Goal: Task Accomplishment & Management: Complete application form

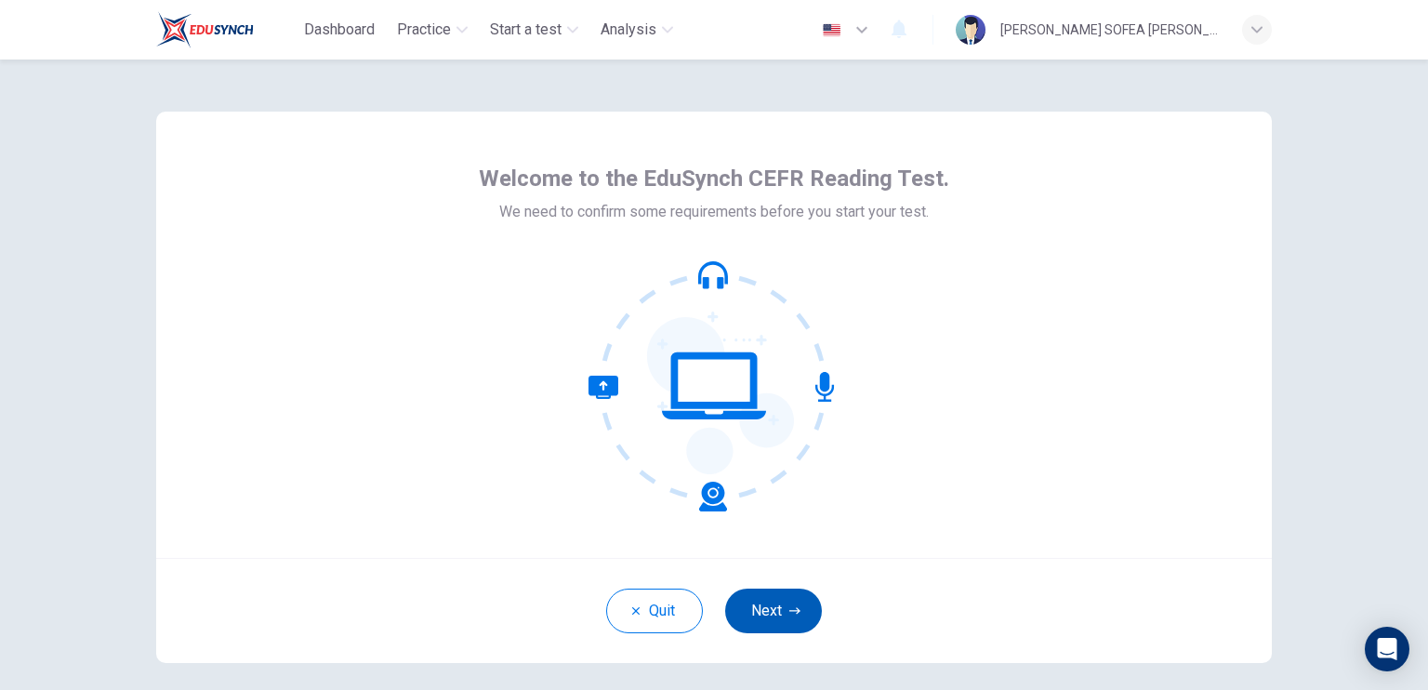
click at [757, 615] on button "Next" at bounding box center [773, 611] width 97 height 45
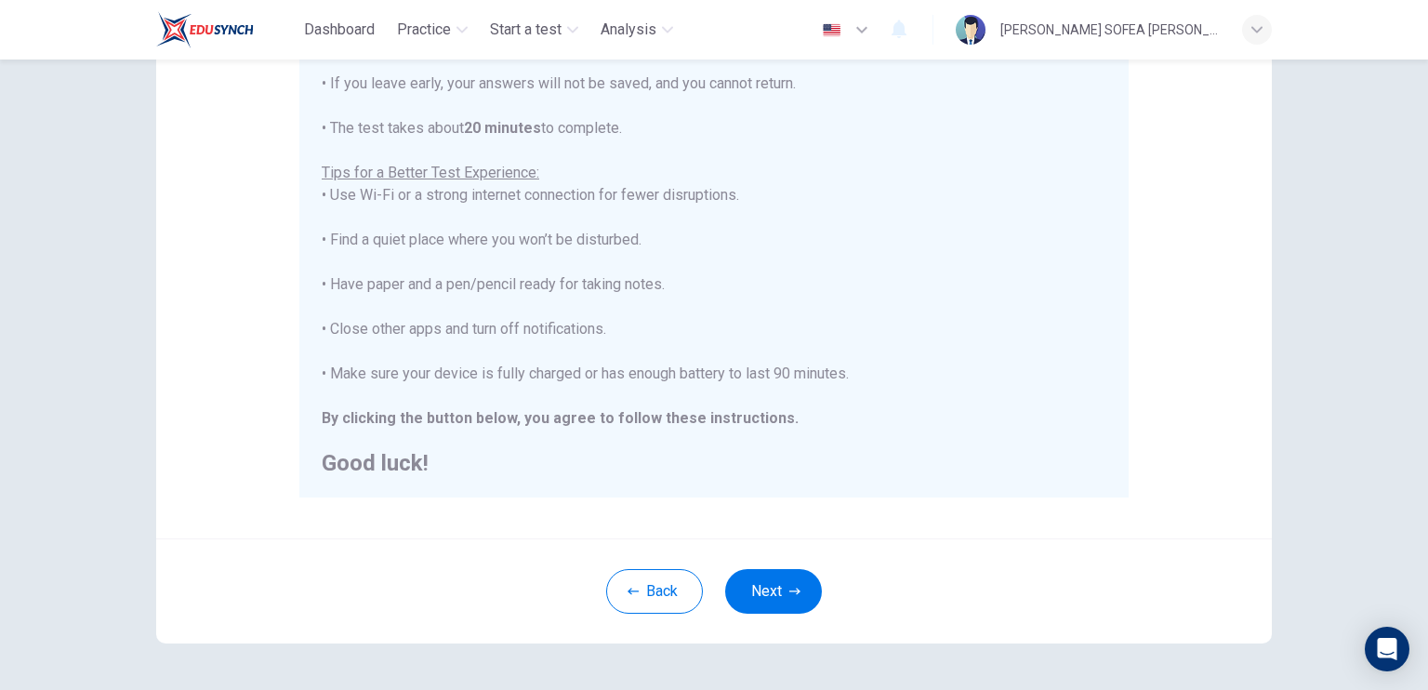
scroll to position [21, 0]
click at [795, 577] on button "Next" at bounding box center [773, 591] width 97 height 45
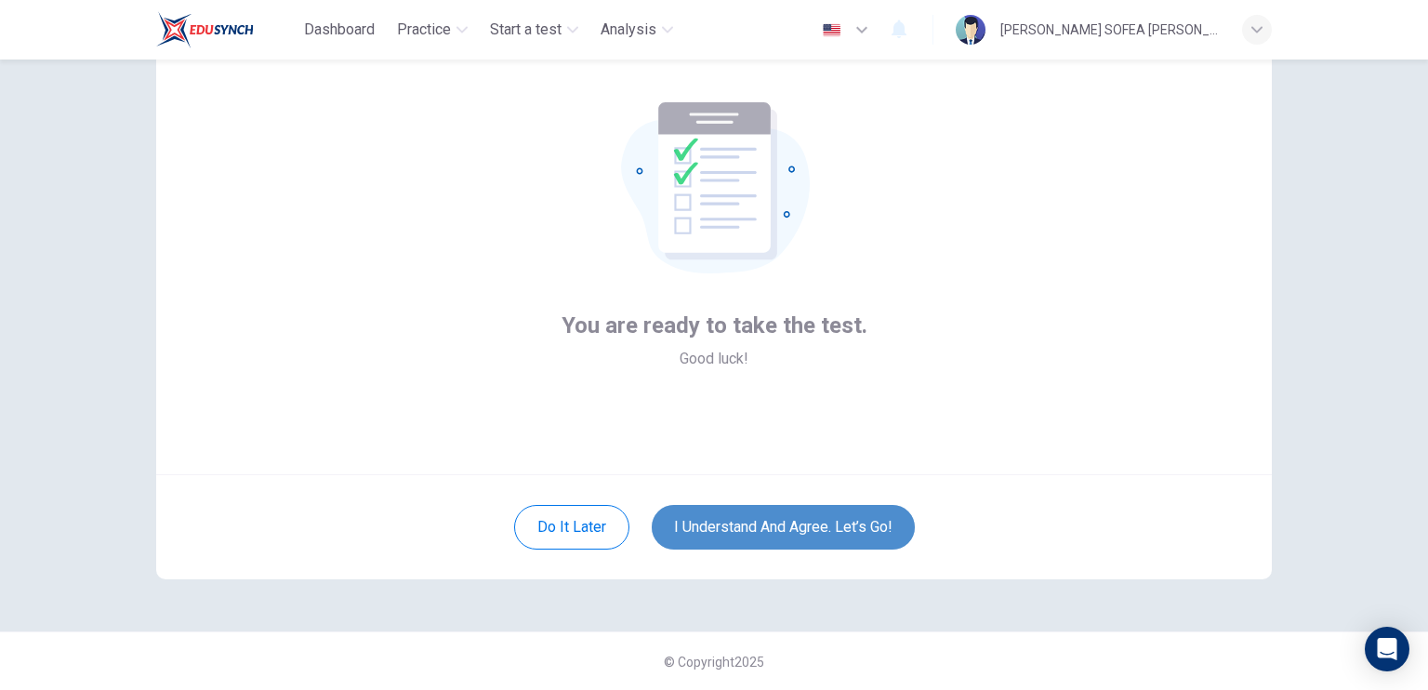
click at [807, 530] on button "I understand and agree. Let’s go!" at bounding box center [783, 527] width 263 height 45
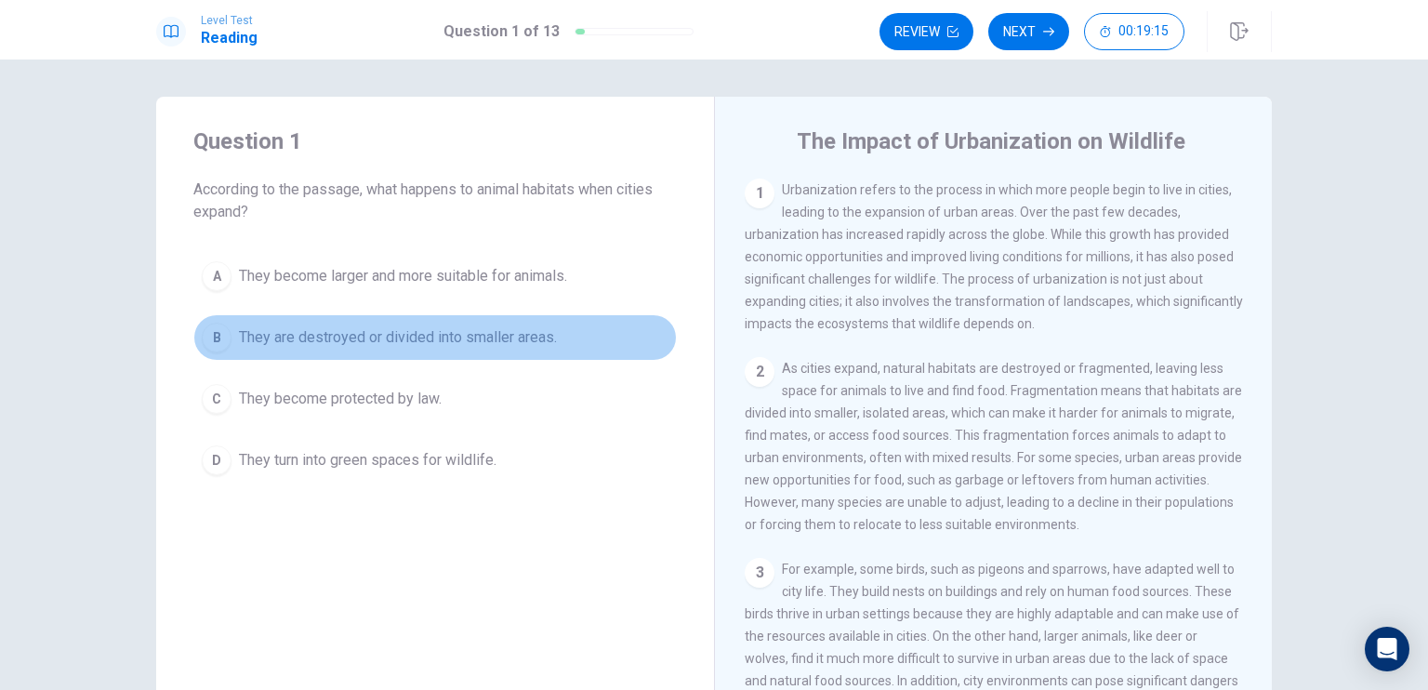
click at [435, 339] on span "They are destroyed or divided into smaller areas." at bounding box center [398, 337] width 318 height 22
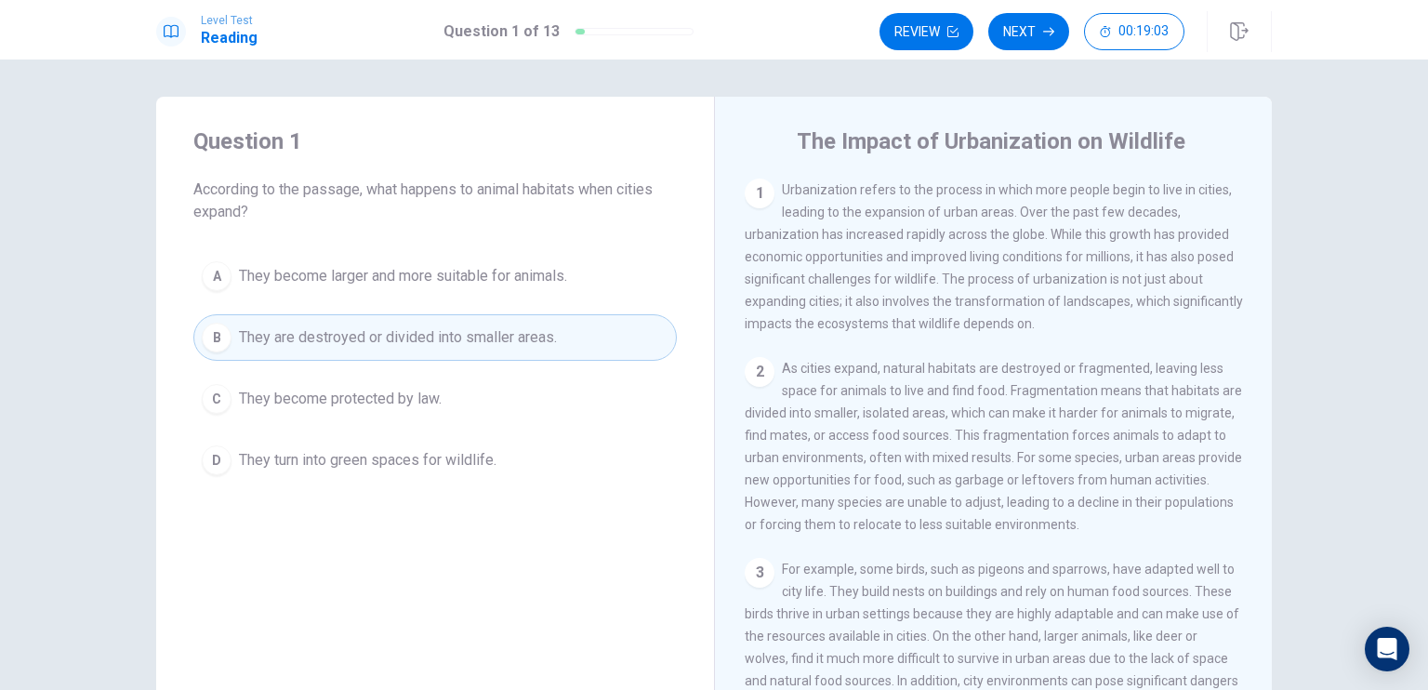
click at [1125, 409] on div "2 As cities expand, natural habitats are destroyed or fragmented, leaving less …" at bounding box center [994, 446] width 498 height 179
click at [1322, 423] on div "Question 1 According to the passage, what happens to animal habitats when citie…" at bounding box center [714, 375] width 1428 height 630
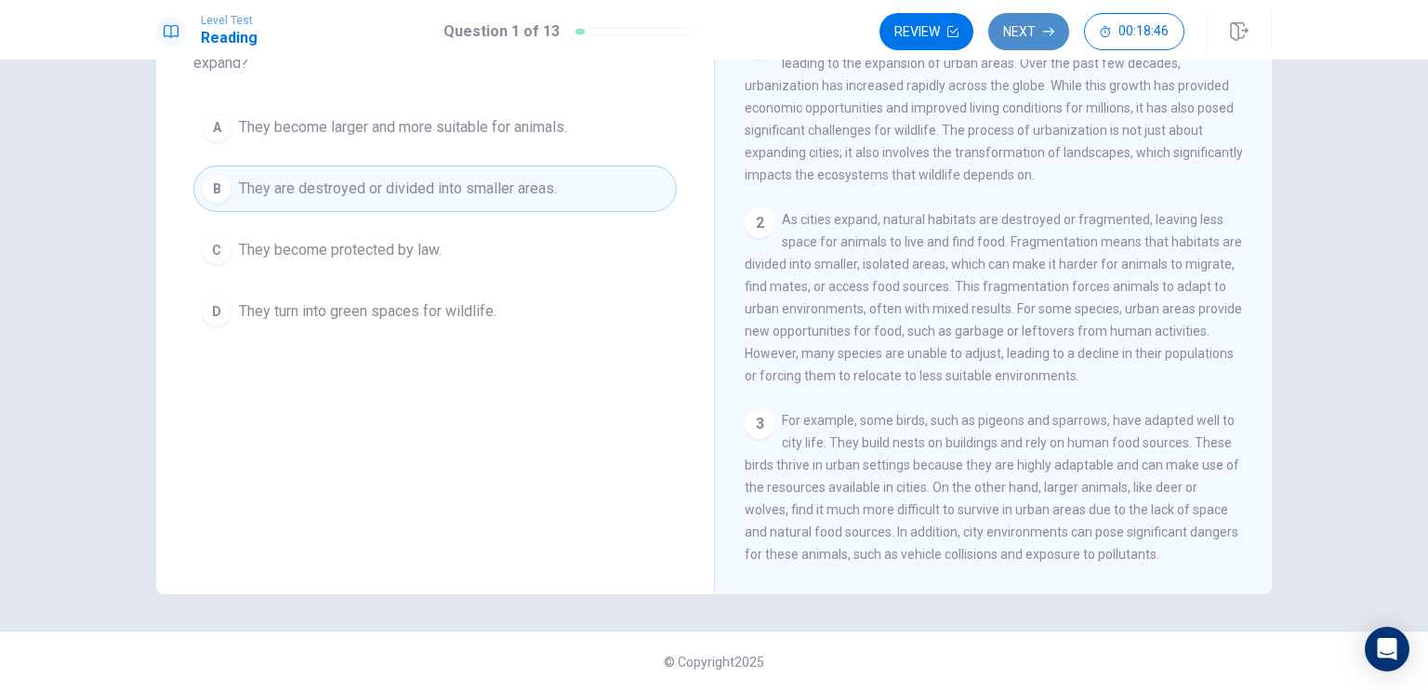
click at [1029, 42] on button "Next" at bounding box center [1028, 31] width 81 height 37
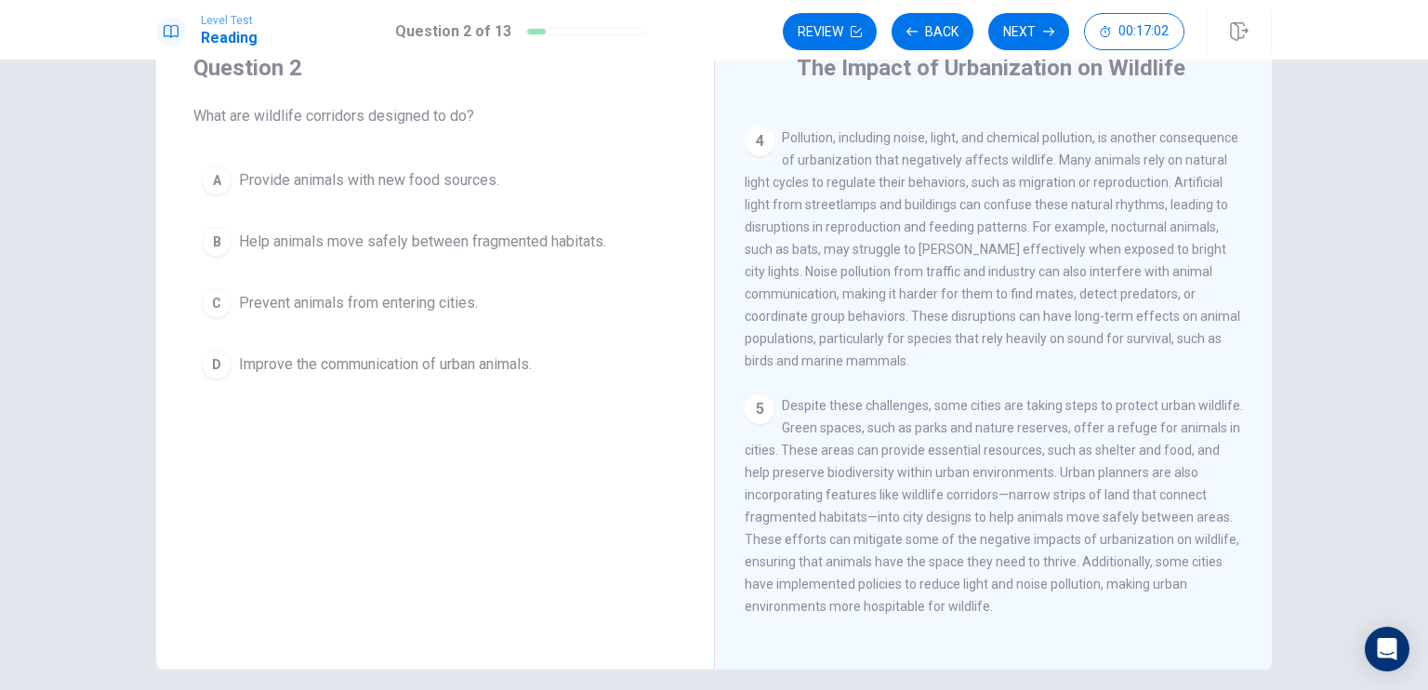
scroll to position [93, 0]
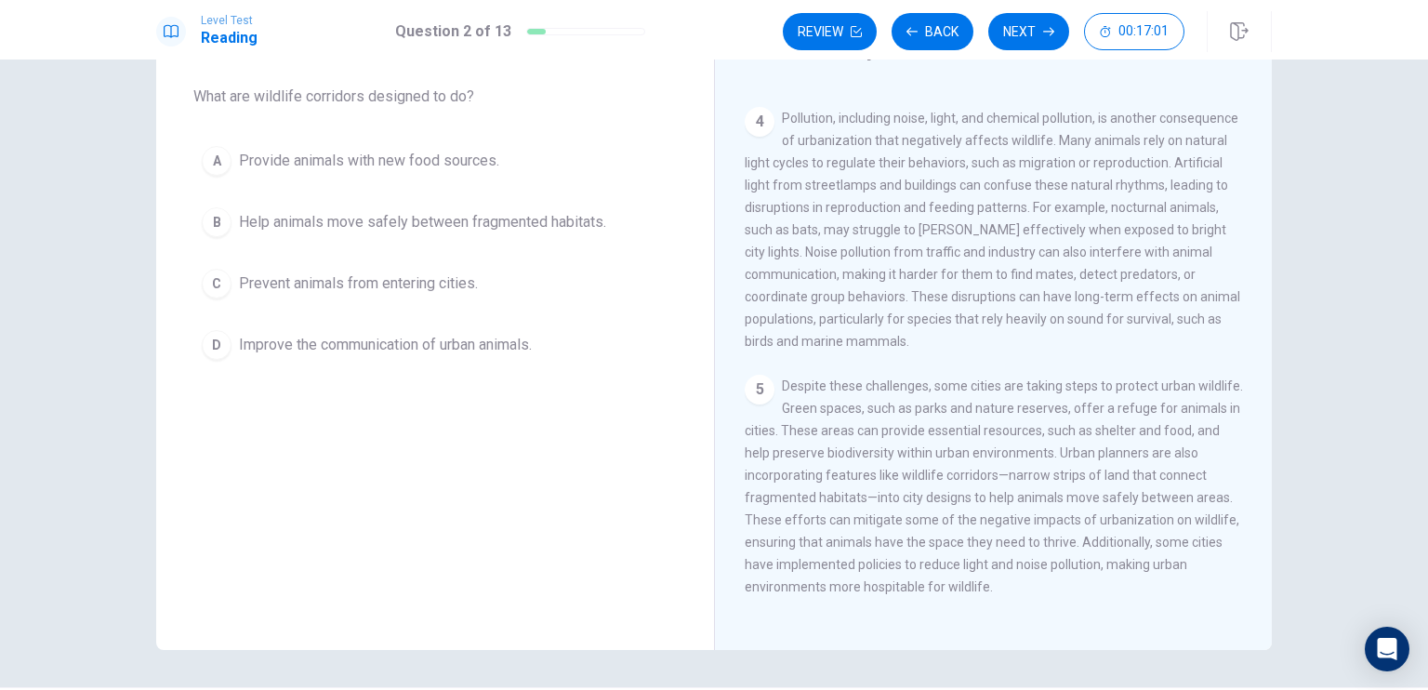
click at [420, 232] on span "Help animals move safely between fragmented habitats." at bounding box center [422, 222] width 367 height 22
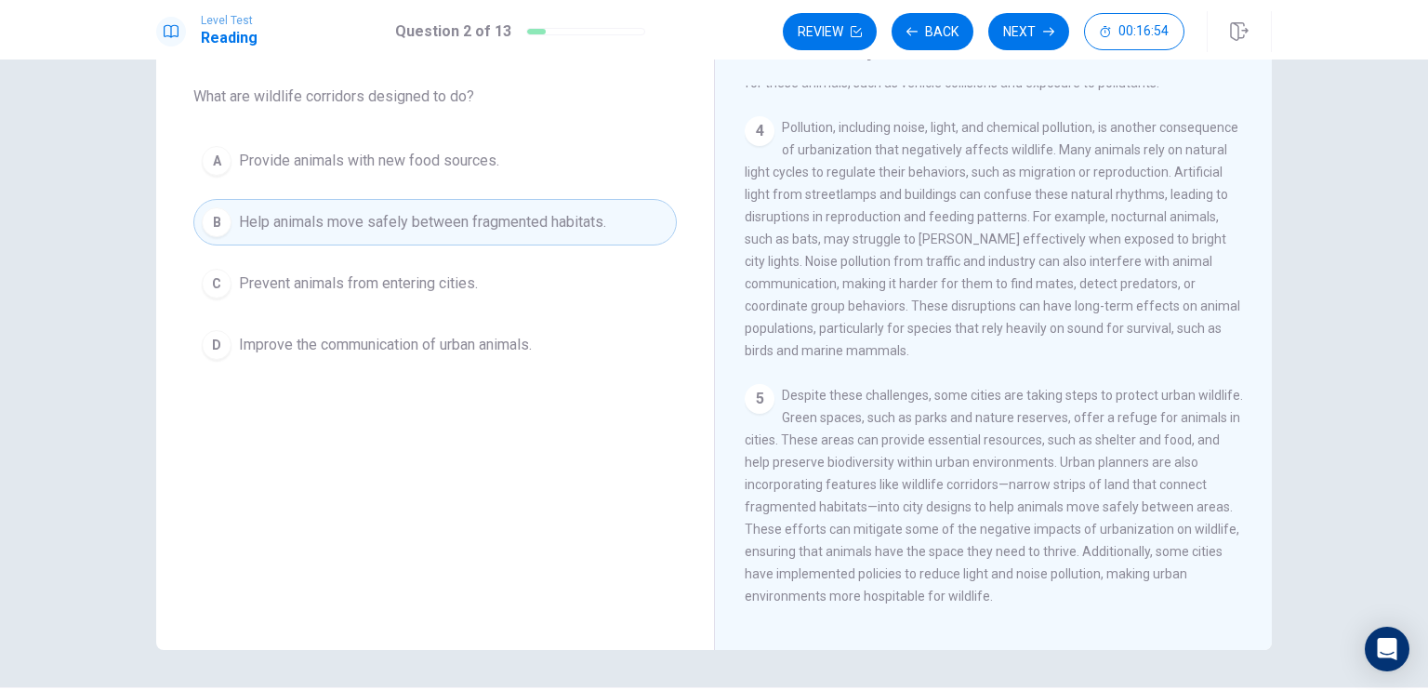
scroll to position [475, 0]
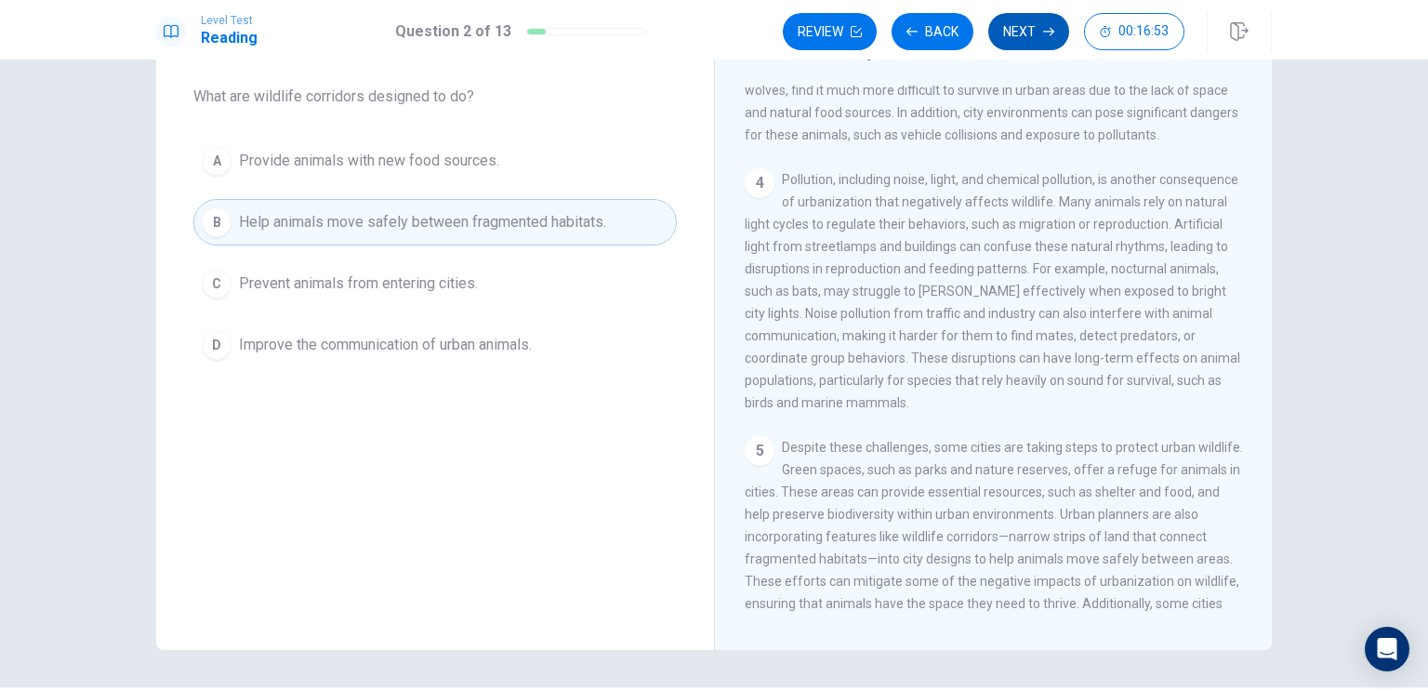
click at [1023, 42] on button "Next" at bounding box center [1028, 31] width 81 height 37
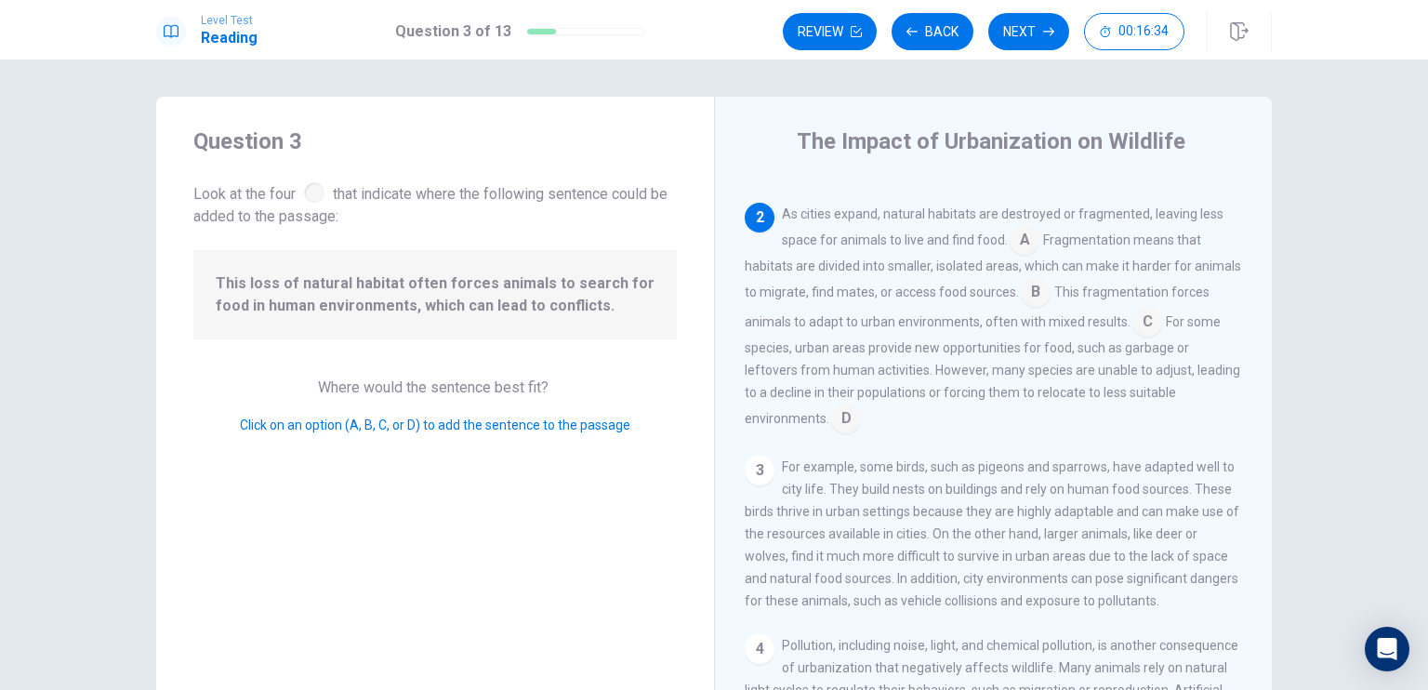
scroll to position [158, 0]
click at [1026, 248] on input at bounding box center [1025, 238] width 30 height 30
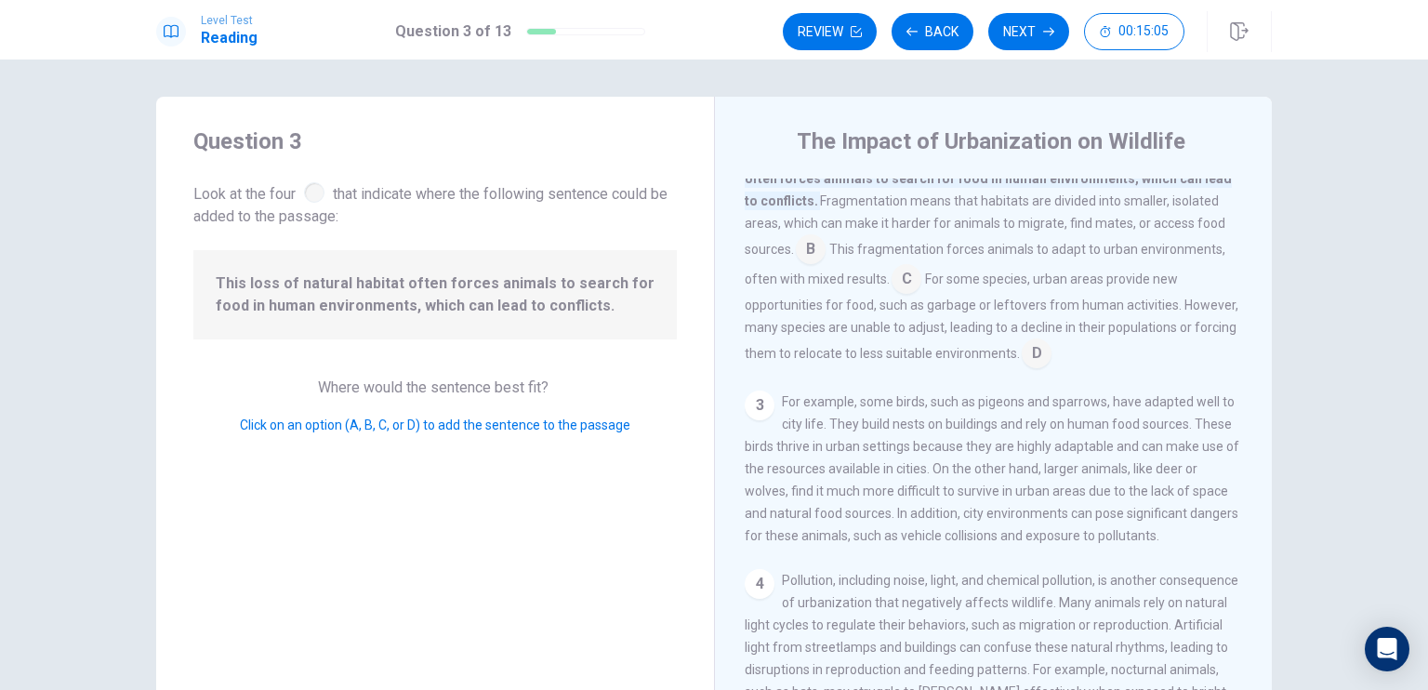
scroll to position [251, 0]
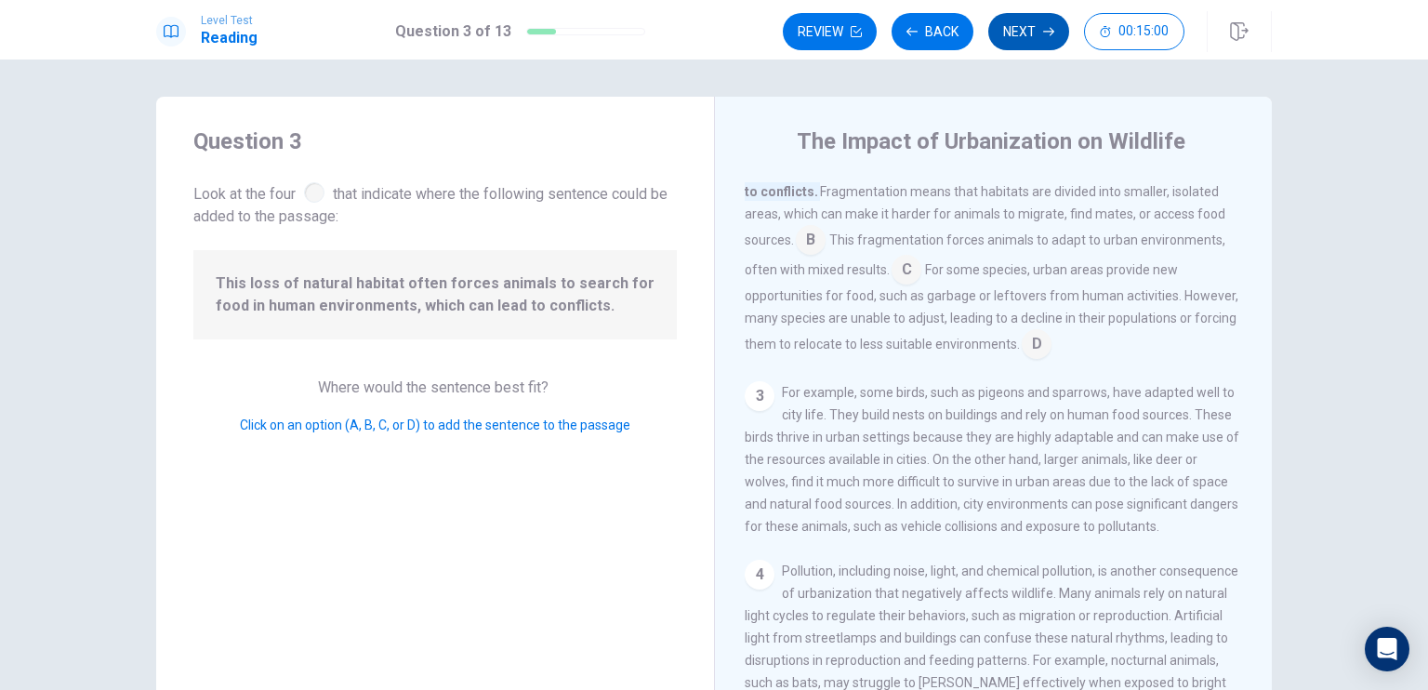
click at [1021, 39] on button "Next" at bounding box center [1028, 31] width 81 height 37
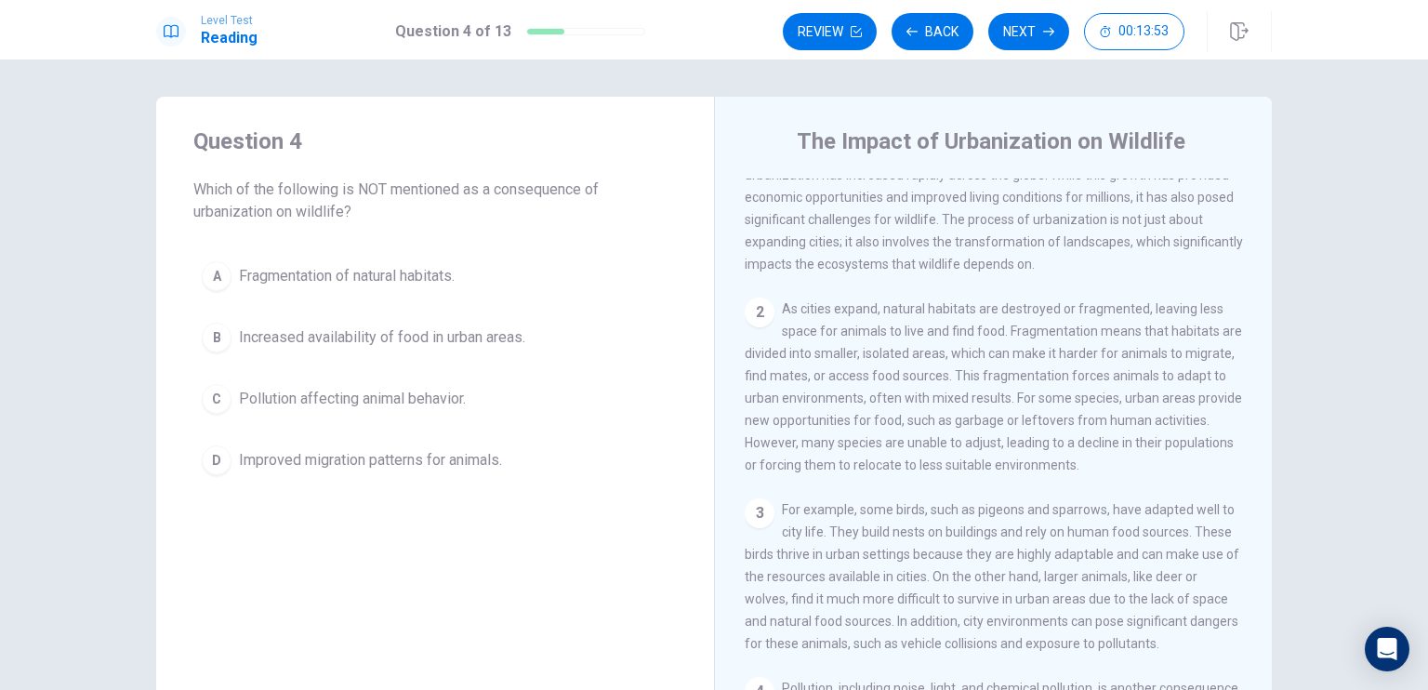
scroll to position [0, 0]
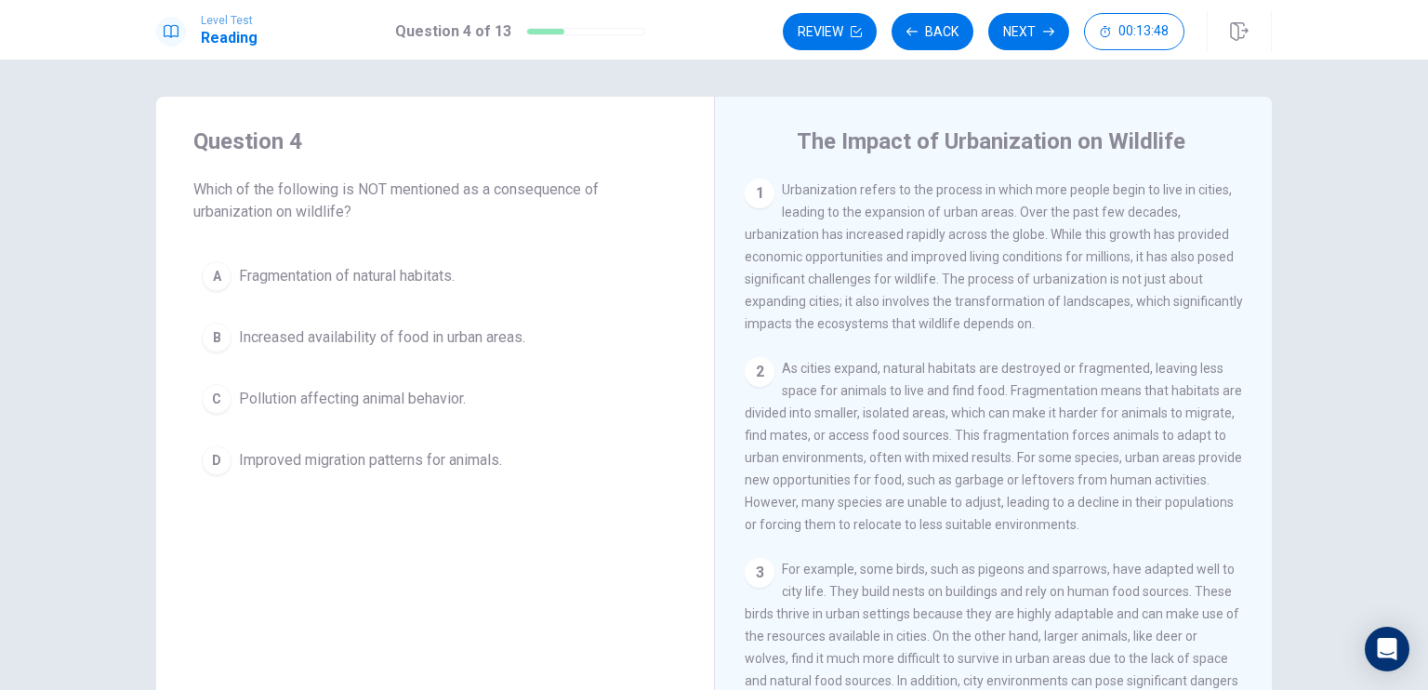
click at [370, 452] on span "Improved migration patterns for animals." at bounding box center [370, 460] width 263 height 22
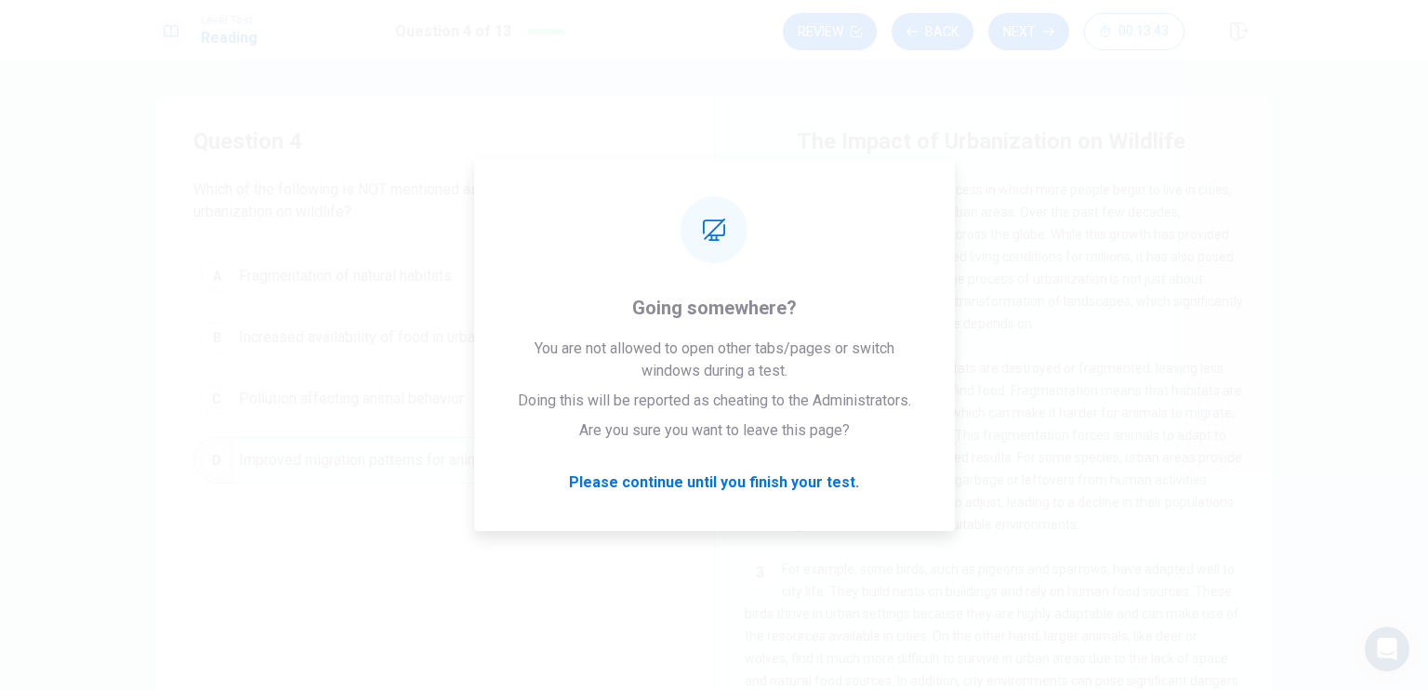
click at [989, 371] on span "As cities expand, natural habitats are destroyed or fragmented, leaving less sp…" at bounding box center [993, 446] width 497 height 171
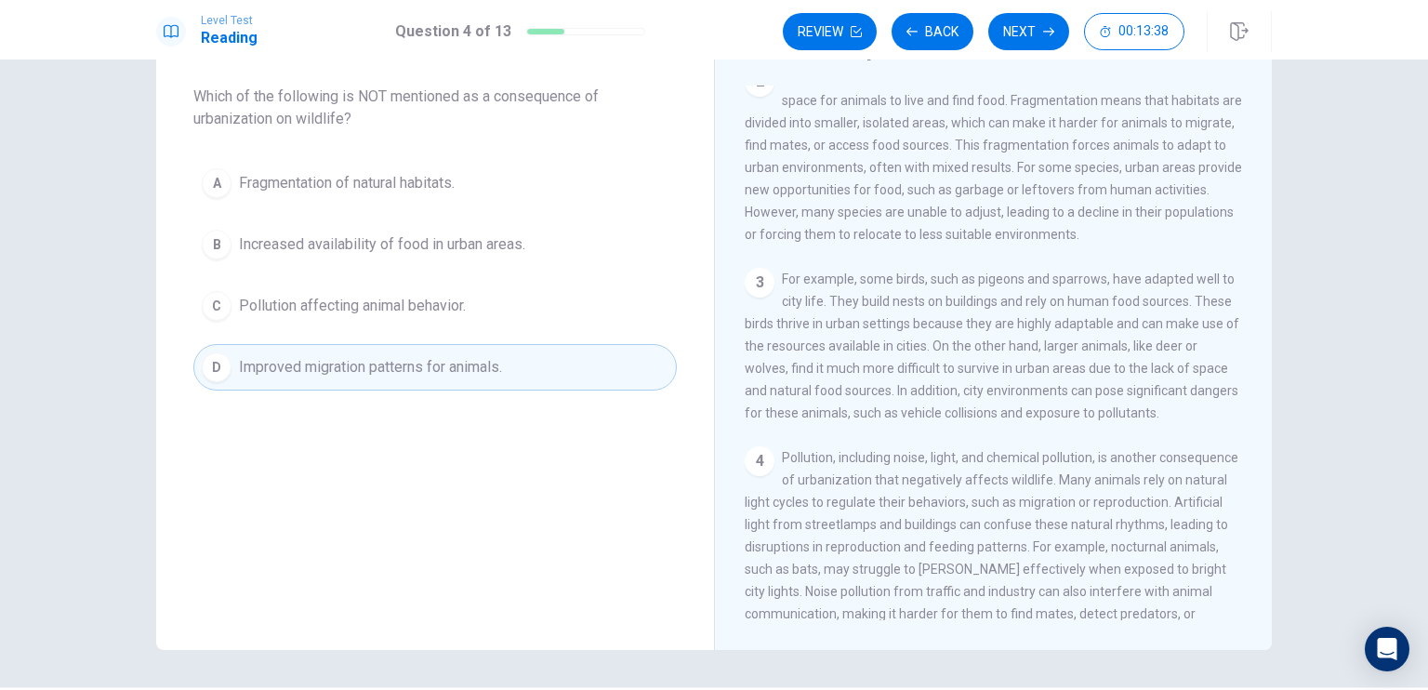
scroll to position [196, 0]
click at [1006, 37] on button "Next" at bounding box center [1028, 31] width 81 height 37
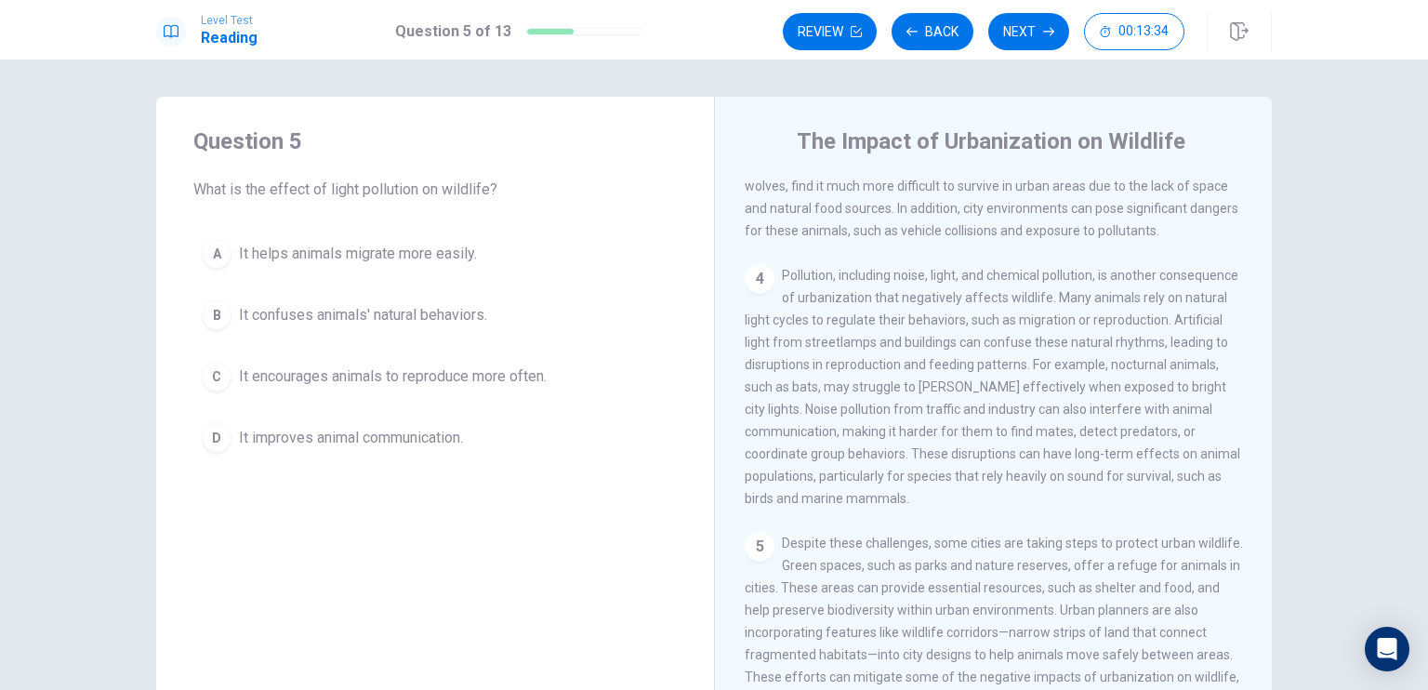
scroll to position [475, 0]
click at [433, 313] on span "It confuses animals' natural behaviors." at bounding box center [363, 315] width 248 height 22
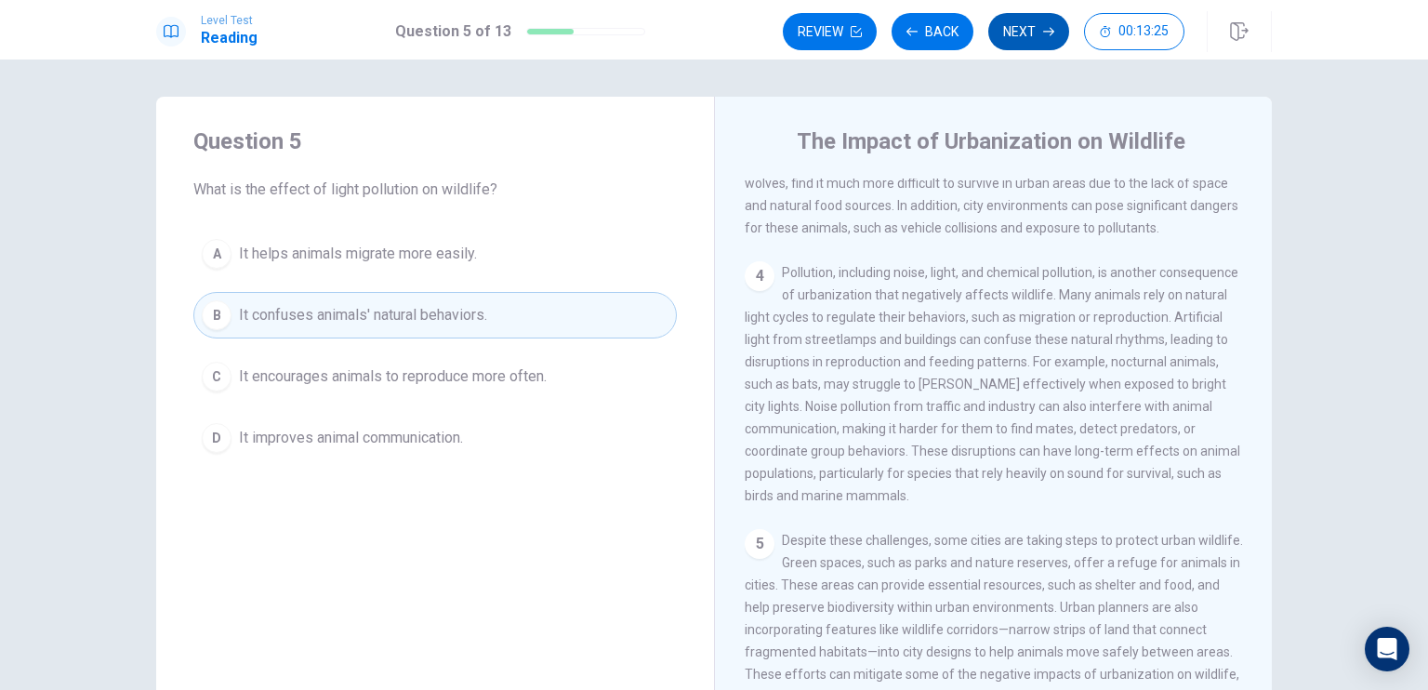
click at [1025, 34] on button "Next" at bounding box center [1028, 31] width 81 height 37
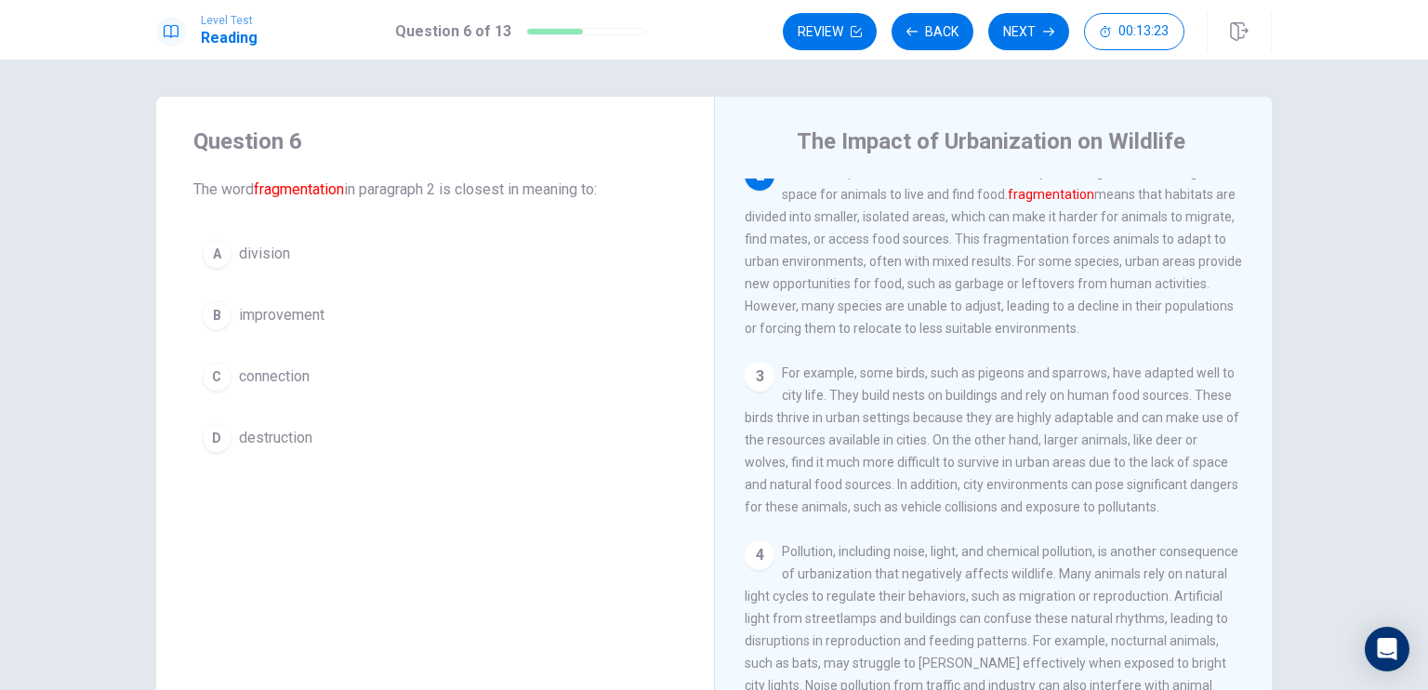
scroll to position [90, 0]
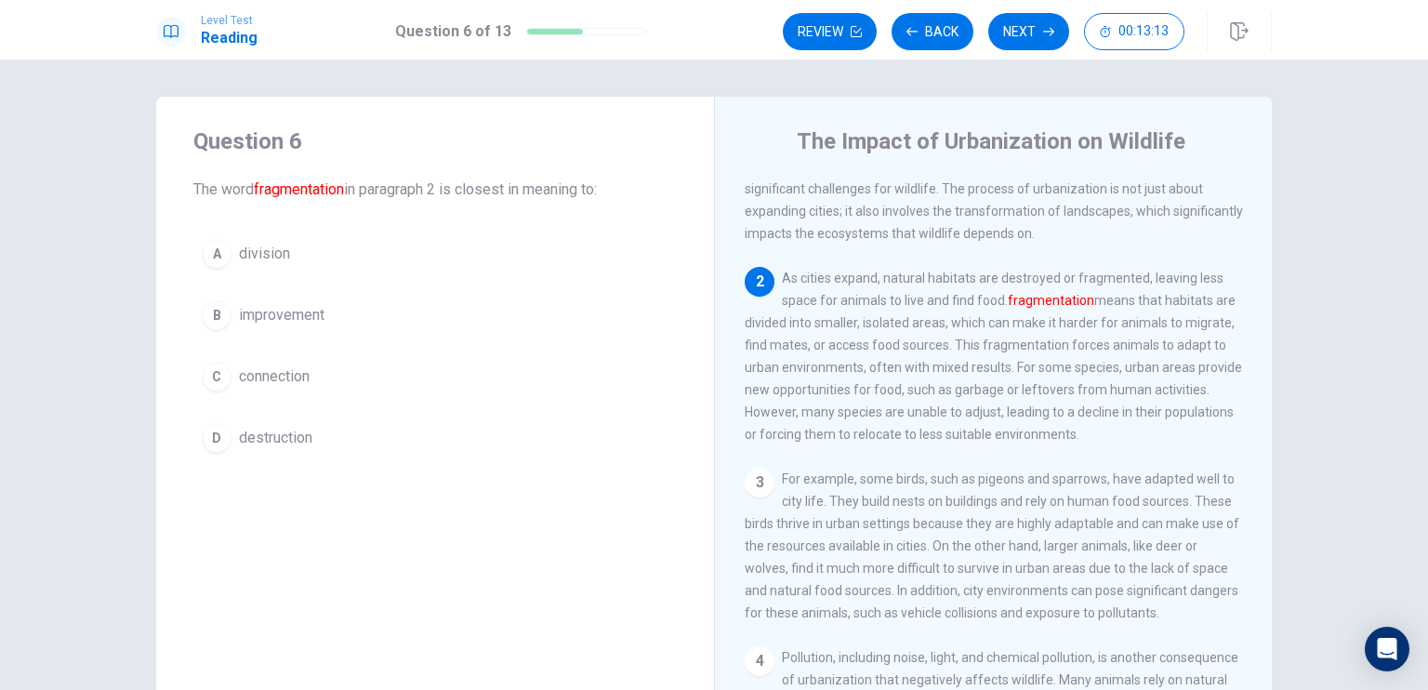
click at [226, 445] on button "D destruction" at bounding box center [434, 438] width 483 height 46
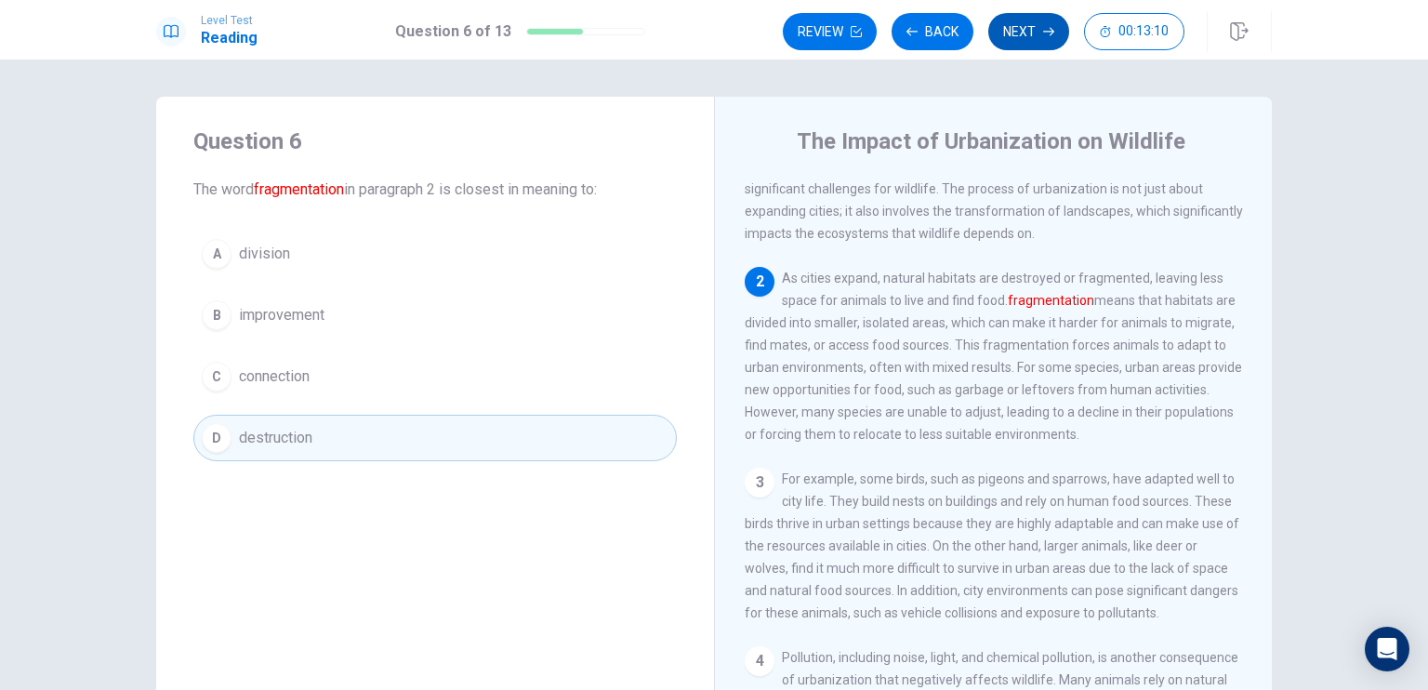
click at [1038, 36] on button "Next" at bounding box center [1028, 31] width 81 height 37
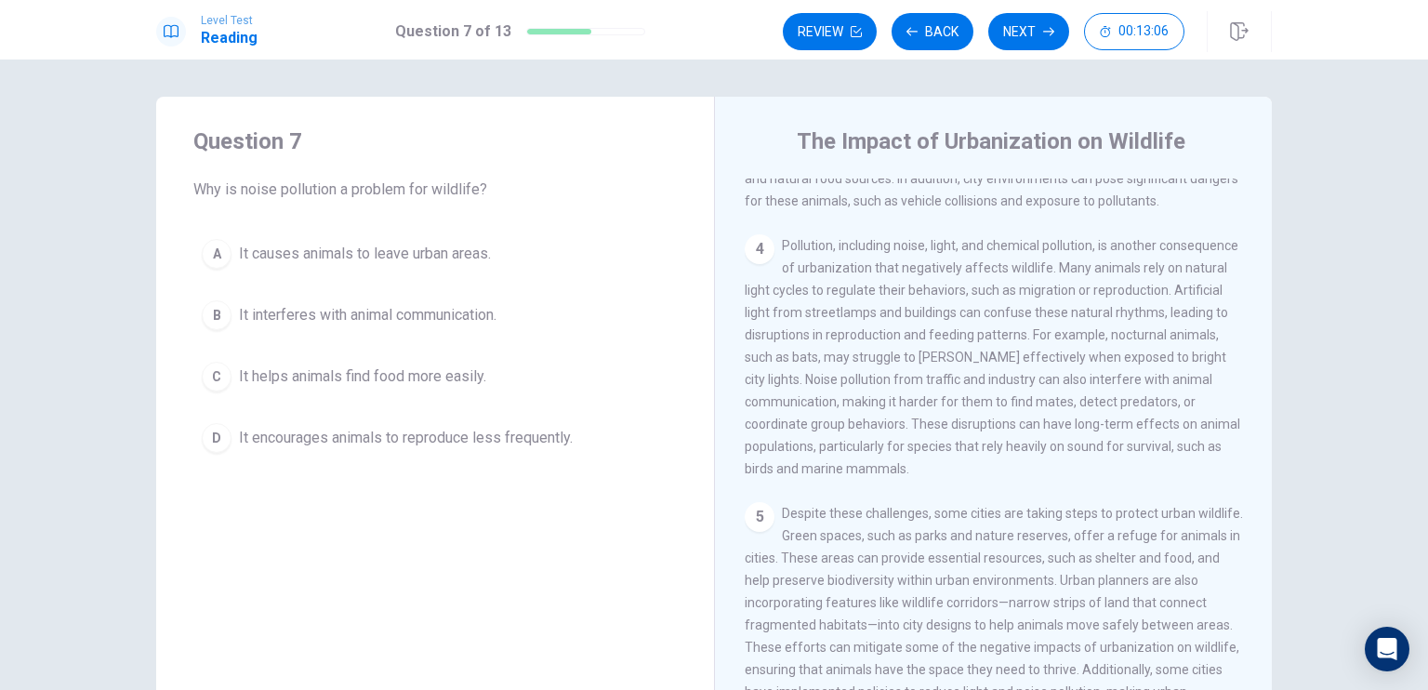
scroll to position [555, 0]
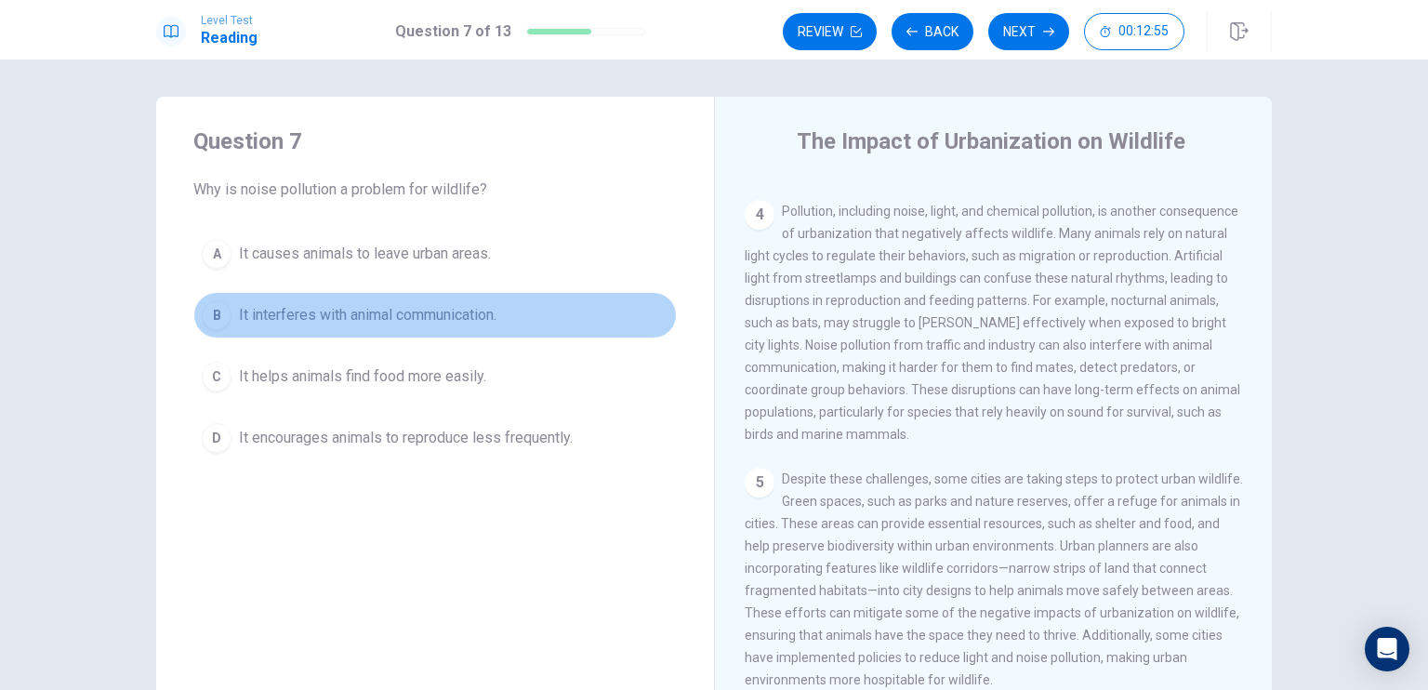
click at [416, 311] on span "It interferes with animal communication." at bounding box center [368, 315] width 258 height 22
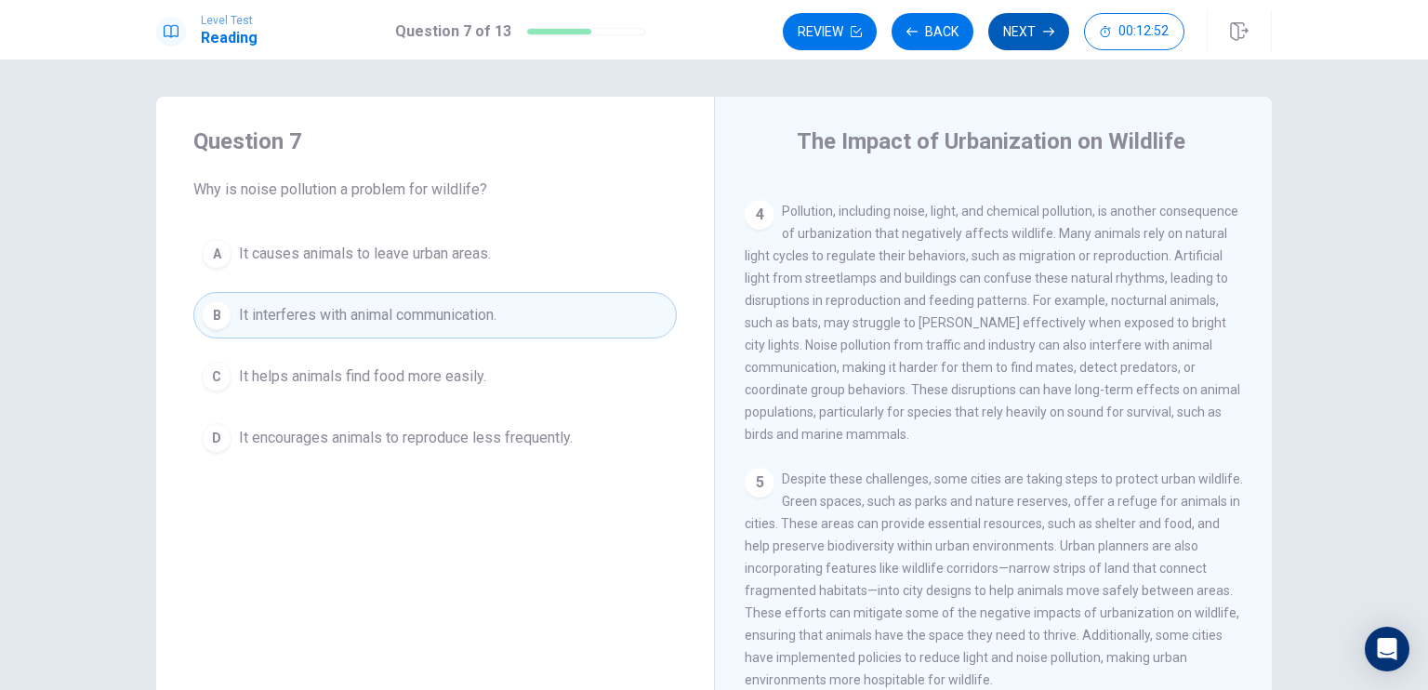
click at [1014, 40] on button "Next" at bounding box center [1028, 31] width 81 height 37
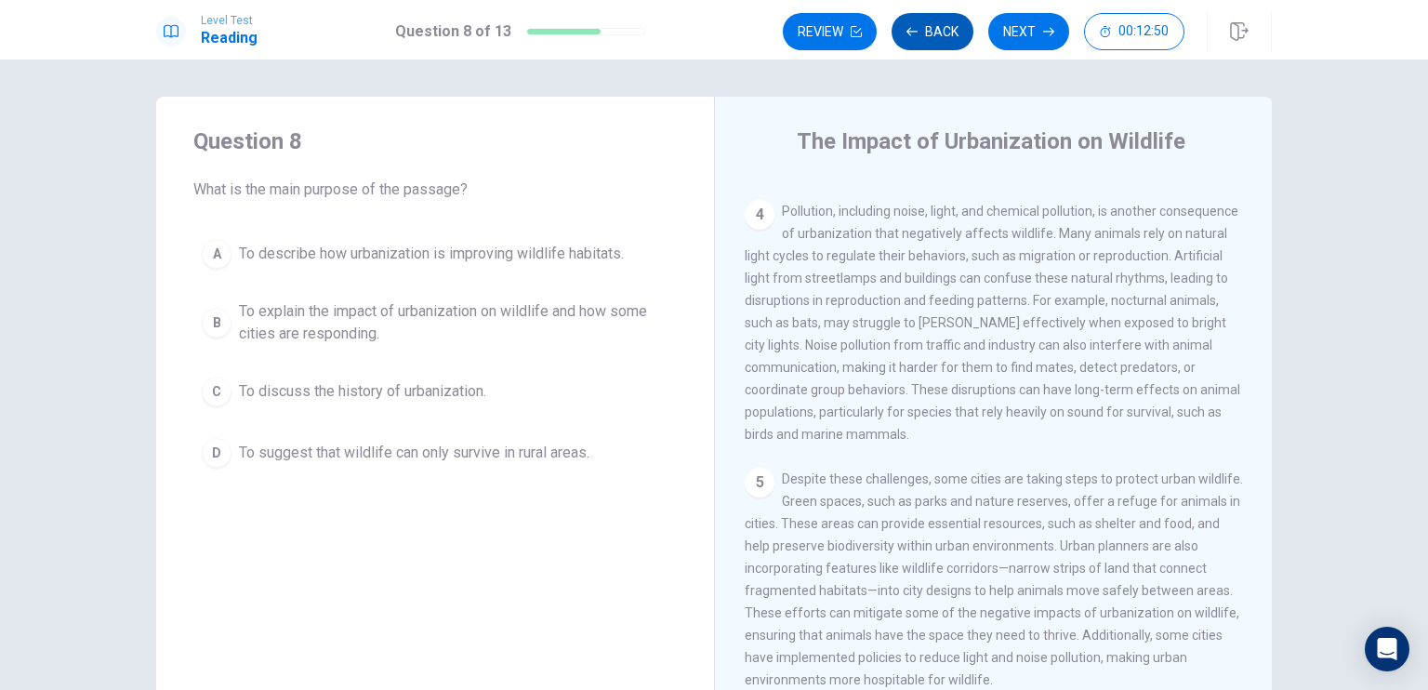
click at [923, 40] on button "Back" at bounding box center [933, 31] width 82 height 37
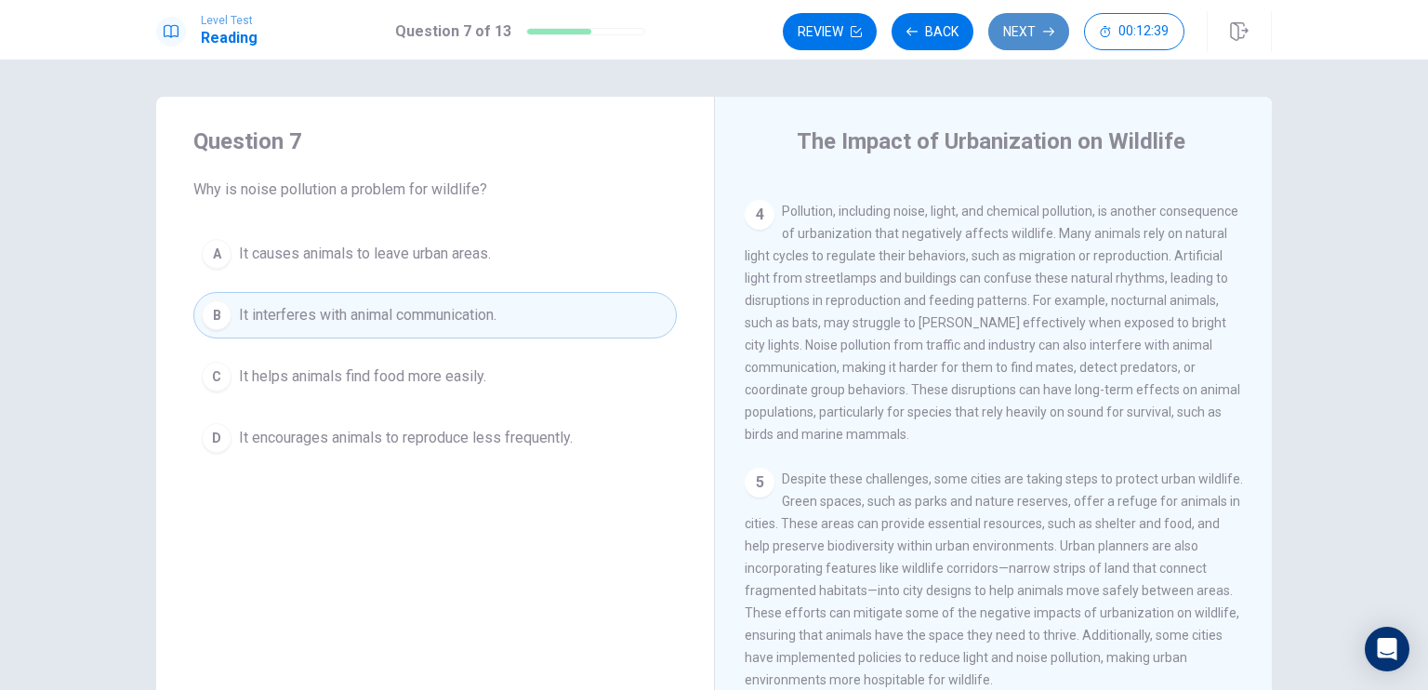
click at [1033, 40] on button "Next" at bounding box center [1028, 31] width 81 height 37
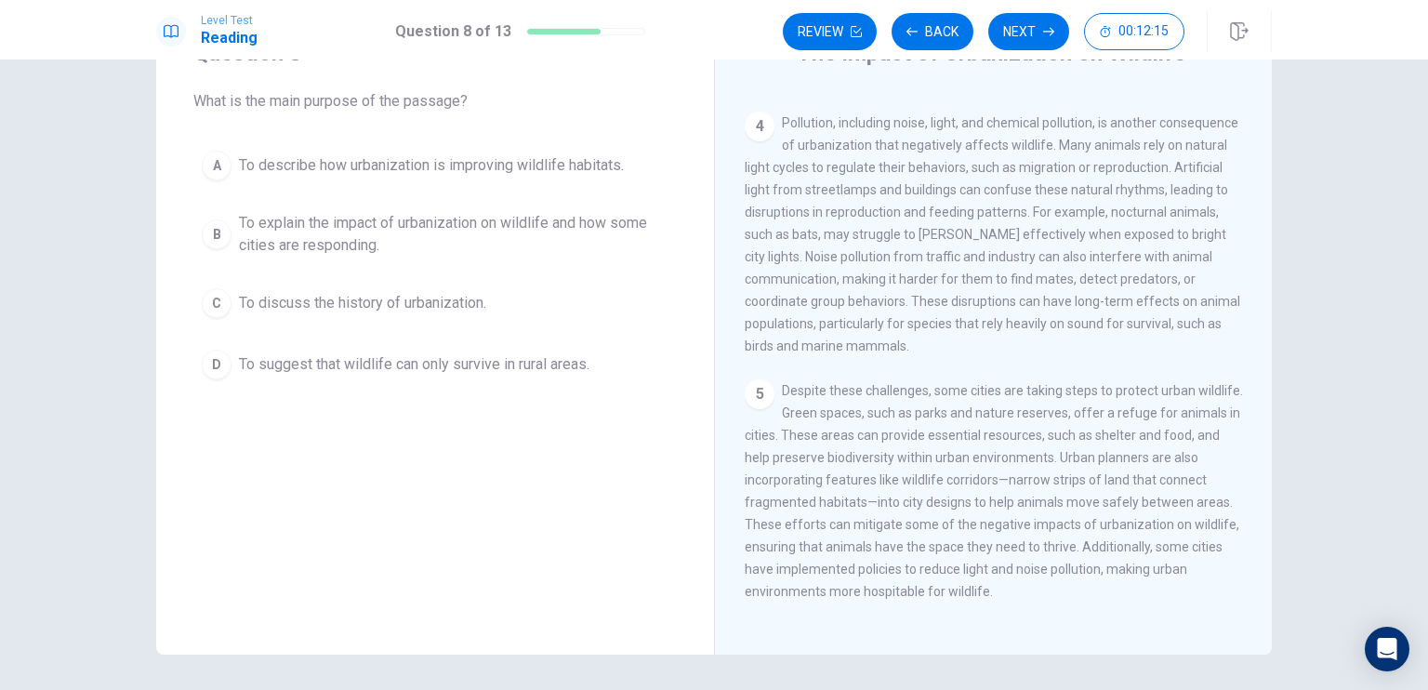
scroll to position [93, 0]
click at [379, 155] on span "To describe how urbanization is improving wildlife habitats." at bounding box center [431, 161] width 385 height 22
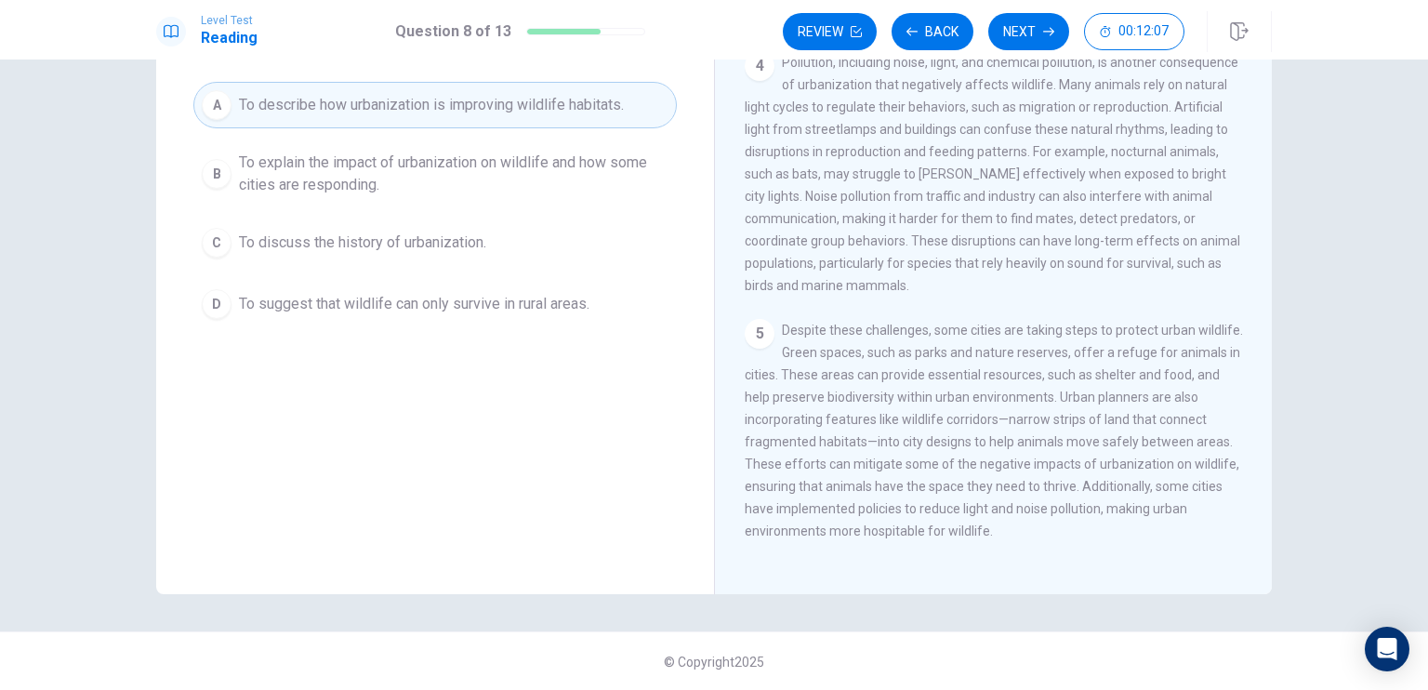
scroll to position [149, 0]
click at [575, 173] on span "To explain the impact of urbanization on wildlife and how some cities are respo…" at bounding box center [454, 174] width 430 height 45
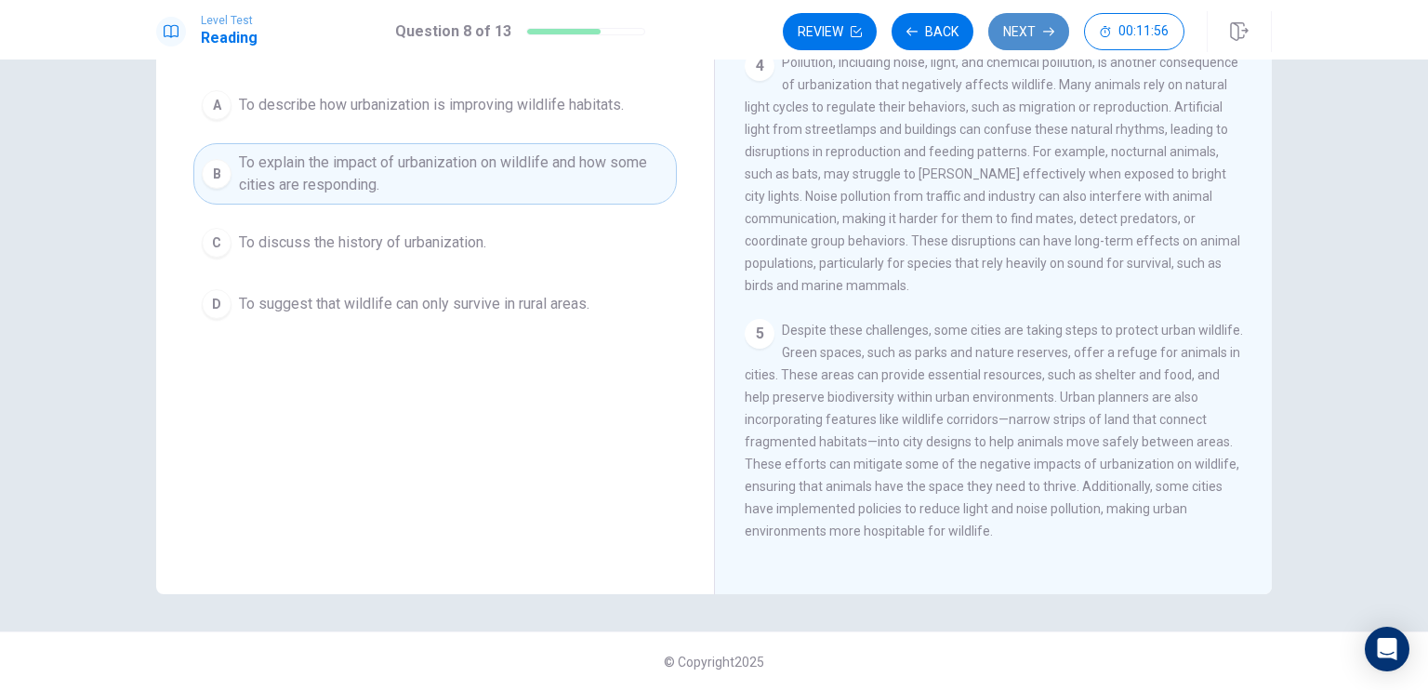
click at [1017, 46] on button "Next" at bounding box center [1028, 31] width 81 height 37
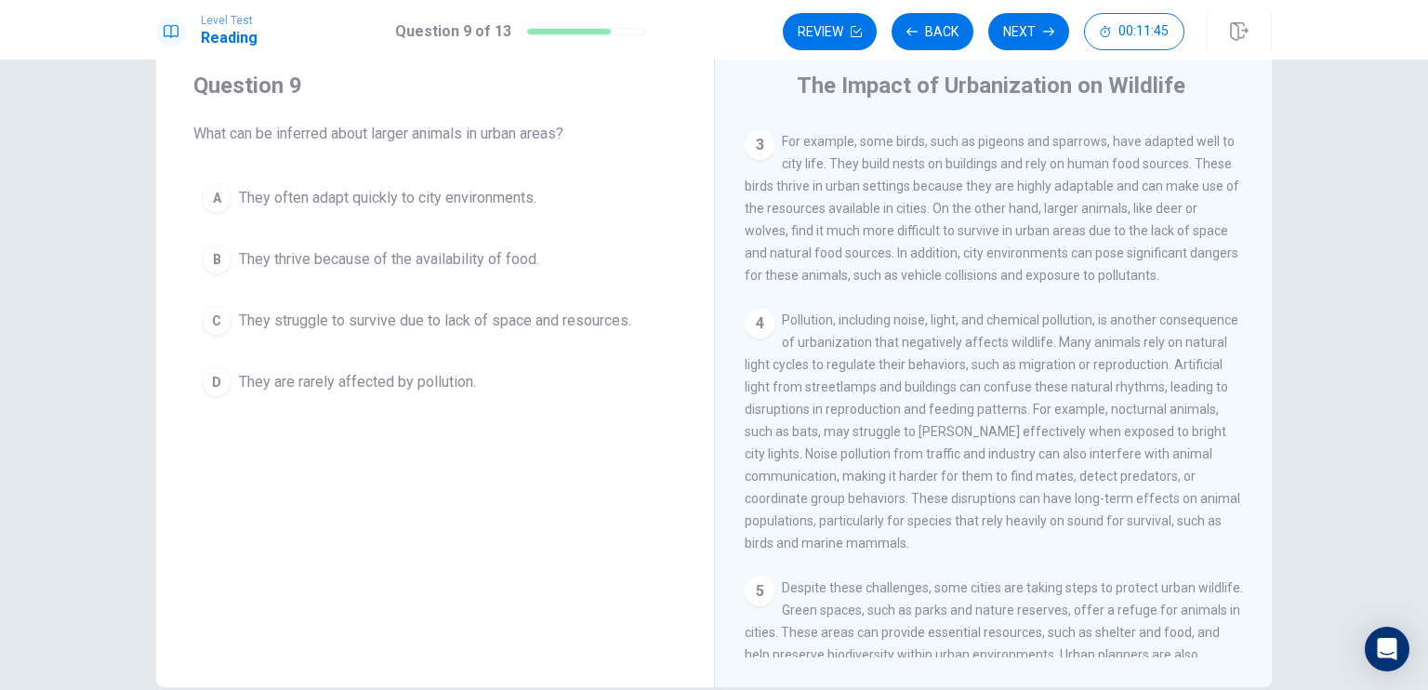
scroll to position [370, 0]
click at [508, 319] on span "They struggle to survive due to lack of space and resources." at bounding box center [435, 321] width 392 height 22
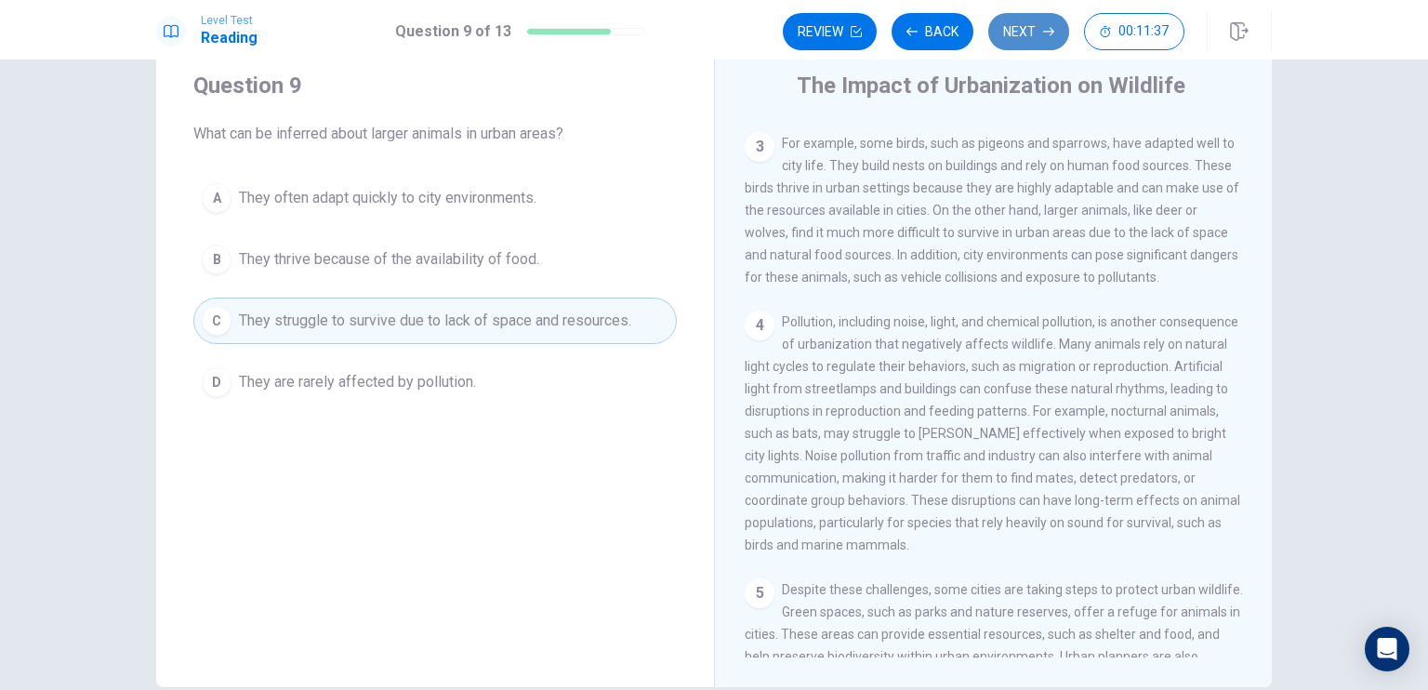
click at [1020, 44] on button "Next" at bounding box center [1028, 31] width 81 height 37
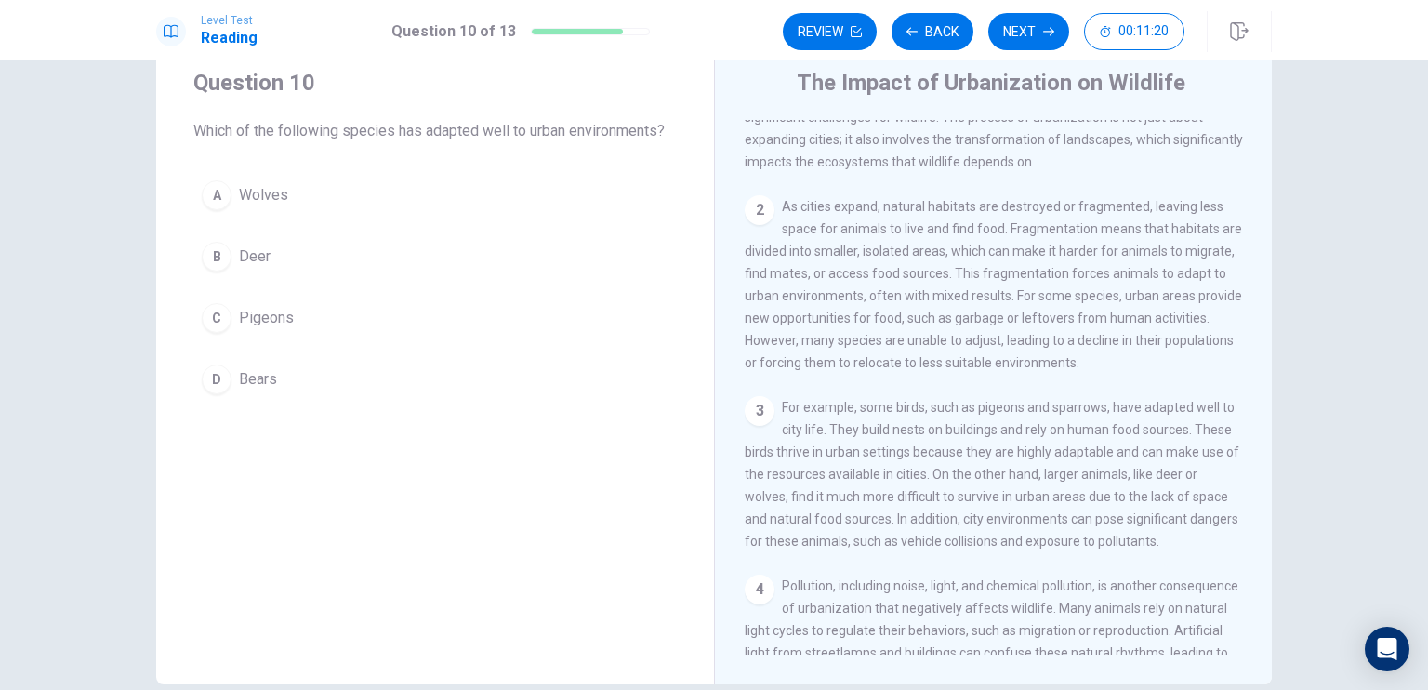
scroll to position [56, 0]
click at [258, 319] on span "Pigeons" at bounding box center [266, 321] width 55 height 22
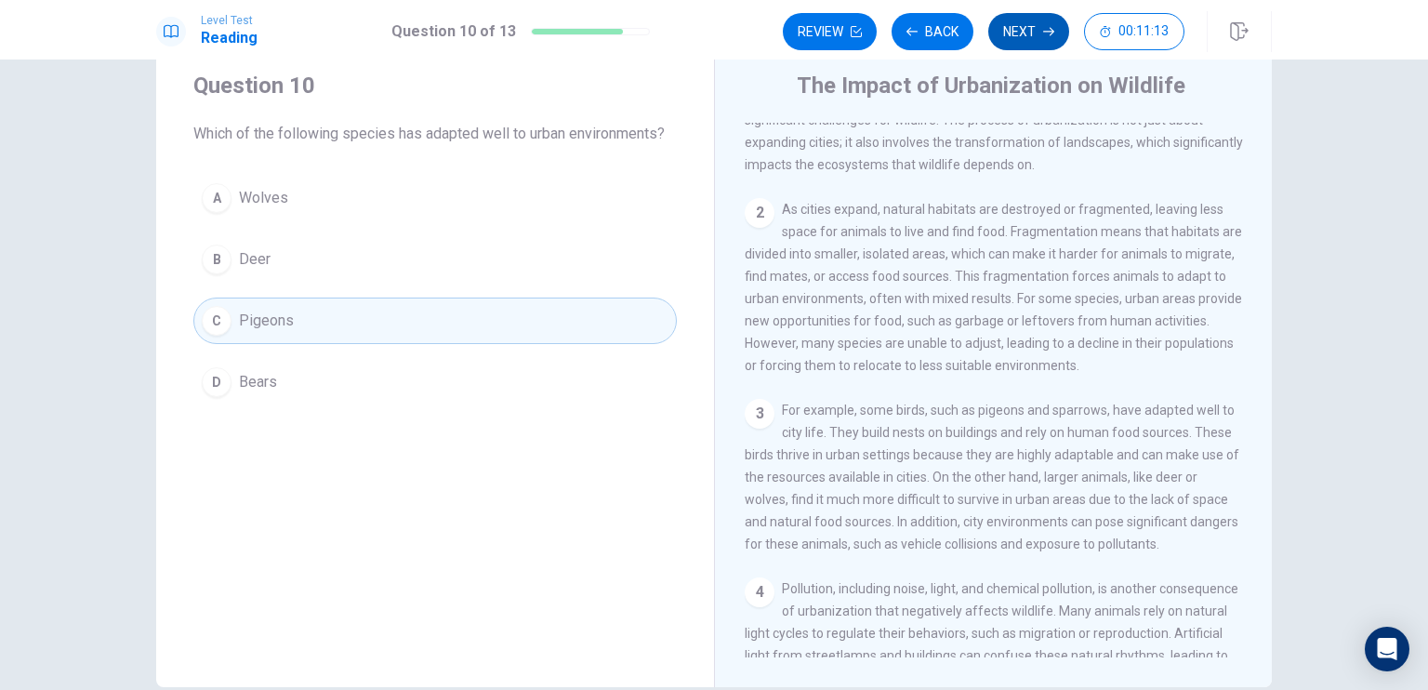
click at [1012, 46] on button "Next" at bounding box center [1028, 31] width 81 height 37
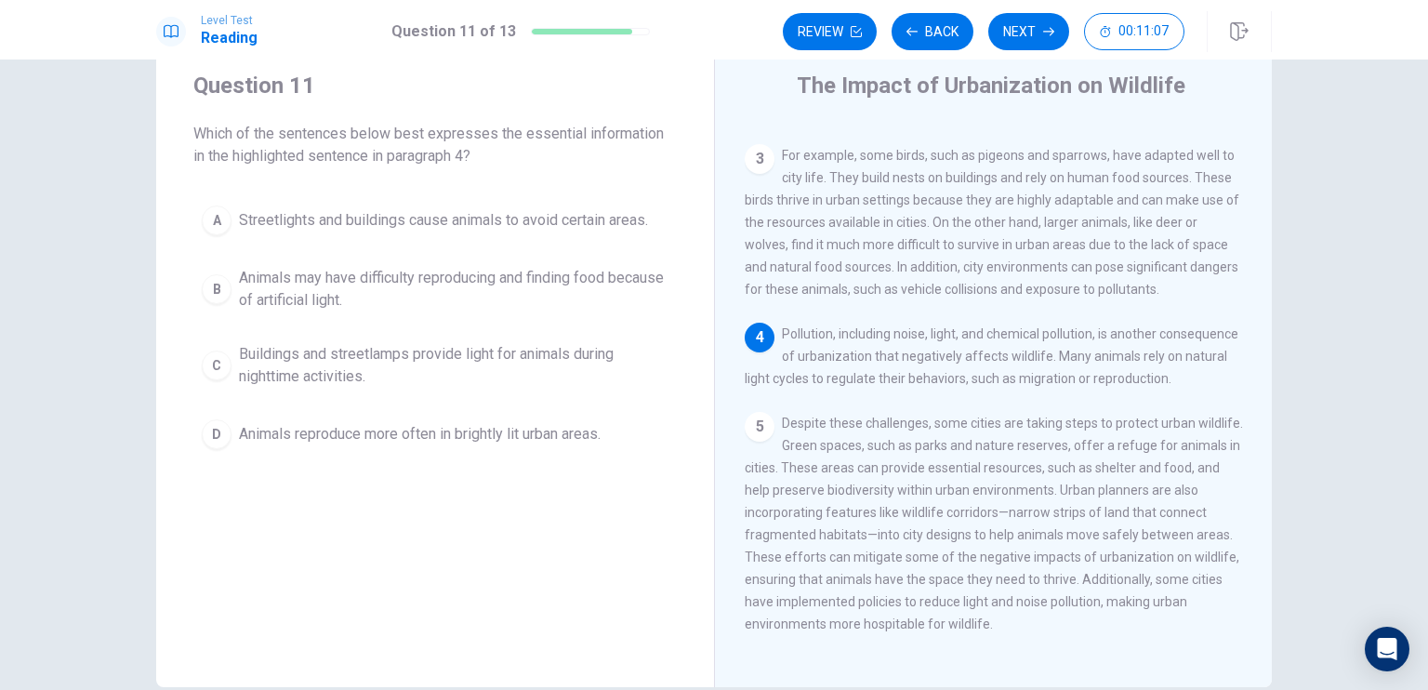
scroll to position [406, 0]
click at [384, 289] on span "Animals may have difficulty reproducing and finding food because of artificial …" at bounding box center [454, 289] width 430 height 45
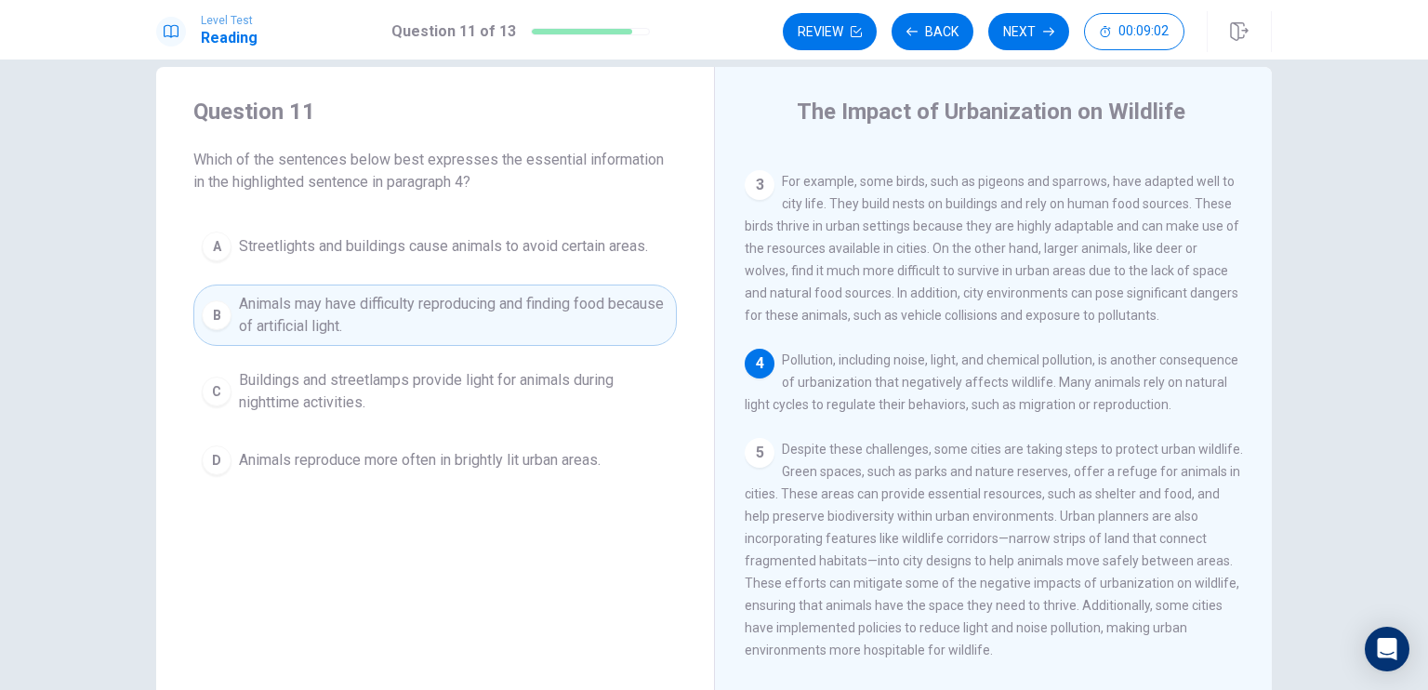
scroll to position [0, 0]
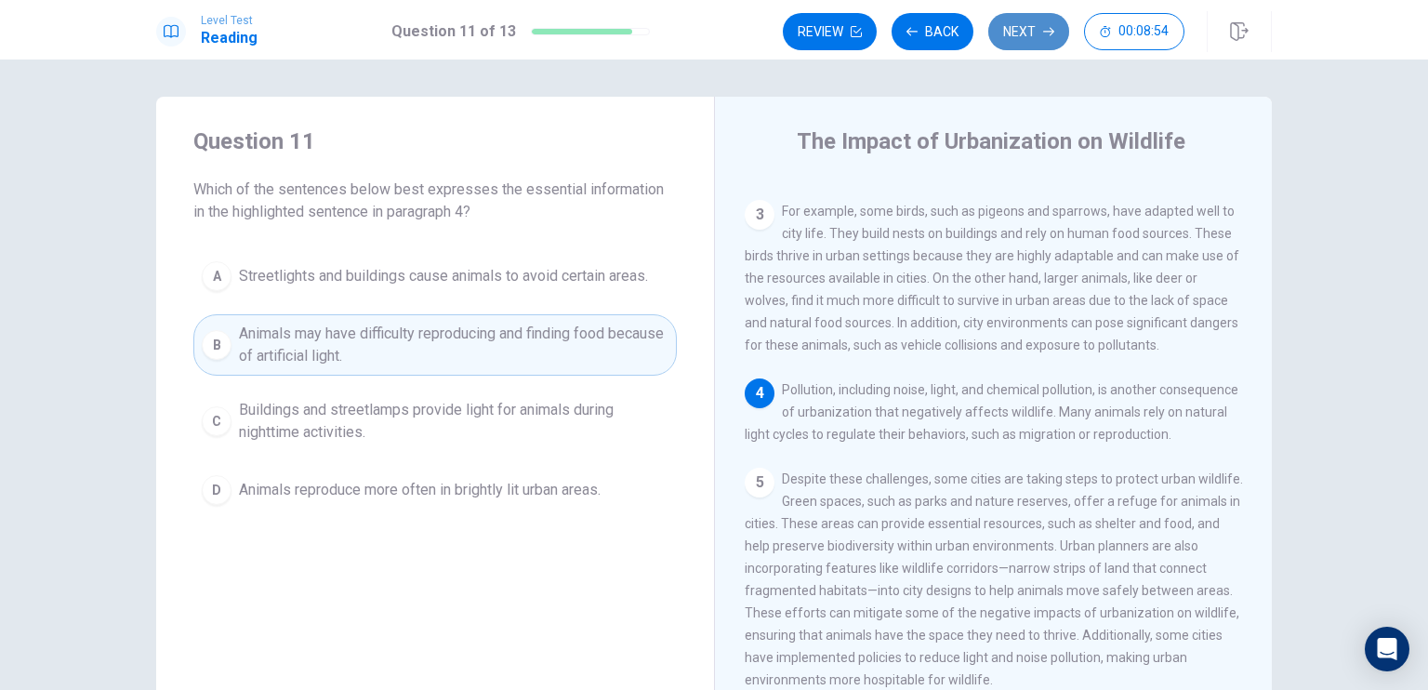
click at [1030, 48] on button "Next" at bounding box center [1028, 31] width 81 height 37
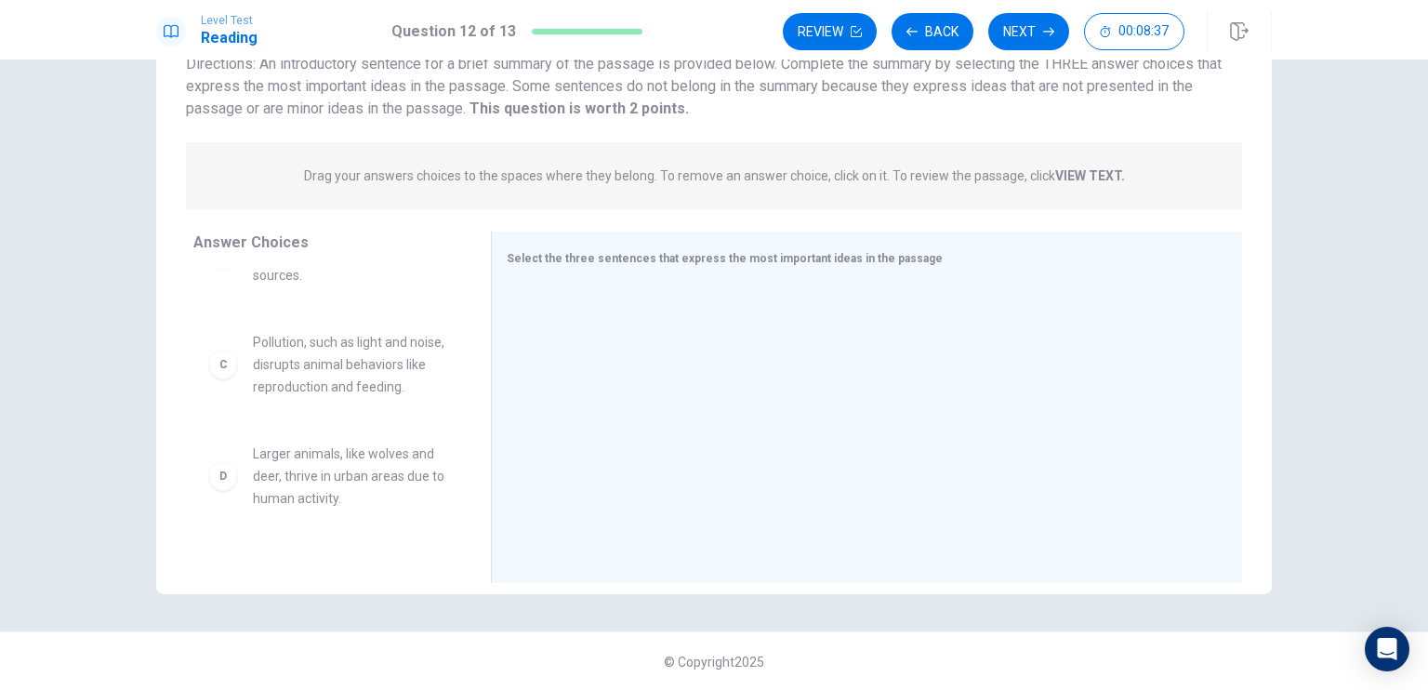
scroll to position [186, 0]
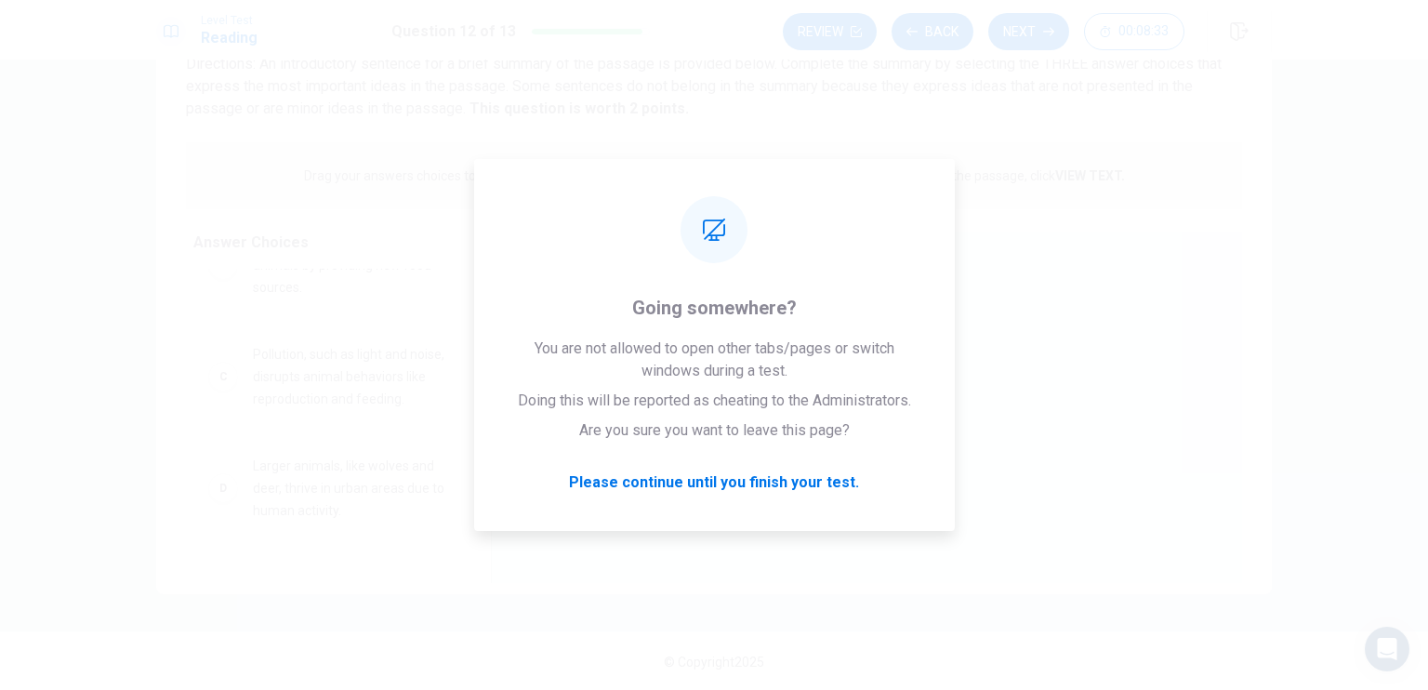
click at [156, 312] on div "Answer Choices A Urbanization destroys or fragments natural habitats, forcing a…" at bounding box center [323, 412] width 335 height 361
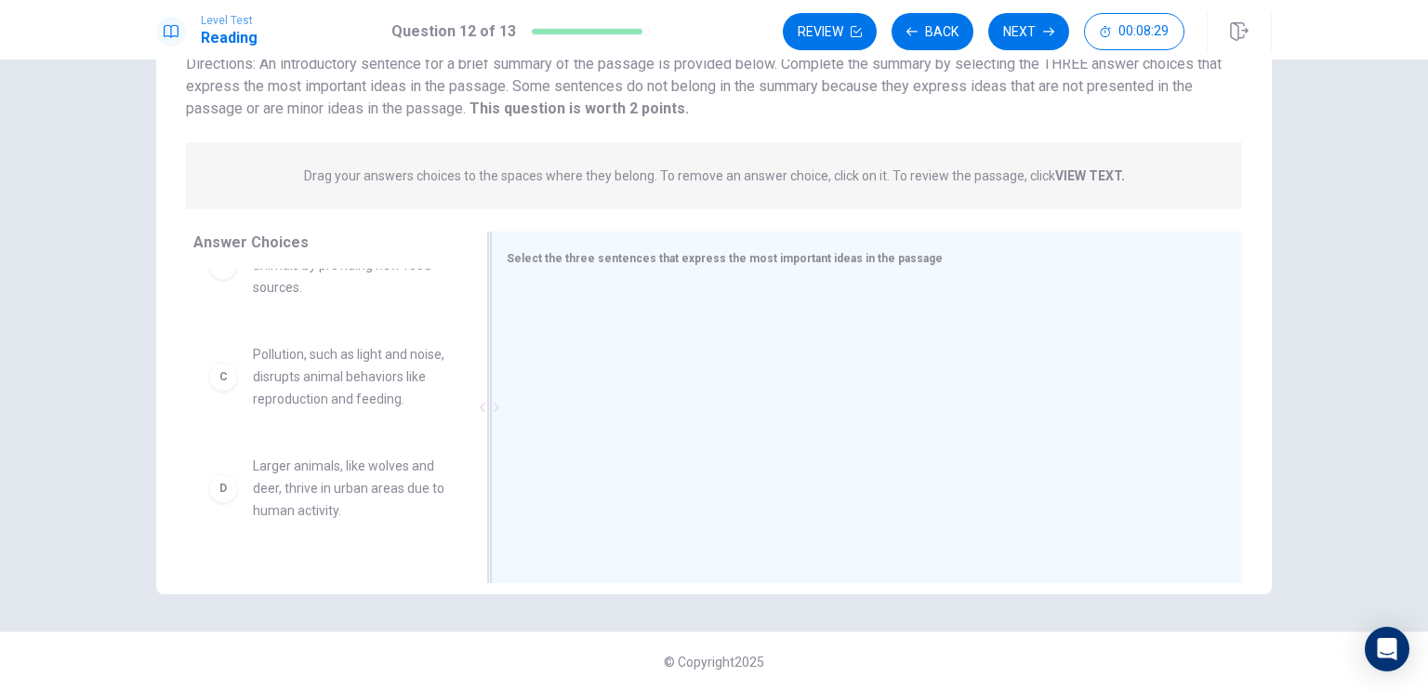
click at [1217, 294] on div at bounding box center [859, 409] width 735 height 249
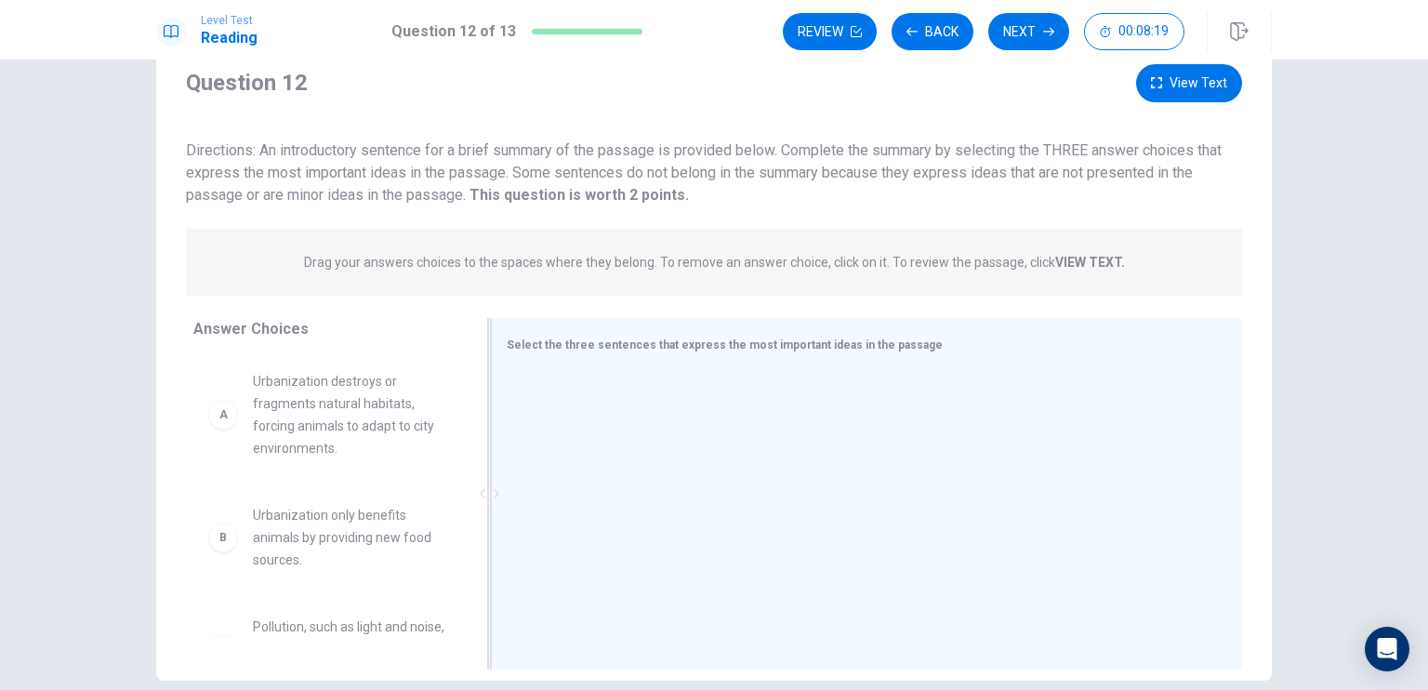
scroll to position [56, 0]
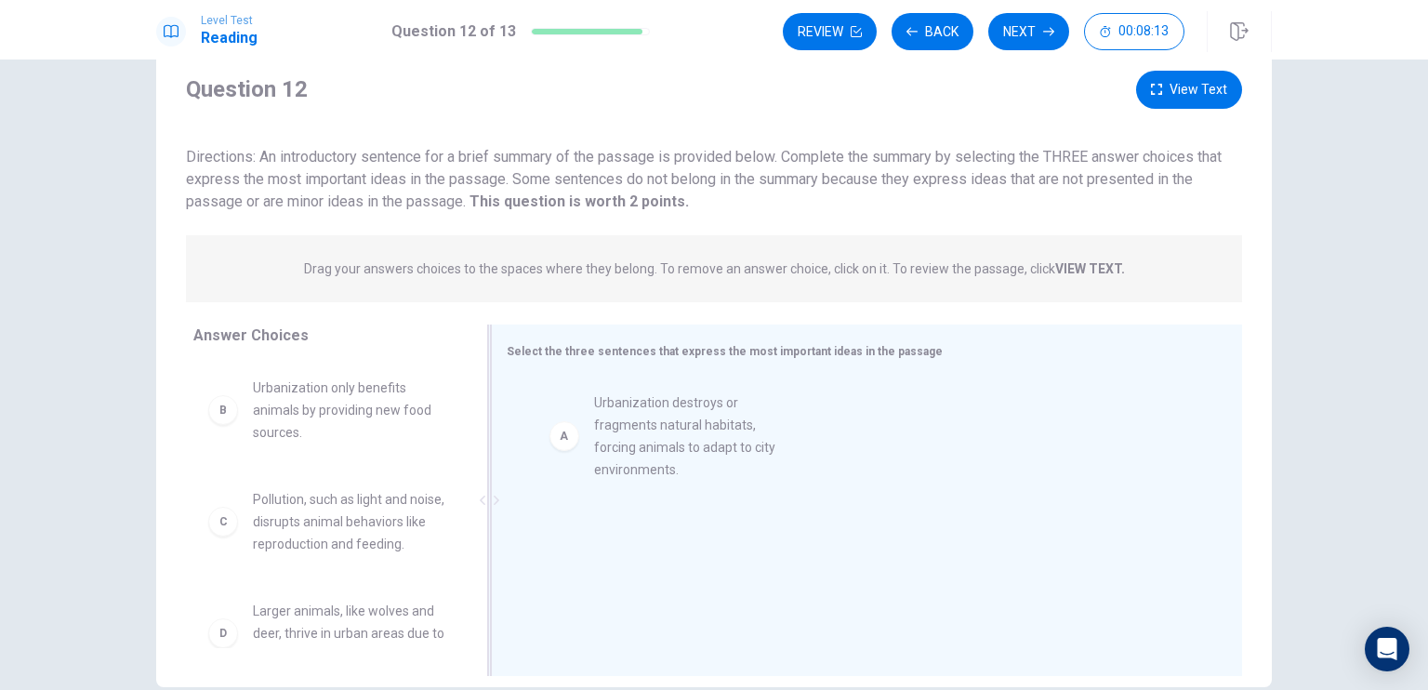
drag, startPoint x: 347, startPoint y: 418, endPoint x: 766, endPoint y: 435, distance: 419.7
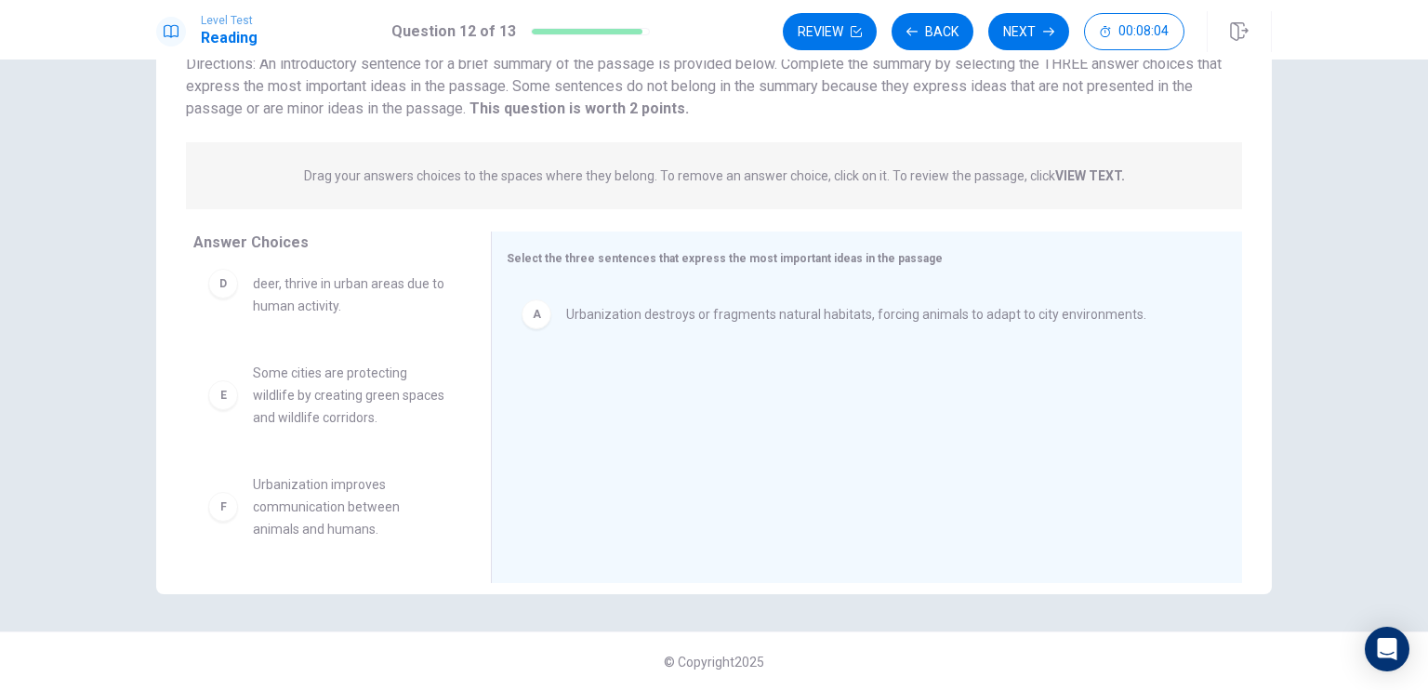
scroll to position [279, 0]
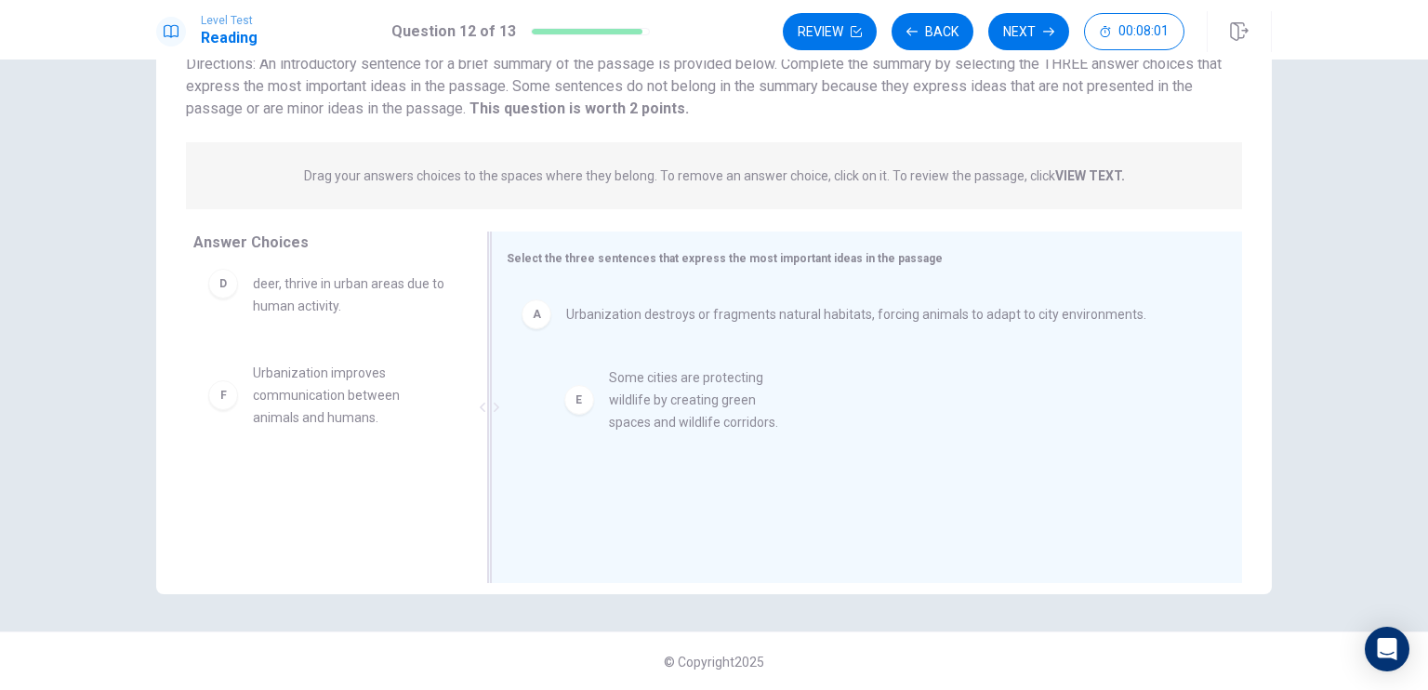
drag, startPoint x: 363, startPoint y: 413, endPoint x: 720, endPoint y: 420, distance: 357.1
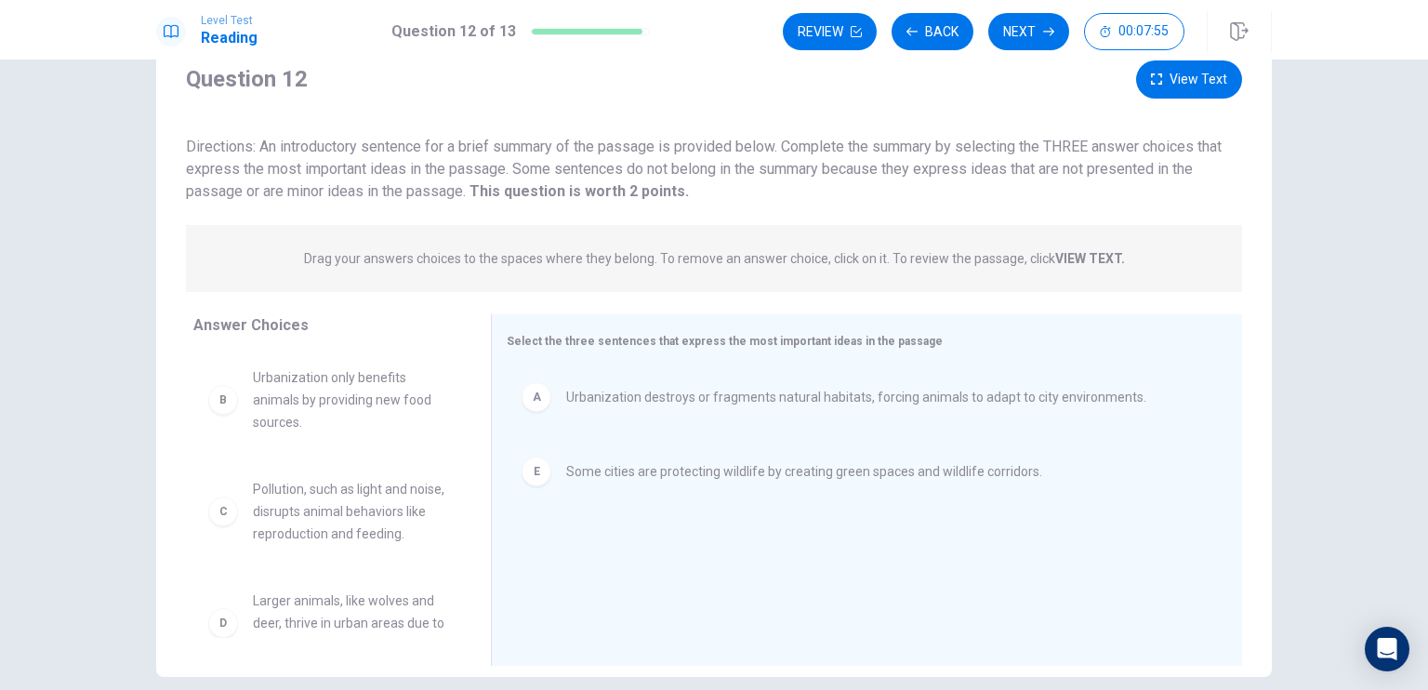
scroll to position [56, 0]
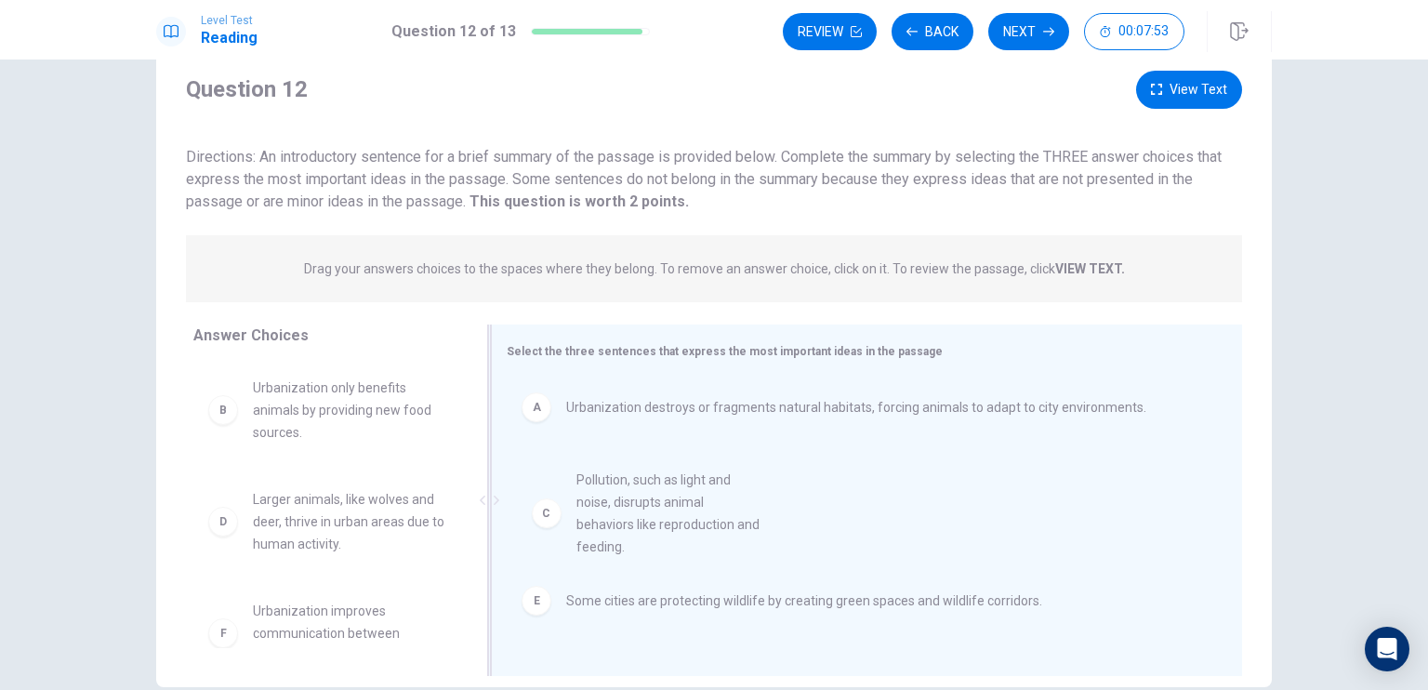
drag, startPoint x: 354, startPoint y: 537, endPoint x: 688, endPoint y: 515, distance: 334.5
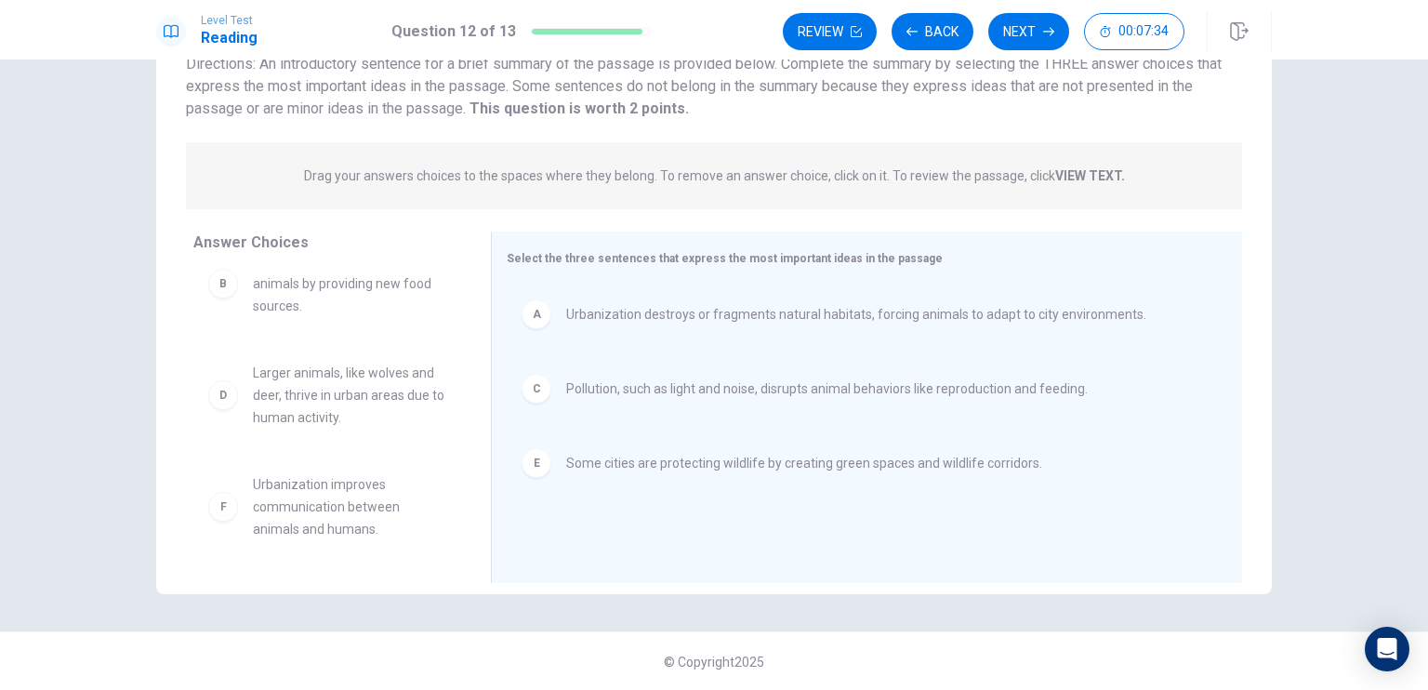
scroll to position [0, 0]
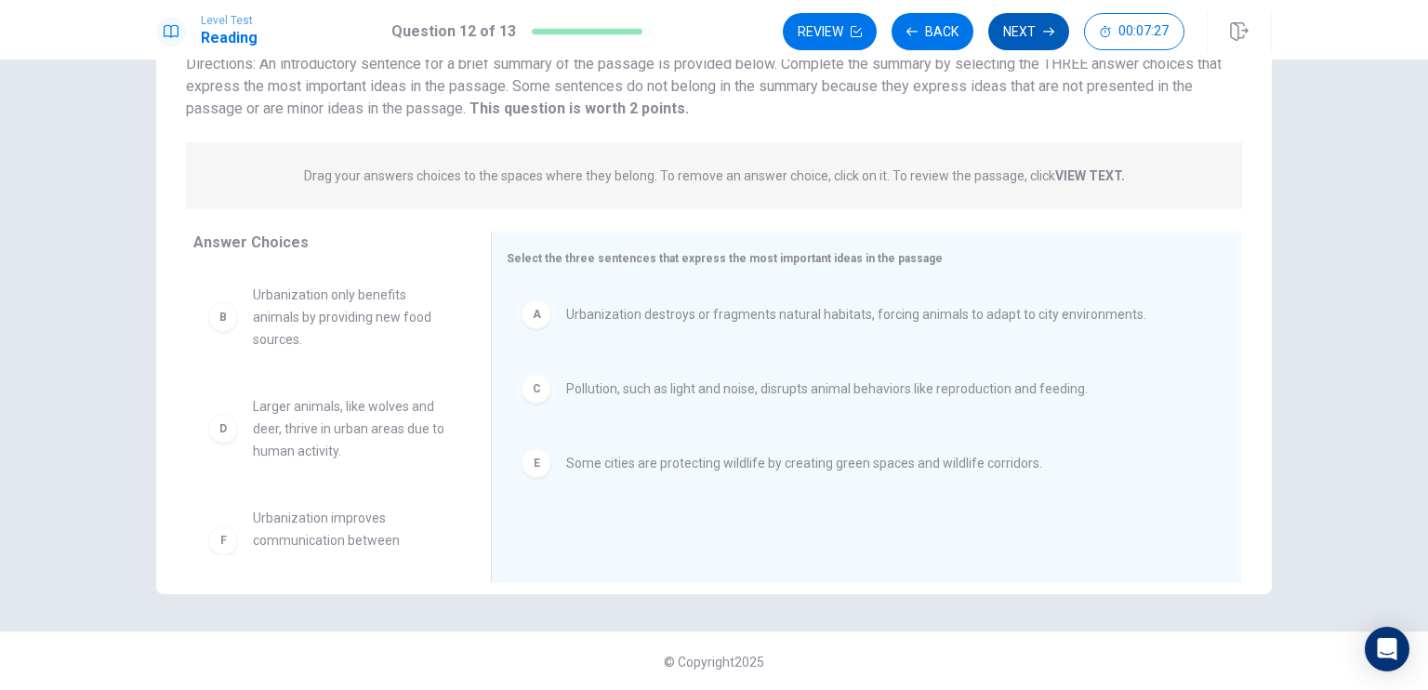
click at [1029, 42] on button "Next" at bounding box center [1028, 31] width 81 height 37
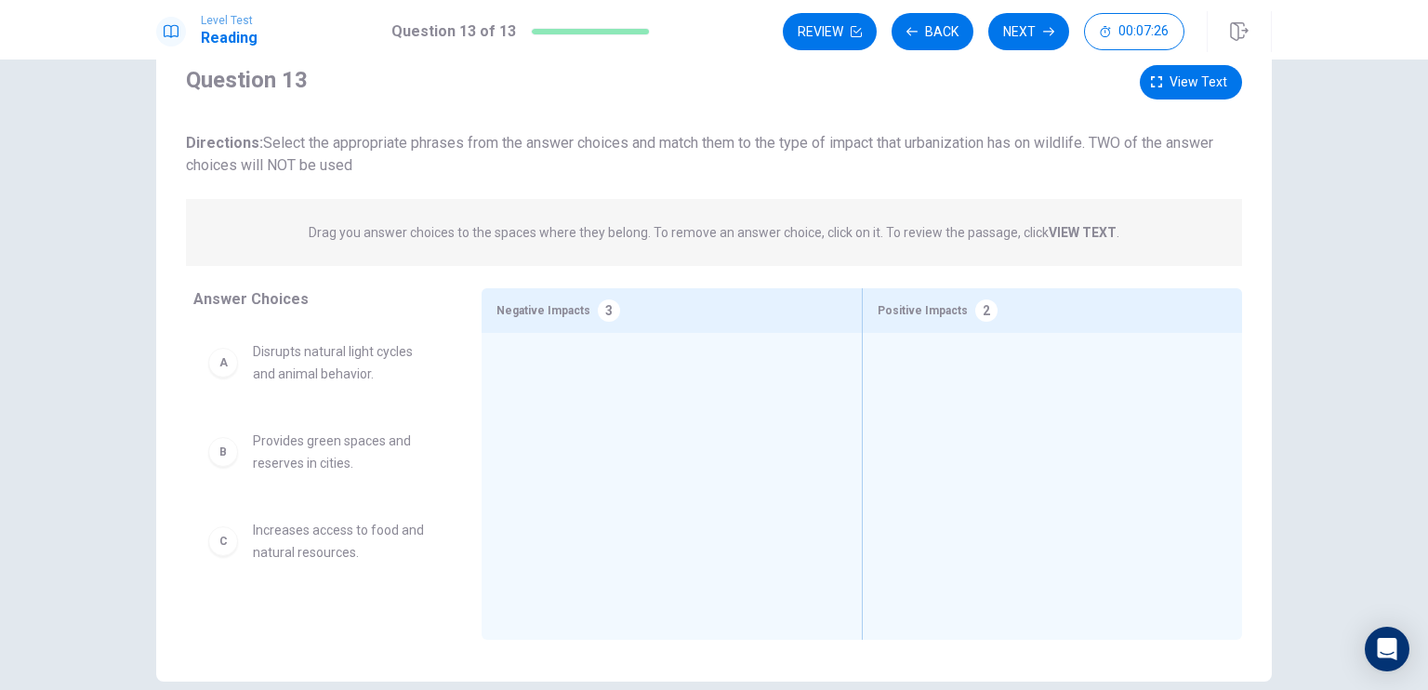
scroll to position [56, 0]
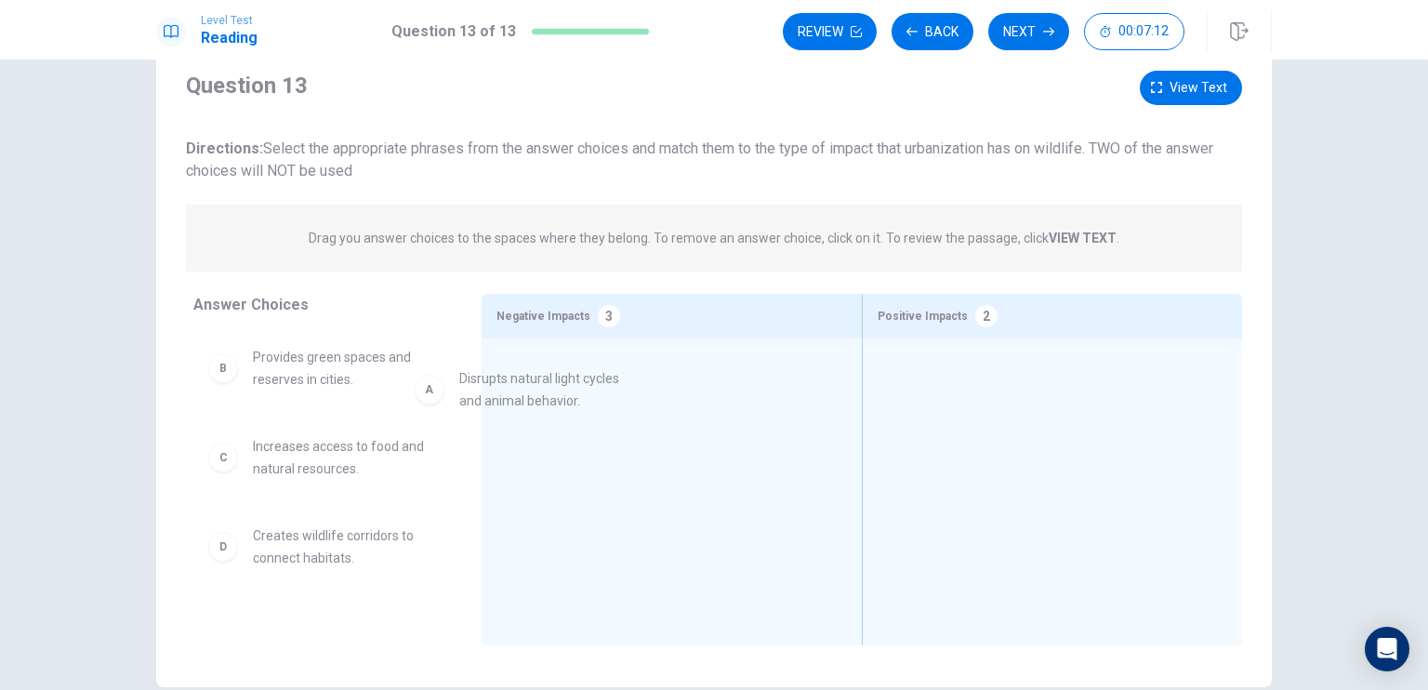
drag, startPoint x: 351, startPoint y: 386, endPoint x: 632, endPoint y: 408, distance: 282.6
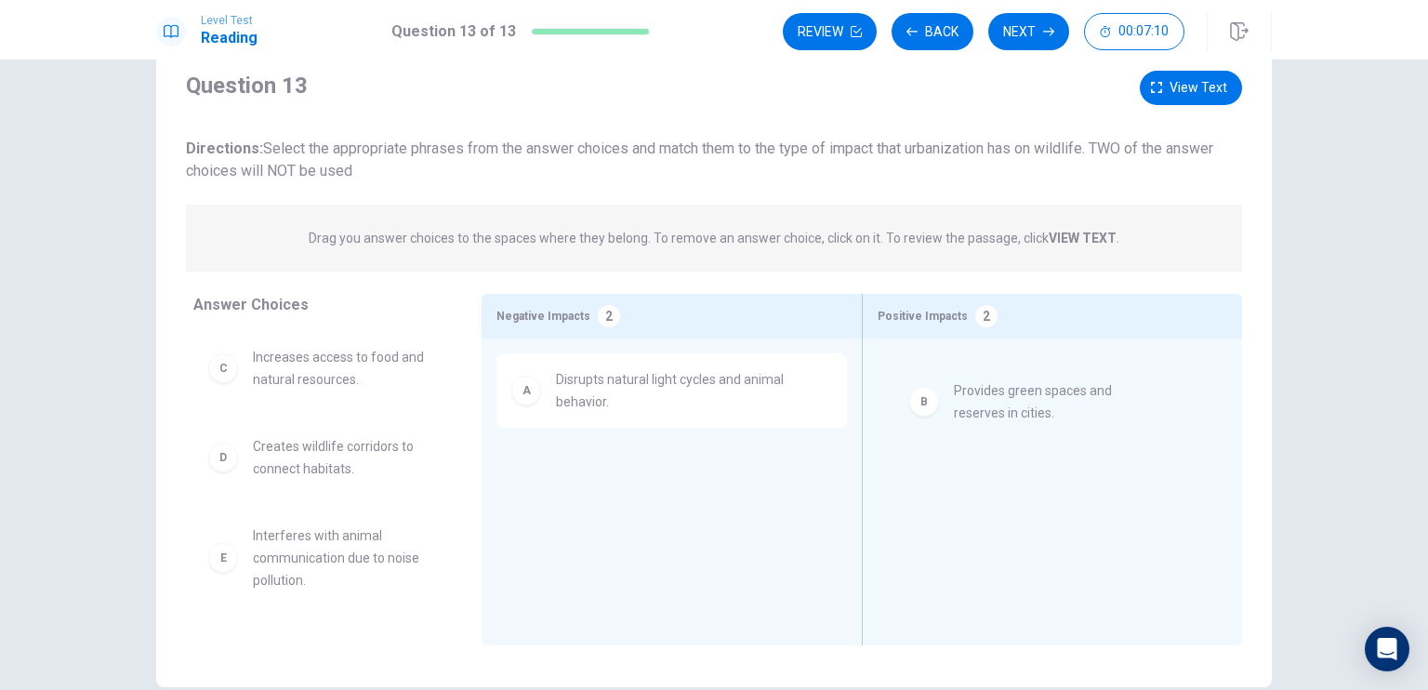
drag, startPoint x: 350, startPoint y: 380, endPoint x: 1075, endPoint y: 408, distance: 725.8
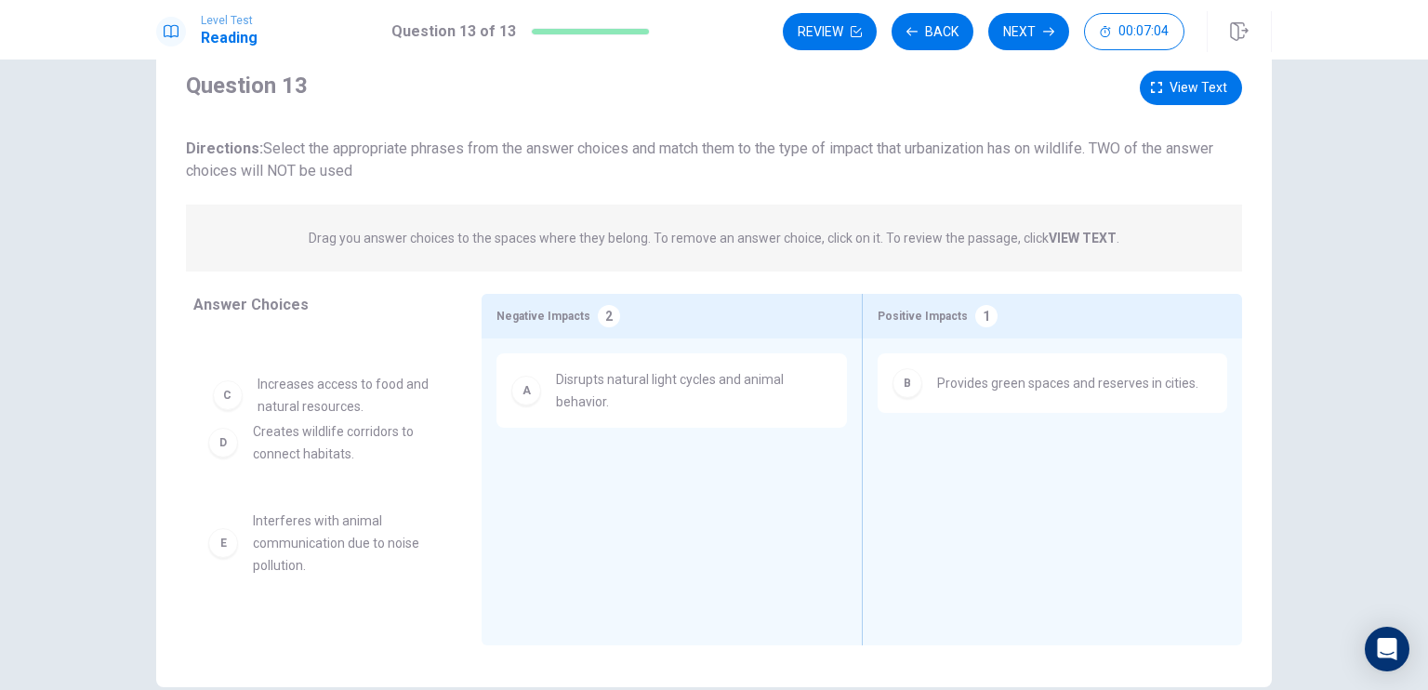
drag, startPoint x: 320, startPoint y: 380, endPoint x: 335, endPoint y: 407, distance: 30.8
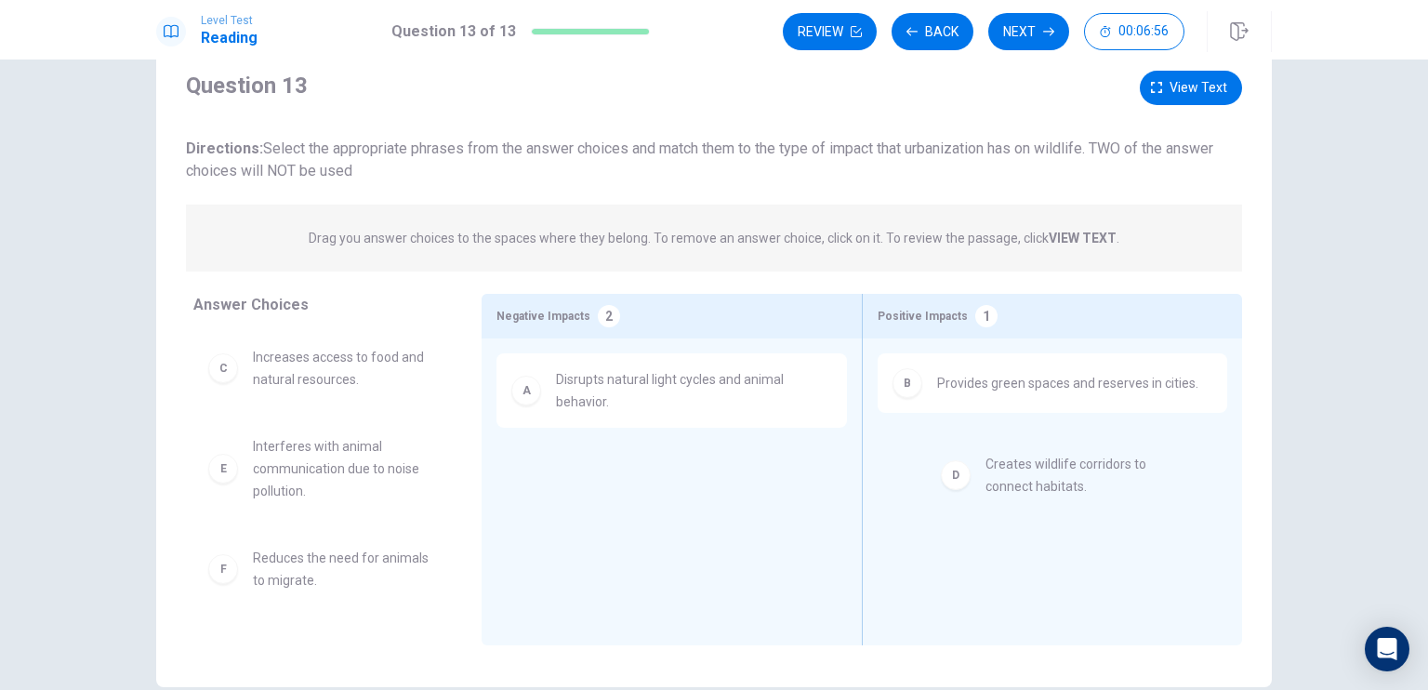
drag, startPoint x: 357, startPoint y: 459, endPoint x: 1086, endPoint y: 479, distance: 729.2
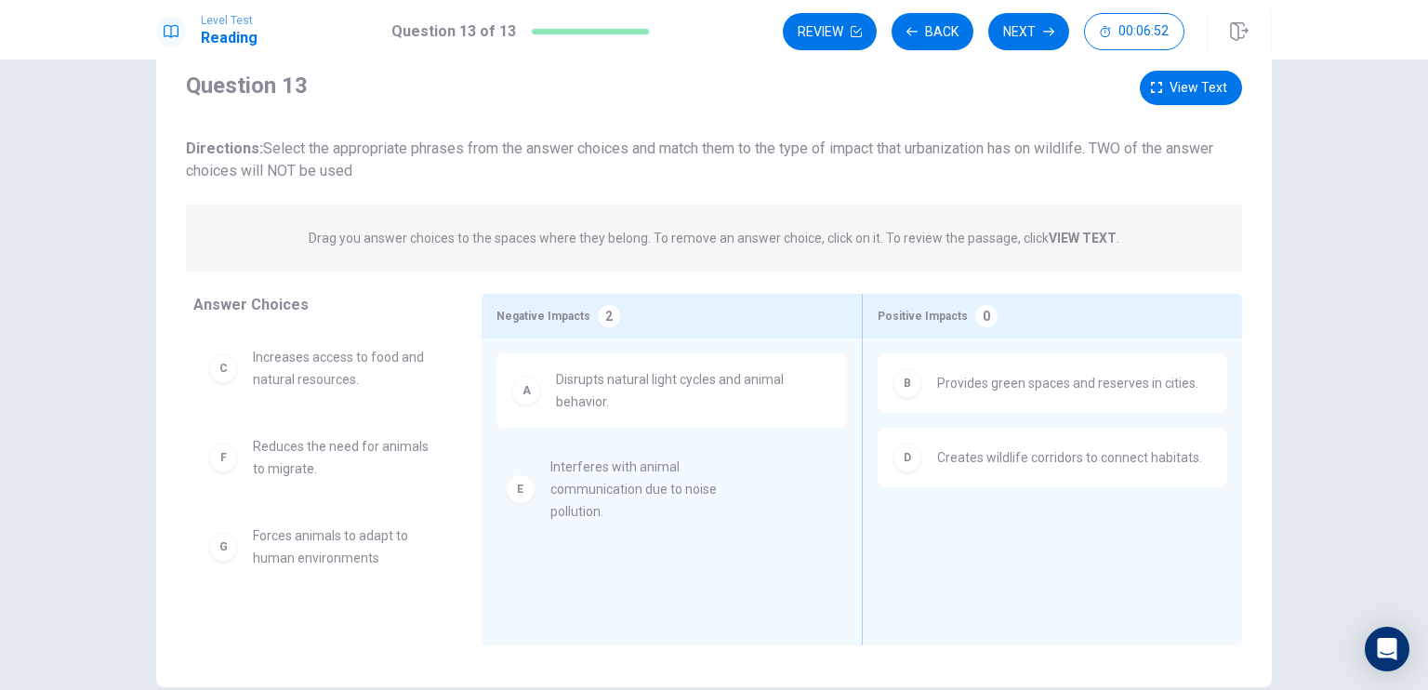
drag, startPoint x: 322, startPoint y: 455, endPoint x: 635, endPoint y: 476, distance: 314.1
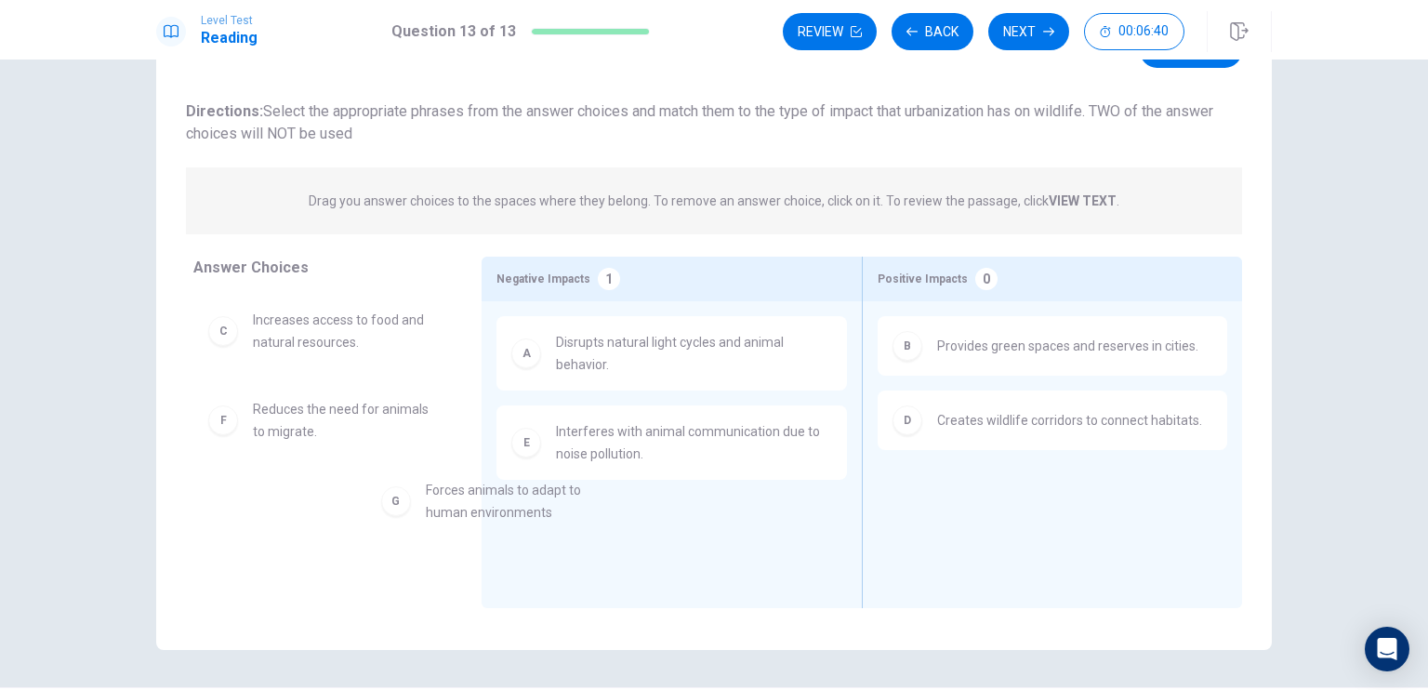
scroll to position [7, 0]
drag, startPoint x: 404, startPoint y: 523, endPoint x: 673, endPoint y: 534, distance: 268.9
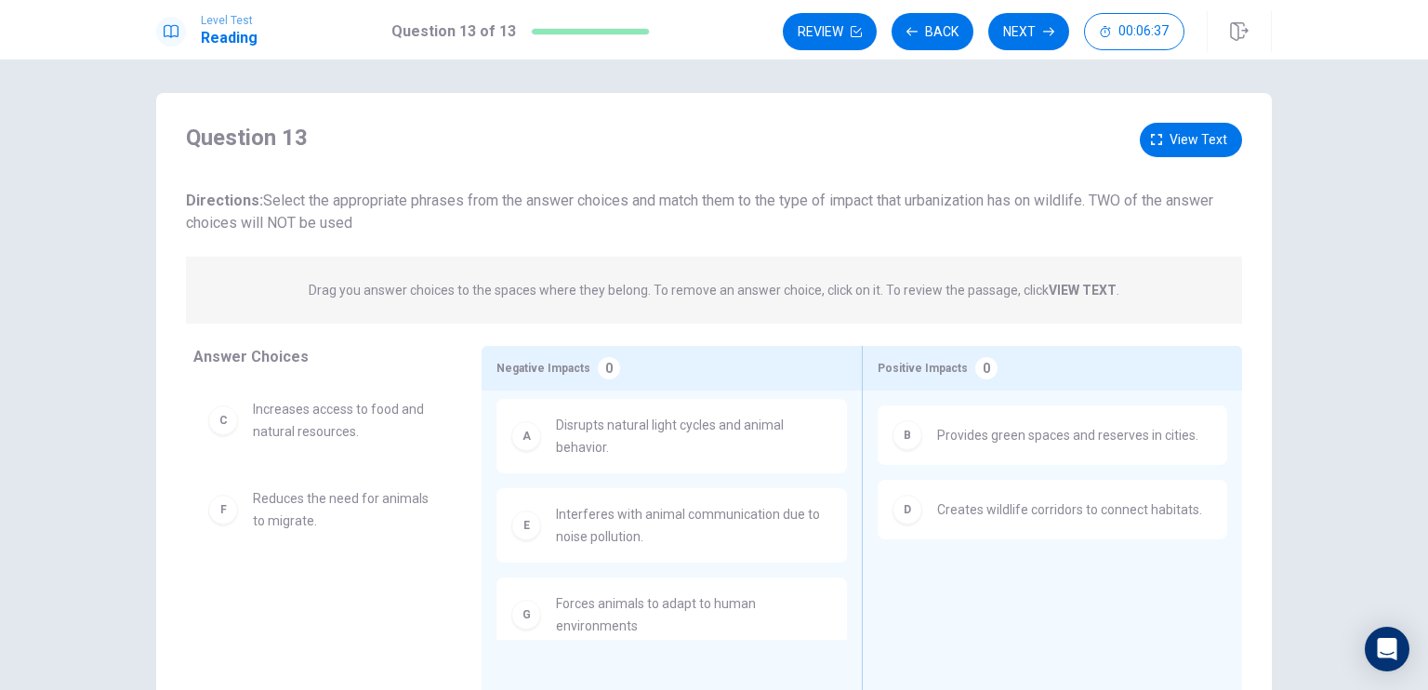
scroll to position [0, 0]
click at [1172, 142] on span "View text" at bounding box center [1199, 143] width 58 height 23
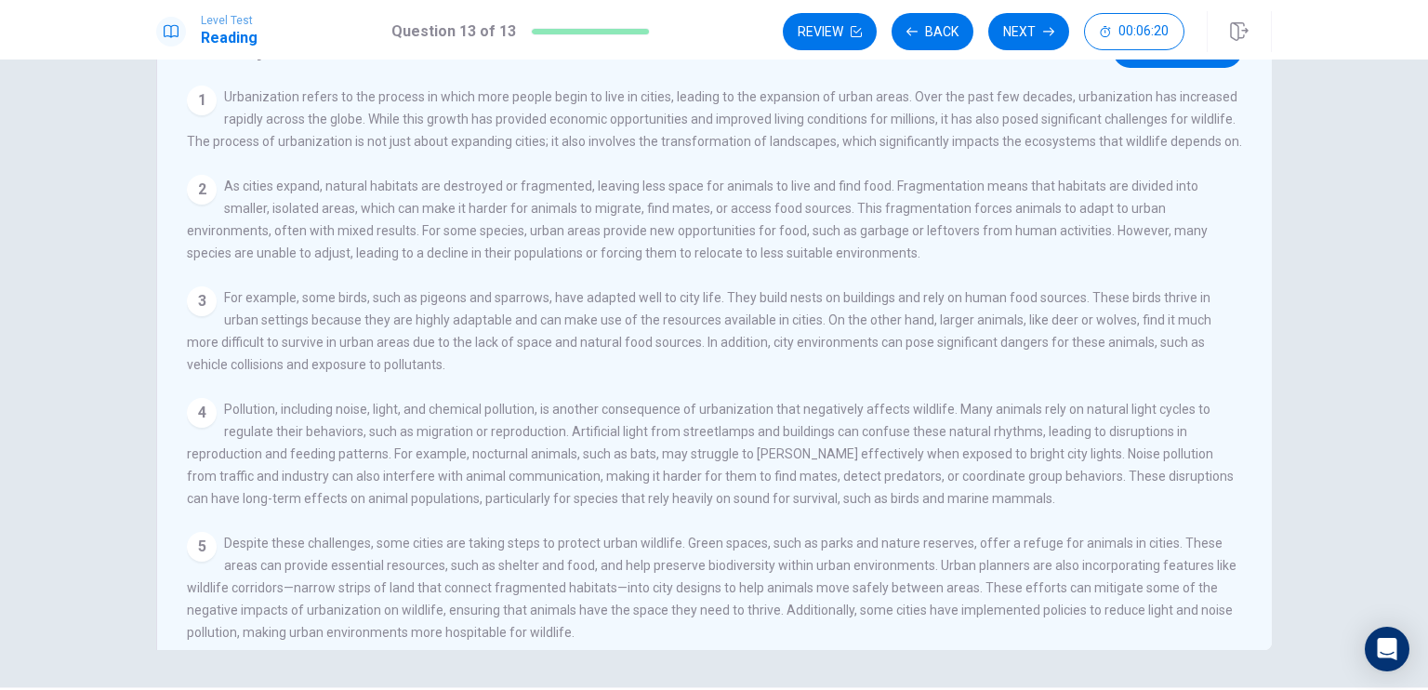
click at [1301, 313] on div "Question 13 View question Directions: Select the appropriate phrases from the a…" at bounding box center [714, 375] width 1428 height 630
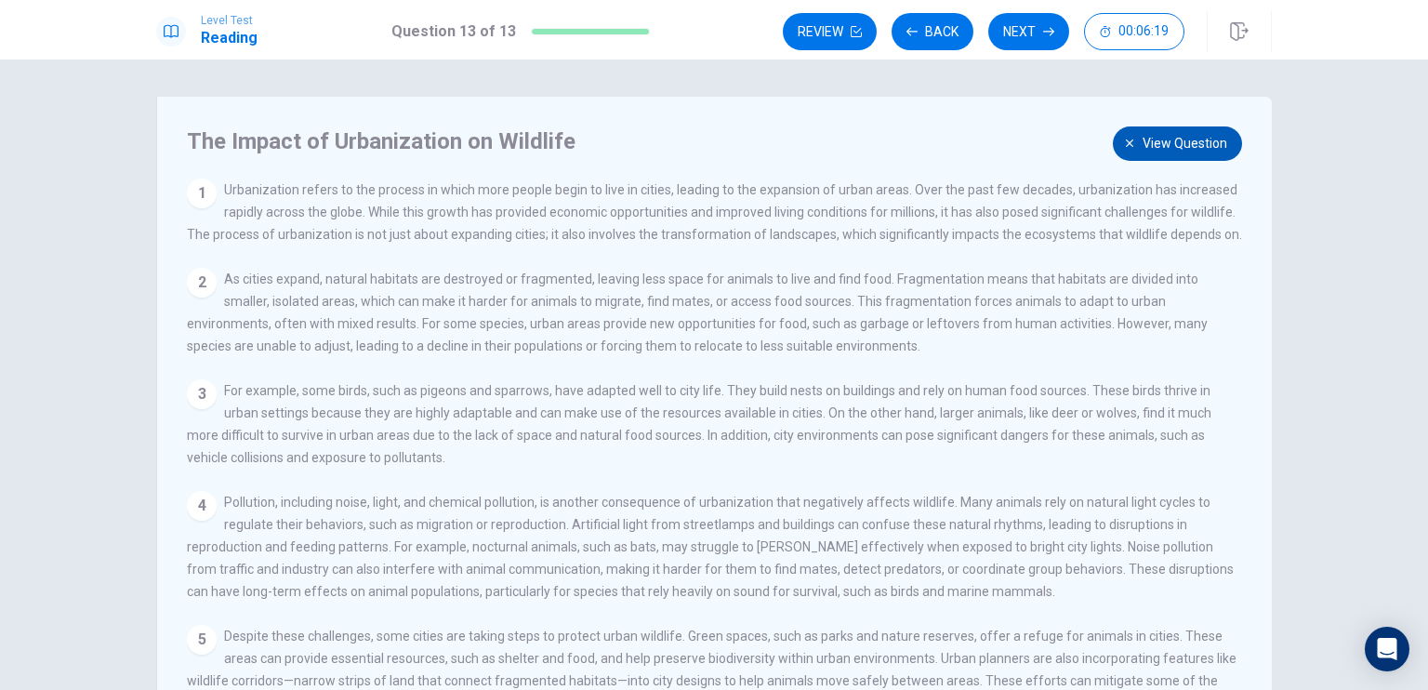
click at [1172, 145] on span "View question" at bounding box center [1185, 143] width 85 height 23
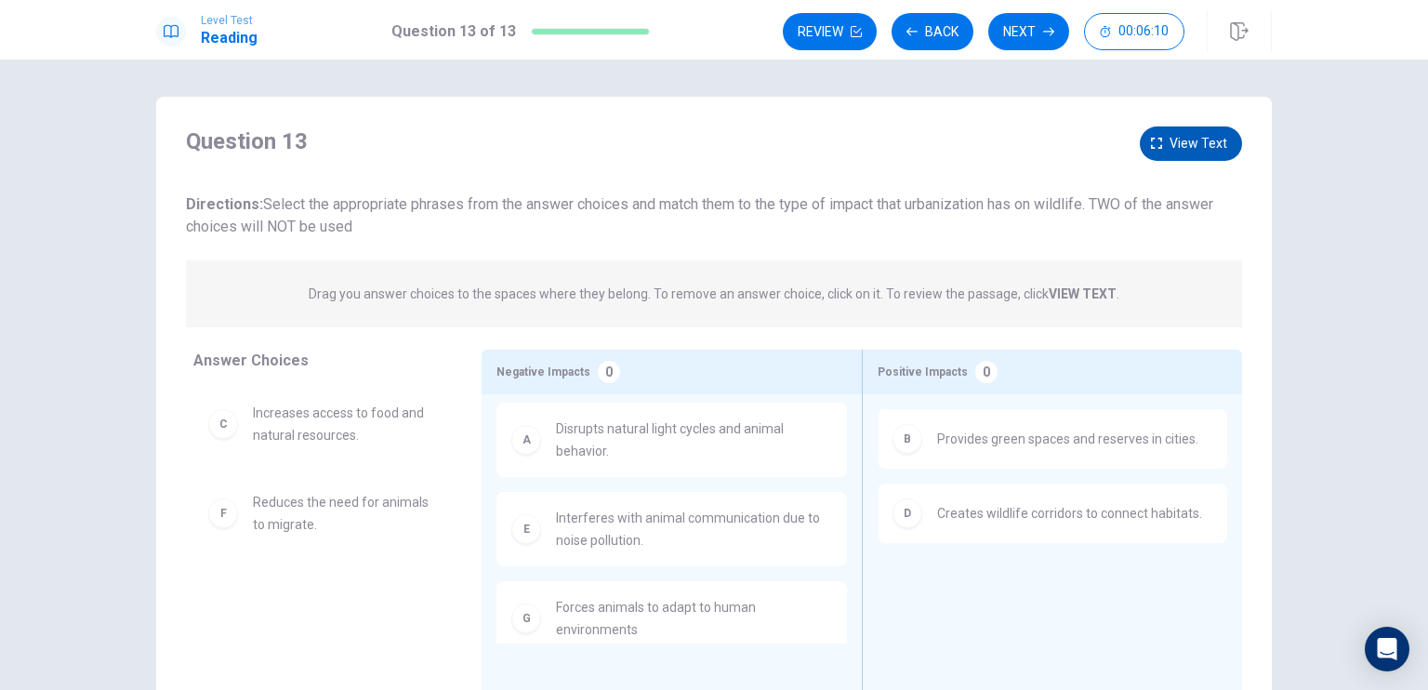
click at [1163, 148] on button "View text" at bounding box center [1191, 143] width 102 height 34
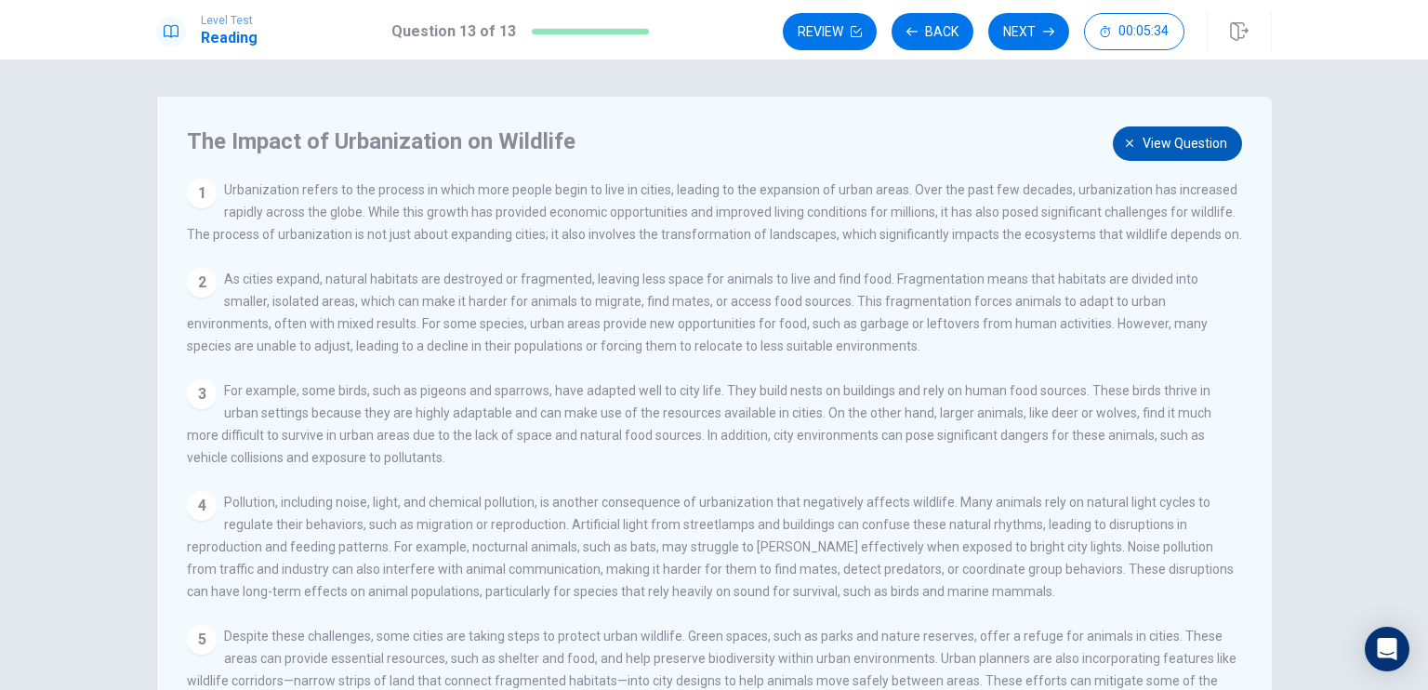
click at [1172, 148] on span "View question" at bounding box center [1185, 143] width 85 height 23
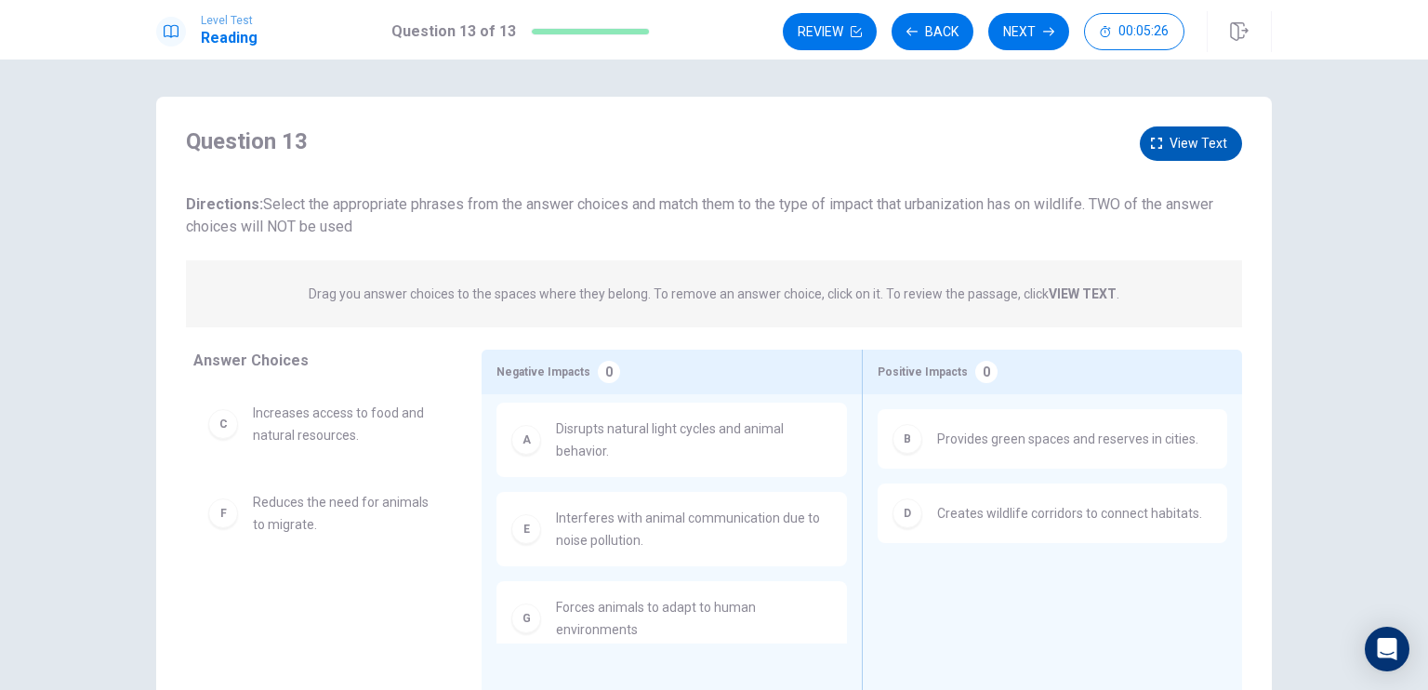
click at [1158, 145] on icon "button" at bounding box center [1156, 143] width 11 height 11
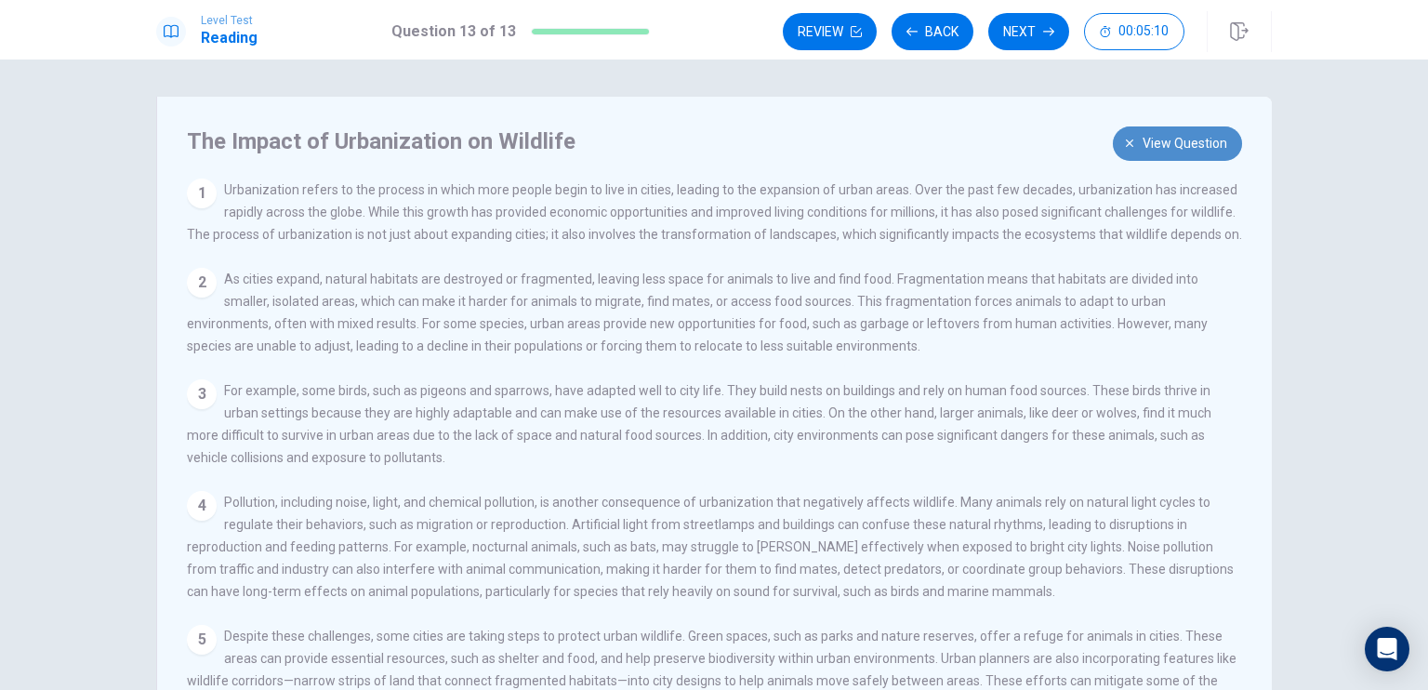
click at [1151, 138] on span "View question" at bounding box center [1185, 143] width 85 height 23
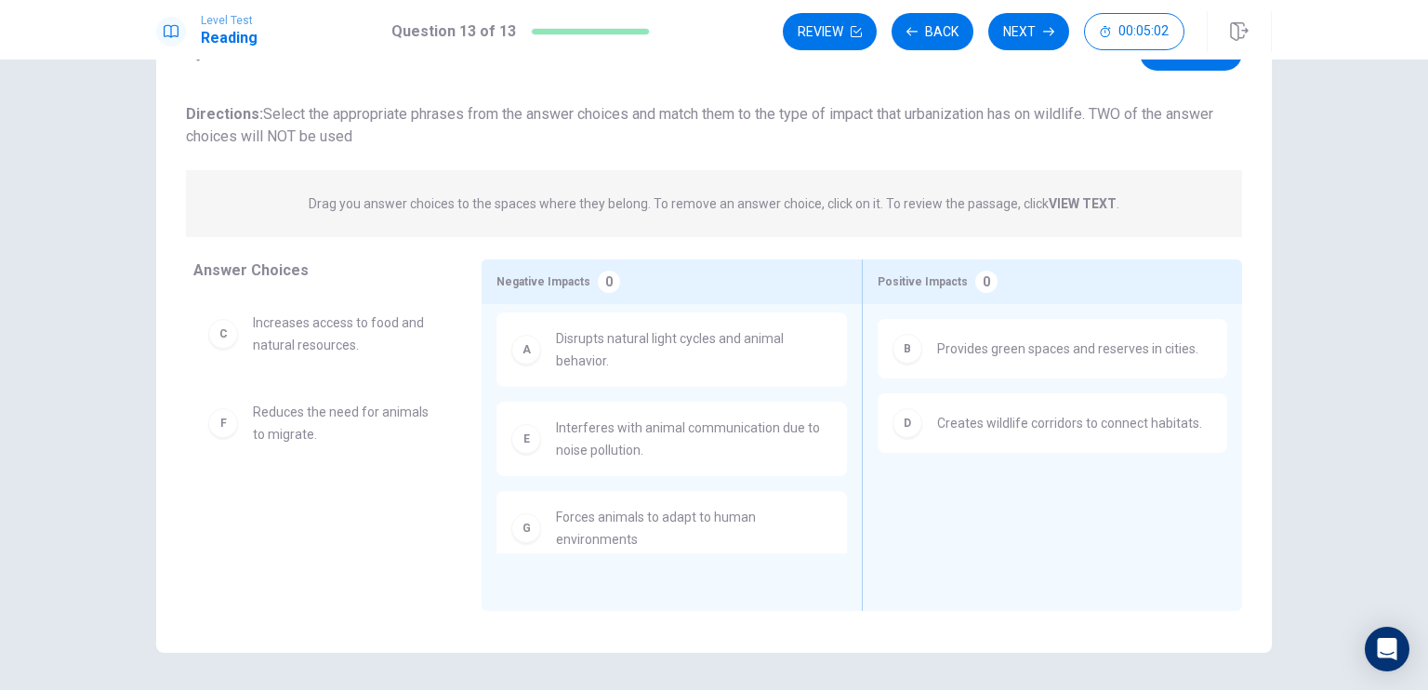
scroll to position [93, 0]
click at [1034, 39] on button "Next" at bounding box center [1028, 31] width 81 height 37
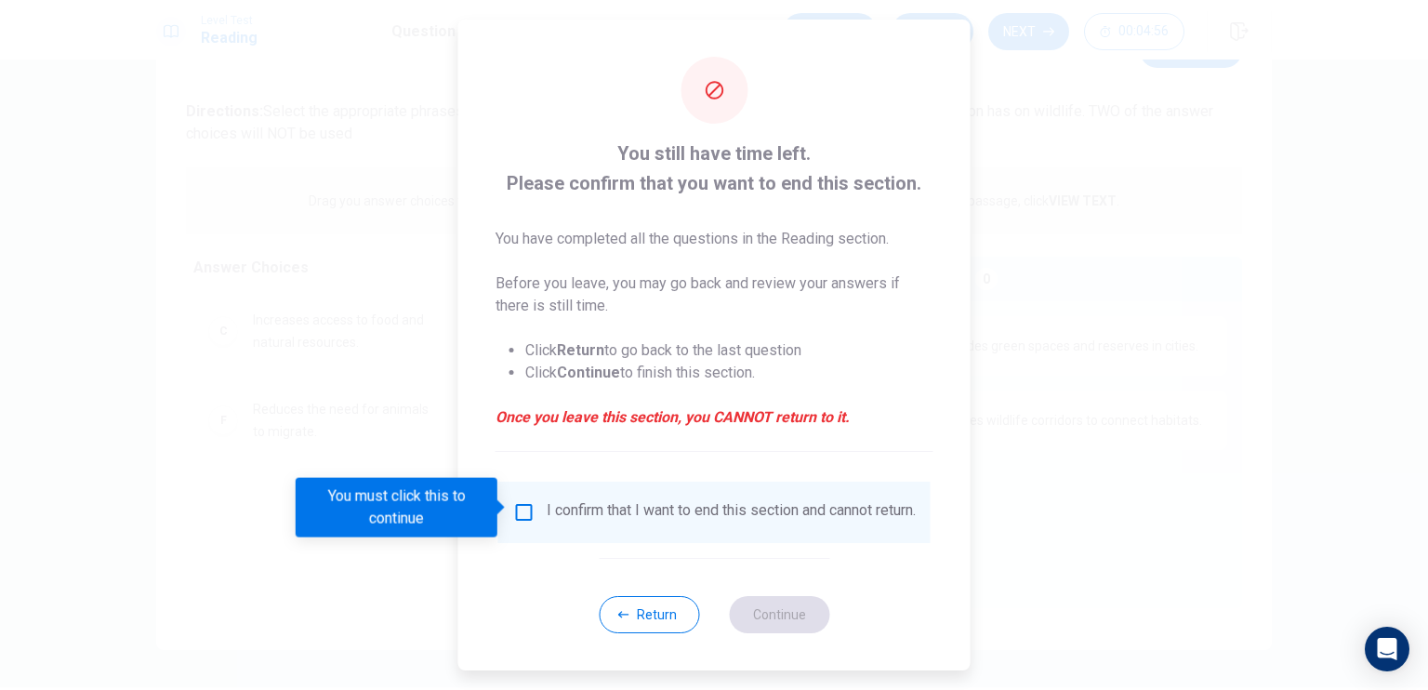
click at [523, 507] on input "You must click this to continue" at bounding box center [524, 512] width 22 height 22
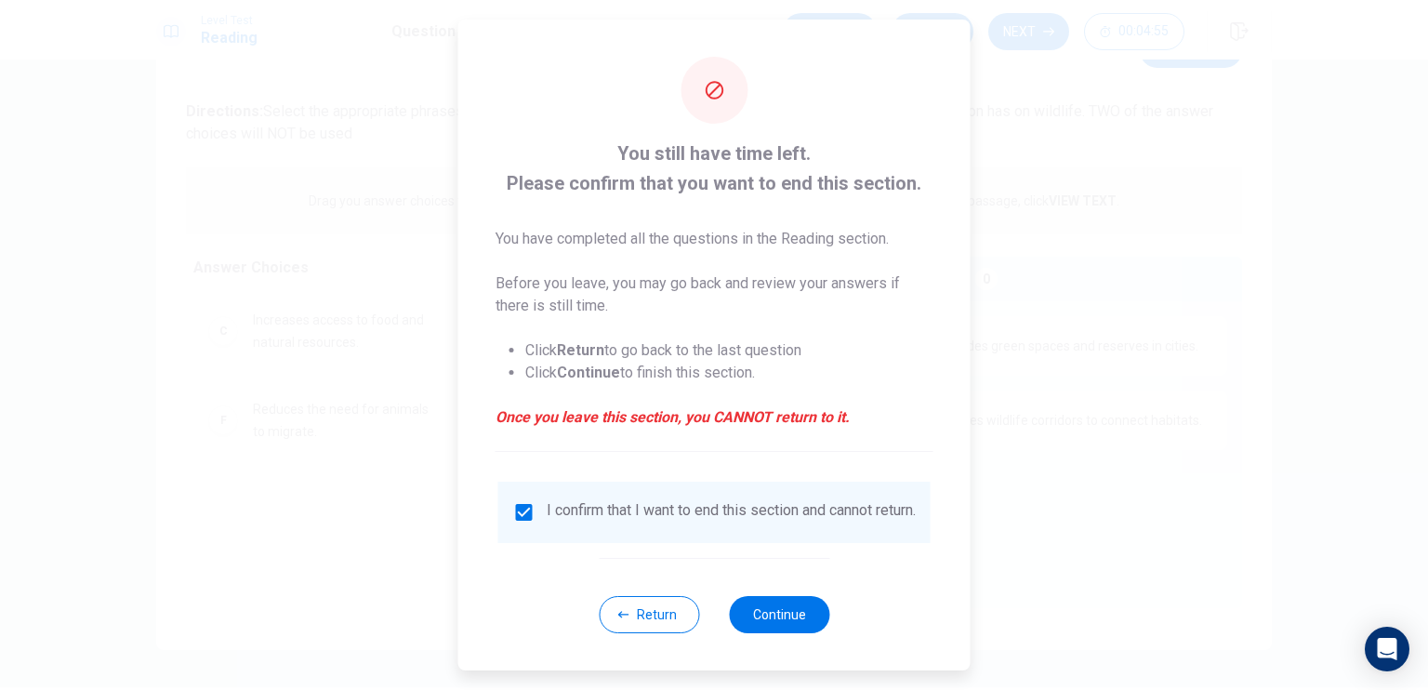
click at [618, 462] on div "You still have time left. Please confirm that you want to end this section. You…" at bounding box center [714, 345] width 512 height 651
click at [638, 505] on div "I confirm that I want to end this section and cannot return." at bounding box center [731, 512] width 369 height 22
click at [547, 509] on div "I confirm that I want to end this section and cannot return." at bounding box center [731, 512] width 369 height 22
click at [525, 509] on input "checkbox" at bounding box center [524, 512] width 22 height 22
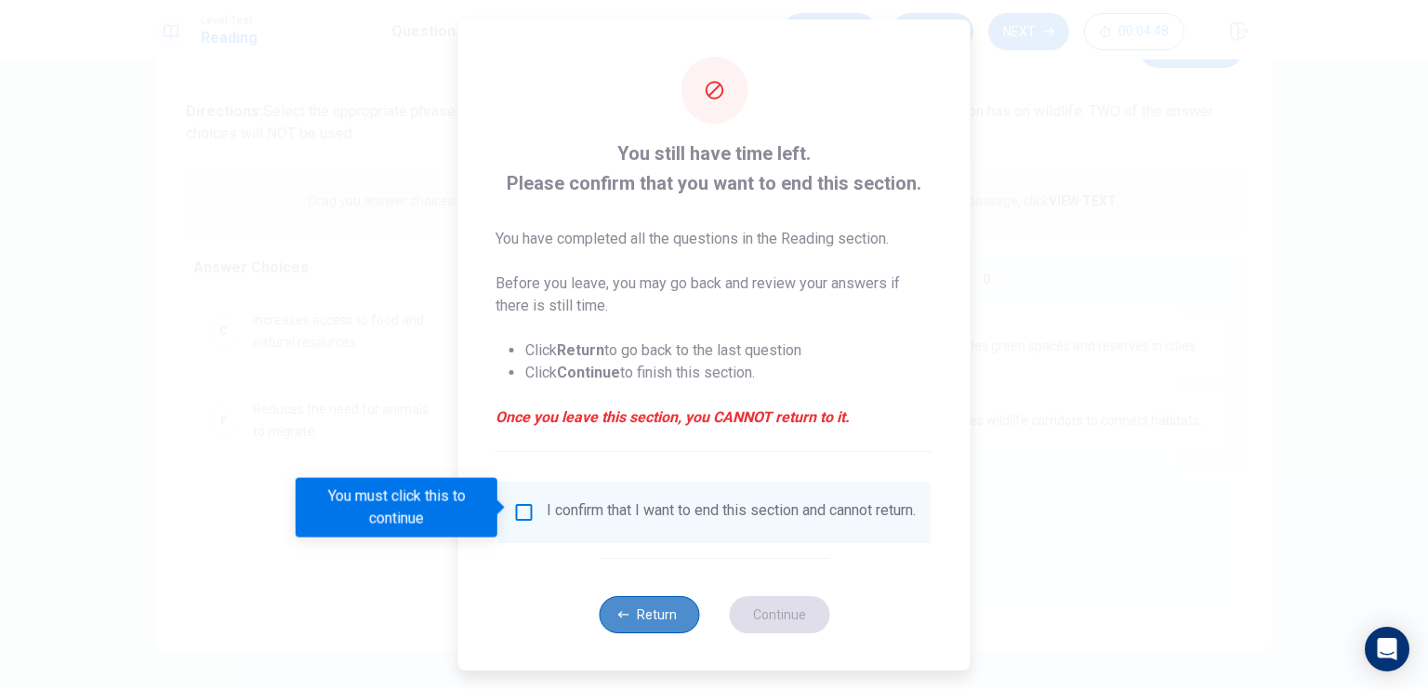
click at [625, 619] on icon "button" at bounding box center [623, 614] width 11 height 11
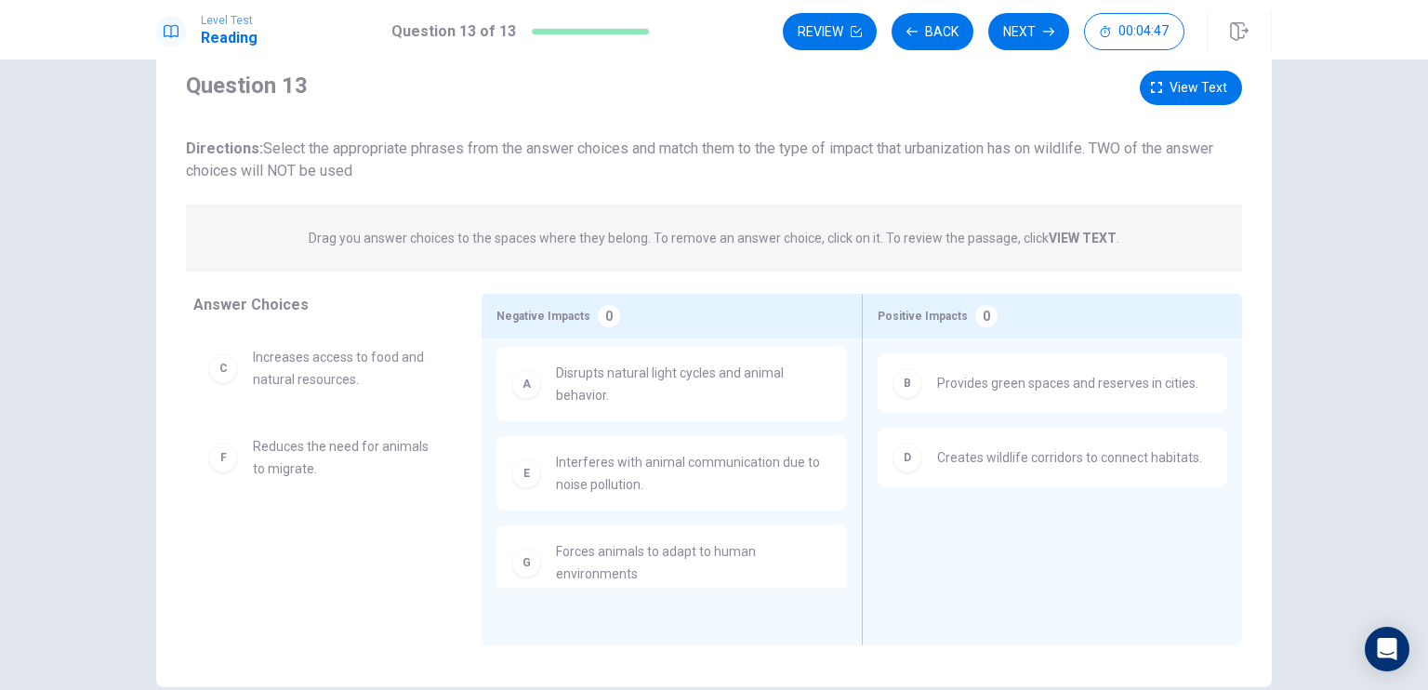
scroll to position [0, 0]
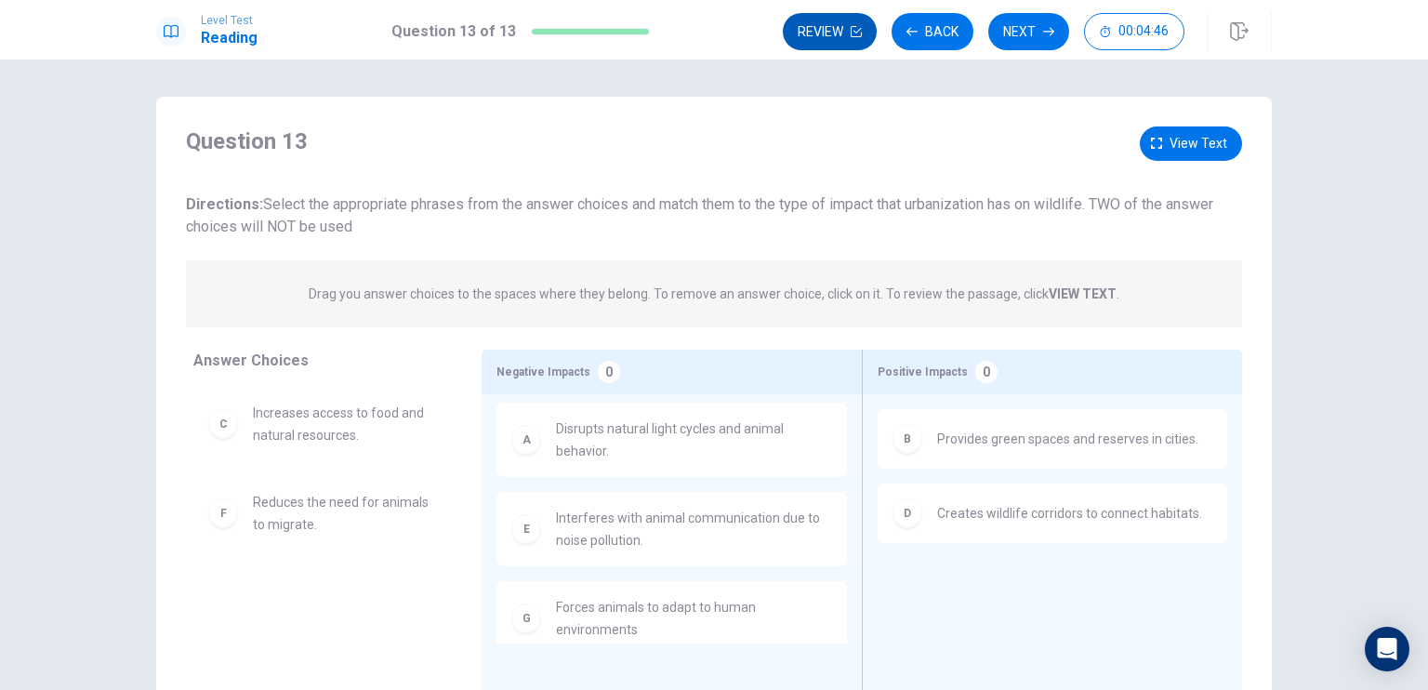
click at [852, 40] on button "Review" at bounding box center [830, 31] width 94 height 37
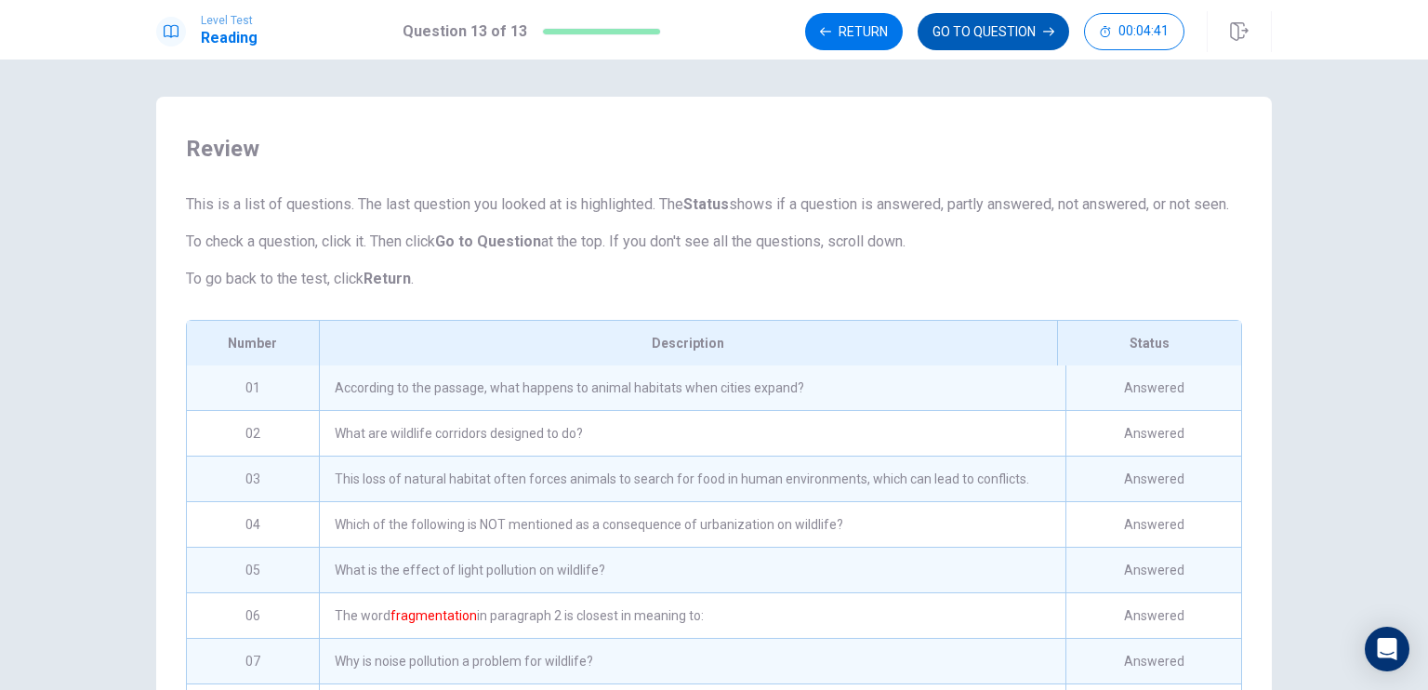
click at [997, 40] on button "GO TO QUESTION" at bounding box center [994, 31] width 152 height 37
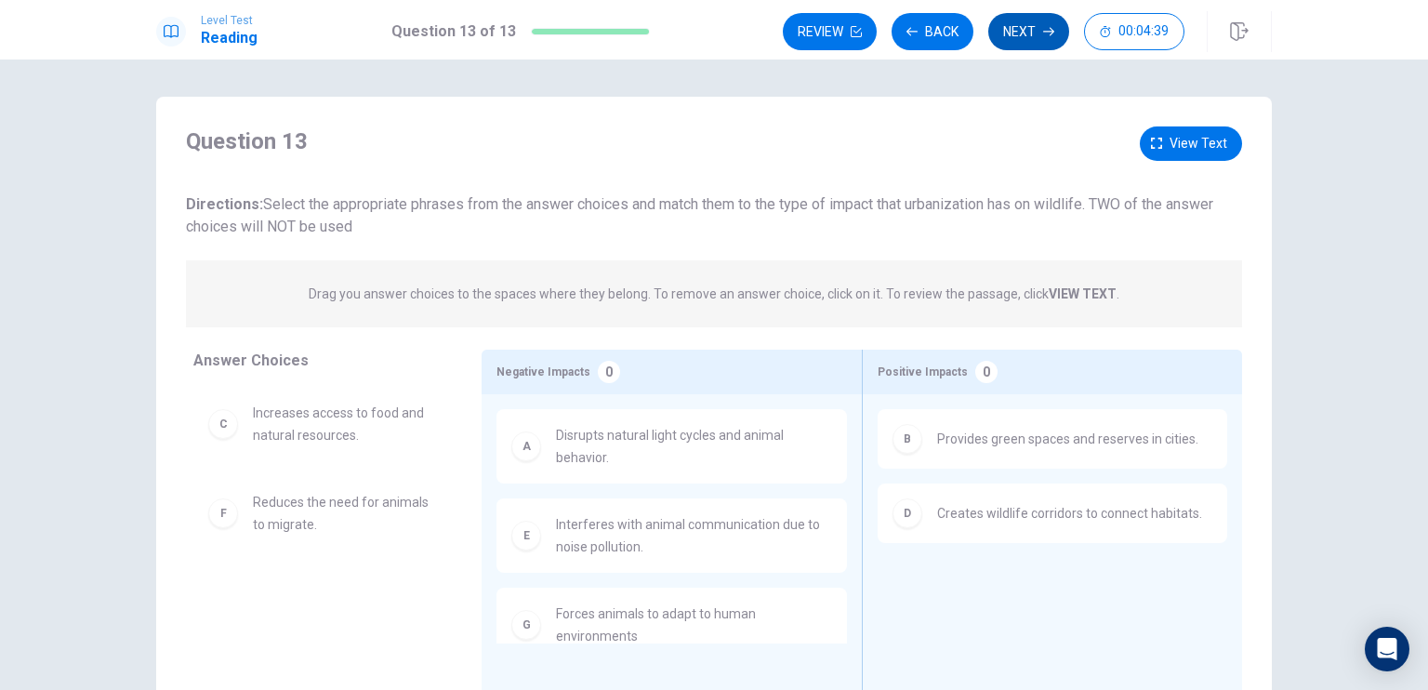
click at [1008, 40] on button "Next" at bounding box center [1028, 31] width 81 height 37
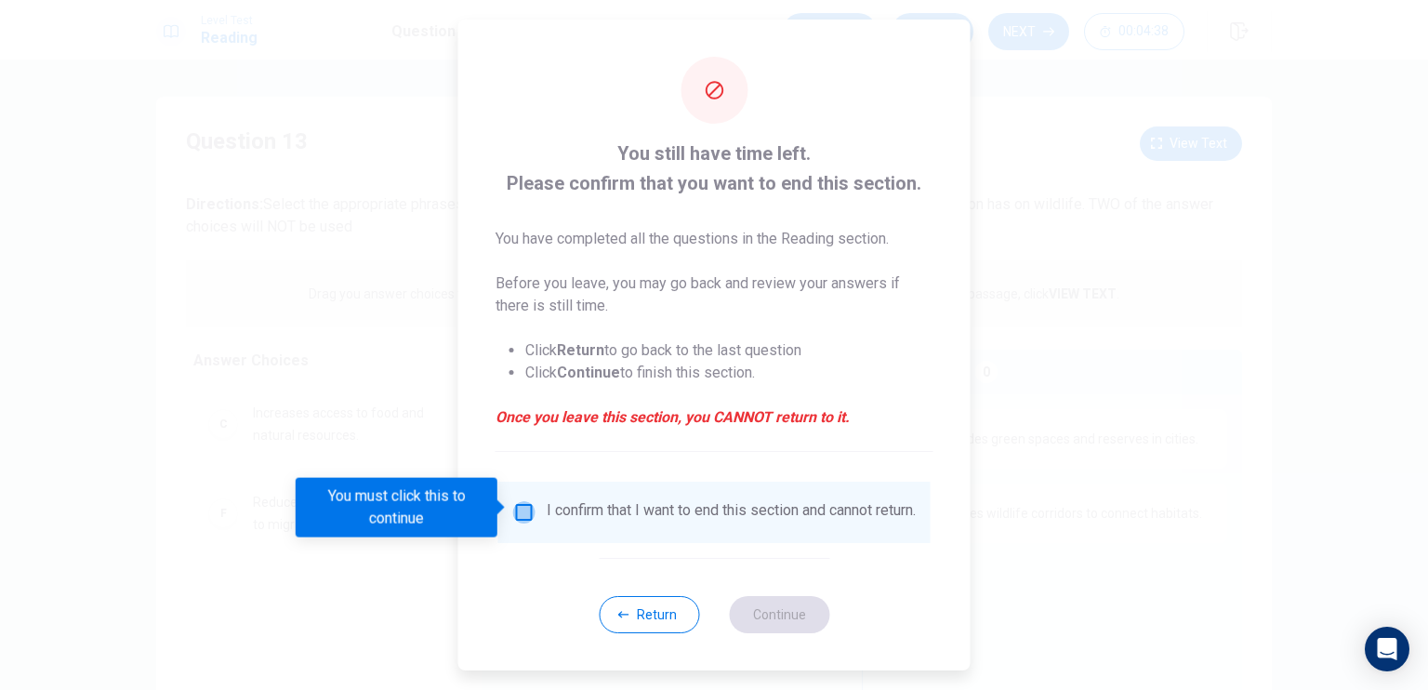
click at [528, 502] on input "You must click this to continue" at bounding box center [524, 512] width 22 height 22
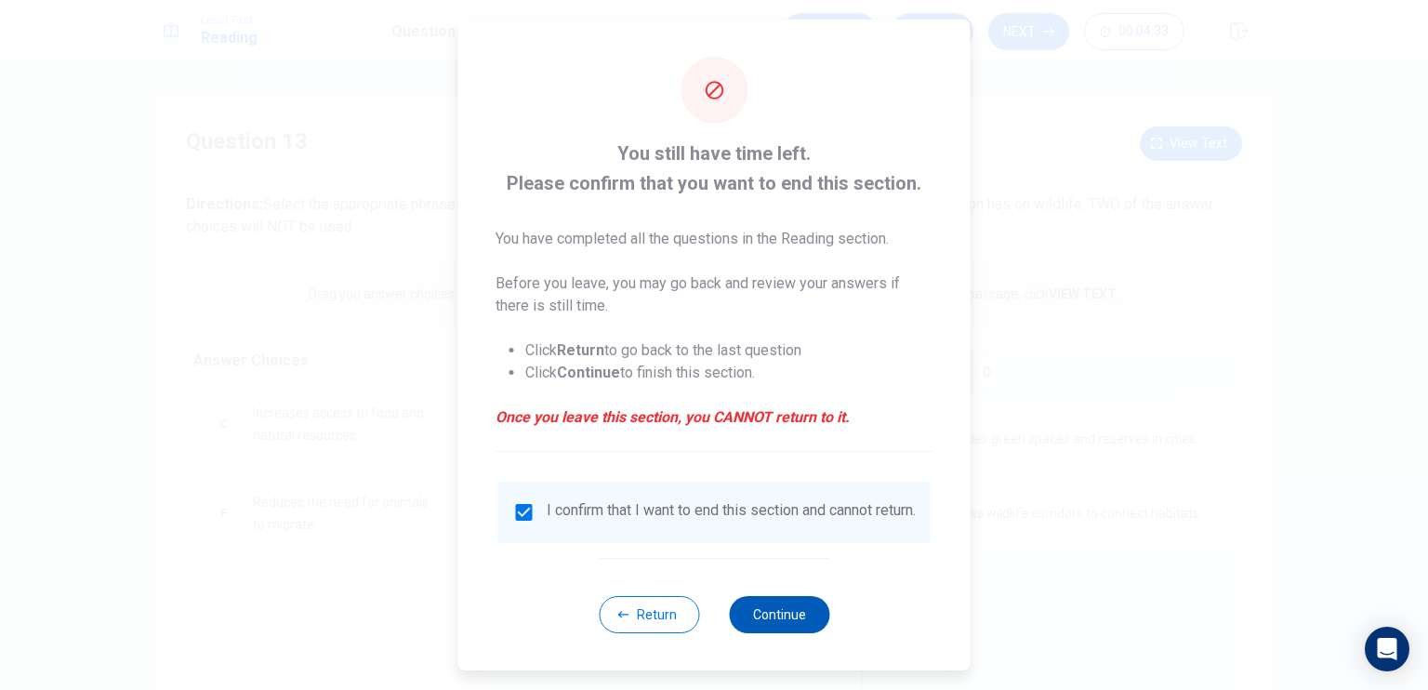
click at [779, 618] on button "Continue" at bounding box center [779, 614] width 100 height 37
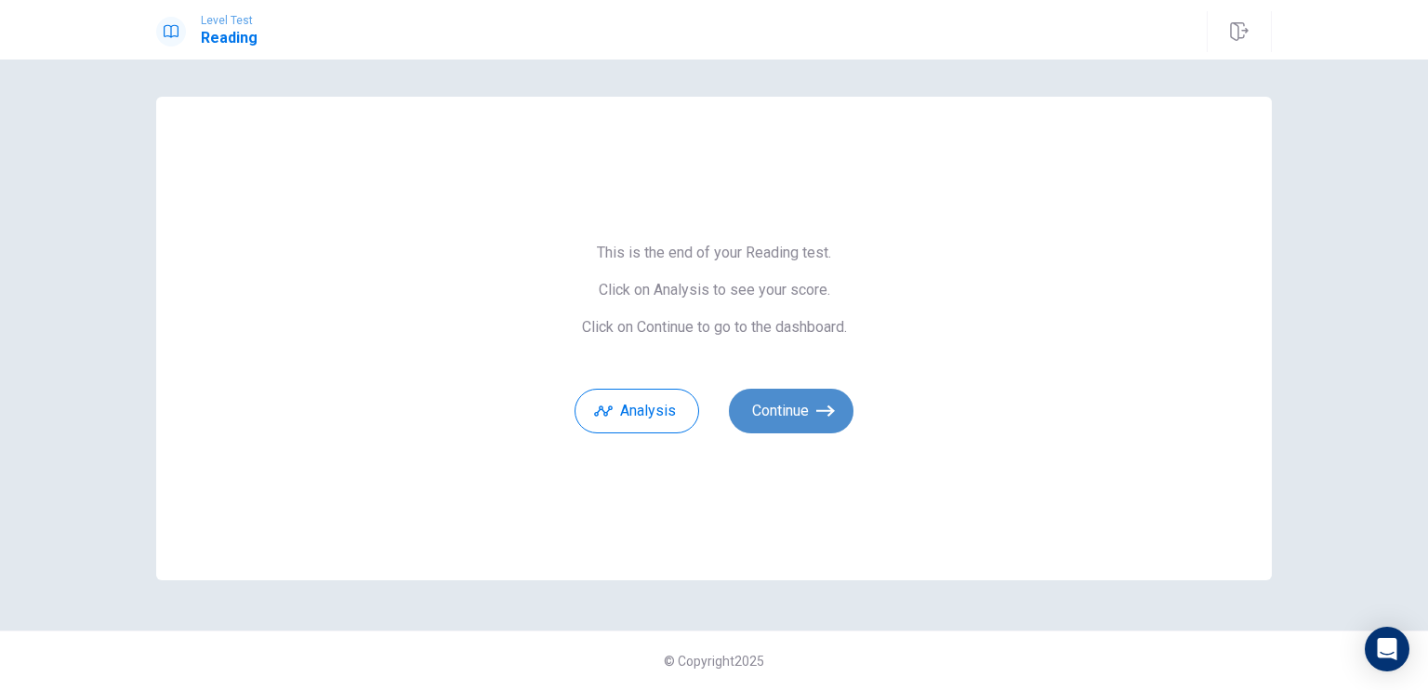
click at [774, 422] on button "Continue" at bounding box center [791, 411] width 125 height 45
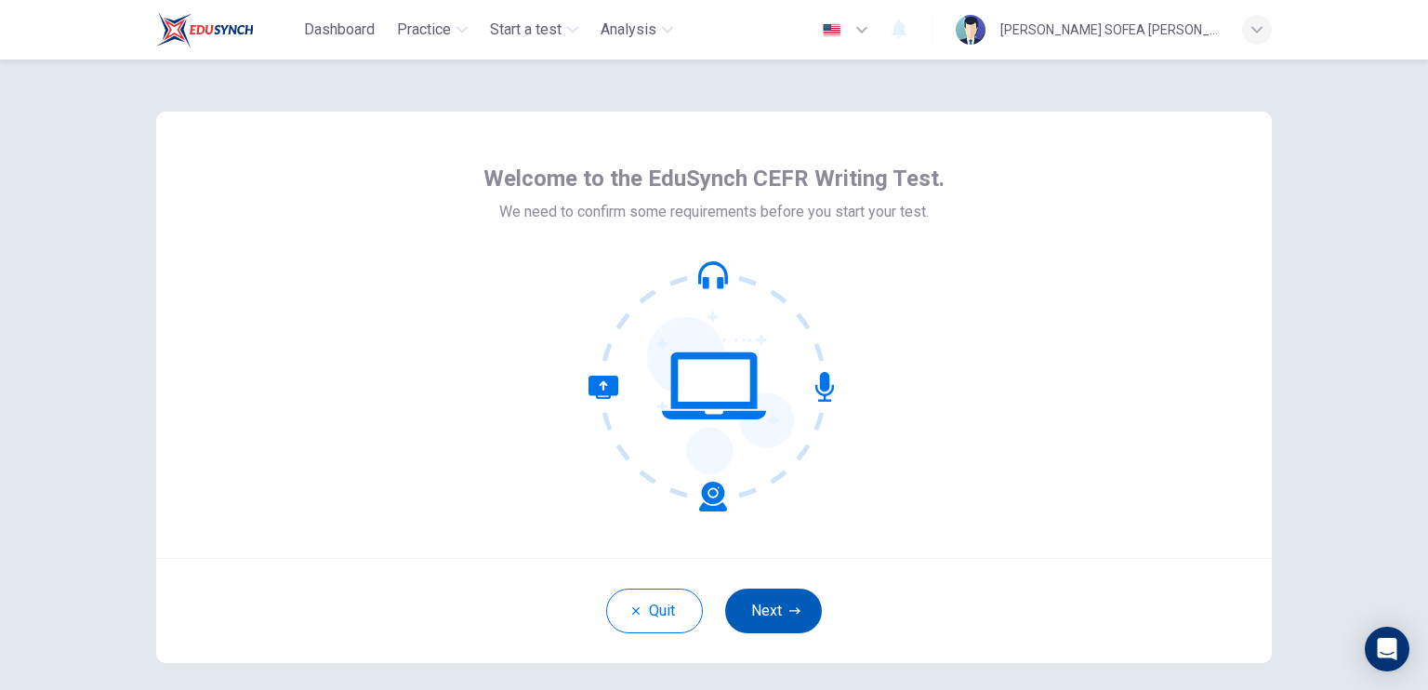
click at [804, 607] on button "Next" at bounding box center [773, 611] width 97 height 45
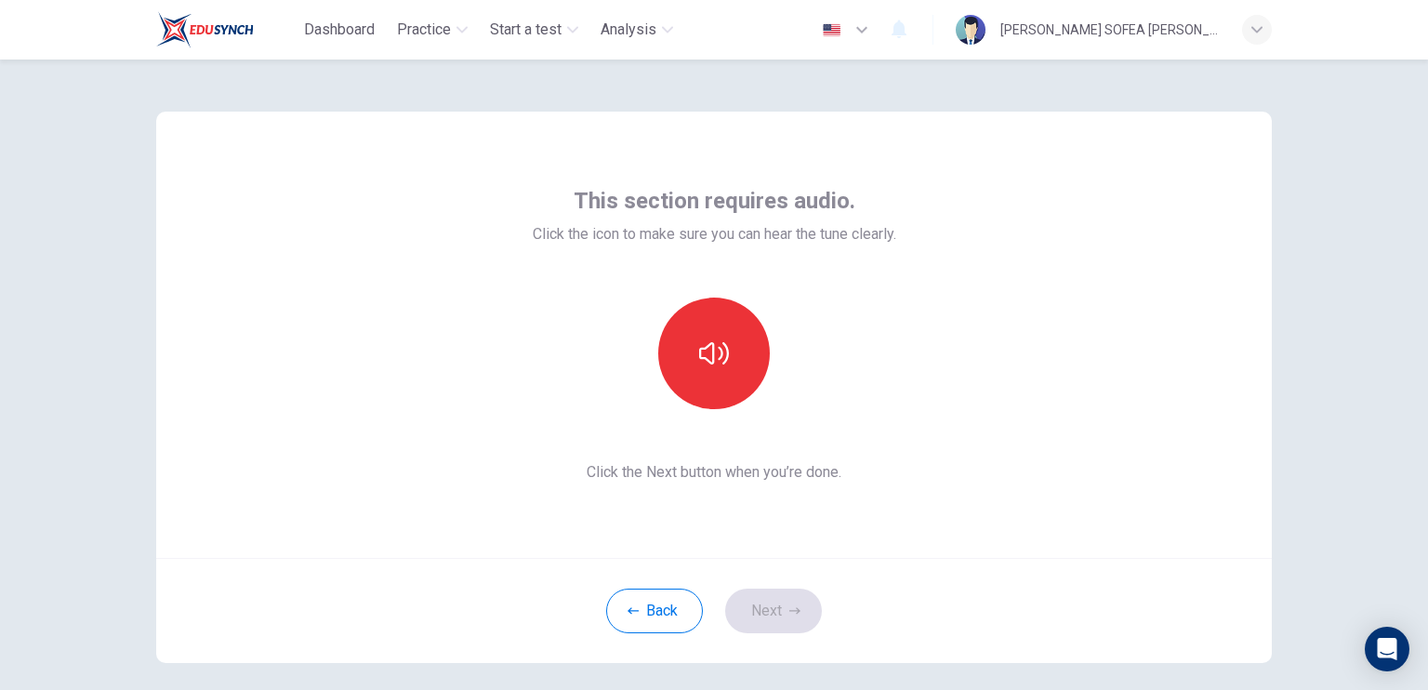
click at [1000, 381] on div "This section requires audio. Click the icon to make sure you can hear the tune …" at bounding box center [714, 335] width 1116 height 446
click at [714, 361] on icon "button" at bounding box center [714, 353] width 30 height 30
click at [796, 601] on button "Next" at bounding box center [773, 611] width 97 height 45
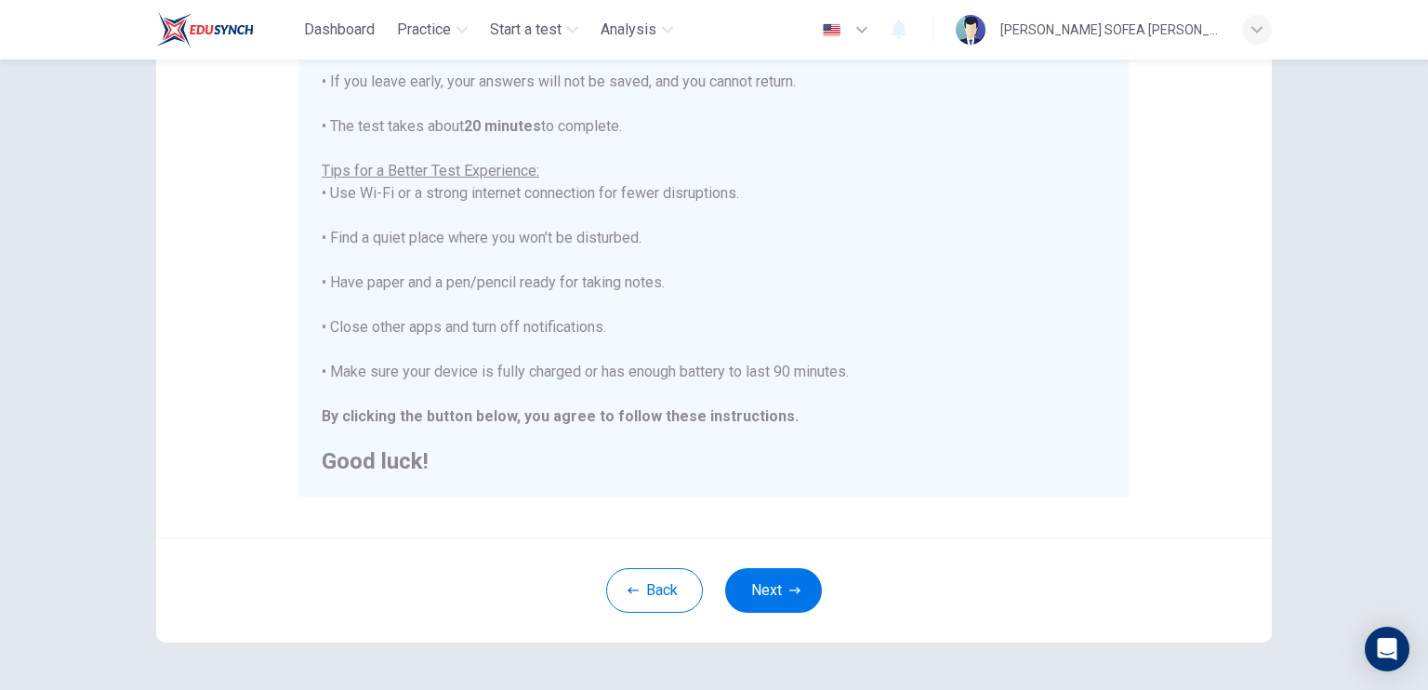
scroll to position [343, 0]
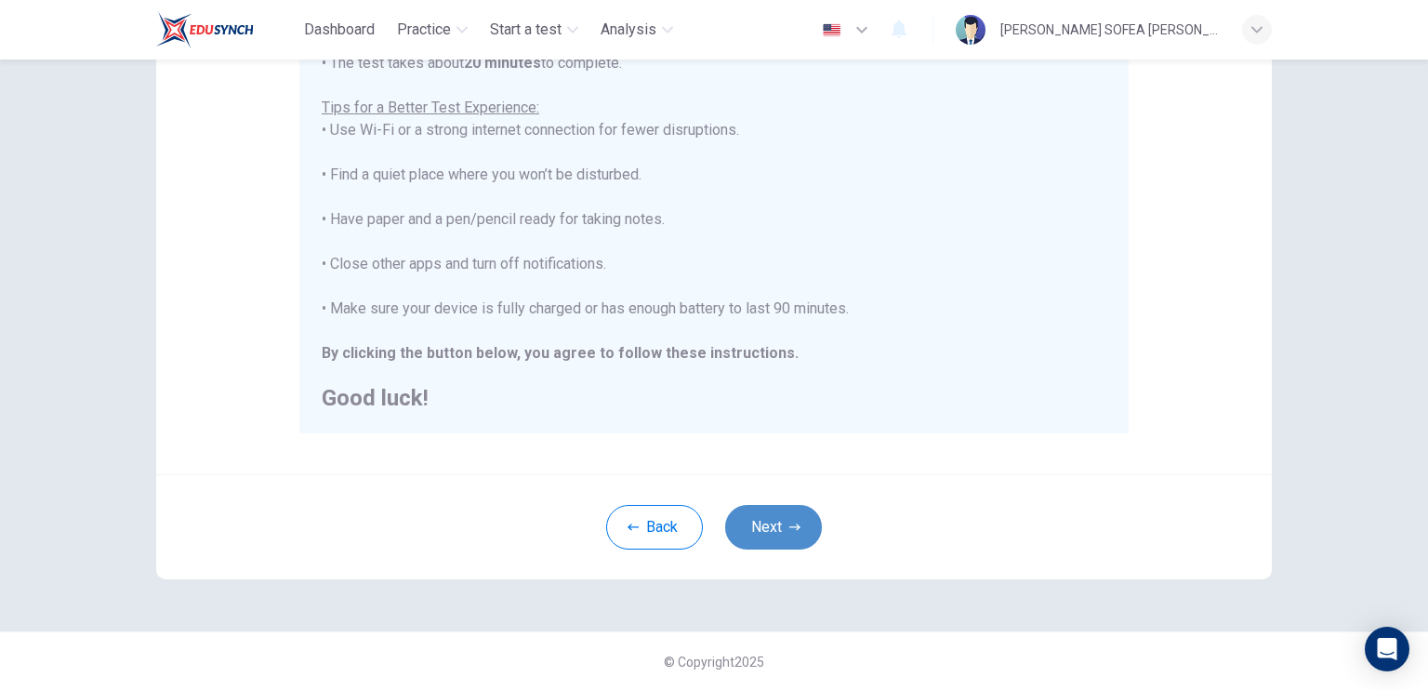
click at [789, 514] on button "Next" at bounding box center [773, 527] width 97 height 45
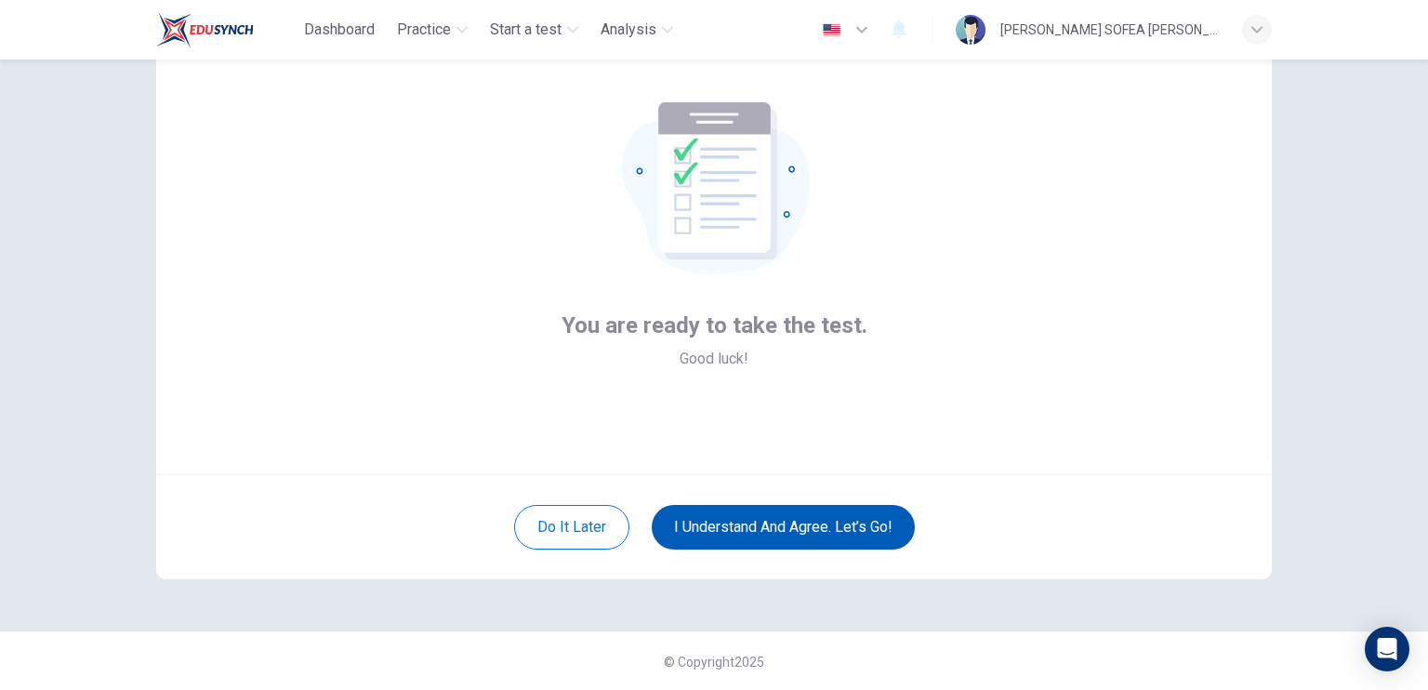
click at [829, 524] on button "I understand and agree. Let’s go!" at bounding box center [783, 527] width 263 height 45
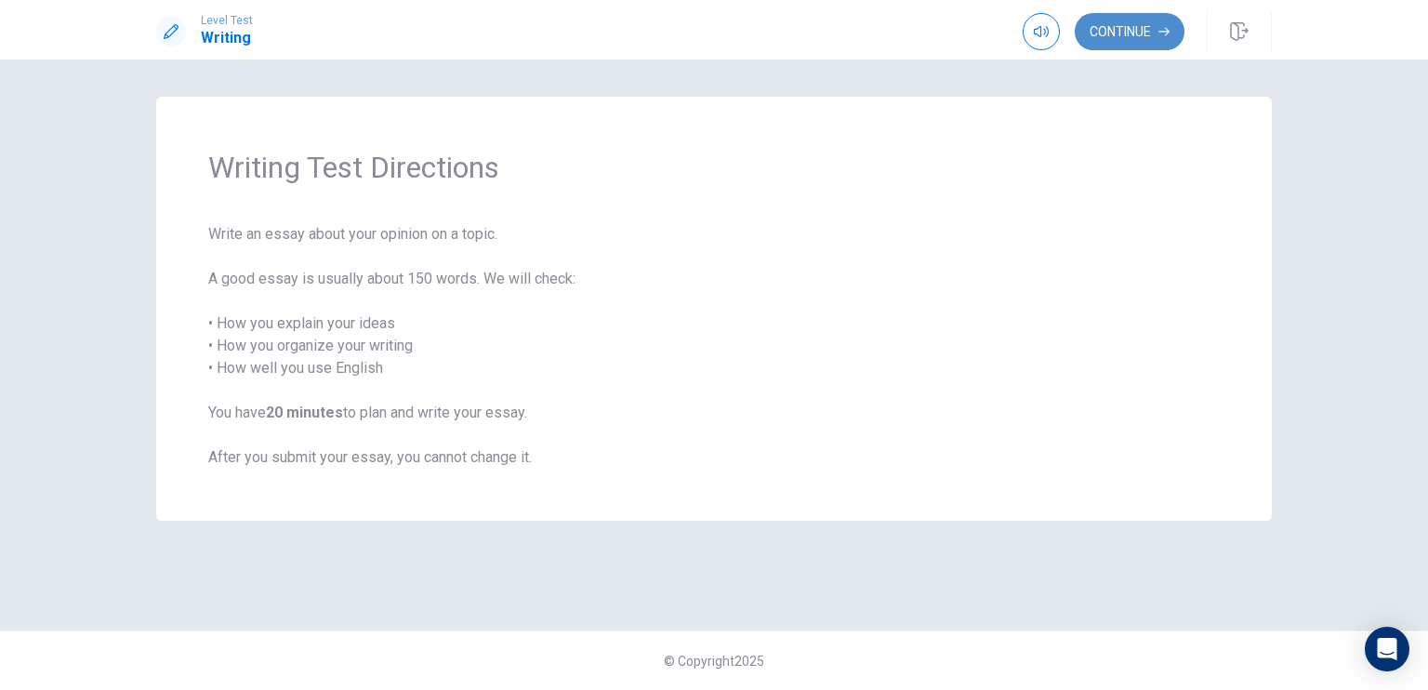
click at [1134, 43] on button "Continue" at bounding box center [1130, 31] width 110 height 37
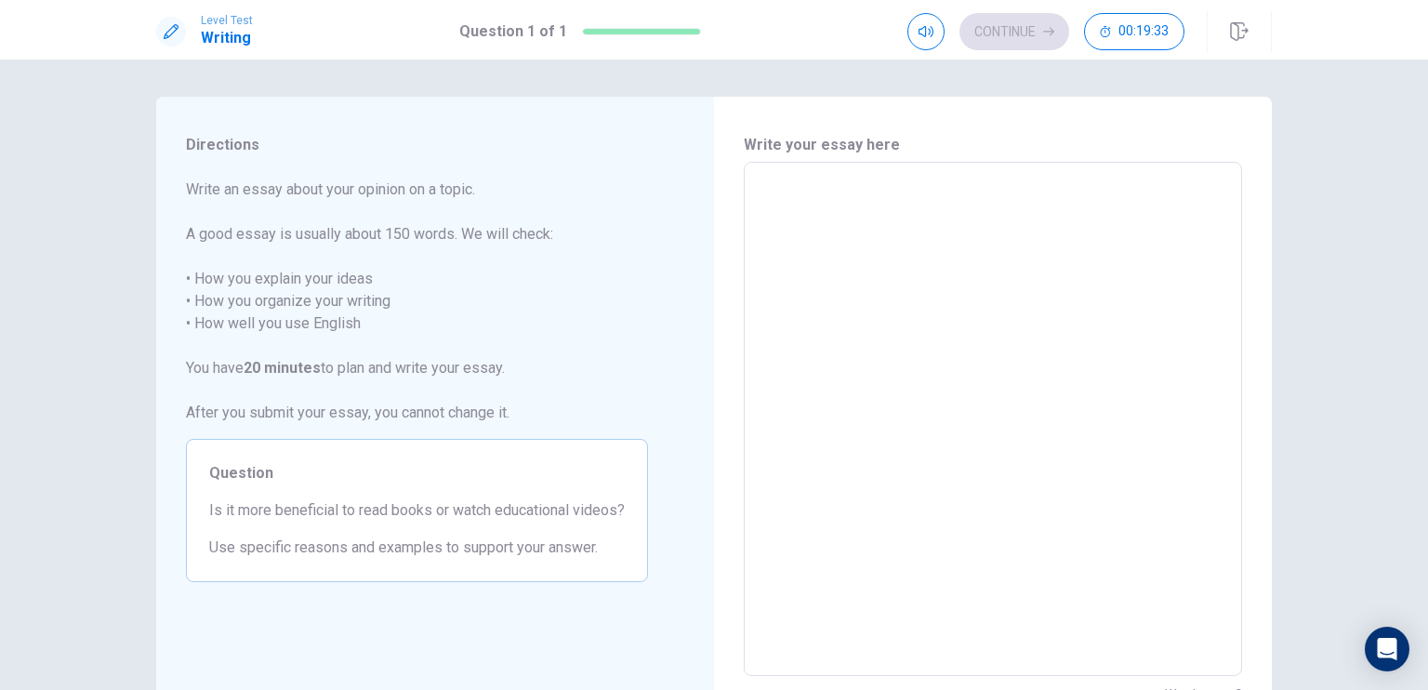
click at [874, 304] on textarea at bounding box center [993, 419] width 472 height 483
type textarea "I"
type textarea "x"
type textarea "In"
type textarea "x"
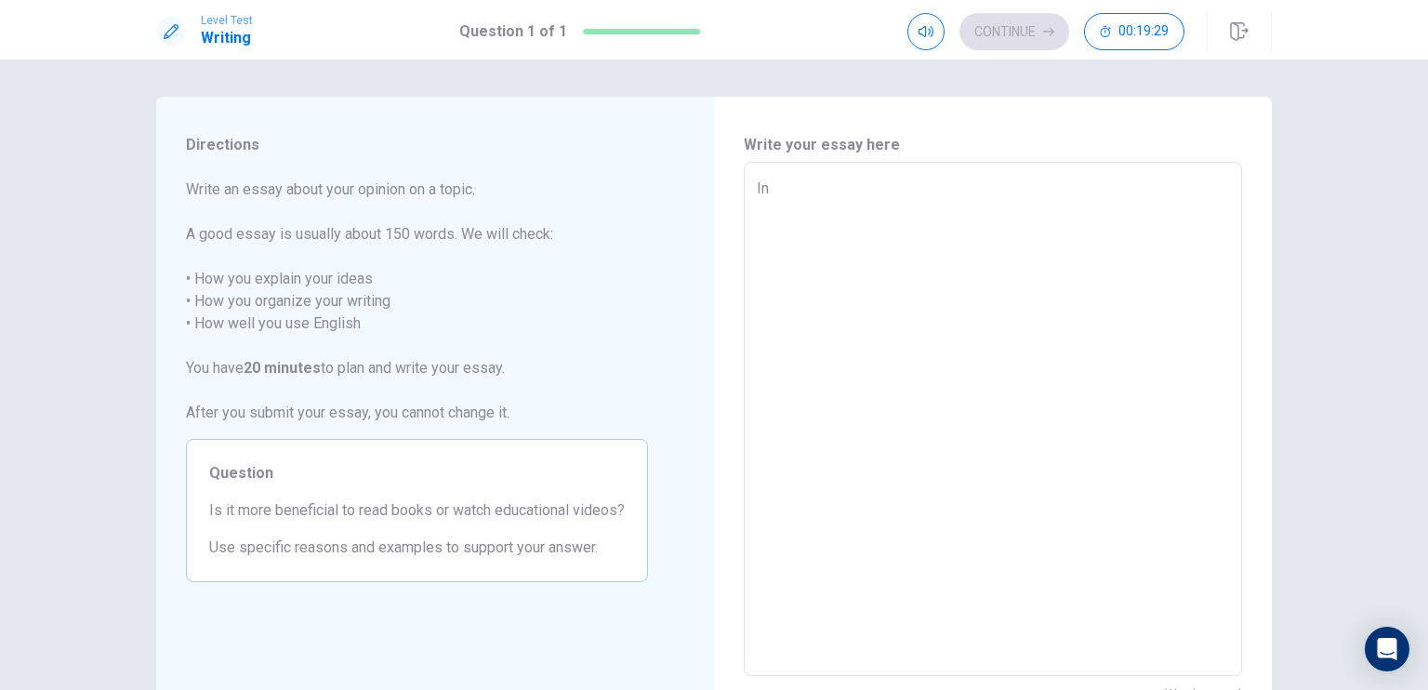
type textarea "In"
type textarea "x"
type textarea "In t"
type textarea "x"
type textarea "In th"
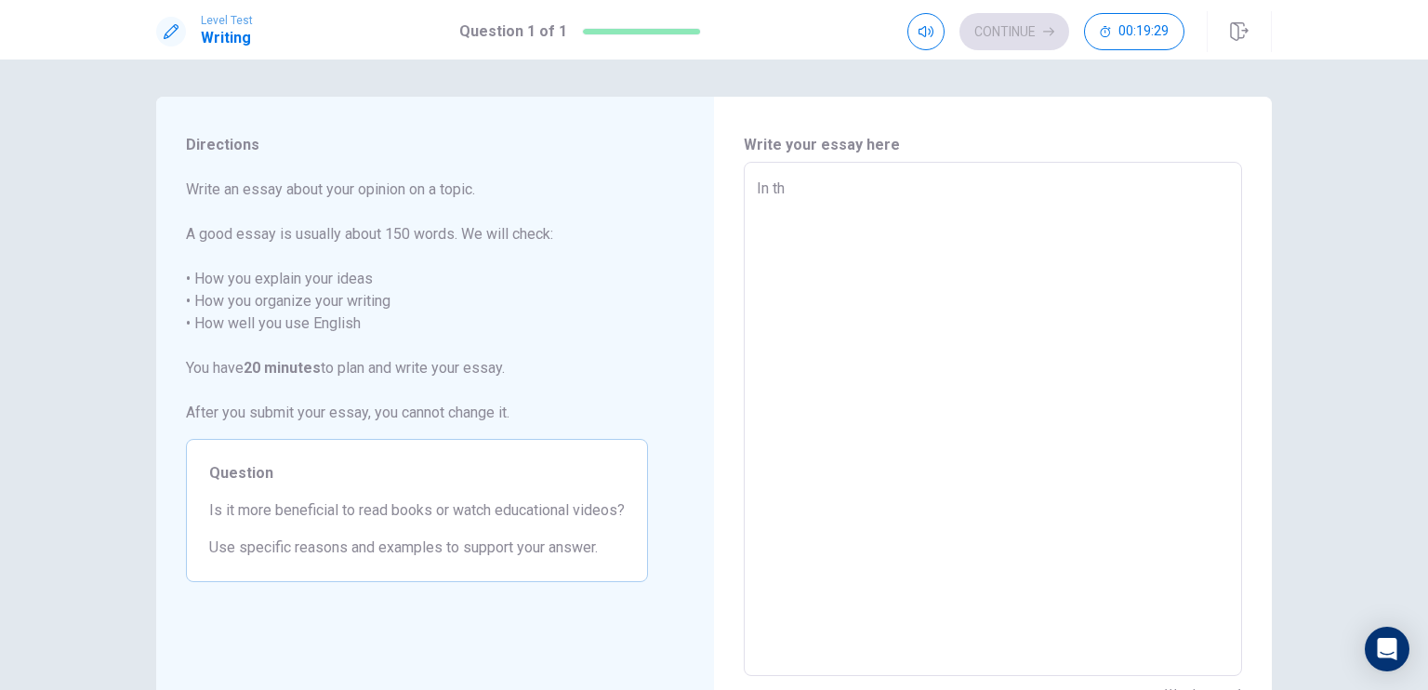
type textarea "x"
type textarea "In thi"
type textarea "x"
type textarea "In this"
type textarea "x"
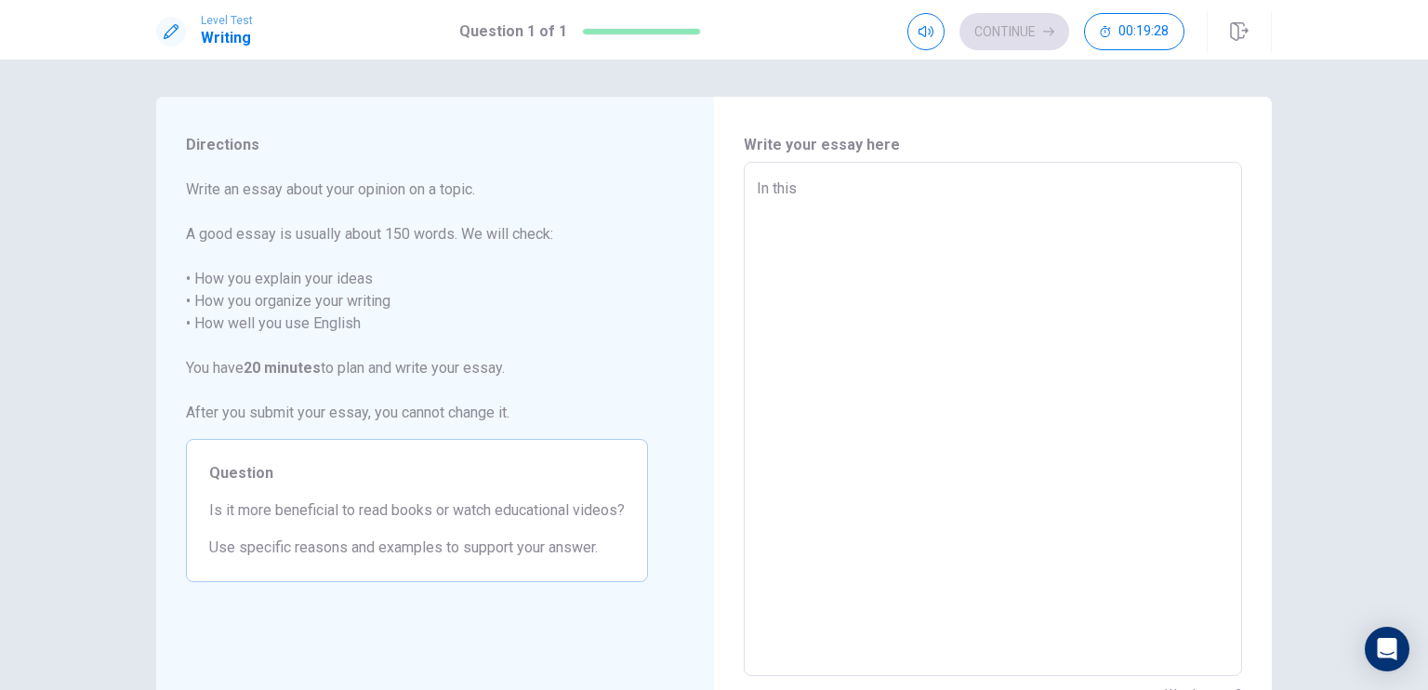
type textarea "In this"
type textarea "x"
type textarea "In this d"
type textarea "x"
type textarea "In this di"
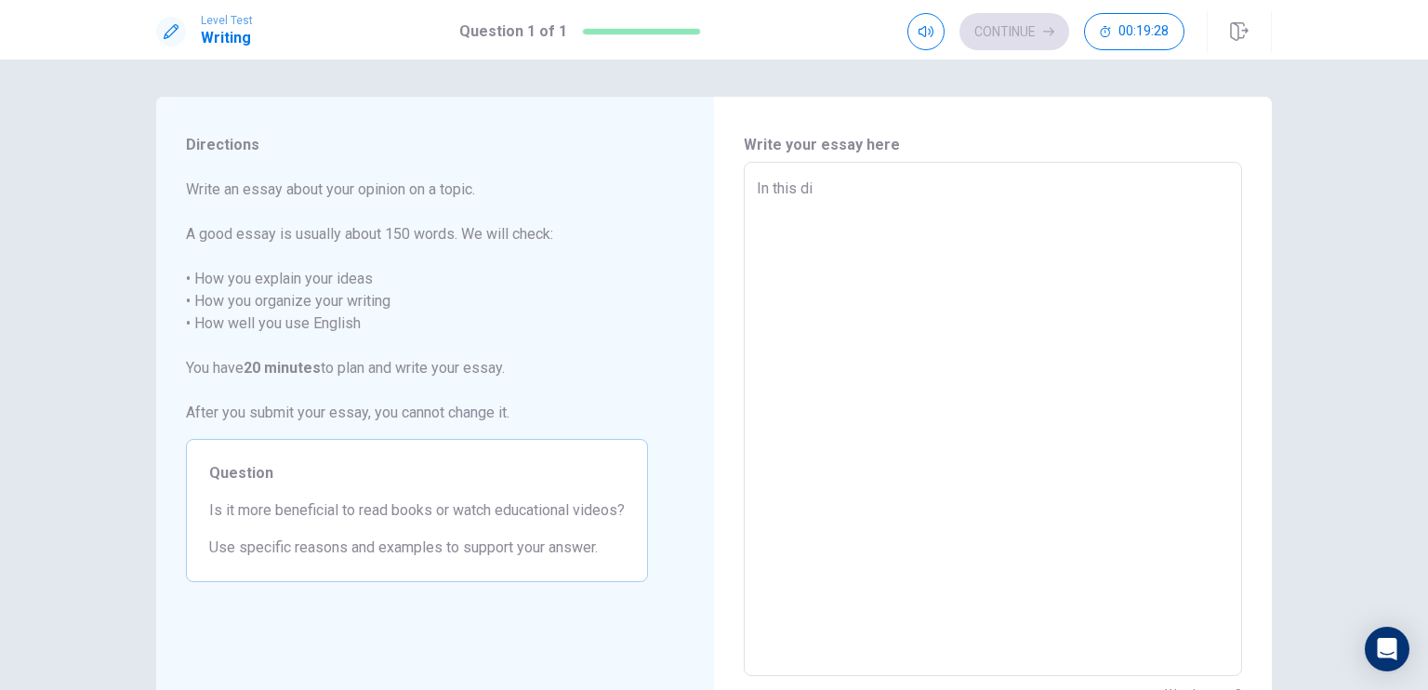
type textarea "x"
type textarea "In this dig"
type textarea "x"
type textarea "In this digi"
type textarea "x"
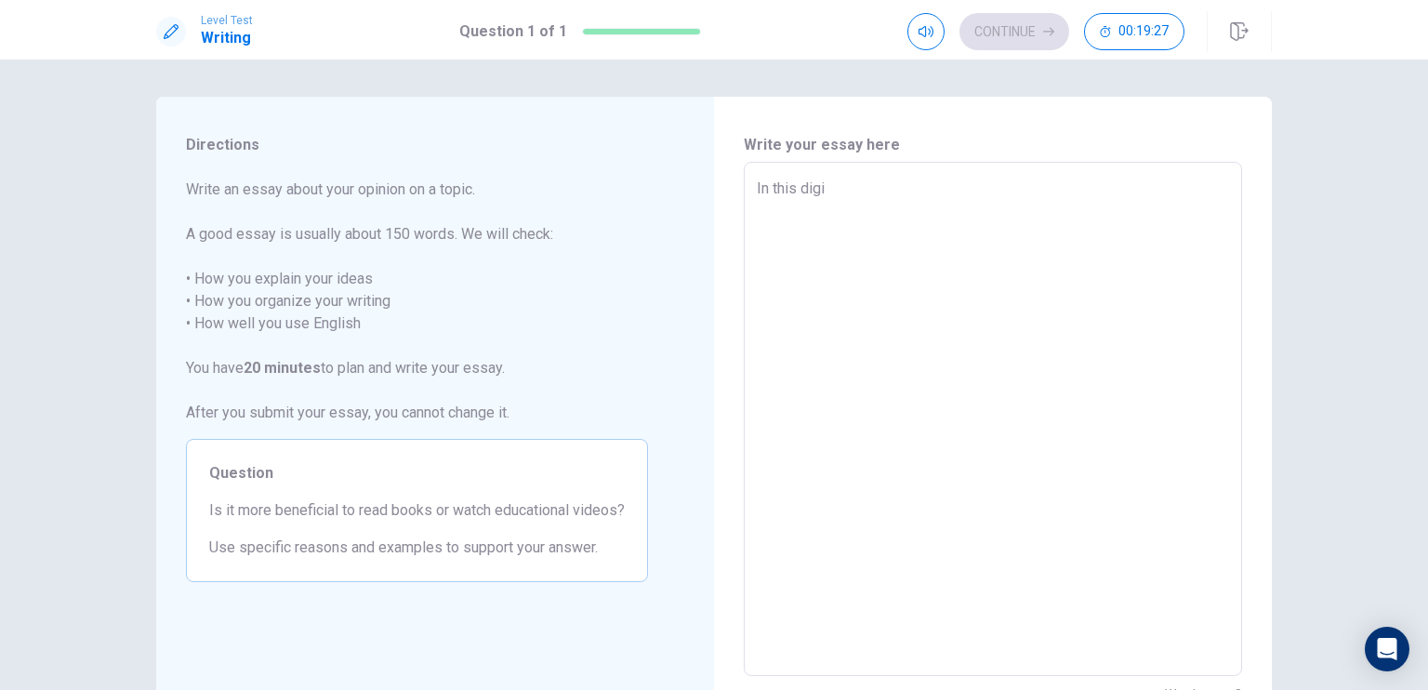
type textarea "In this digit"
type textarea "x"
type textarea "In this digita"
type textarea "x"
type textarea "In this digital"
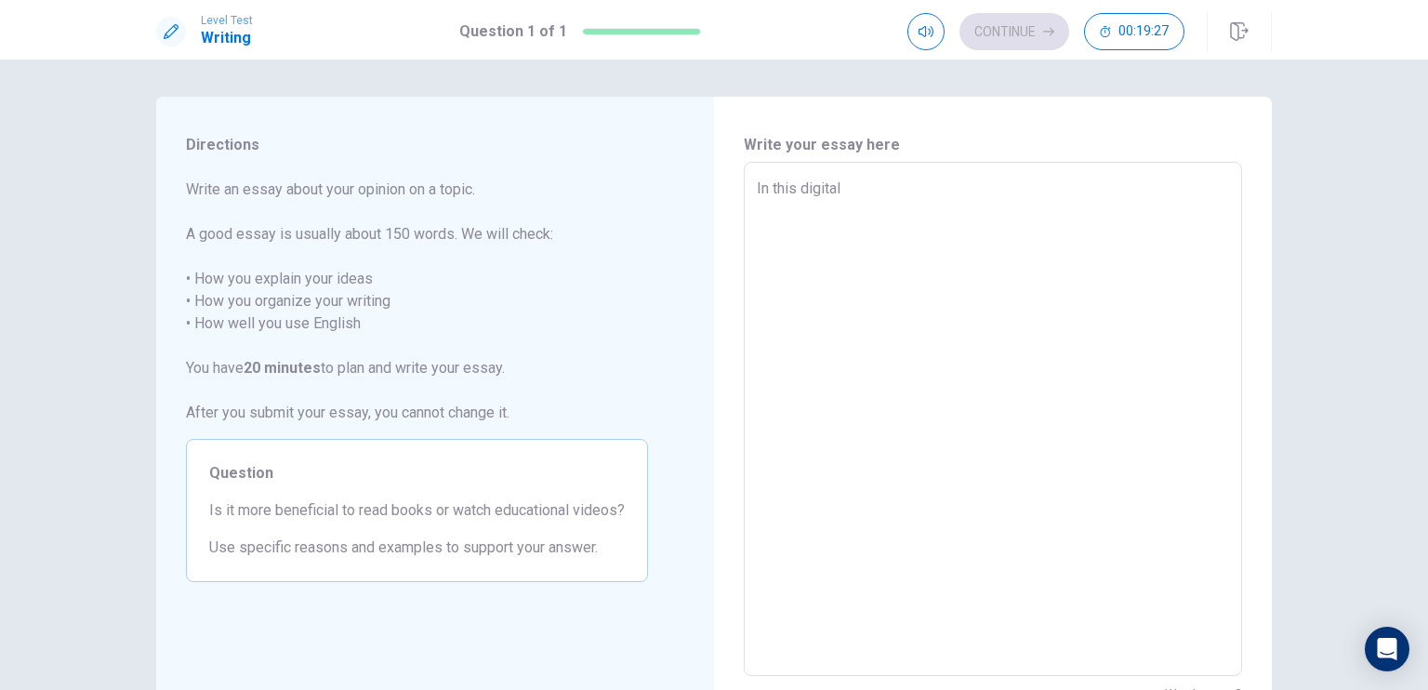
type textarea "x"
type textarea "In this digital"
type textarea "x"
type textarea "In this digital a"
type textarea "x"
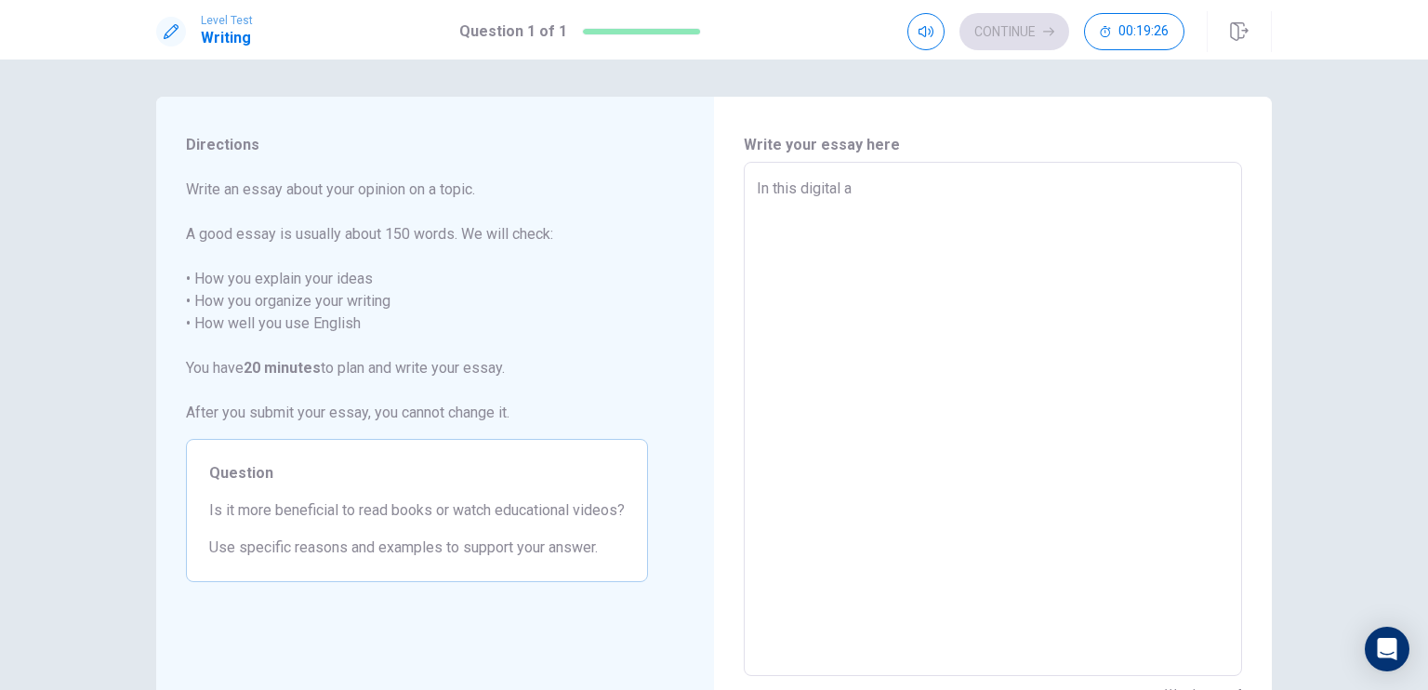
type textarea "In this digital ag"
type textarea "x"
type textarea "In this digital age"
type textarea "x"
type textarea "In this digital age,"
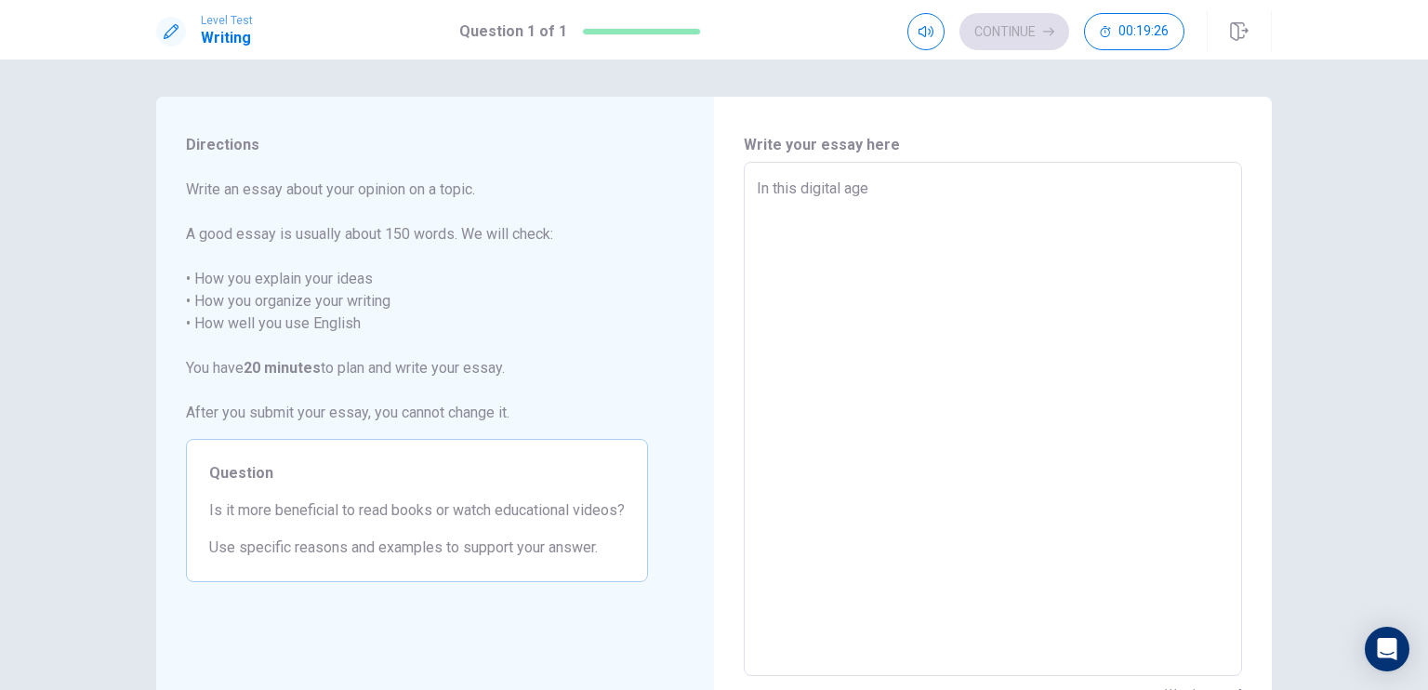
type textarea "x"
type textarea "In this digital age,"
type textarea "x"
type textarea "In this digital age, s"
type textarea "x"
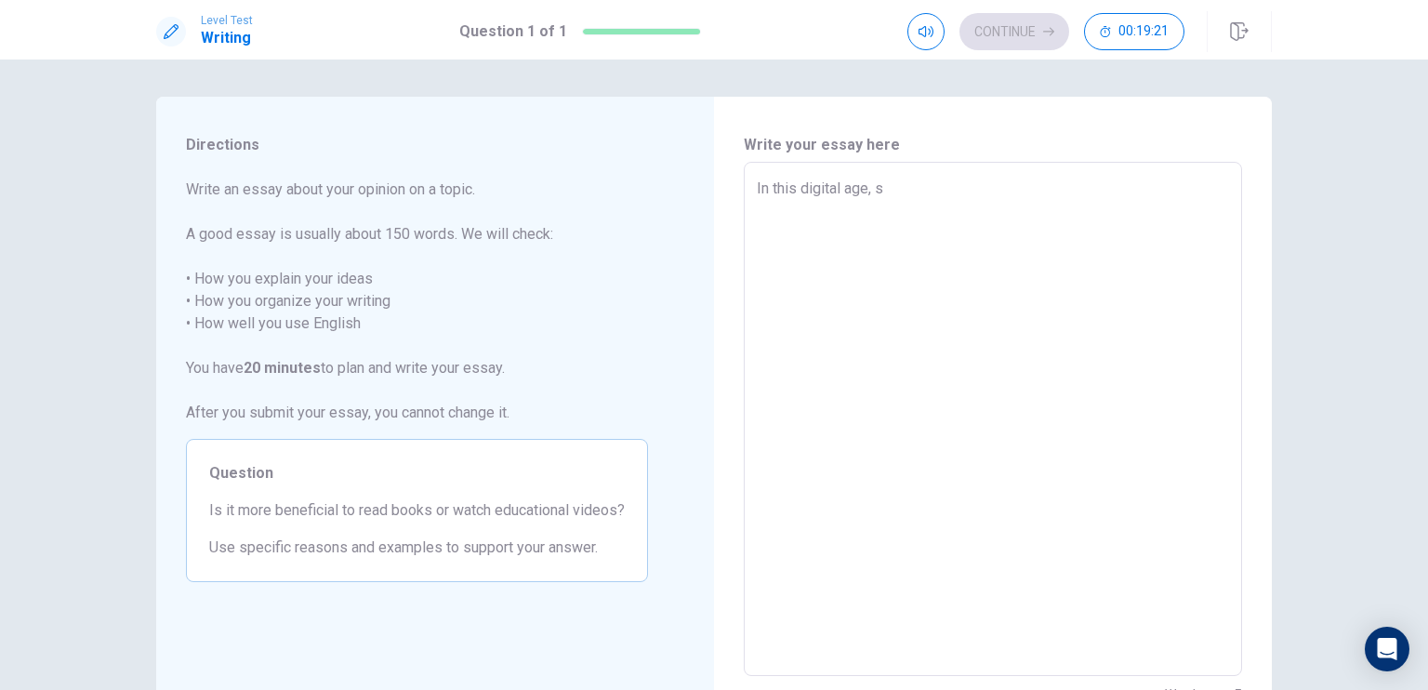
type textarea "In this digital age, st"
type textarea "x"
type textarea "In this digital age, stu"
type textarea "x"
type textarea "In this digital age, stud"
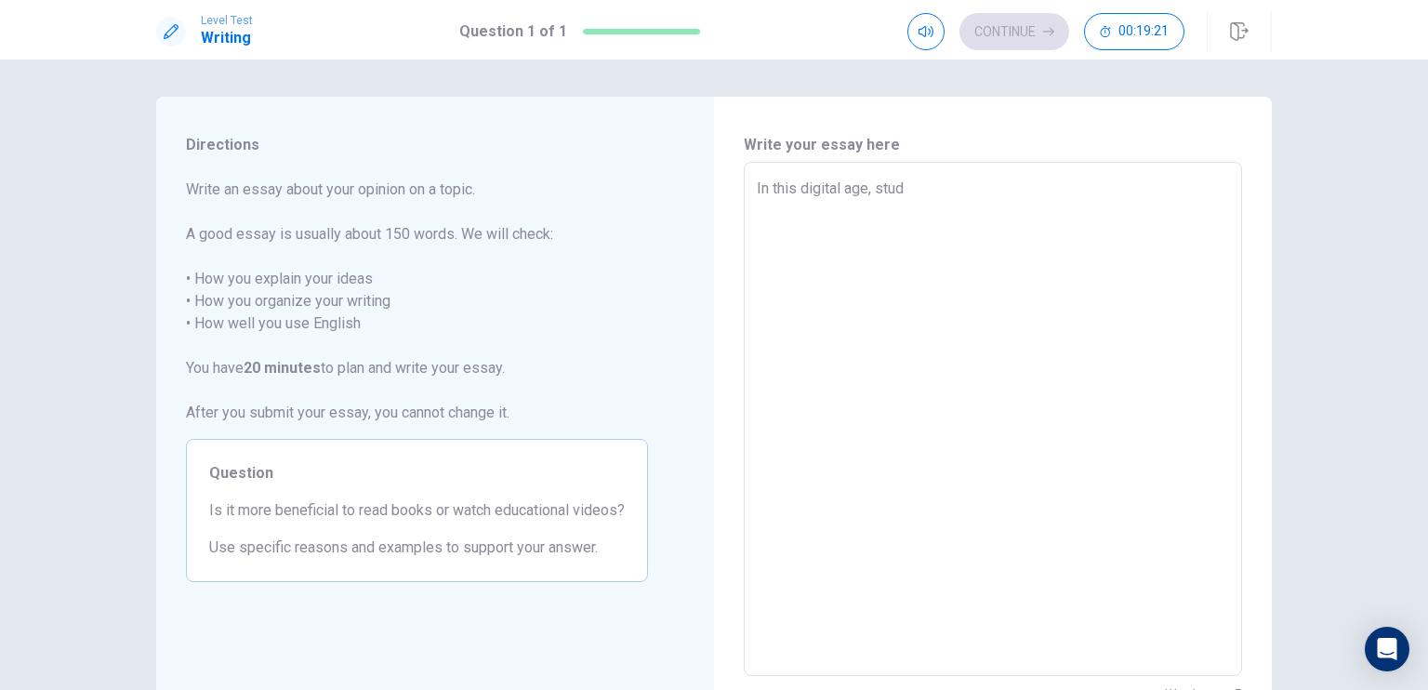
type textarea "x"
type textarea "In this digital age, stude"
type textarea "x"
type textarea "In this digital age, studen"
type textarea "x"
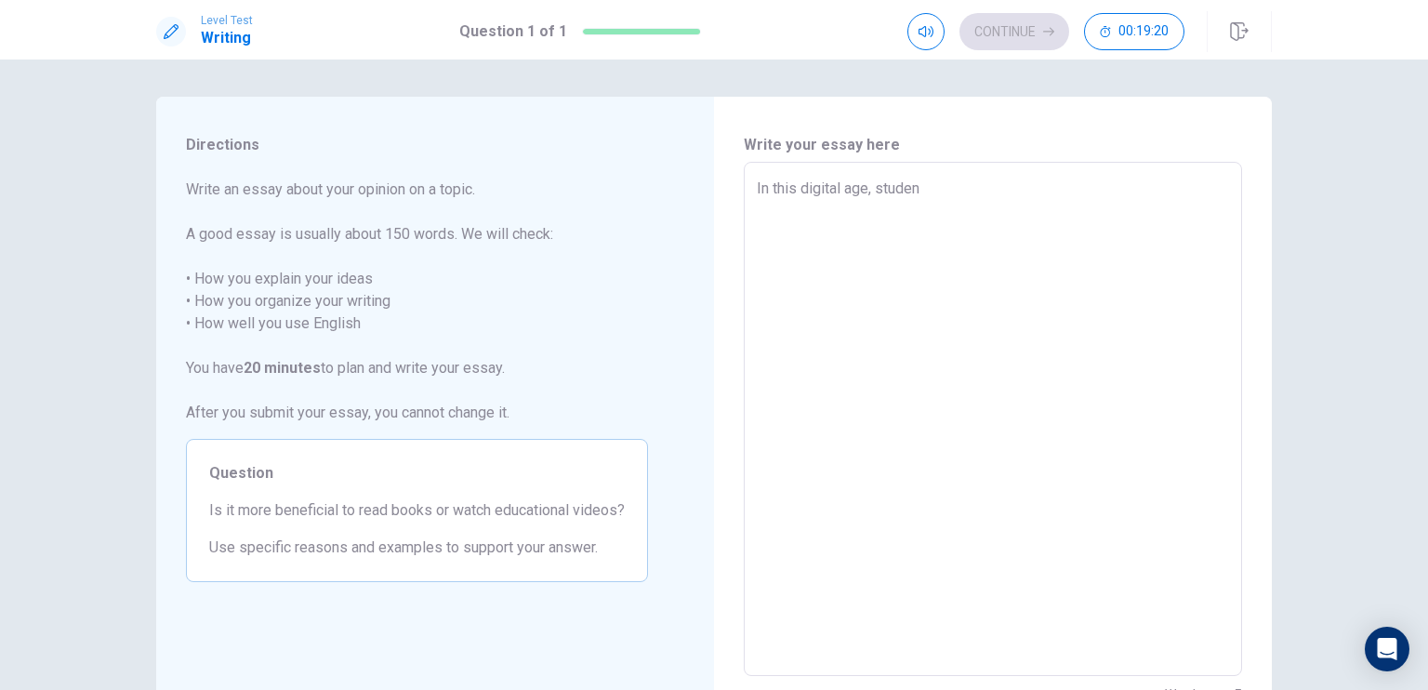
type textarea "In this digital age, student"
type textarea "x"
type textarea "In this digital age, students"
type textarea "x"
type textarea "In this digital age, students"
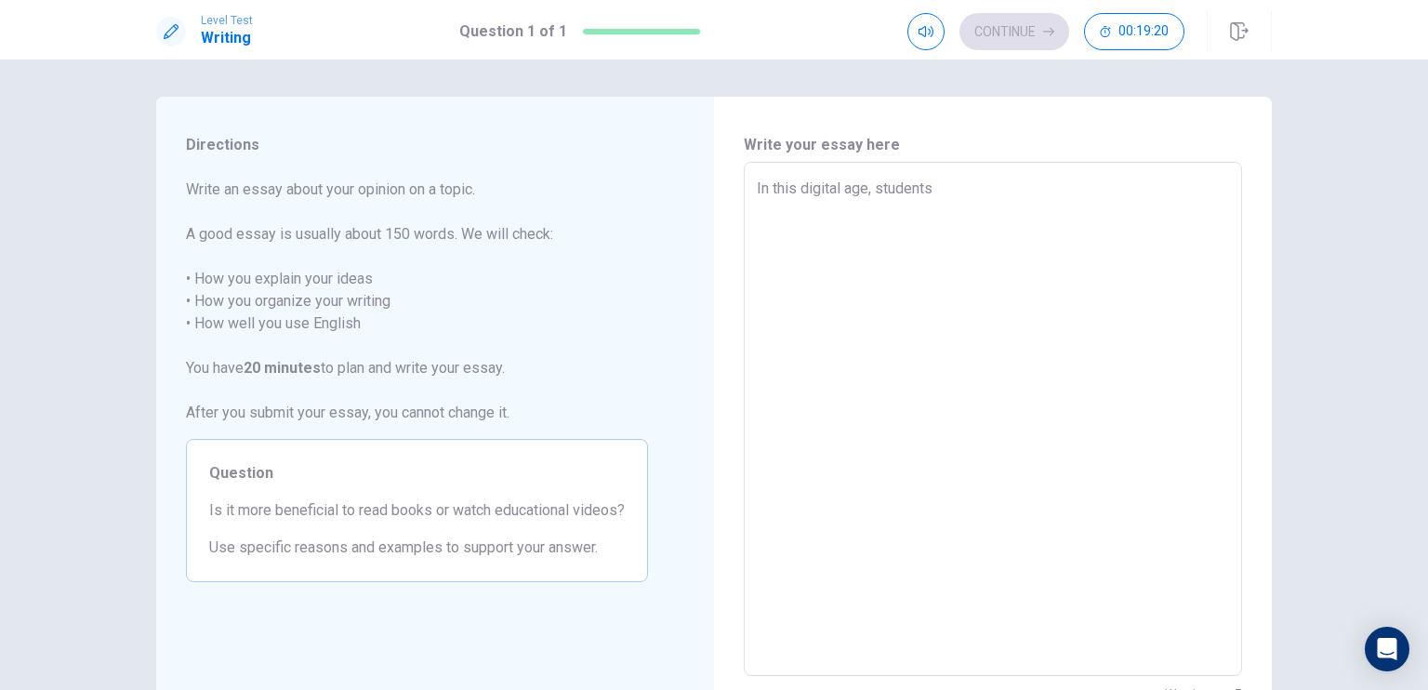
type textarea "x"
type textarea "In this digital age, students a"
type textarea "x"
type textarea "In this digital age, students ar"
type textarea "x"
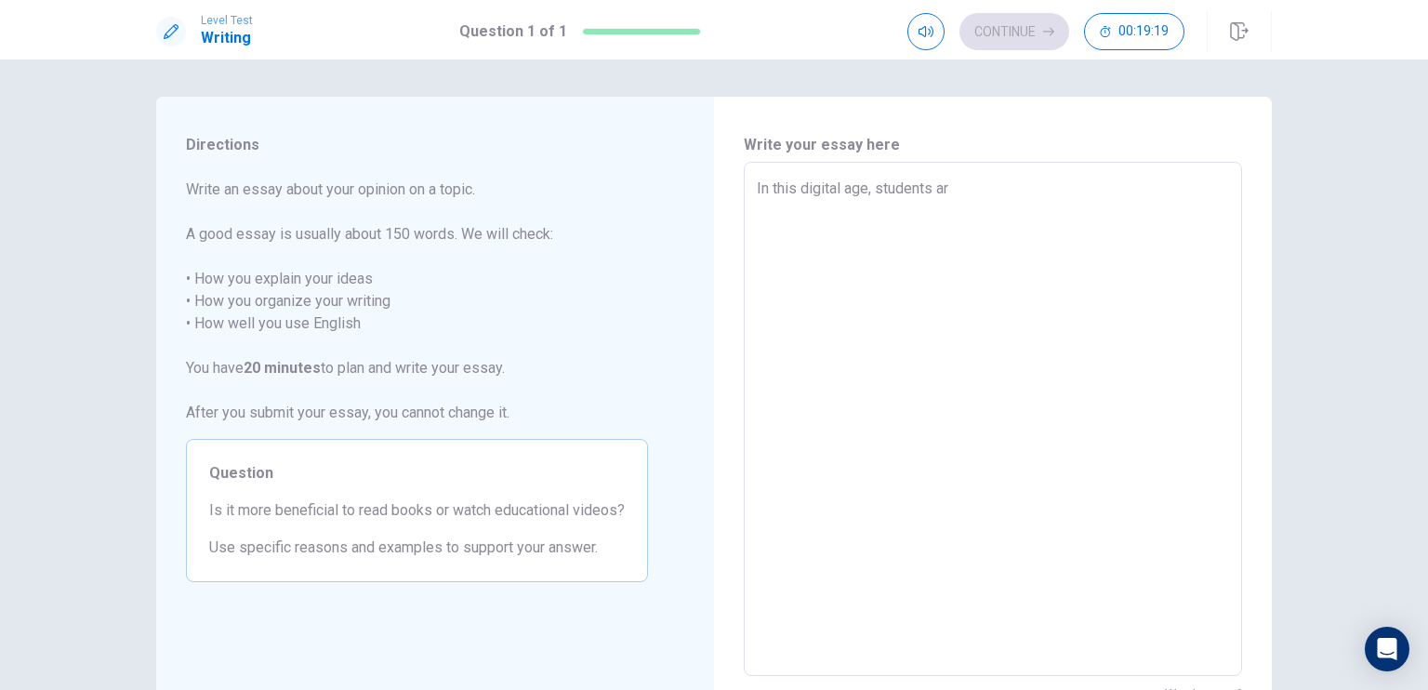
type textarea "In this digital age, students are"
type textarea "x"
type textarea "In this digital age, students are"
type textarea "x"
type textarea "In this digital age, students are i"
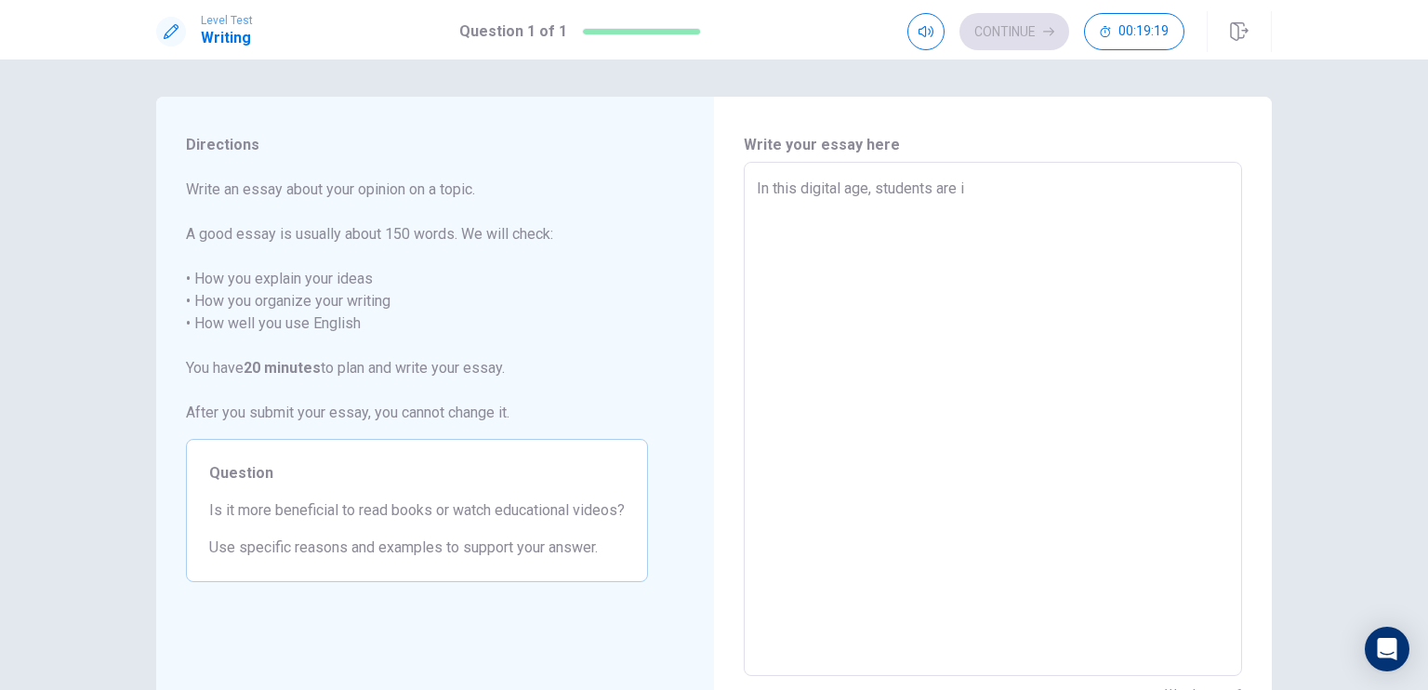
type textarea "x"
type textarea "In this digital age, students are in"
type textarea "x"
type textarea "In this digital age, students are inc"
type textarea "x"
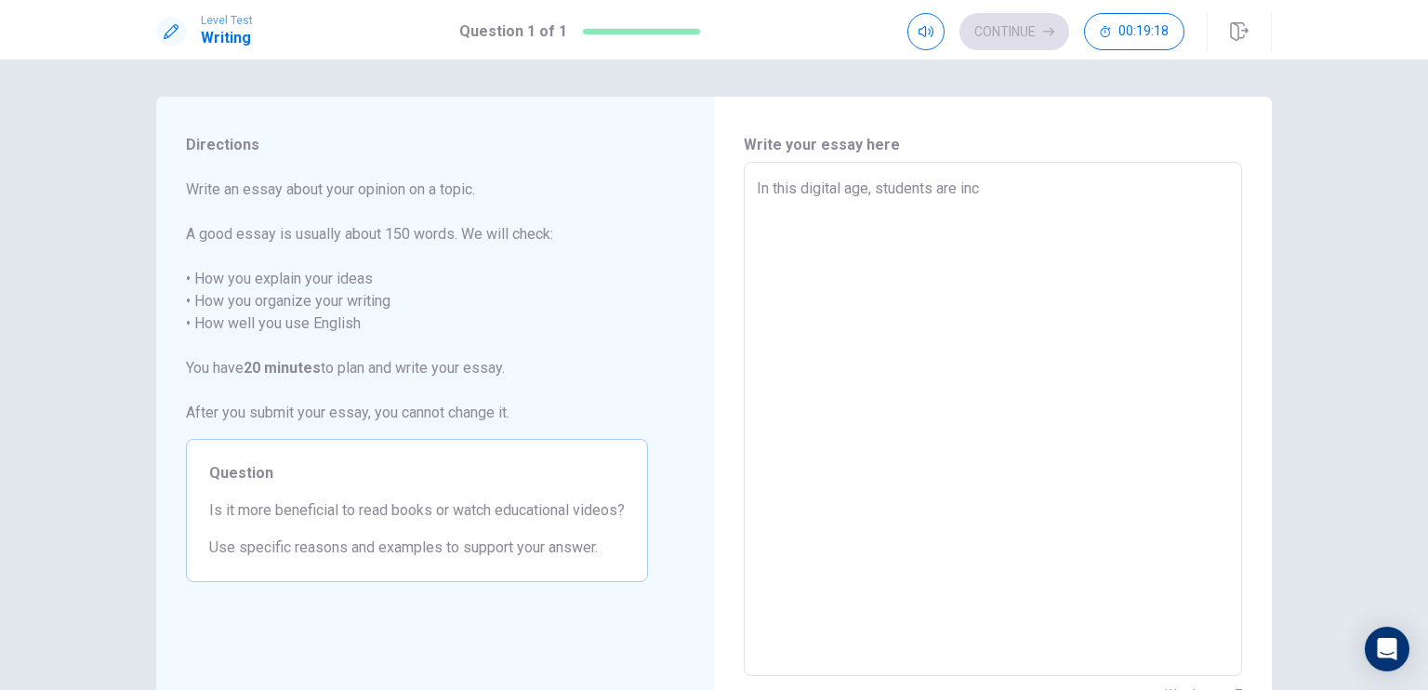
type textarea "In this digital age, students are incr"
type textarea "x"
type textarea "In this digital age, students are incre"
type textarea "x"
type textarea "In this digital age, students are increa"
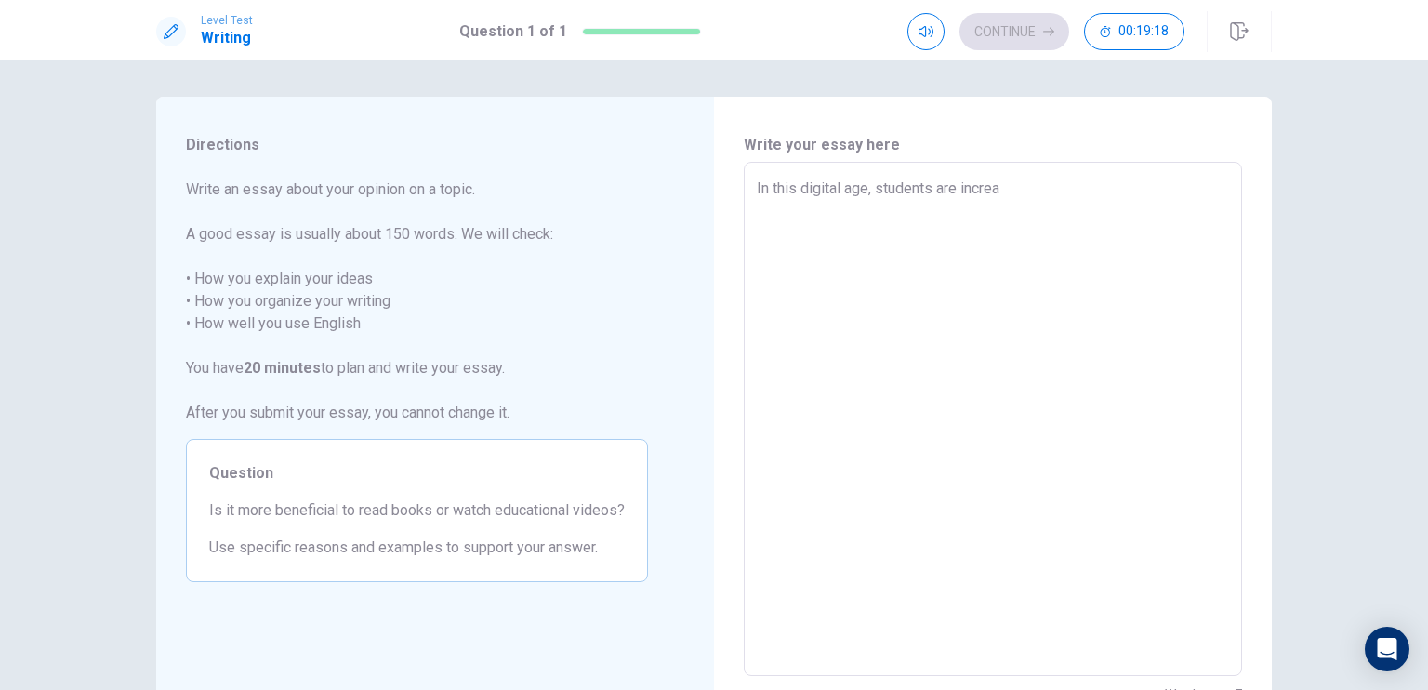
type textarea "x"
type textarea "In this digital age, students are increas"
type textarea "x"
type textarea "In this digital age, students are increasi"
type textarea "x"
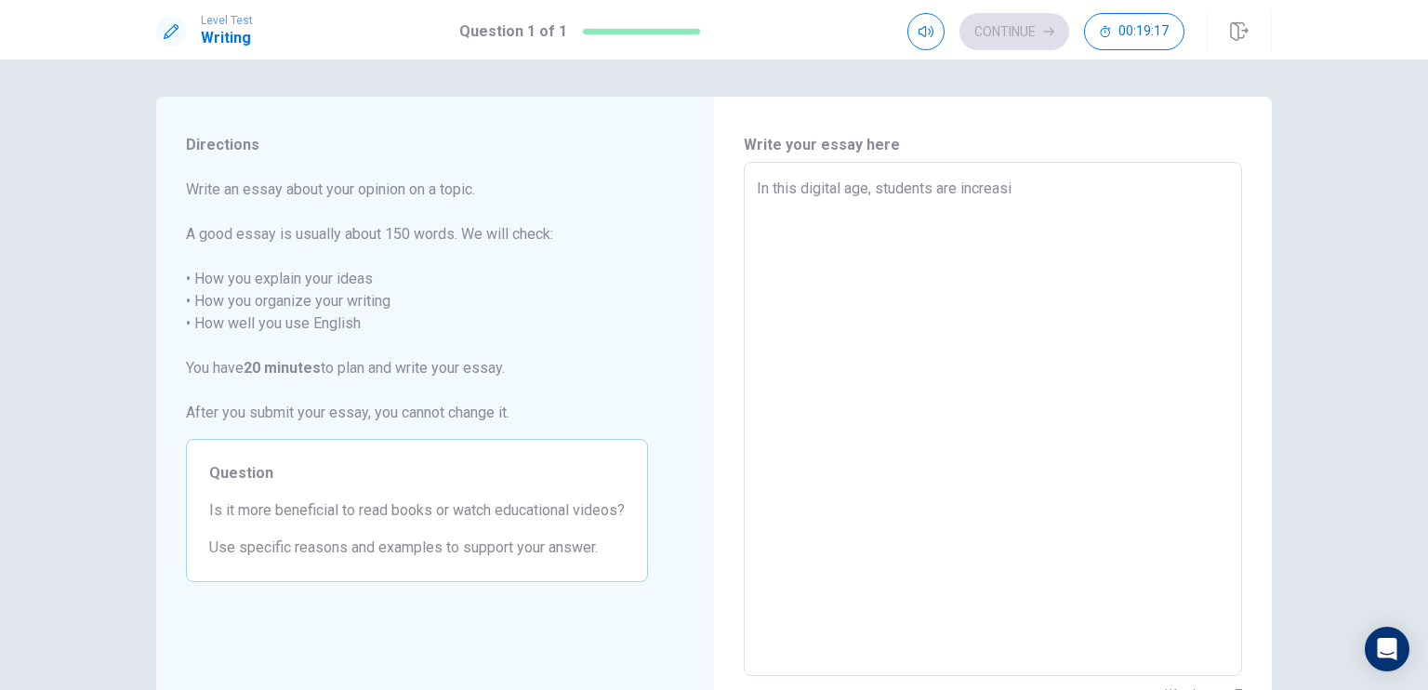
type textarea "In this digital age, students are increasin"
type textarea "x"
type textarea "In this digital age, students are increasing"
type textarea "x"
type textarea "In this digital age, students are increasingl"
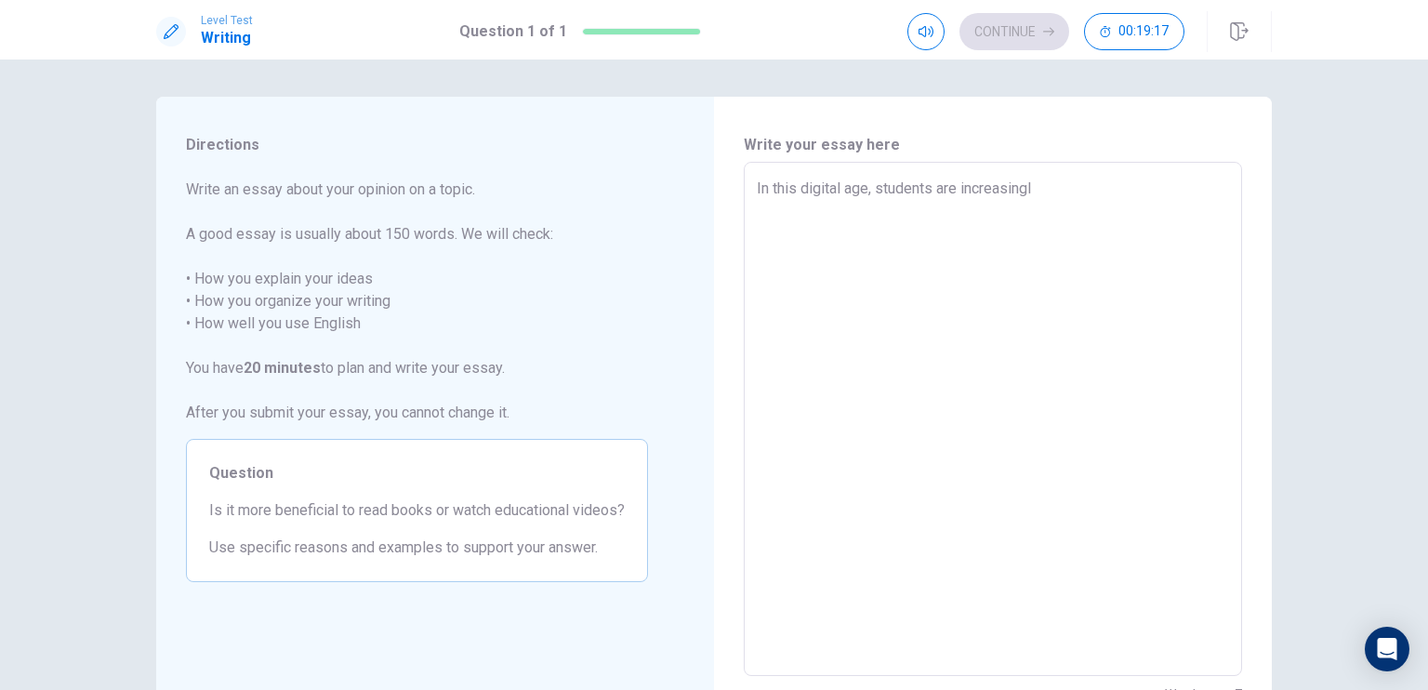
type textarea "x"
type textarea "In this digital age, students are increasingly"
type textarea "x"
type textarea "In this digital age, students are increasingly"
type textarea "x"
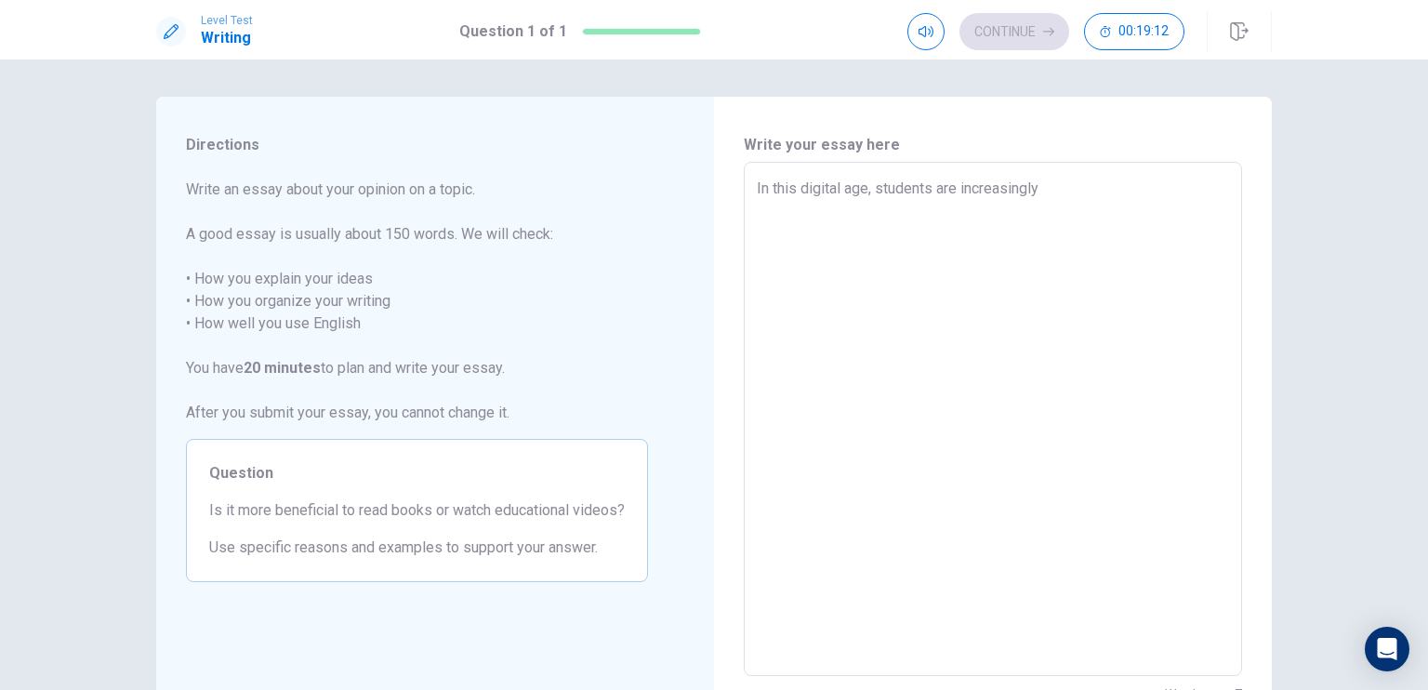
type textarea "In this digital age, students are increasingly p"
type textarea "x"
type textarea "In this digital age, students are increasingly pr"
type textarea "x"
type textarea "In this digital age, students are increasingly prs"
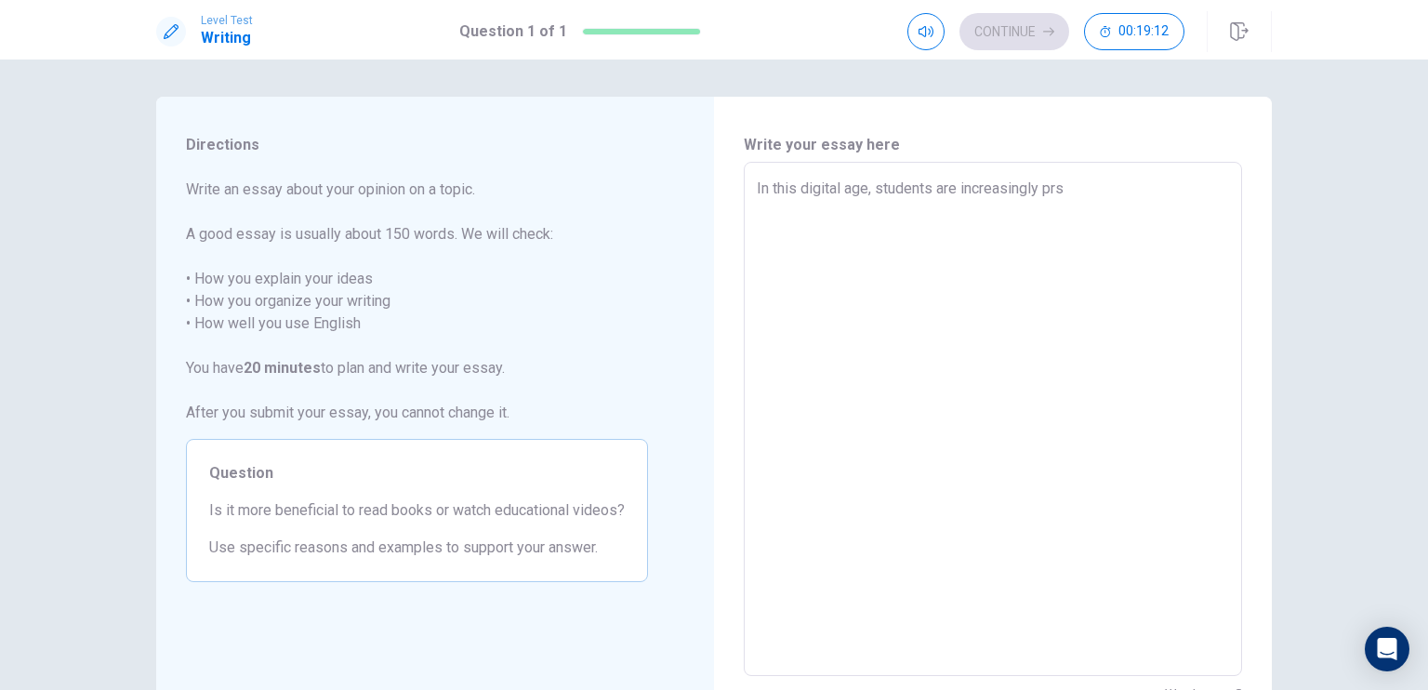
type textarea "x"
type textarea "In this digital age, students are increasingly pr"
type textarea "x"
type textarea "In this digital age, students are increasingly pre"
type textarea "x"
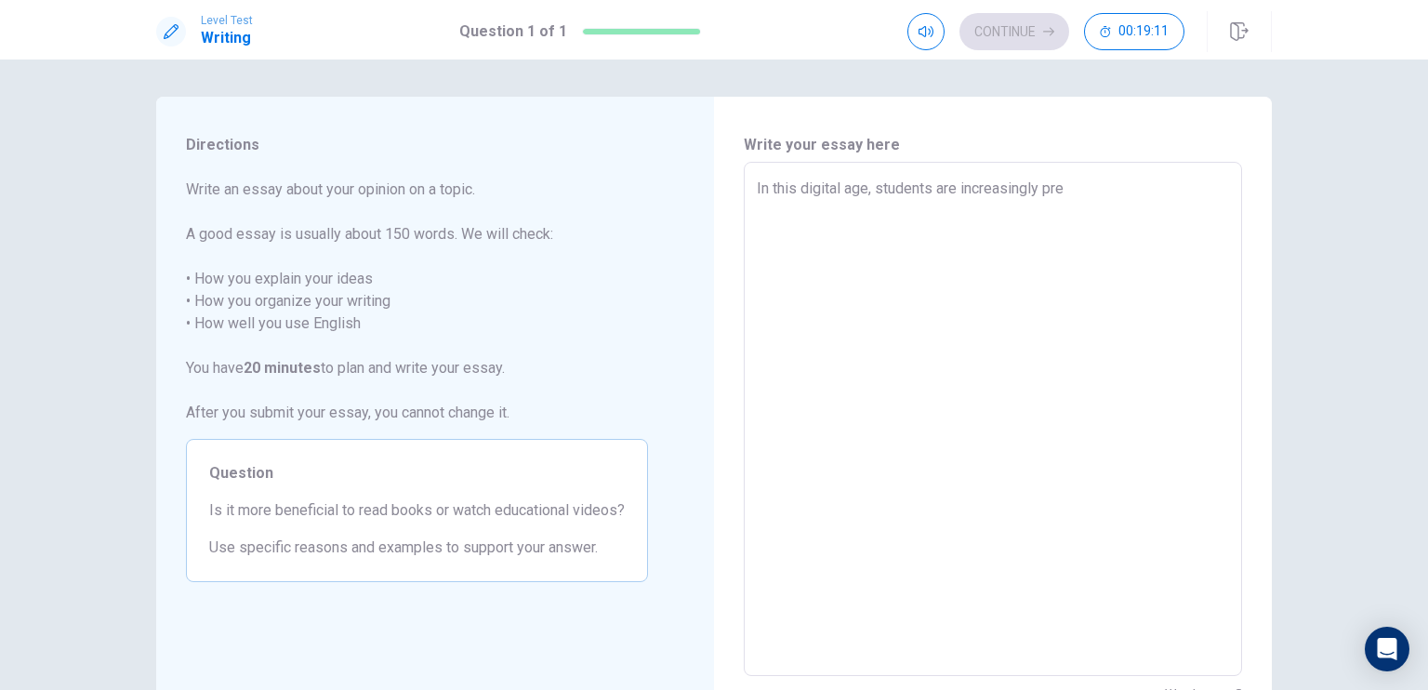
type textarea "In this digital age, students are increasingly pres"
type textarea "x"
type textarea "In this digital age, students are increasingly prese"
type textarea "x"
type textarea "In this digital age, students are increasingly presen"
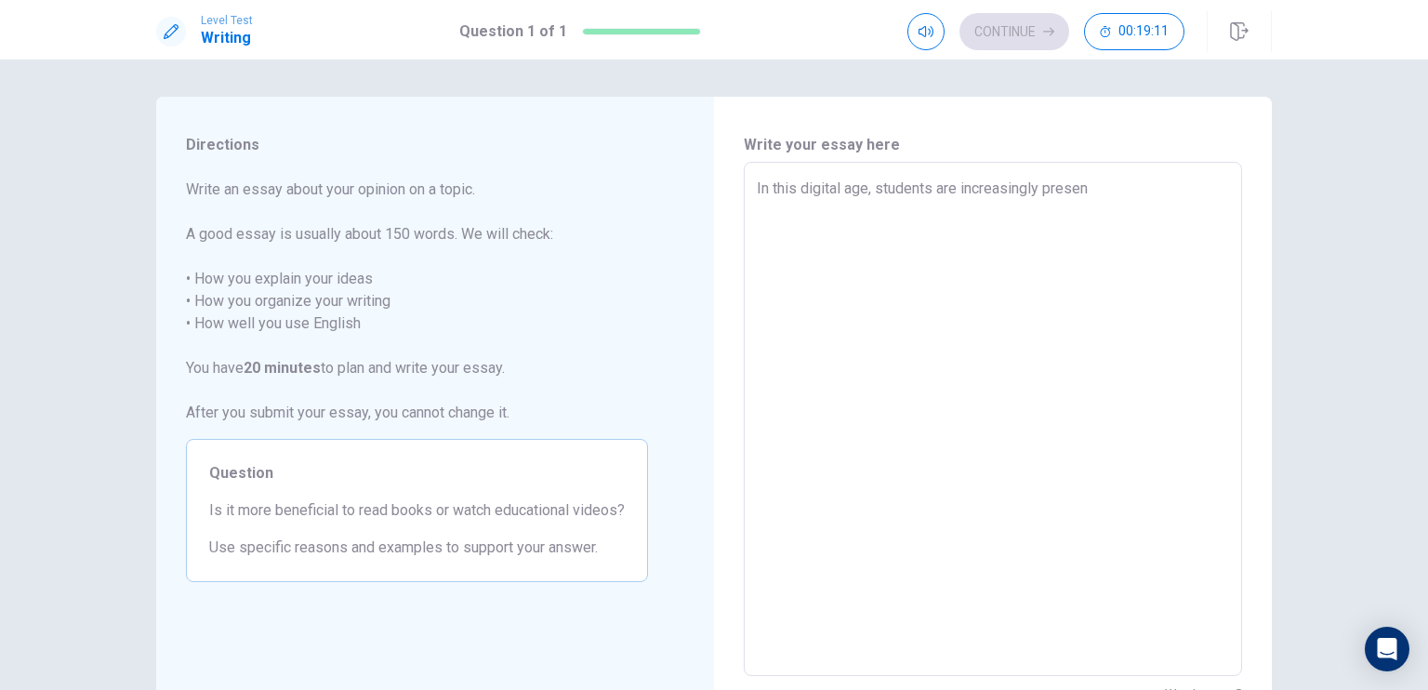
type textarea "x"
type textarea "In this digital age, students are increasingly present"
type textarea "x"
type textarea "In this digital age, students are increasingly presente"
type textarea "x"
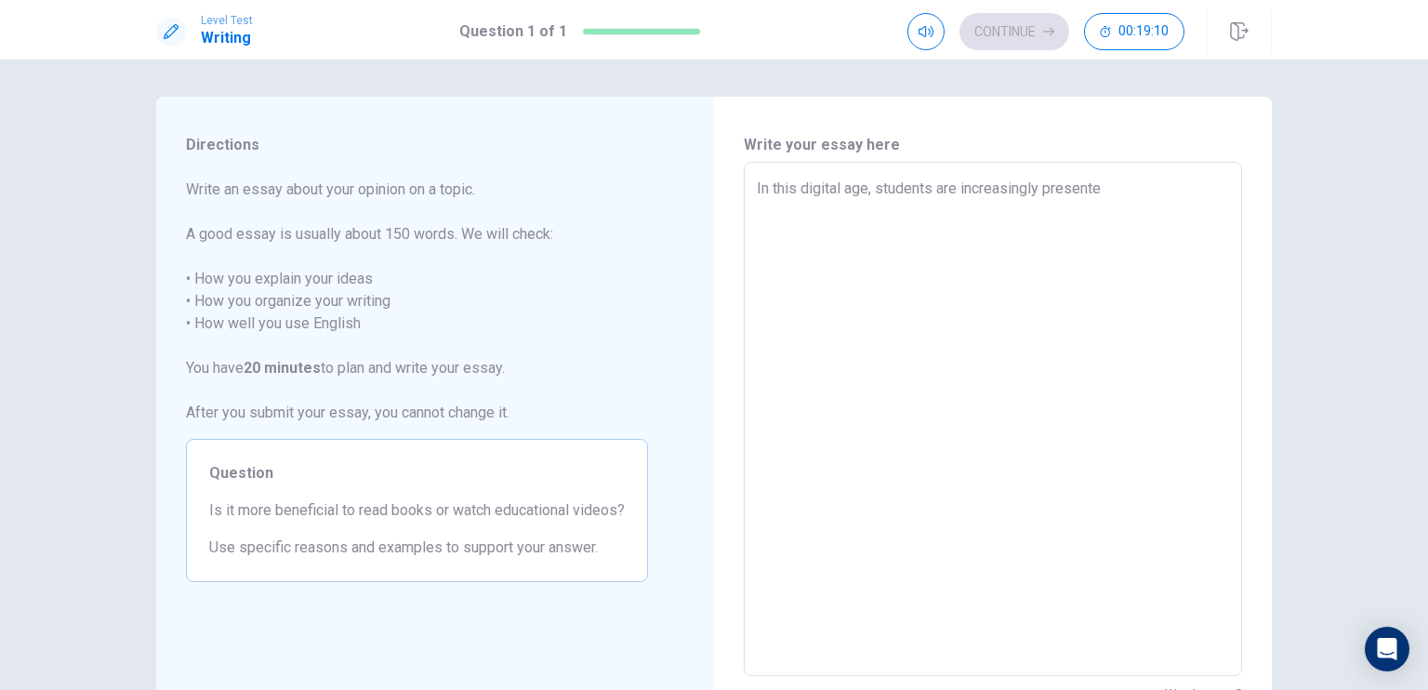
type textarea "In this digital age, students are increasingly presented"
type textarea "x"
type textarea "In this digital age, students are increasingly presented"
type textarea "x"
type textarea "In this digital age, students are increasingly presented w"
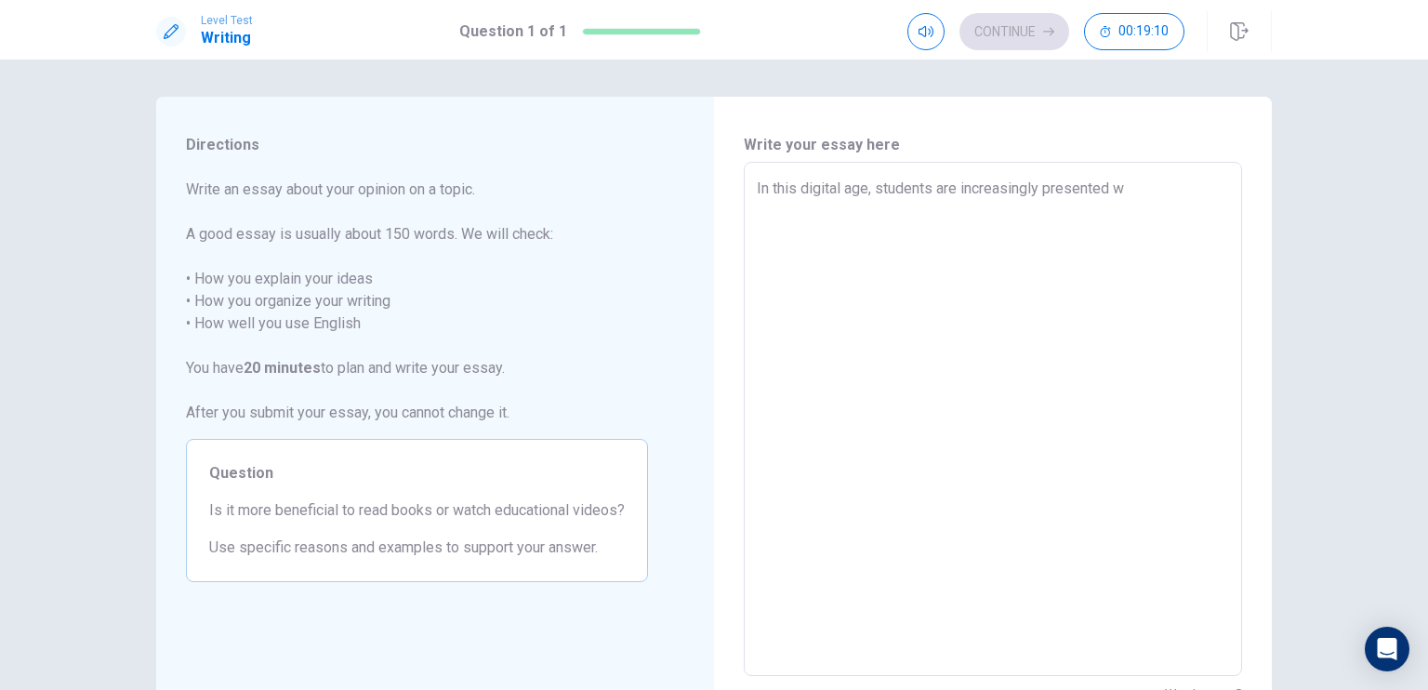
type textarea "x"
type textarea "In this digital age, students are increasingly presented wi"
type textarea "x"
type textarea "In this digital age, students are increasingly presented wit"
type textarea "x"
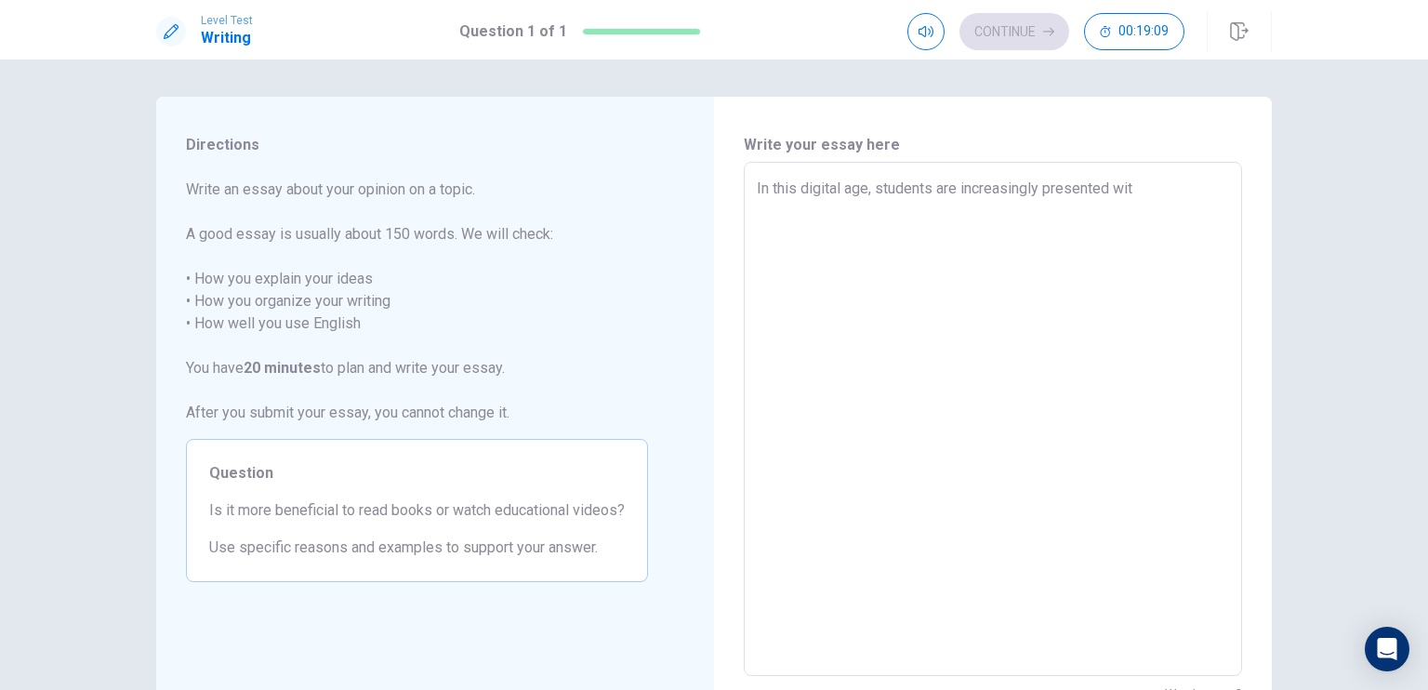
type textarea "In this digital age, students are increasingly presented with"
type textarea "x"
type textarea "In this digital age, students are increasingly presented with"
type textarea "x"
type textarea "In this digital age, students are increasingly presented with t"
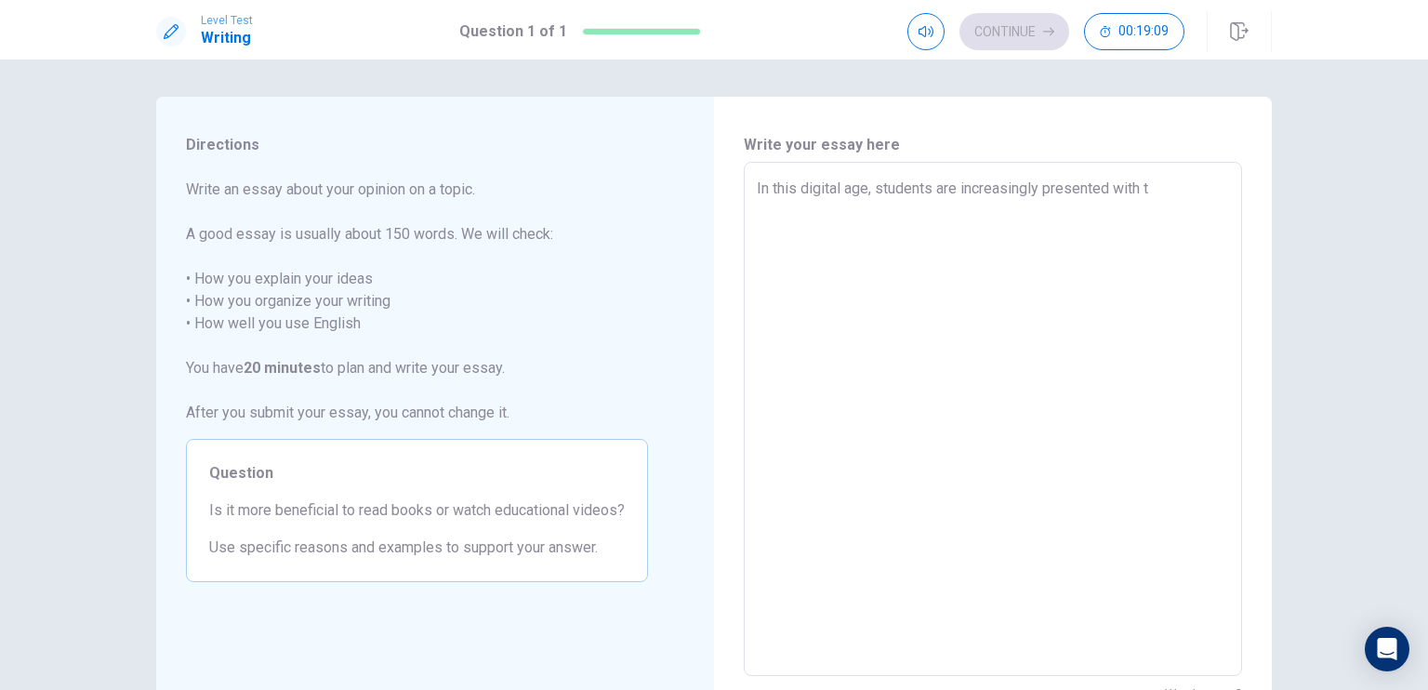
type textarea "x"
type textarea "In this digital age, students are increasingly presented with tw"
type textarea "x"
type textarea "In this digital age, students are increasingly presented with two"
type textarea "x"
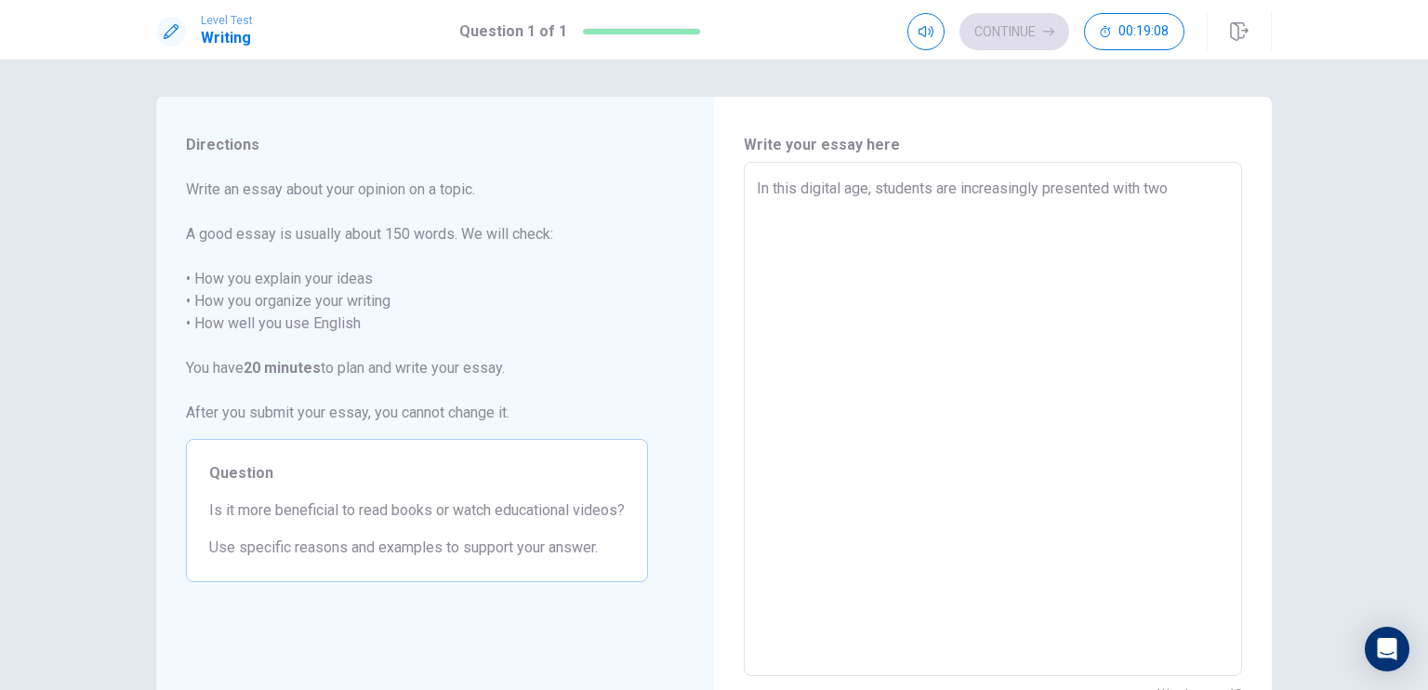
type textarea "In this digital age, students are increasingly presented with two"
type textarea "x"
type textarea "In this digital age, students are increasingly presented with two m"
type textarea "x"
type textarea "In this digital age, students are increasingly presented with two ma"
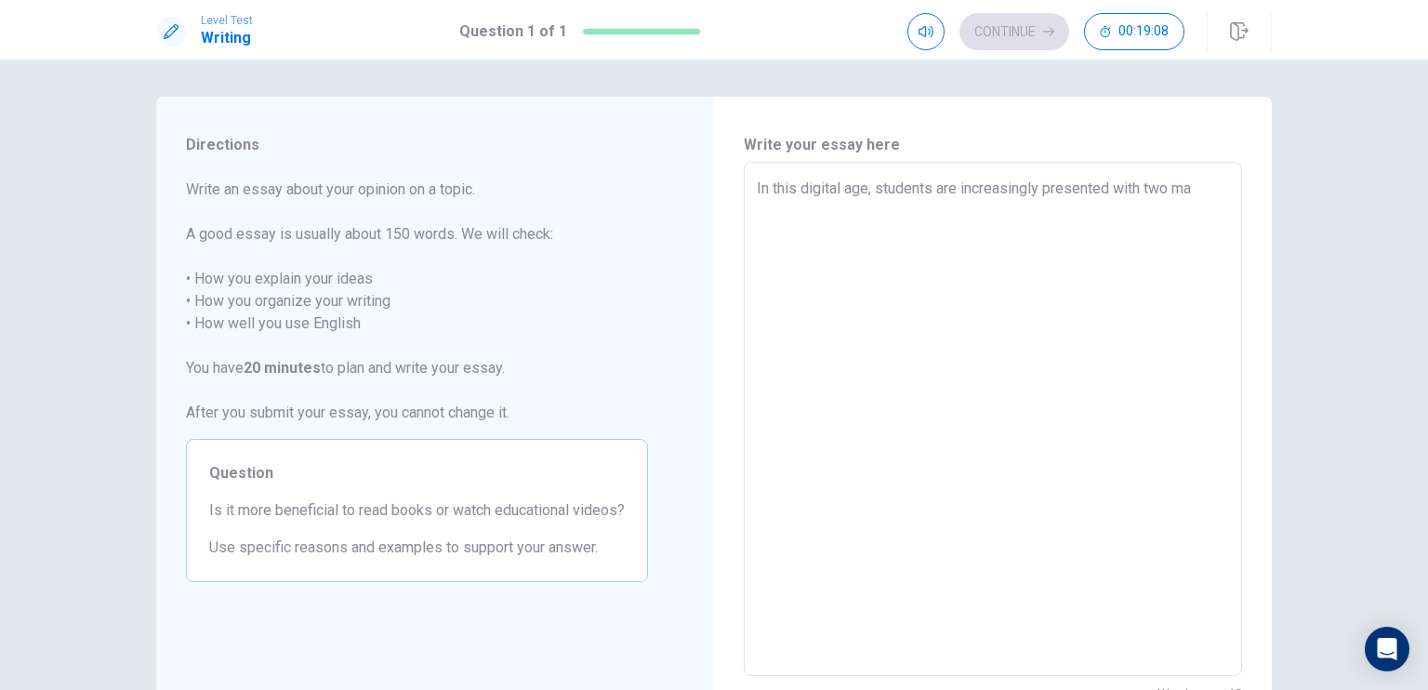
type textarea "x"
type textarea "In this digital age, students are increasingly presented with two mai"
type textarea "x"
type textarea "In this digital age, students are increasingly presented with two main"
type textarea "x"
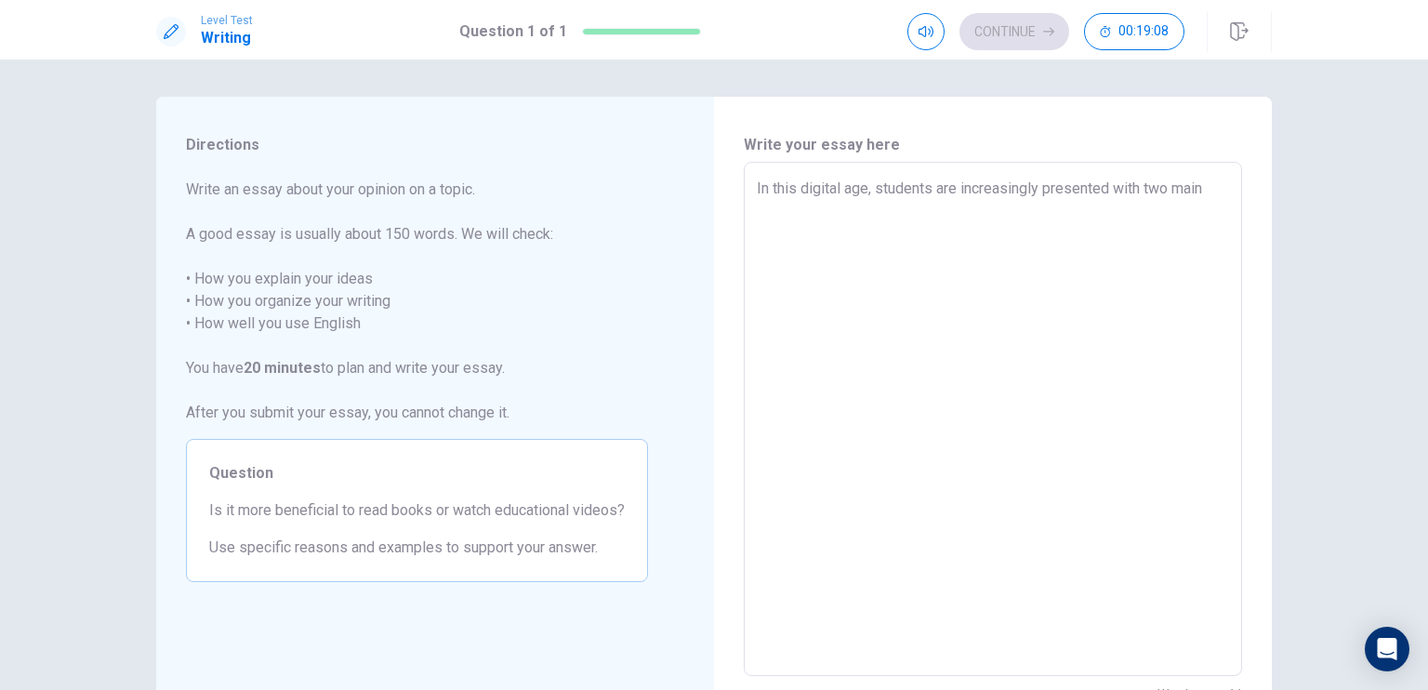
type textarea "In this digital age, students are increasingly presented with two main"
type textarea "x"
type textarea "In this digital age, students are increasingly presented with two main s"
type textarea "x"
type textarea "In this digital age, students are increasingly presented with two main so"
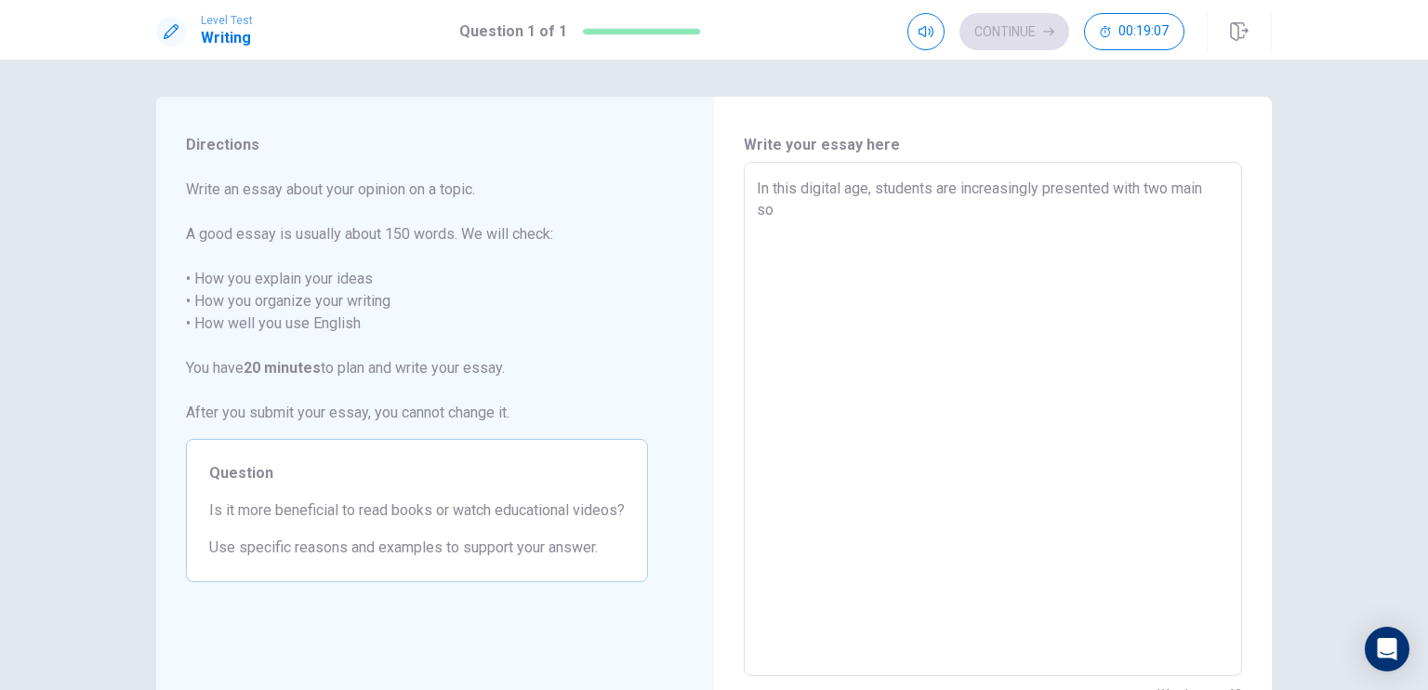
type textarea "x"
type textarea "In this digital age, students are increasingly presented with two main sou"
type textarea "x"
type textarea "In this digital age, students are increasingly presented with two main sour"
type textarea "x"
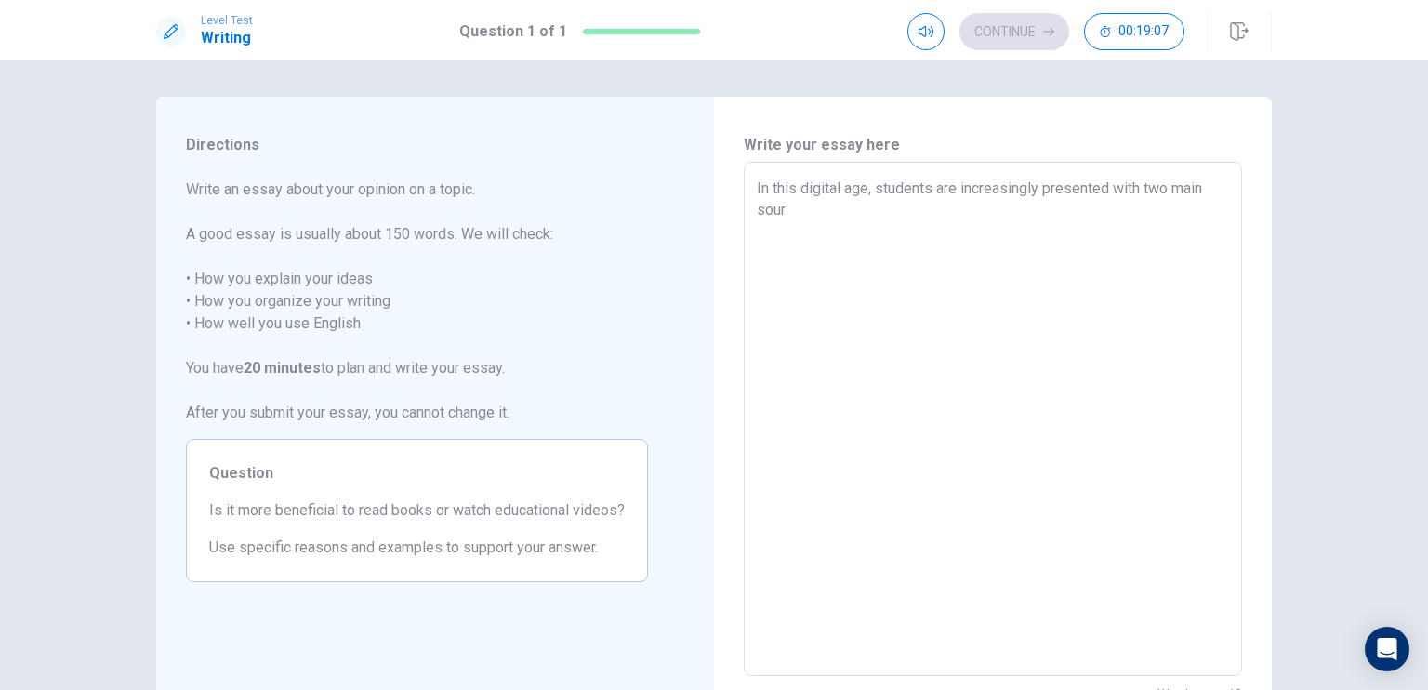
type textarea "In this digital age, students are increasingly presented with two main sourc"
type textarea "x"
type textarea "In this digital age, students are increasingly presented with two main source"
type textarea "x"
type textarea "In this digital age, students are increasingly presented with two main sources"
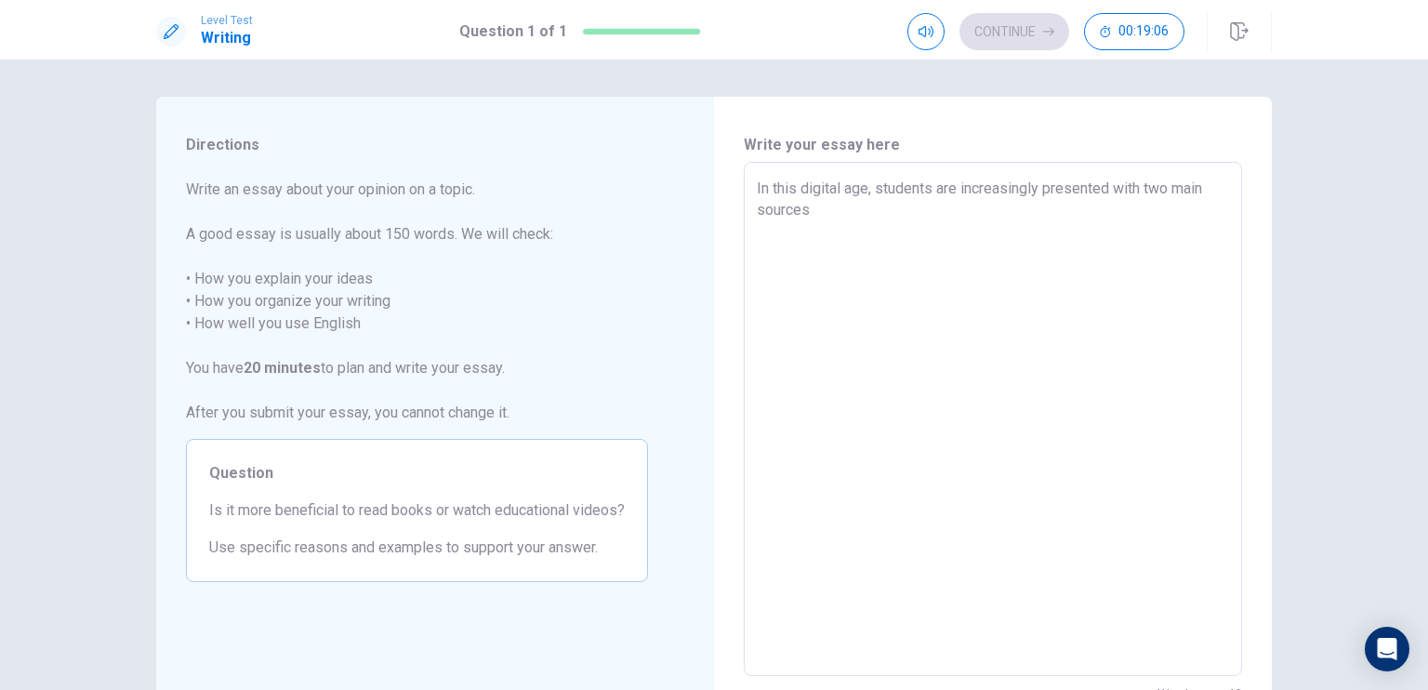
type textarea "x"
type textarea "In this digital age, students are increasingly presented with two main sources"
type textarea "x"
type textarea "In this digital age, students are increasingly presented with two main sources f"
type textarea "x"
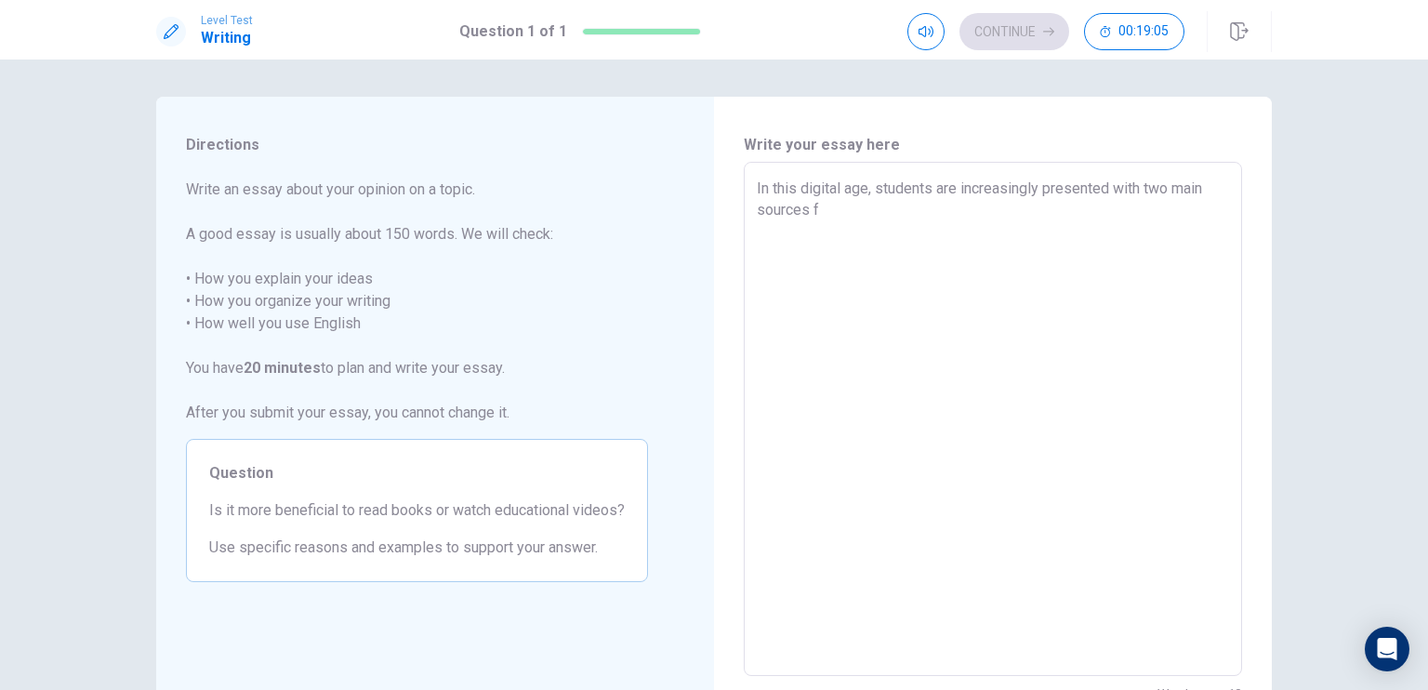
type textarea "In this digital age, students are increasingly presented with two main sources"
type textarea "x"
type textarea "In this digital age, students are increasingly presented with two main sources o"
type textarea "x"
type textarea "In this digital age, students are increasingly presented with two main sources …"
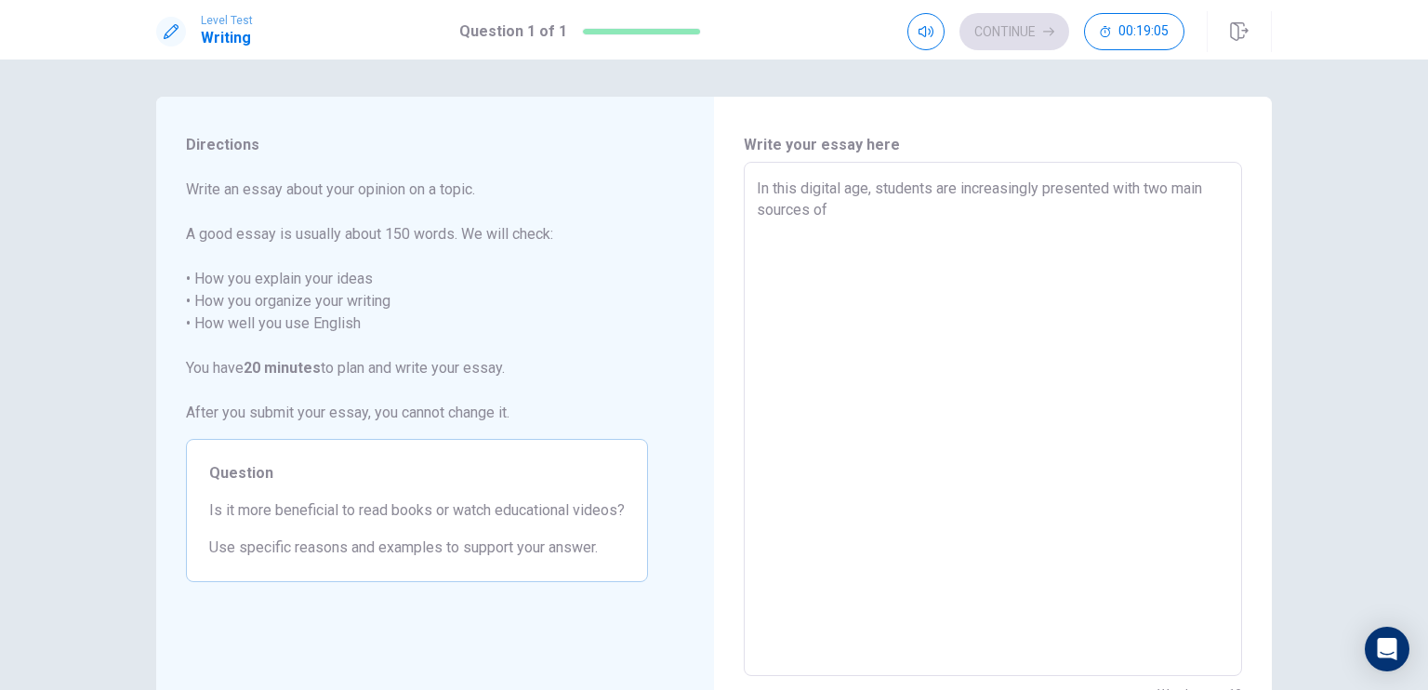
type textarea "x"
type textarea "In this digital age, students are increasingly presented with two main sources …"
type textarea "x"
type textarea "In this digital age, students are increasingly presented with two main sources …"
type textarea "x"
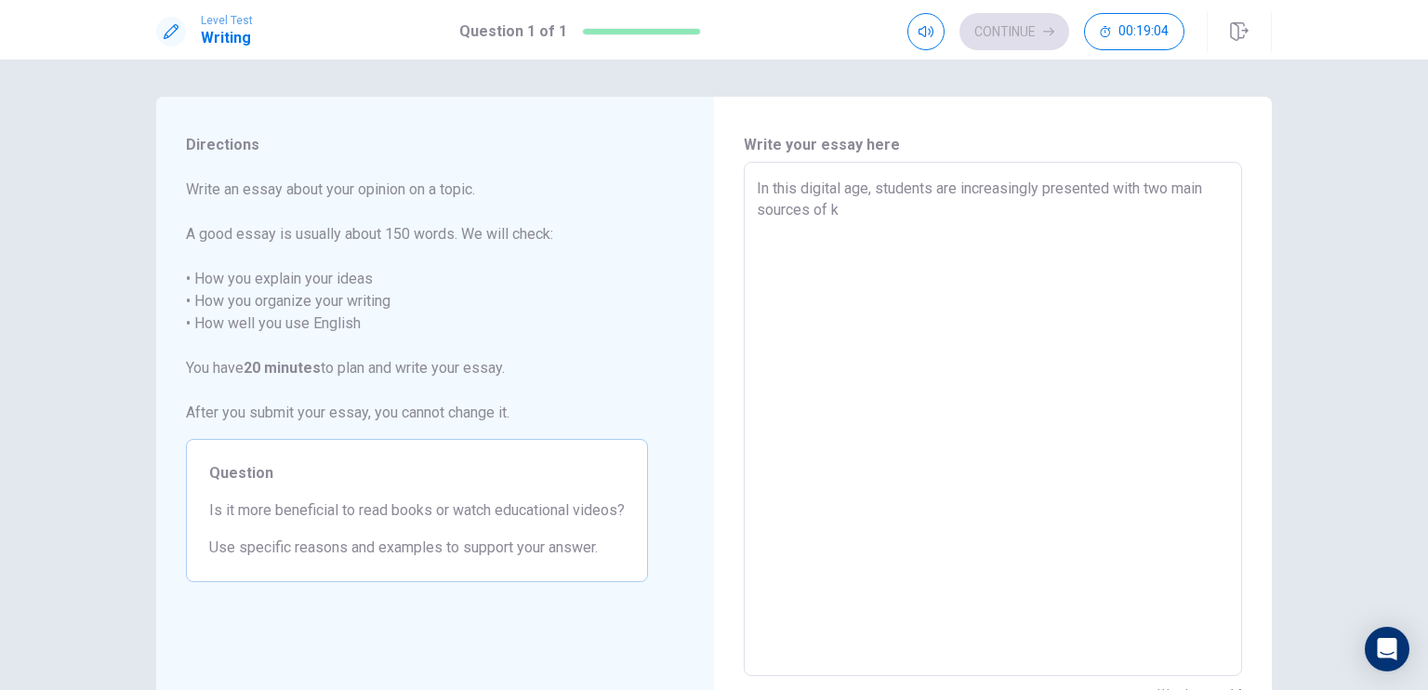
type textarea "In this digital age, students are increasingly presented with two main sources …"
type textarea "x"
type textarea "In this digital age, students are increasingly presented with two main sources …"
type textarea "x"
type textarea "In this digital age, students are increasingly presented with two main sources …"
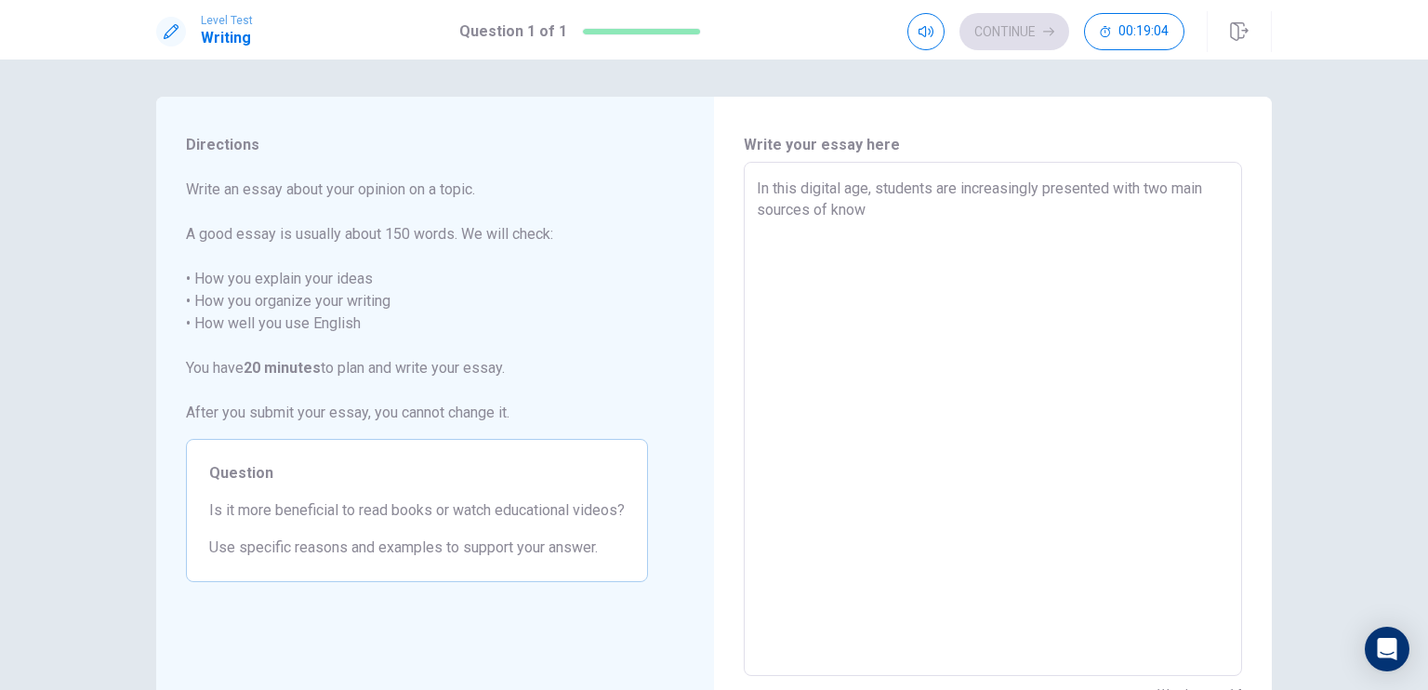
type textarea "x"
type textarea "In this digital age, students are increasingly presented with two main sources …"
type textarea "x"
type textarea "In this digital age, students are increasingly presented with two main sources …"
type textarea "x"
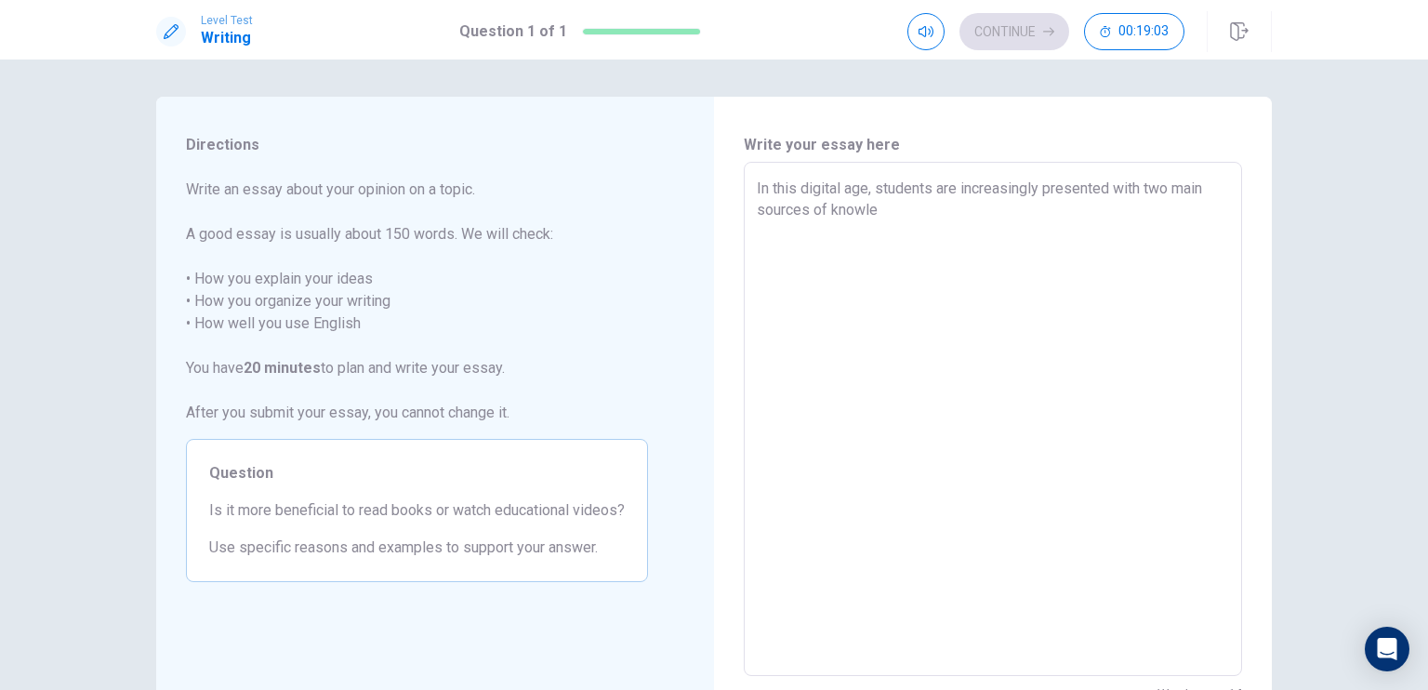
type textarea "In this digital age, students are increasingly presented with two main sources …"
type textarea "x"
type textarea "In this digital age, students are increasingly presented with two main sources …"
type textarea "x"
type textarea "In this digital age, students are increasingly presented with two main sources …"
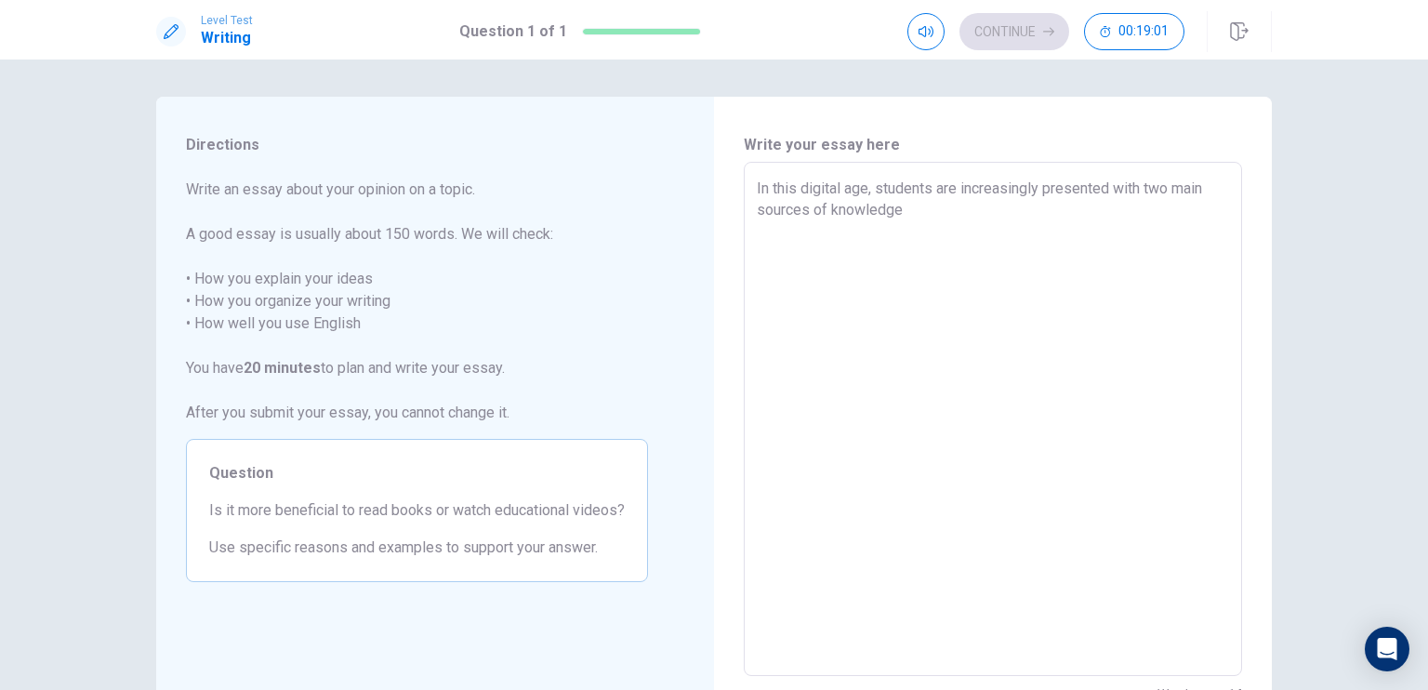
type textarea "x"
type textarea "In this digital age, students are increasingly presented with two main sources …"
type textarea "x"
type textarea "In this digital age, students are increasingly presented with two main sources …"
type textarea "x"
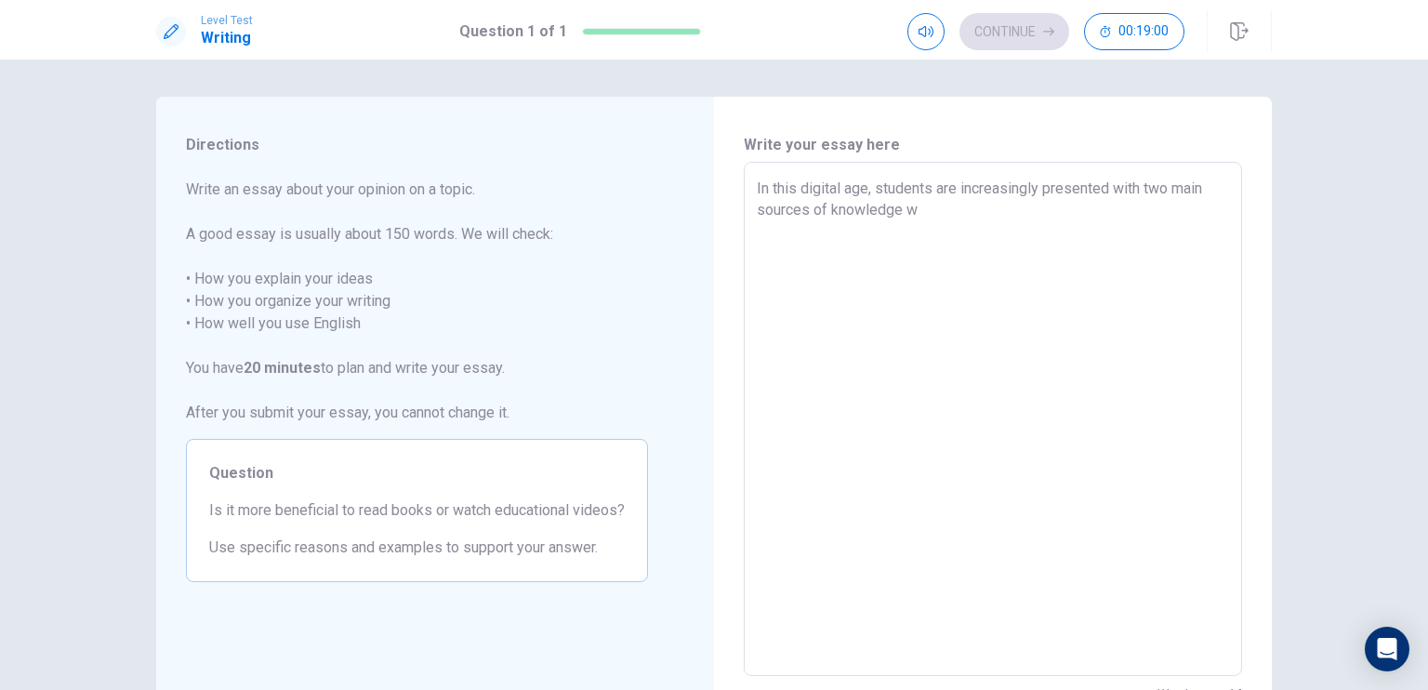
type textarea "In this digital age, students are increasingly presented with two main sources …"
type textarea "x"
type textarea "In this digital age, students are increasingly presented with two main sources …"
type textarea "x"
type textarea "In this digital age, students are increasingly presented with two main sources …"
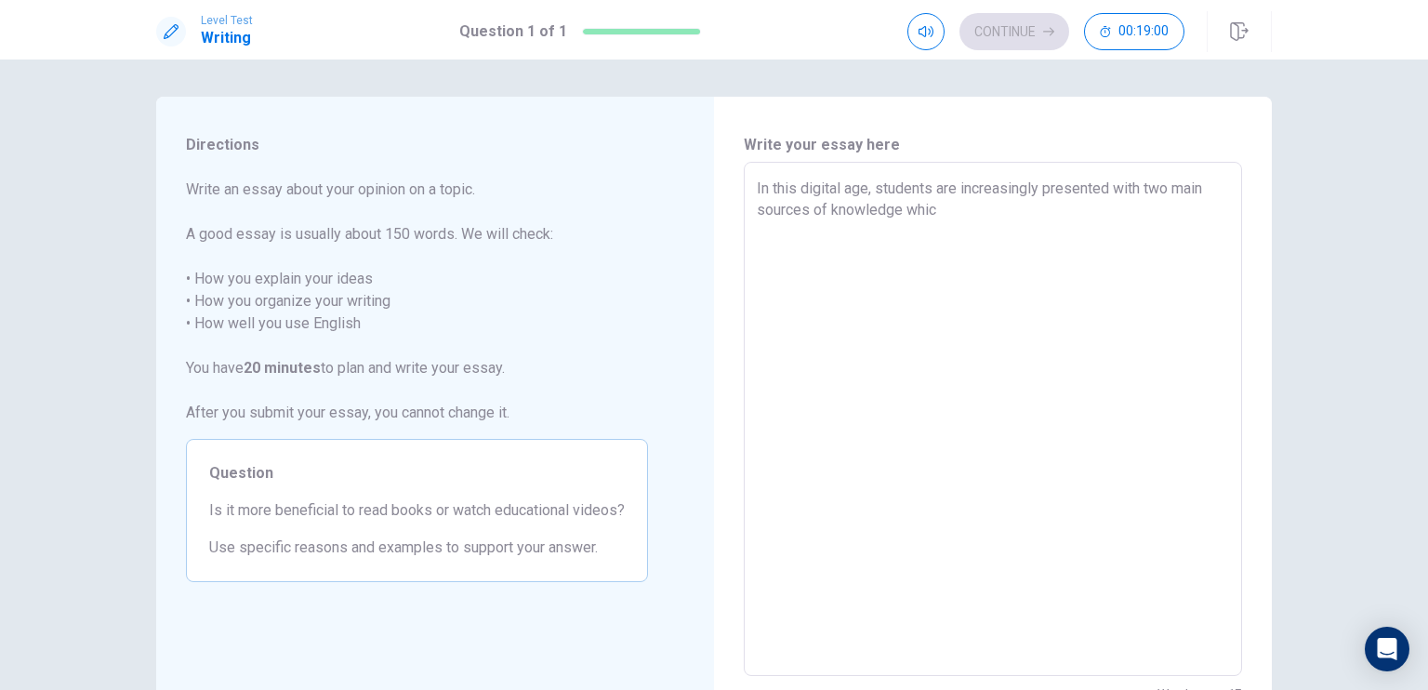
type textarea "x"
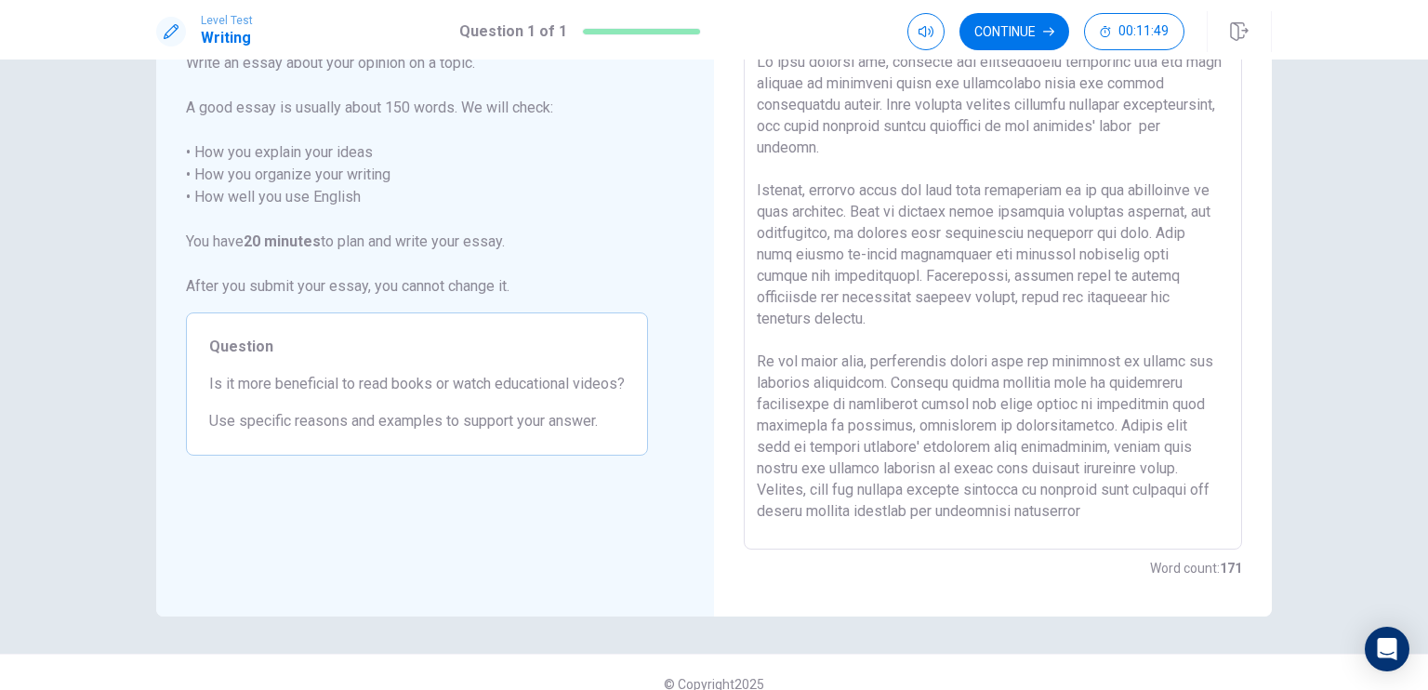
scroll to position [149, 0]
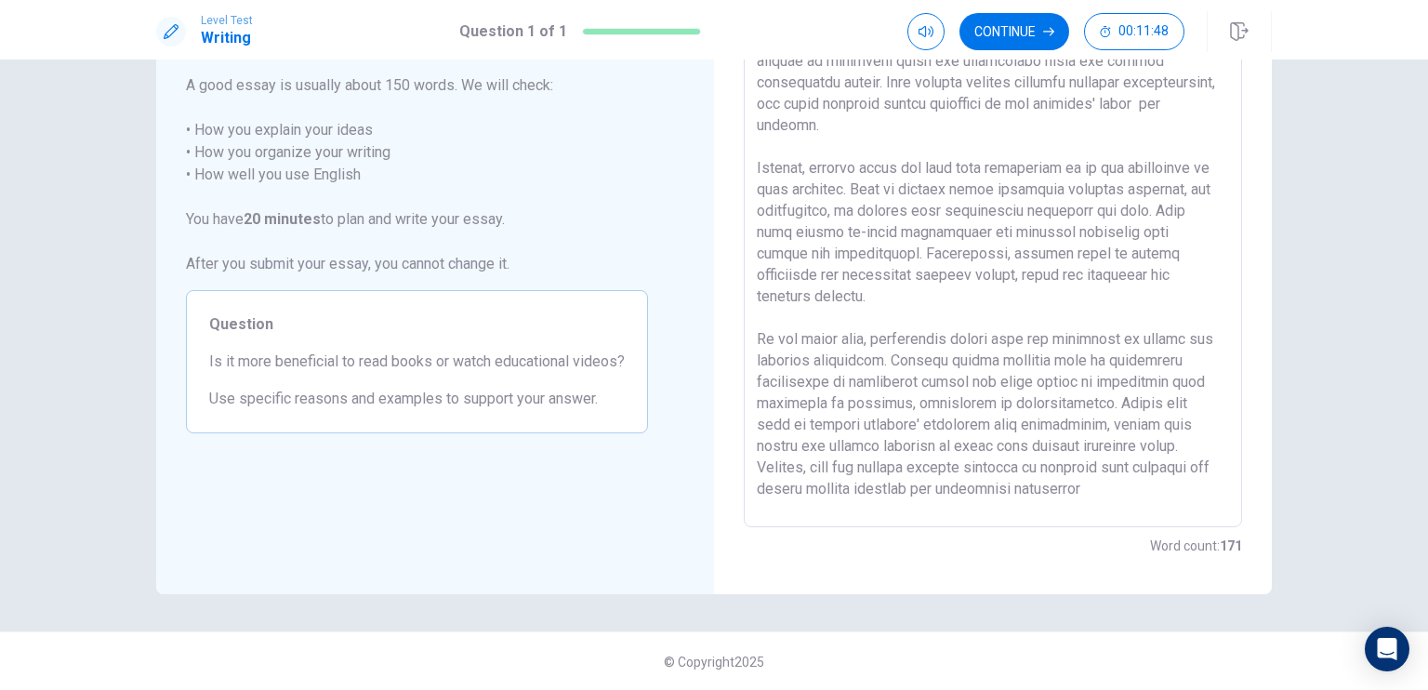
click at [1131, 488] on textarea at bounding box center [993, 270] width 472 height 483
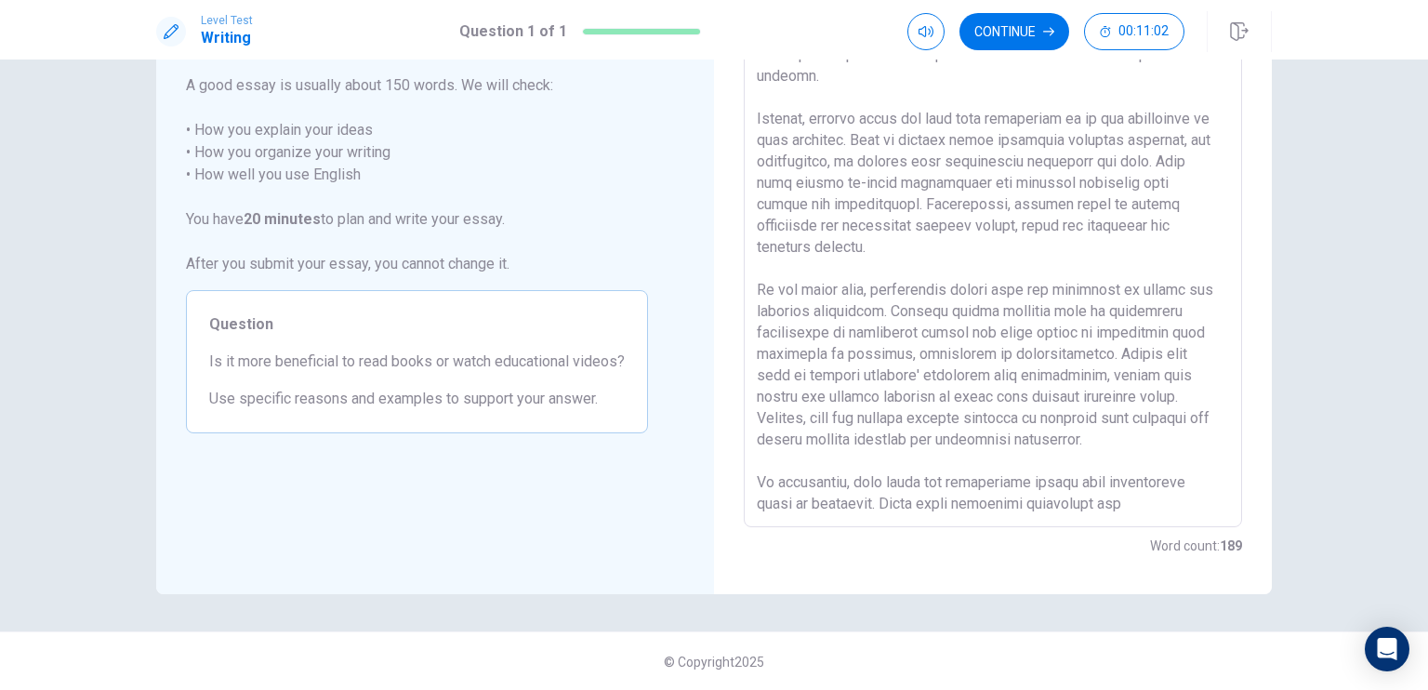
scroll to position [71, 0]
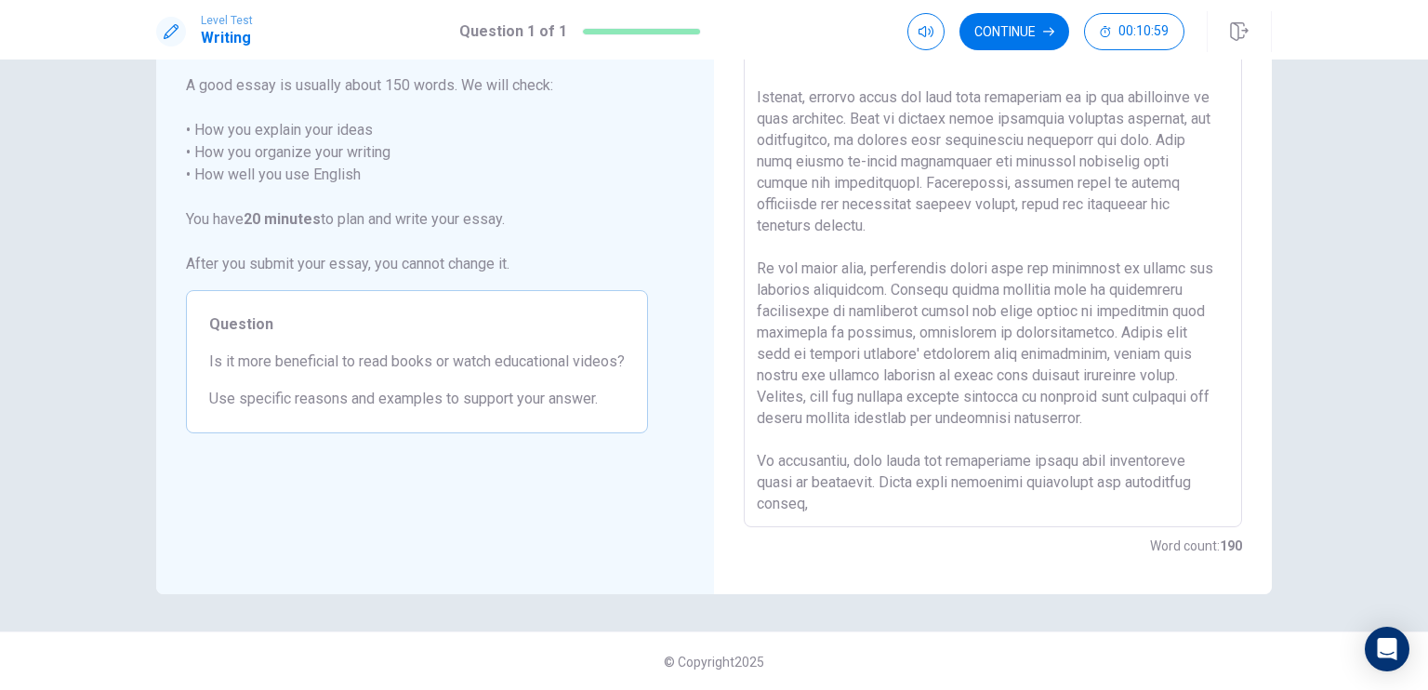
click at [1119, 497] on textarea at bounding box center [993, 270] width 472 height 483
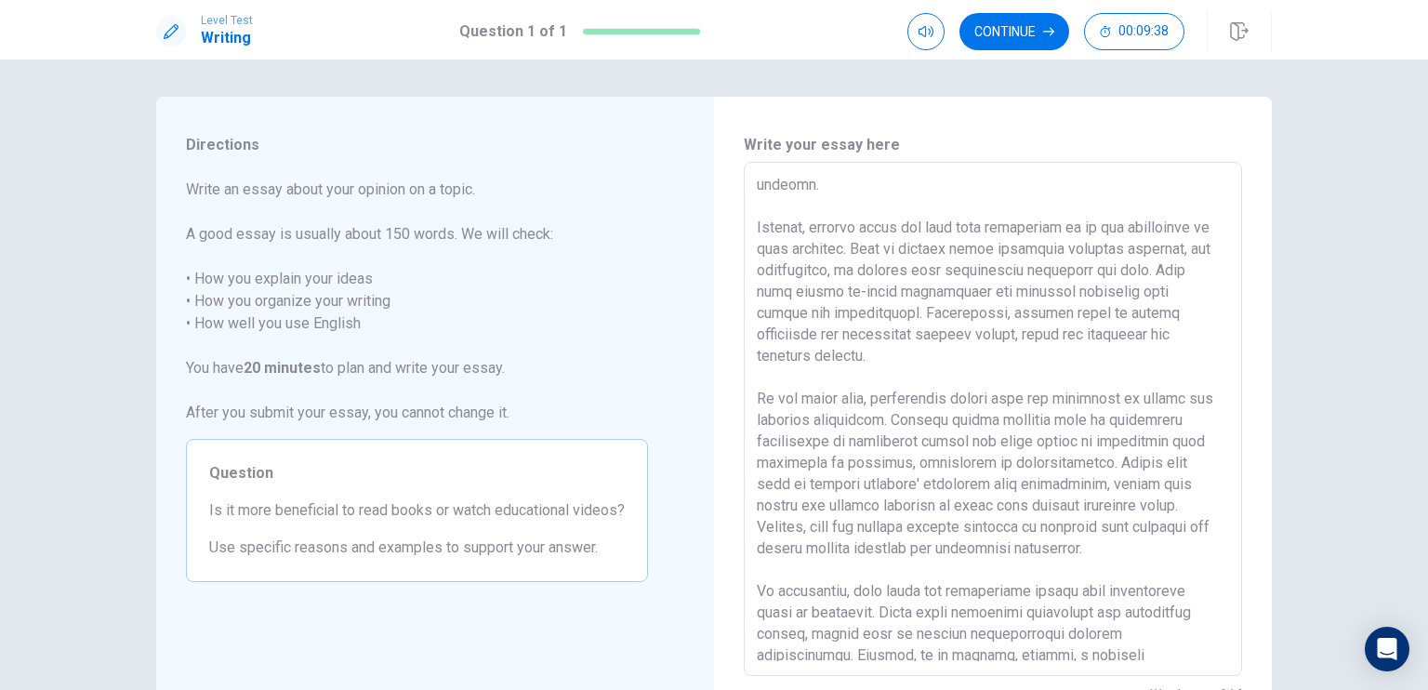
scroll to position [93, 0]
click at [757, 265] on textarea at bounding box center [993, 419] width 472 height 483
click at [861, 271] on textarea at bounding box center [993, 419] width 472 height 483
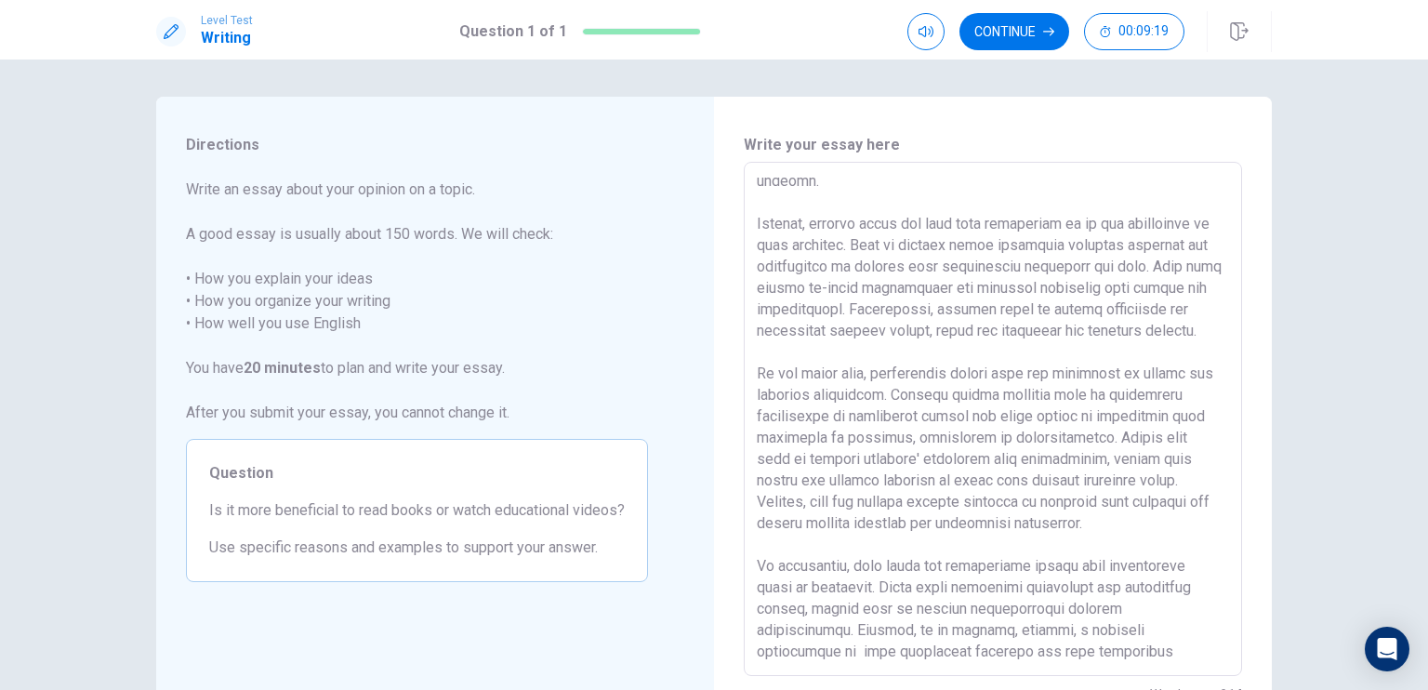
click at [1151, 271] on textarea at bounding box center [993, 419] width 472 height 483
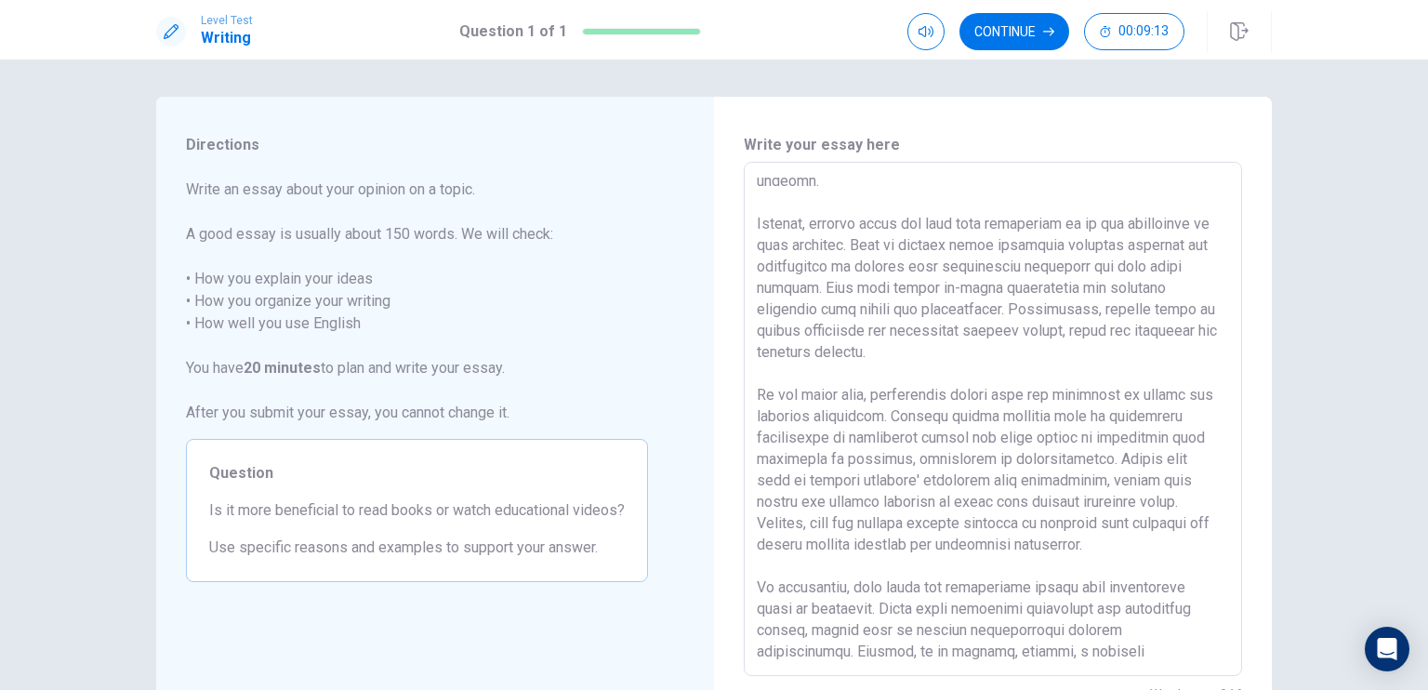
click at [1040, 267] on textarea at bounding box center [993, 419] width 472 height 483
click at [1013, 350] on textarea at bounding box center [993, 419] width 472 height 483
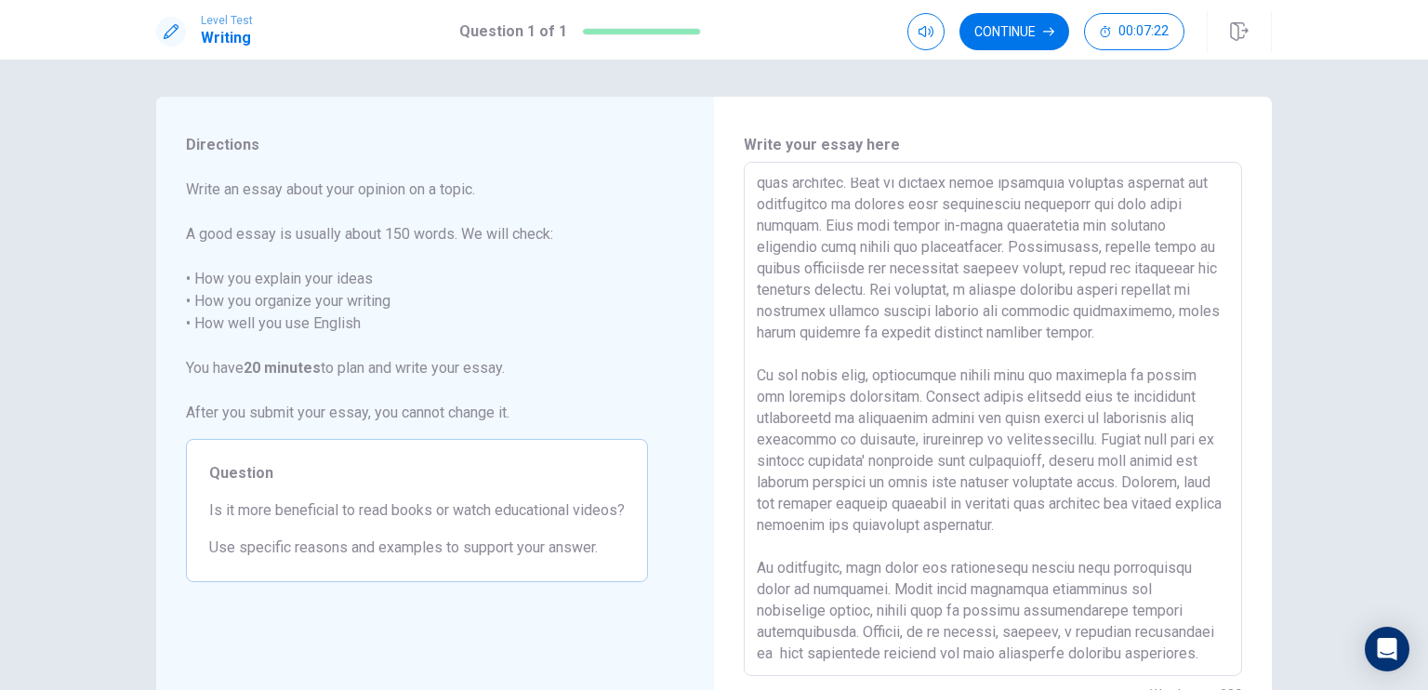
scroll to position [158, 0]
click at [1167, 520] on textarea at bounding box center [993, 419] width 472 height 483
click at [749, 497] on div "x ​" at bounding box center [993, 419] width 498 height 514
click at [1112, 433] on textarea at bounding box center [993, 419] width 472 height 483
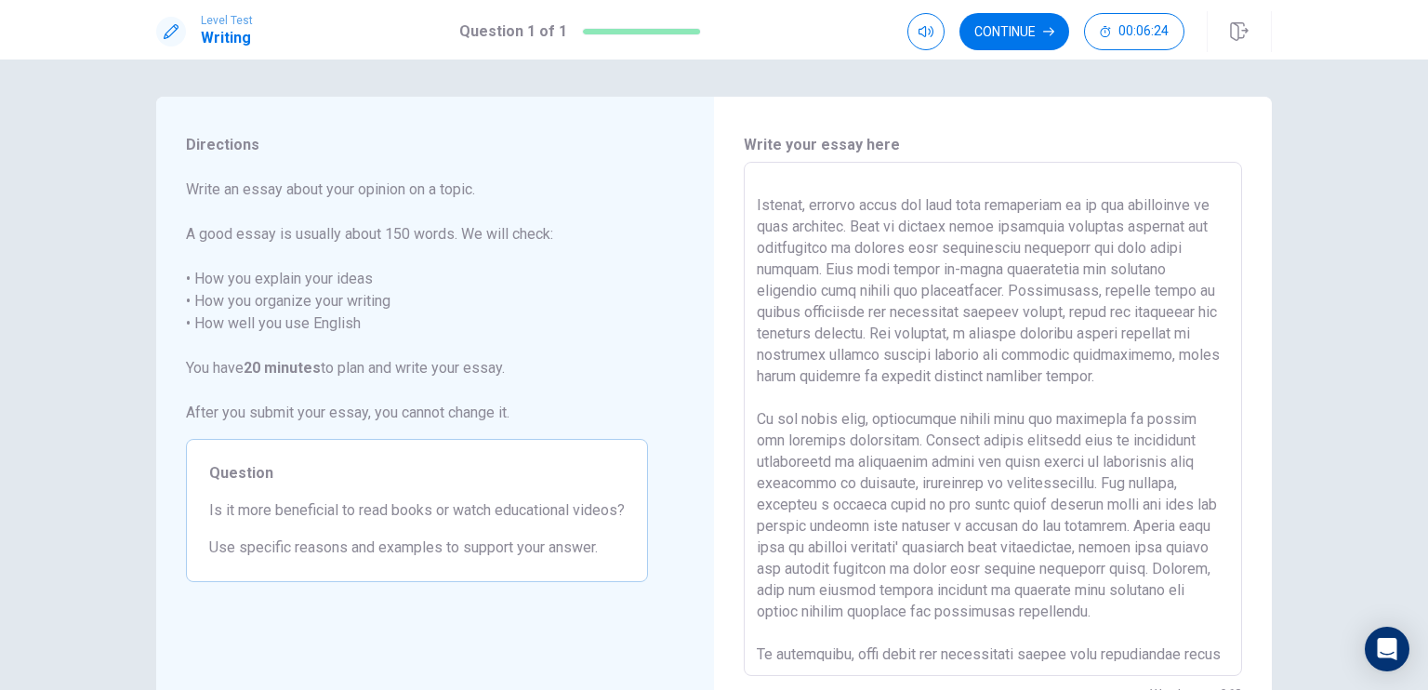
scroll to position [0, 0]
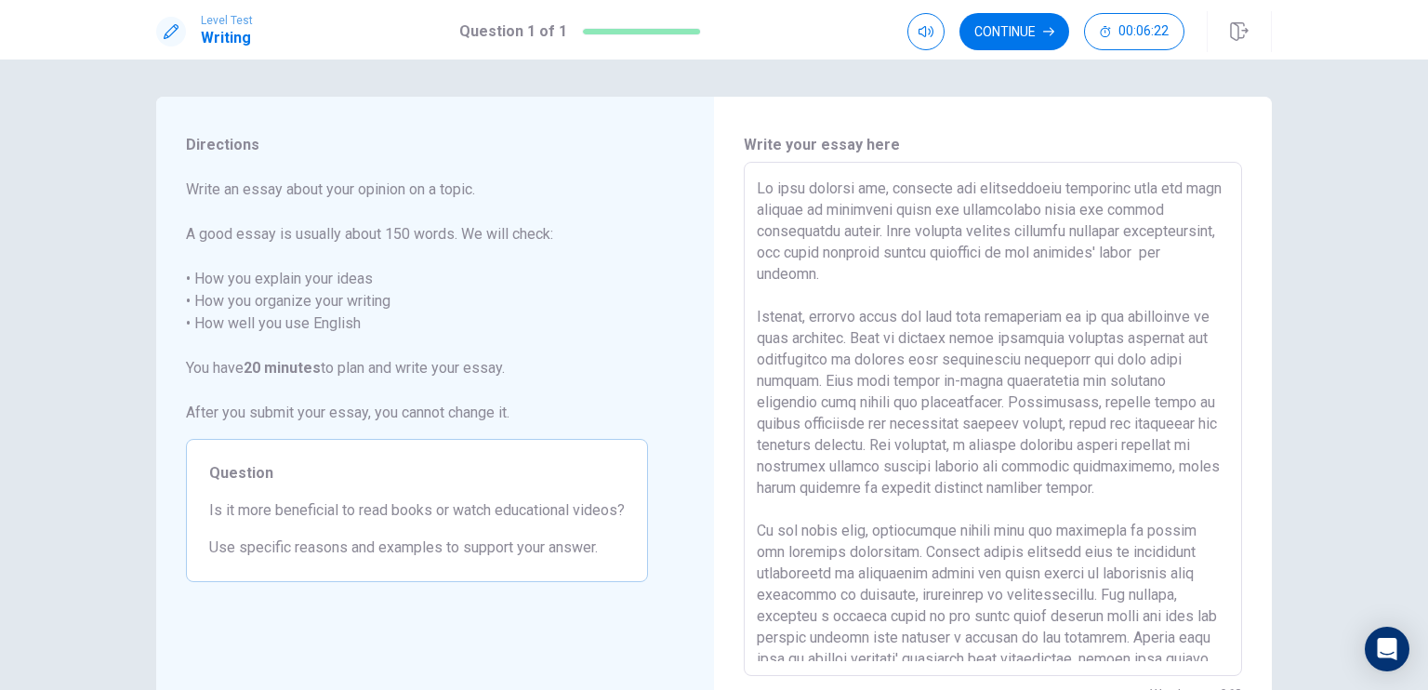
click at [909, 276] on textarea at bounding box center [993, 419] width 472 height 483
click at [1311, 364] on div "Directions Write an essay about your opinion on a topic. A good essay is usuall…" at bounding box center [714, 375] width 1428 height 630
click at [1012, 44] on button "Continue" at bounding box center [1015, 31] width 110 height 37
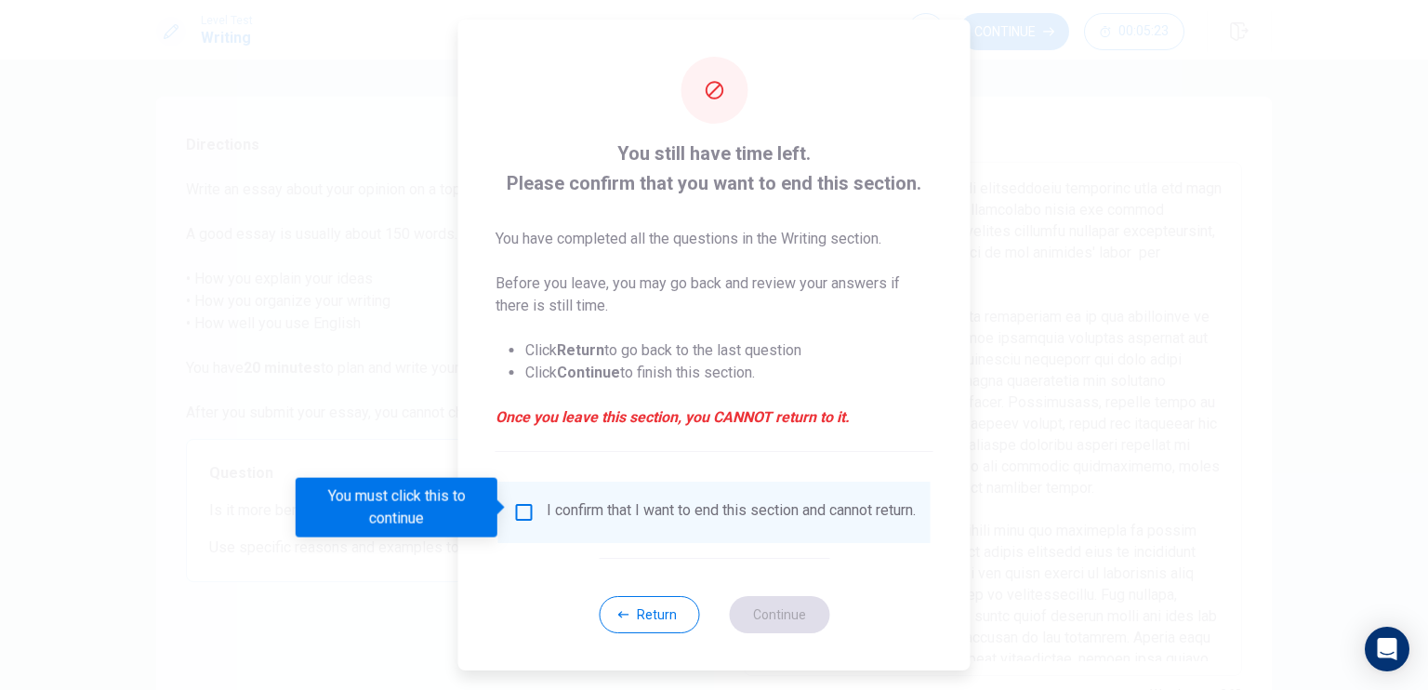
click at [531, 501] on input "You must click this to continue" at bounding box center [524, 512] width 22 height 22
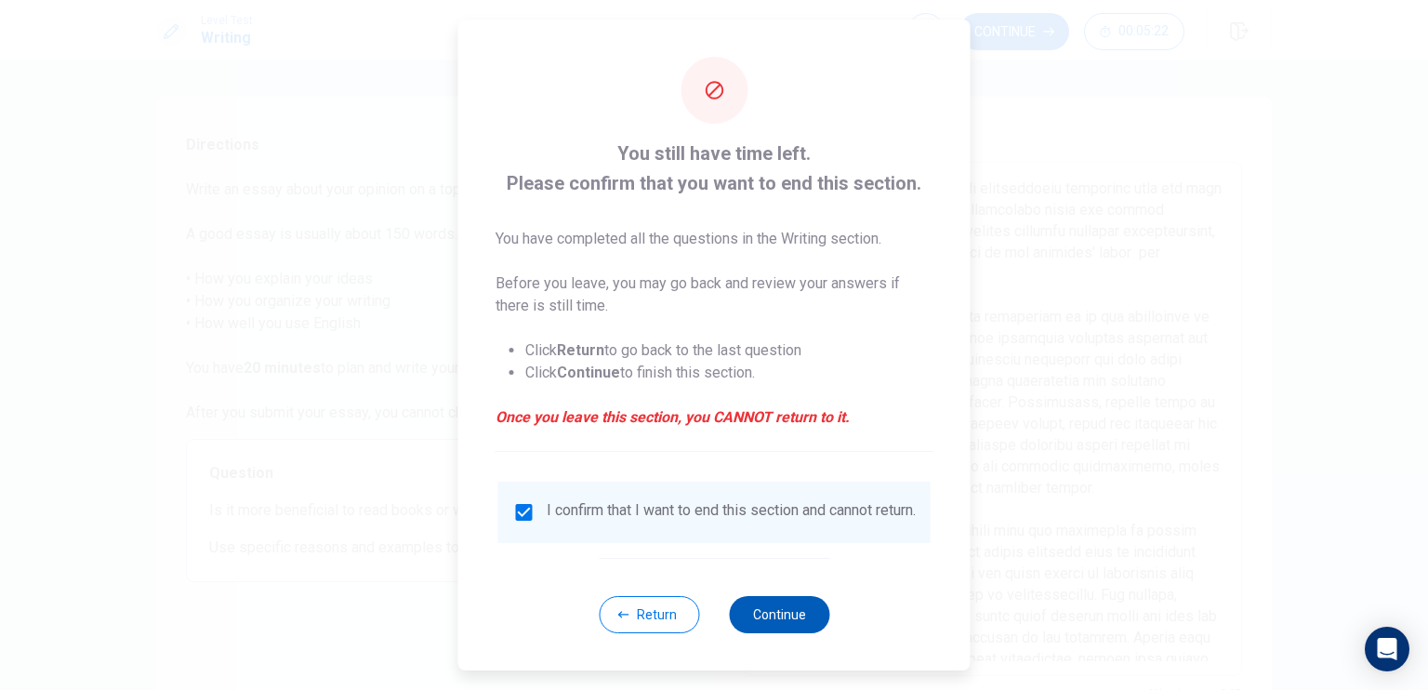
click at [785, 629] on button "Continue" at bounding box center [779, 614] width 100 height 37
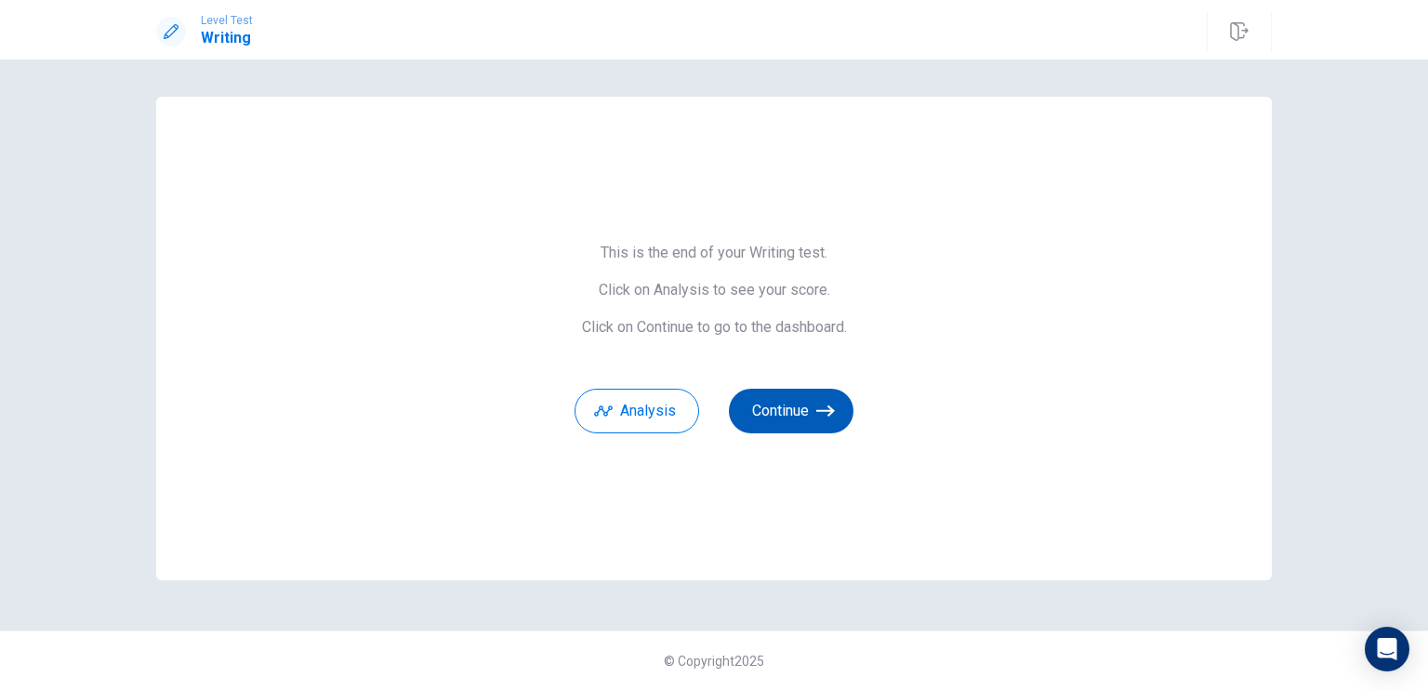
click at [788, 417] on button "Continue" at bounding box center [791, 411] width 125 height 45
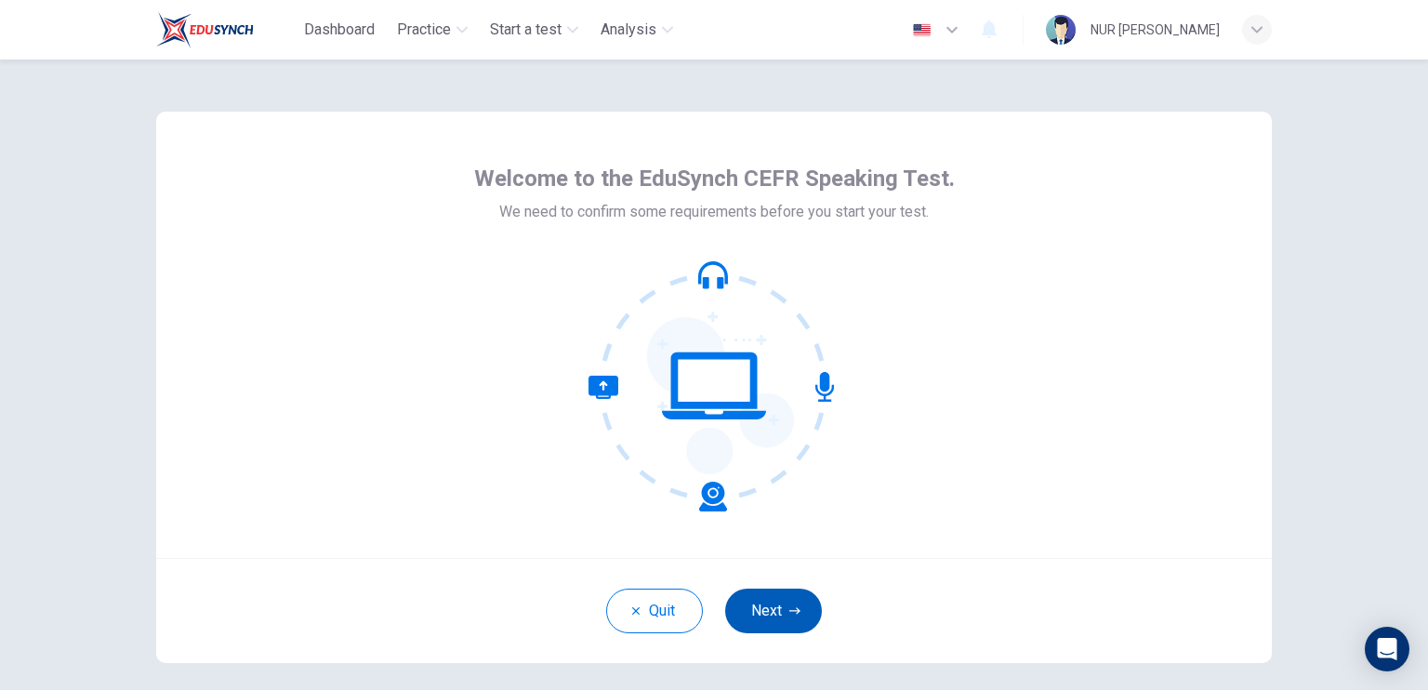
click at [791, 610] on icon "button" at bounding box center [794, 610] width 11 height 7
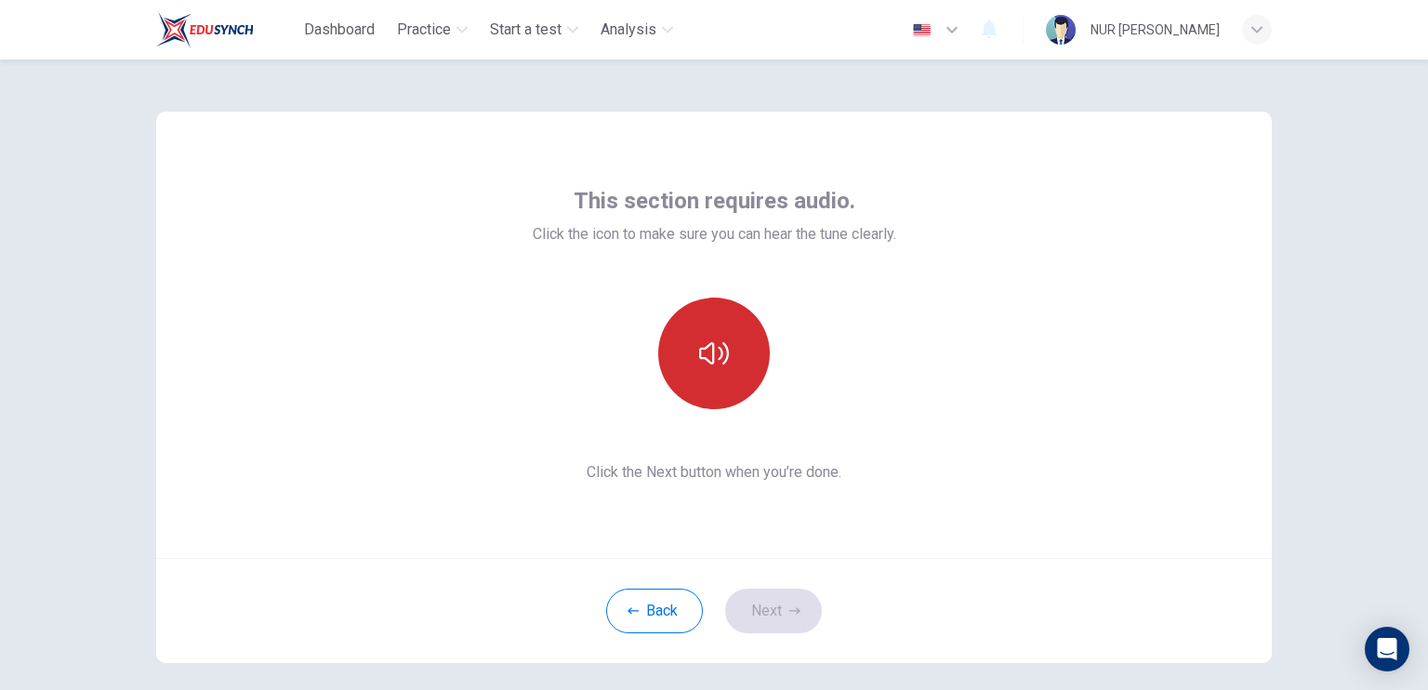
click at [730, 365] on button "button" at bounding box center [714, 354] width 112 height 112
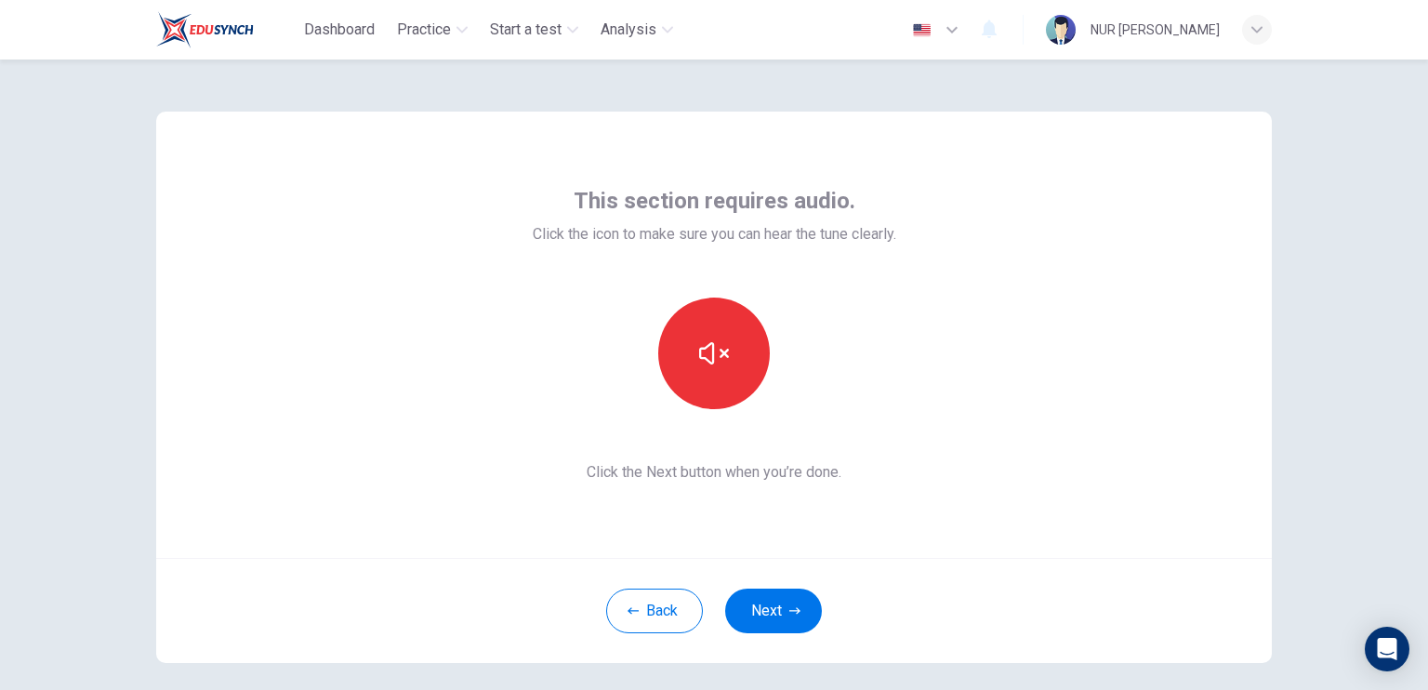
click at [1309, 205] on div "This section requires audio. Click the icon to make sure you can hear the tune …" at bounding box center [714, 375] width 1428 height 630
click at [1316, 177] on div "This section requires audio. Click the icon to make sure you can hear the tune …" at bounding box center [714, 375] width 1428 height 630
click at [1304, 377] on div "This section requires audio. Click the icon to make sure you can hear the tune …" at bounding box center [714, 375] width 1428 height 630
click at [796, 604] on button "Next" at bounding box center [773, 611] width 97 height 45
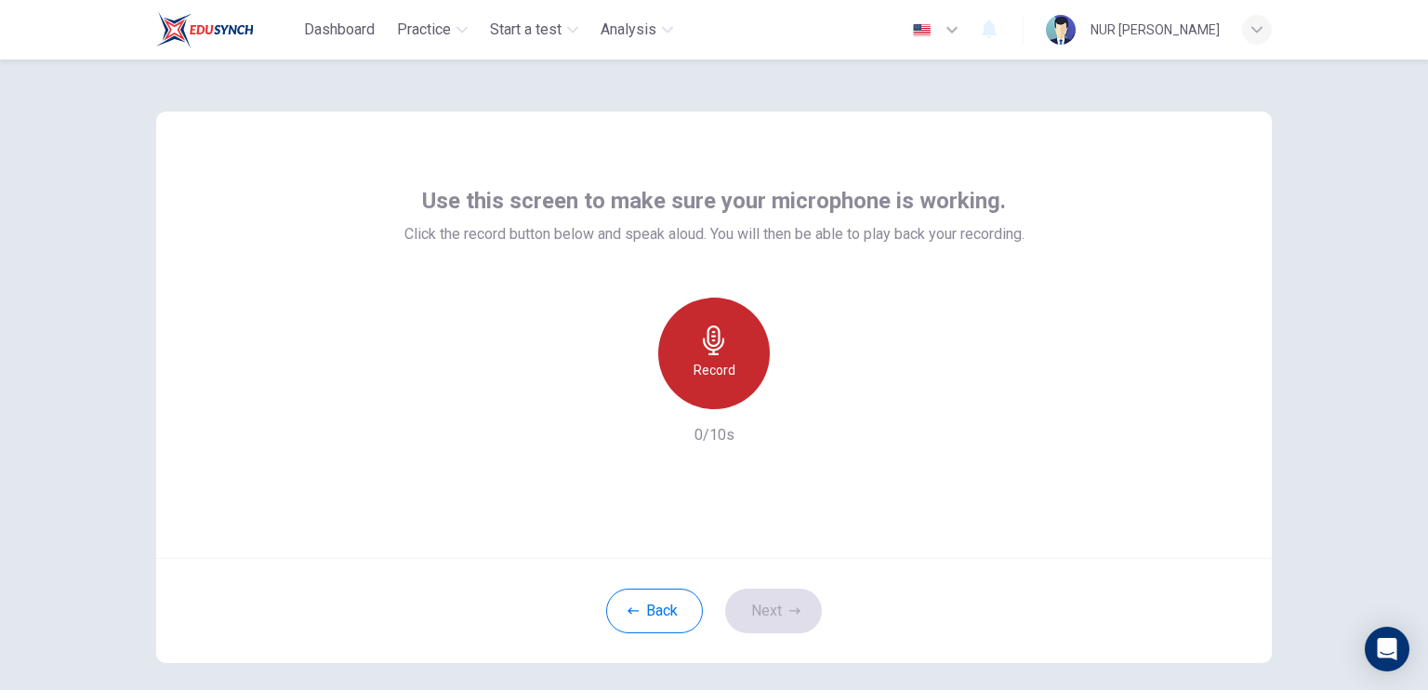
click at [718, 394] on div "Record" at bounding box center [714, 354] width 112 height 112
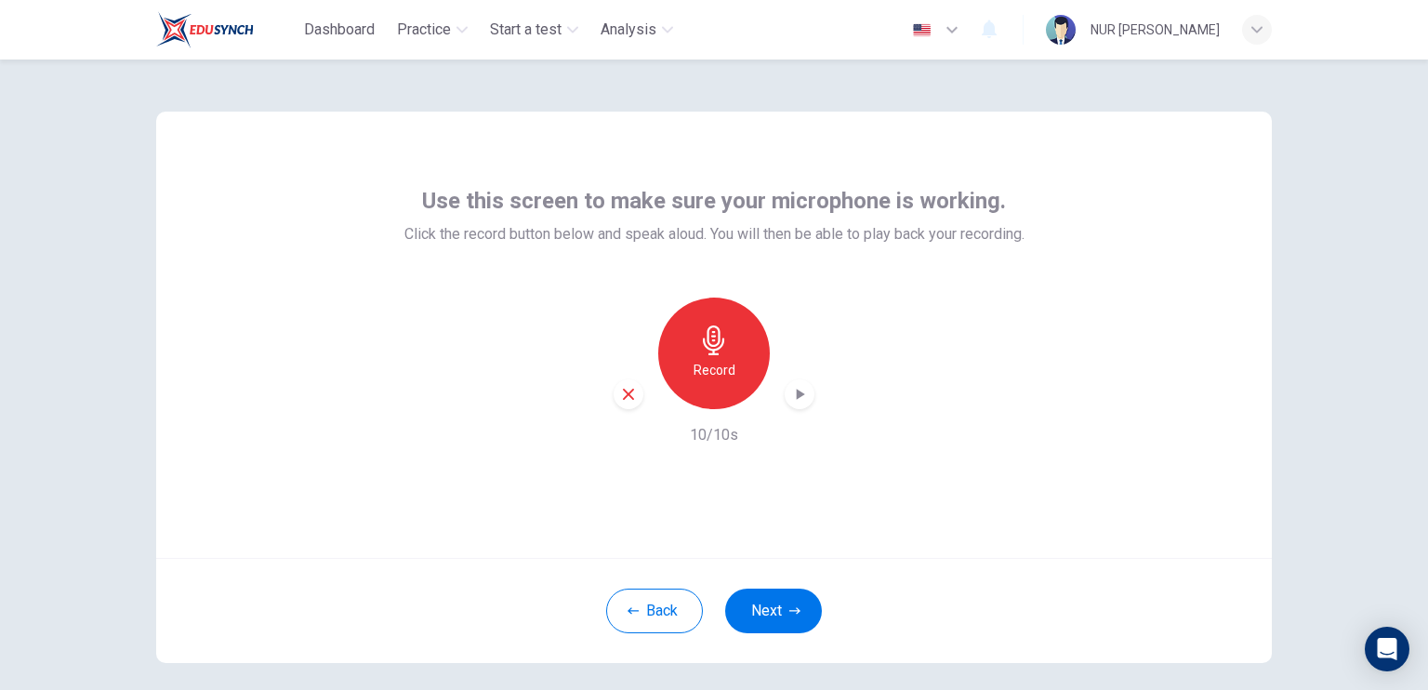
click at [791, 397] on icon "button" at bounding box center [799, 394] width 19 height 19
click at [773, 602] on button "Next" at bounding box center [773, 611] width 97 height 45
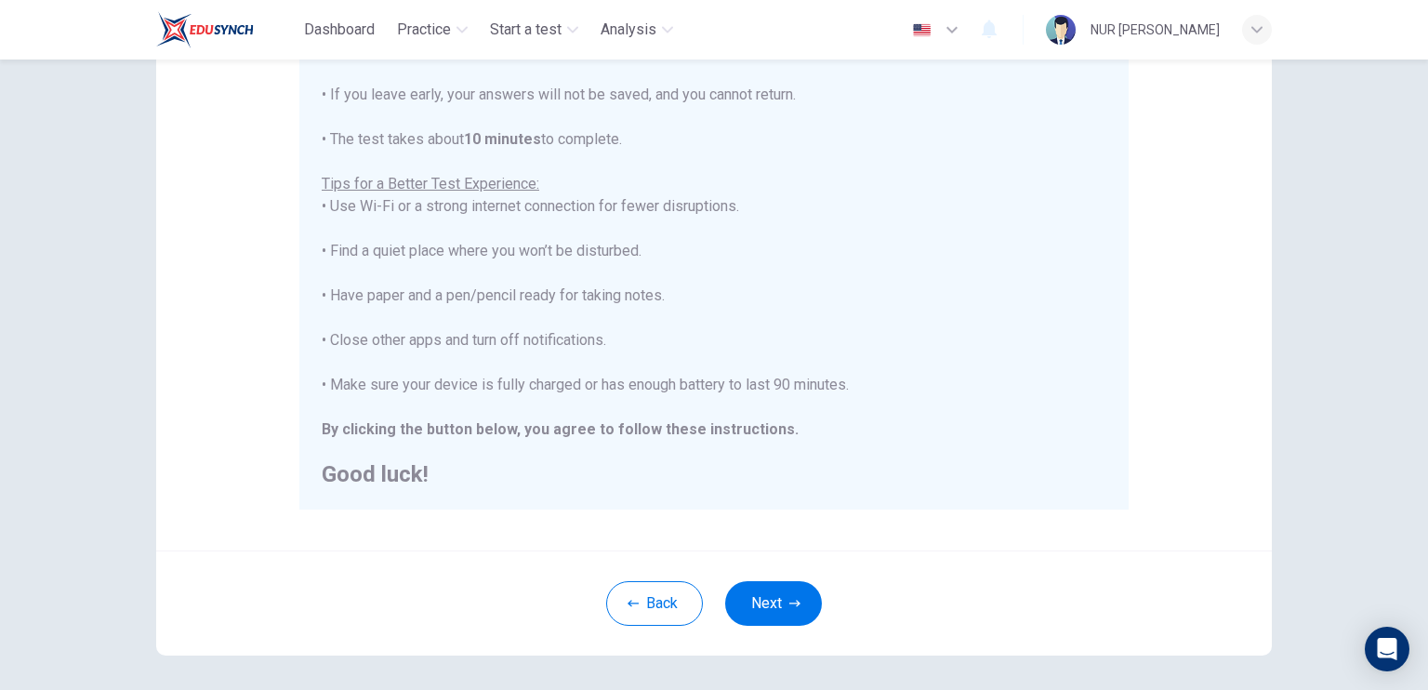
scroll to position [343, 0]
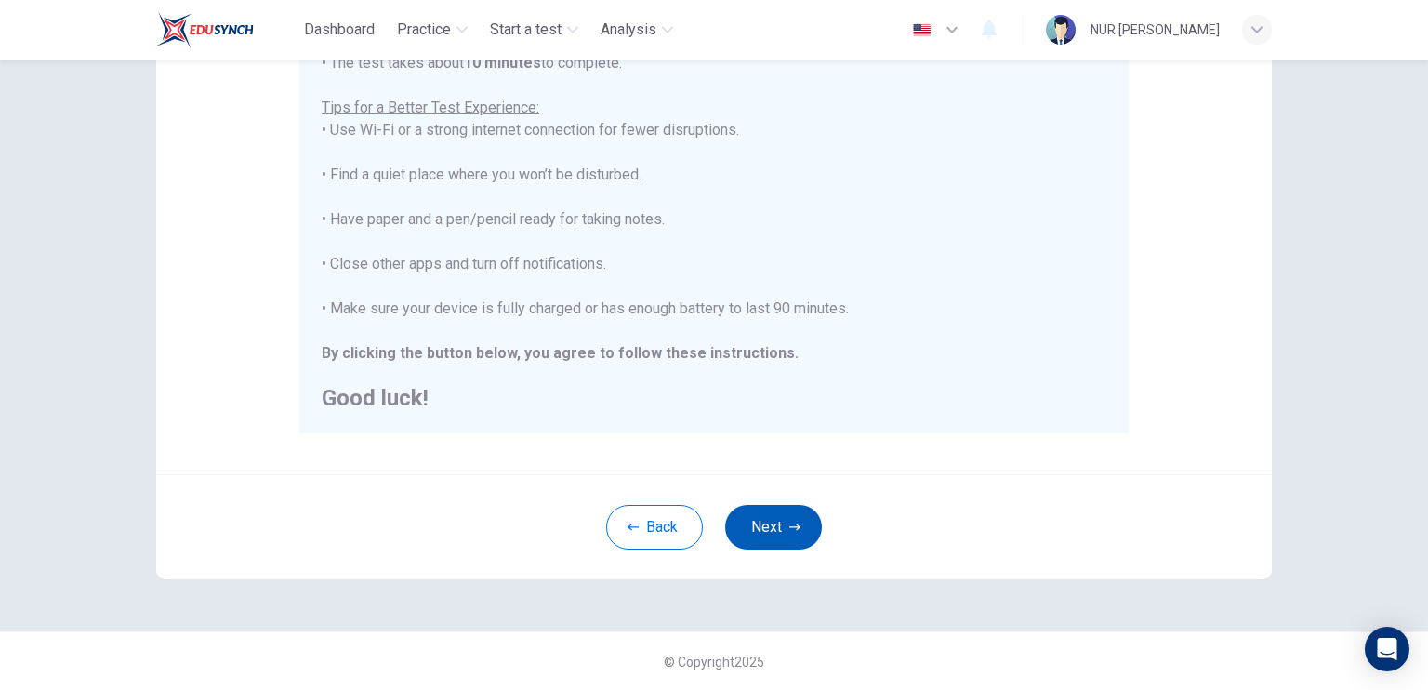
click at [774, 532] on button "Next" at bounding box center [773, 527] width 97 height 45
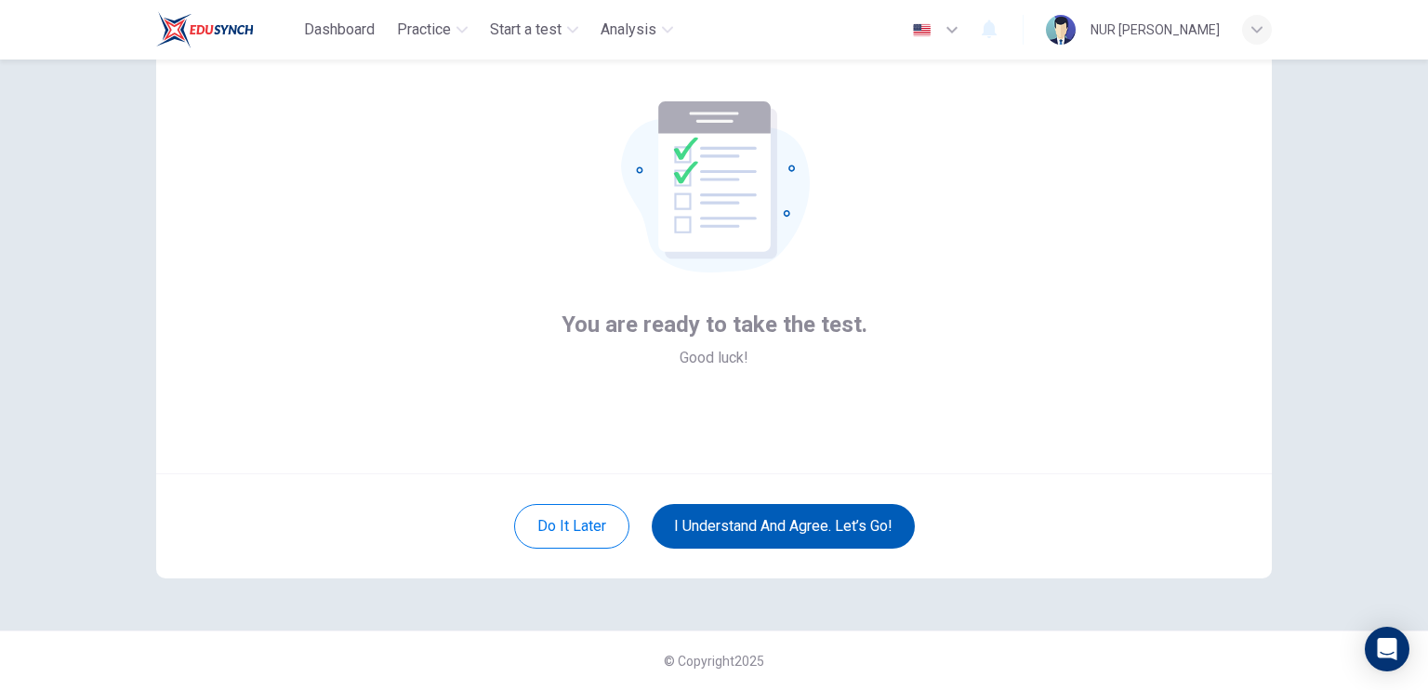
scroll to position [84, 0]
click at [786, 526] on button "I understand and agree. Let’s go!" at bounding box center [783, 527] width 263 height 45
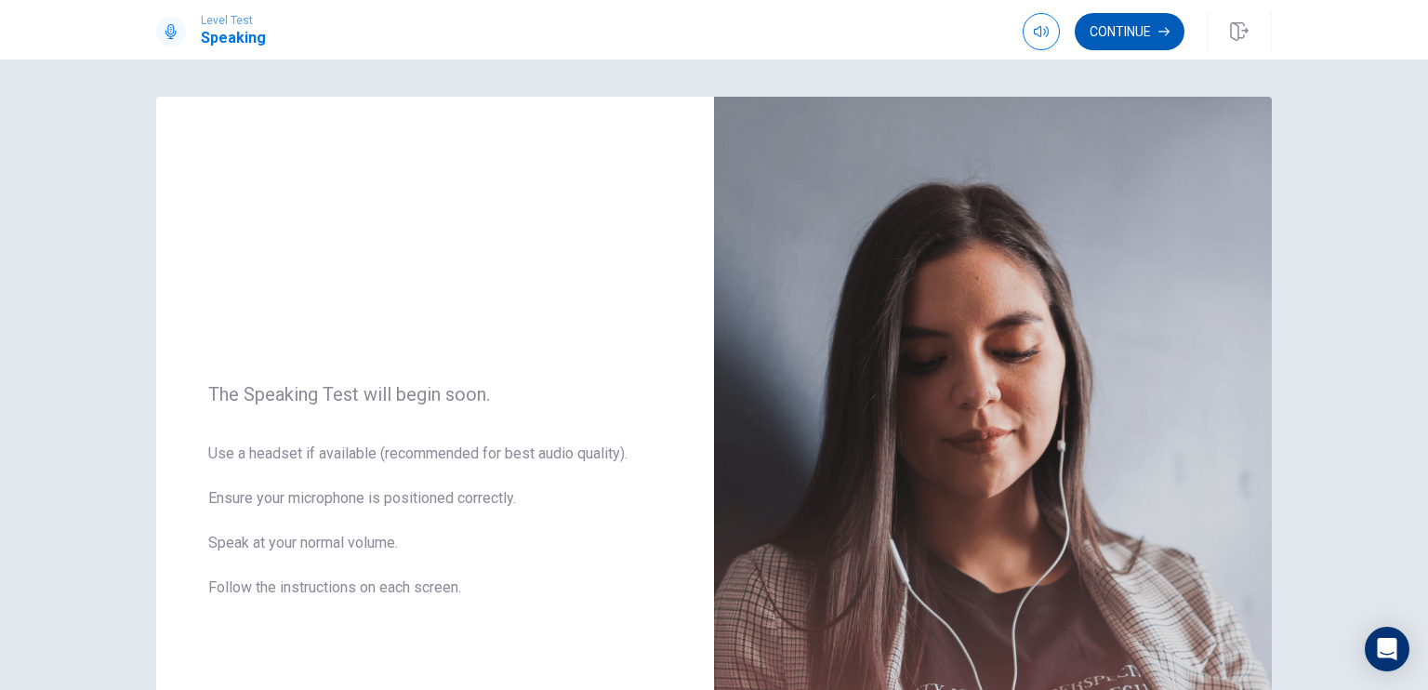
click at [1127, 28] on button "Continue" at bounding box center [1130, 31] width 110 height 37
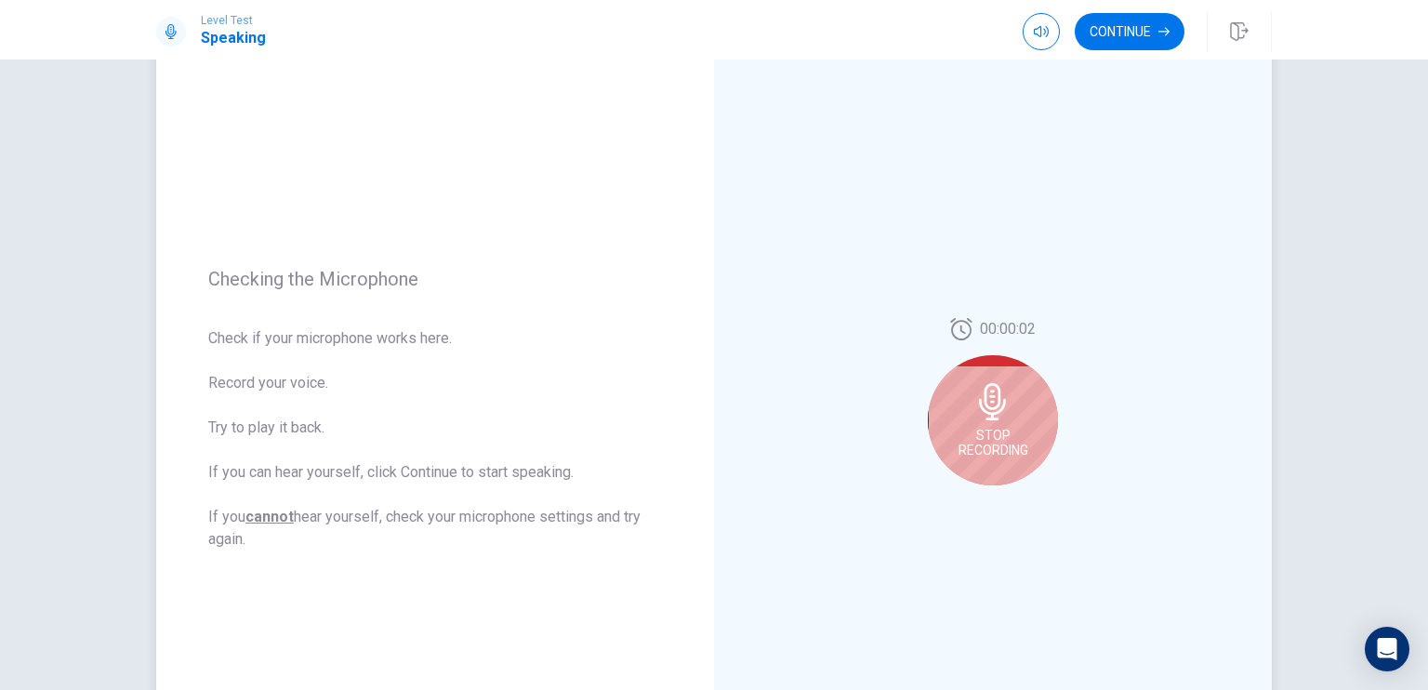
scroll to position [186, 0]
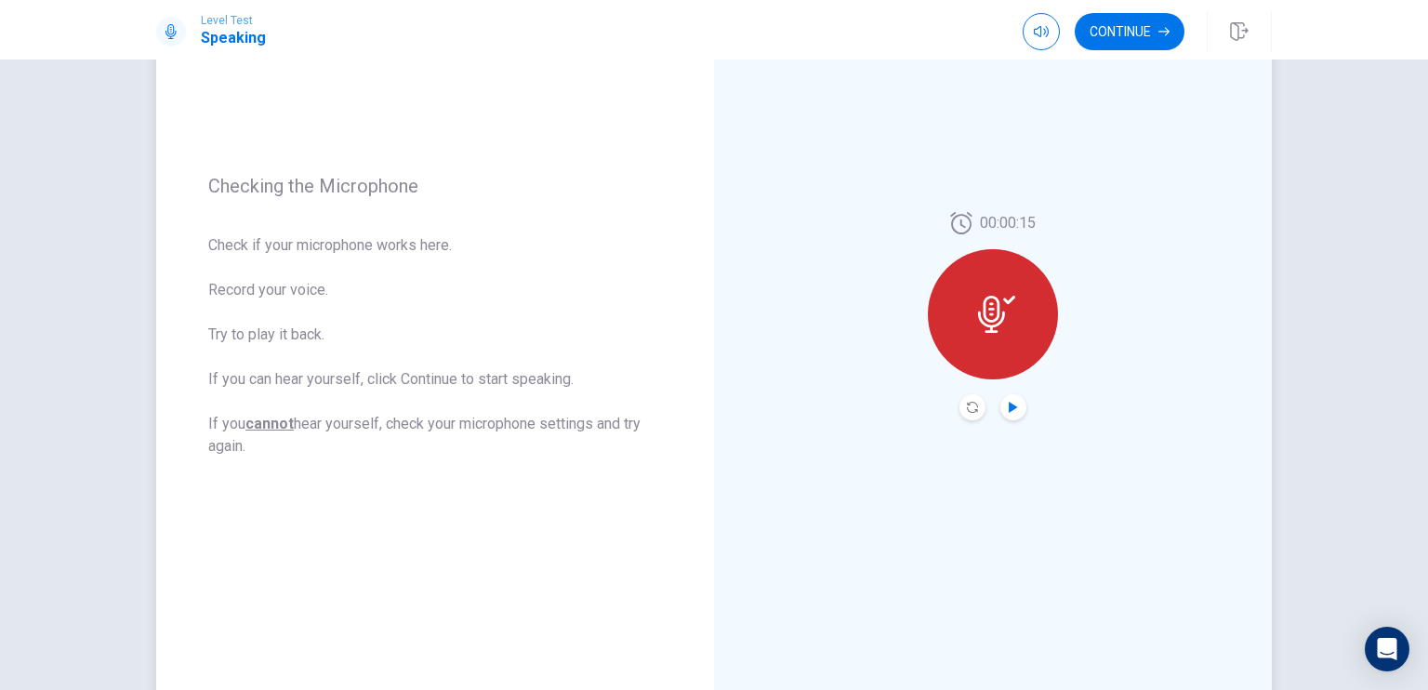
click at [1013, 408] on icon "Play Audio" at bounding box center [1013, 407] width 11 height 11
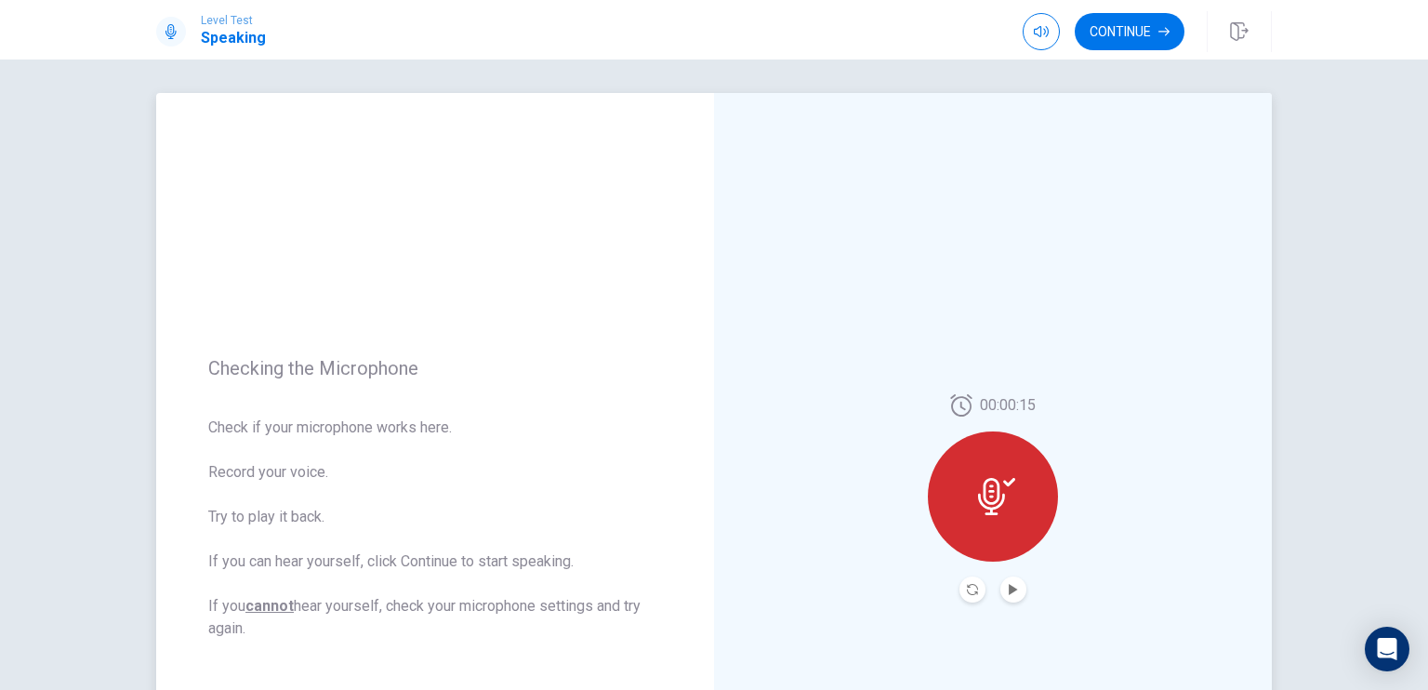
scroll to position [0, 0]
click at [1111, 44] on button "Continue" at bounding box center [1130, 31] width 110 height 37
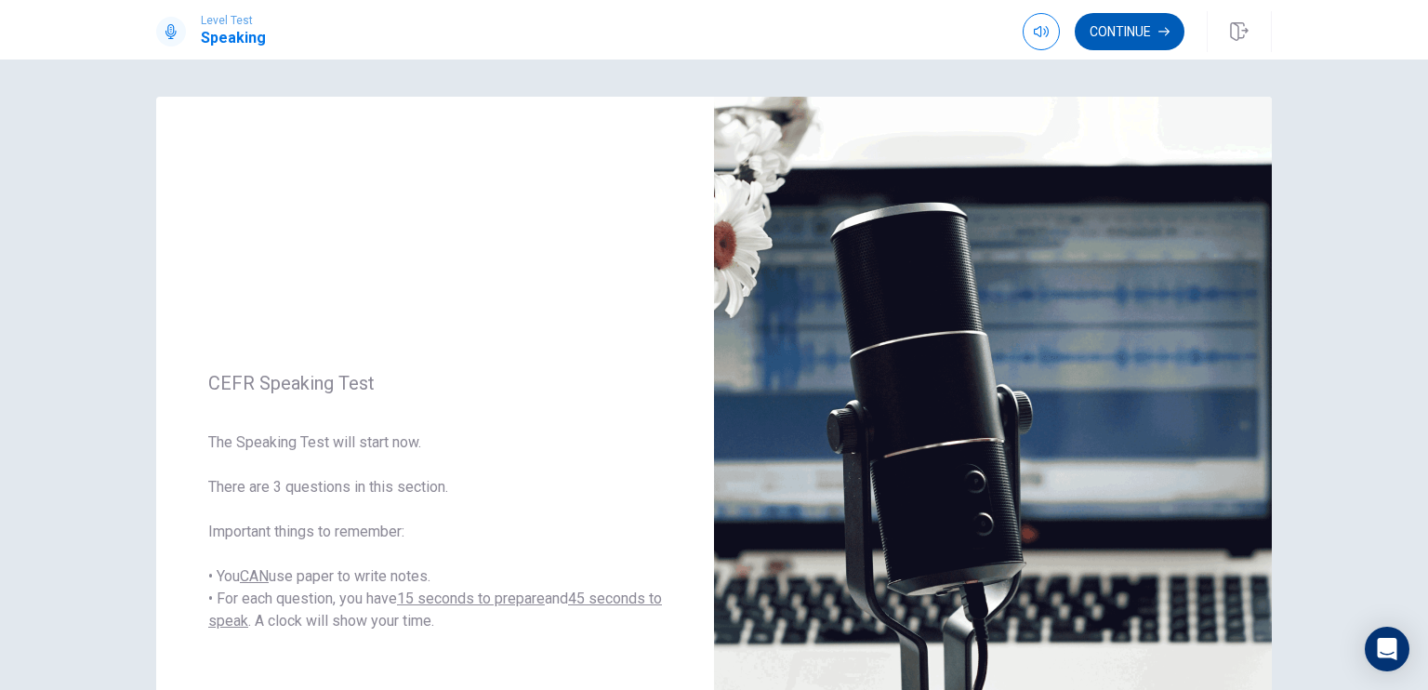
click at [1120, 25] on button "Continue" at bounding box center [1130, 31] width 110 height 37
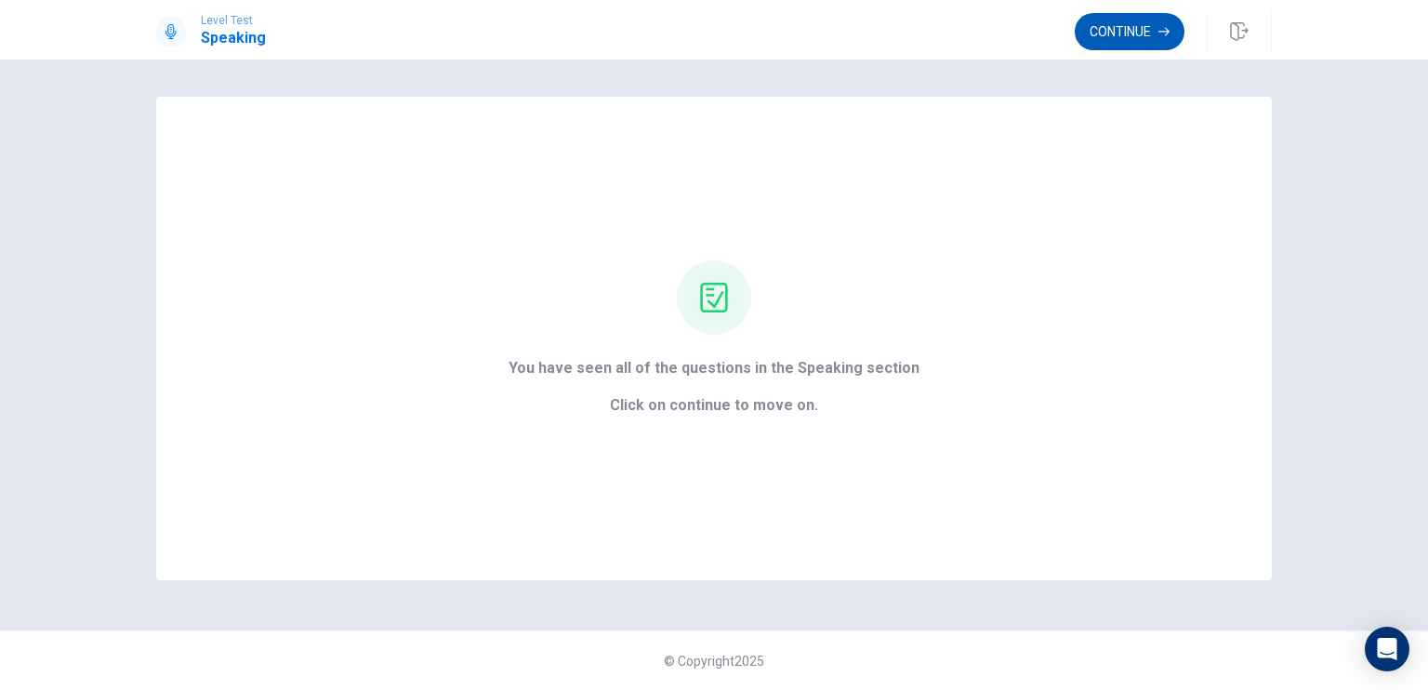
click at [1157, 44] on button "Continue" at bounding box center [1130, 31] width 110 height 37
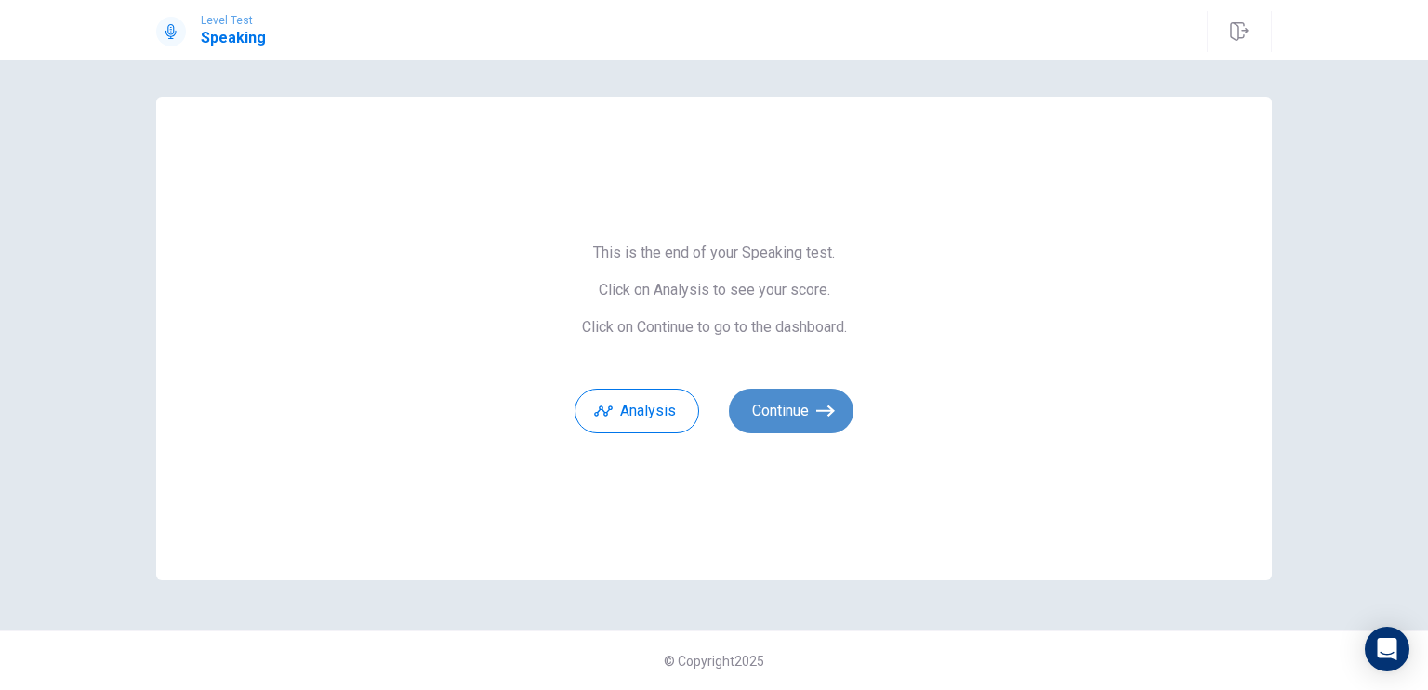
click at [795, 415] on button "Continue" at bounding box center [791, 411] width 125 height 45
